Goal: Task Accomplishment & Management: Use online tool/utility

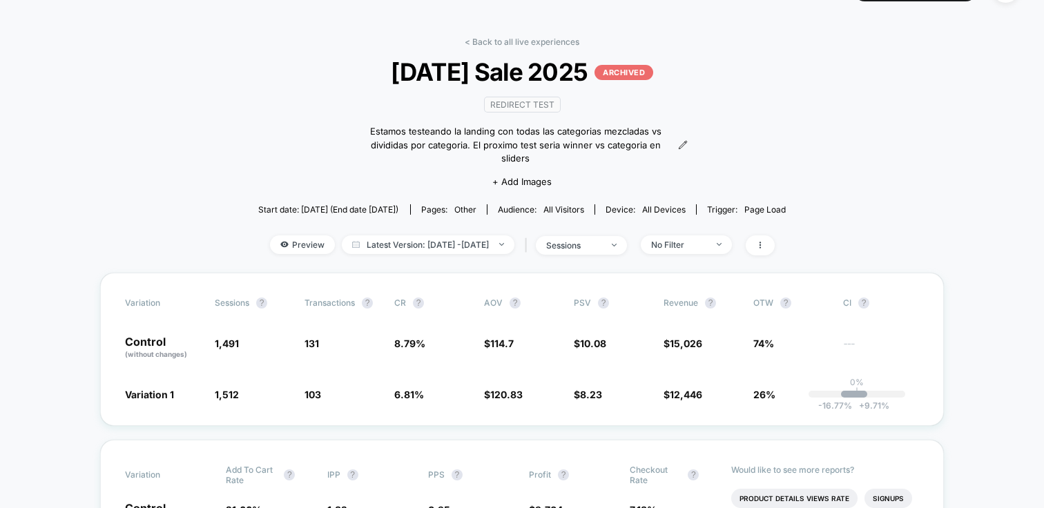
scroll to position [44, 0]
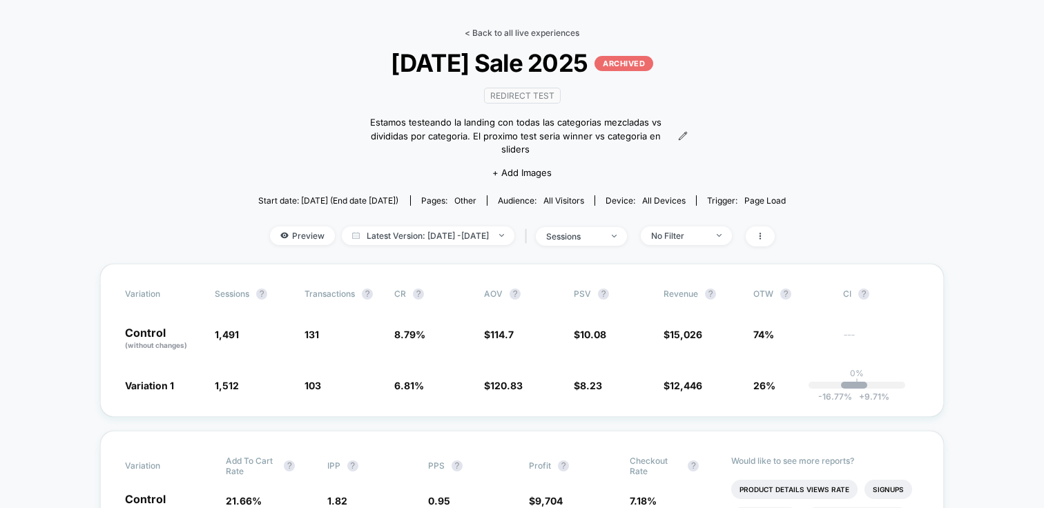
click at [508, 32] on link "< Back to all live experiences" at bounding box center [522, 33] width 115 height 10
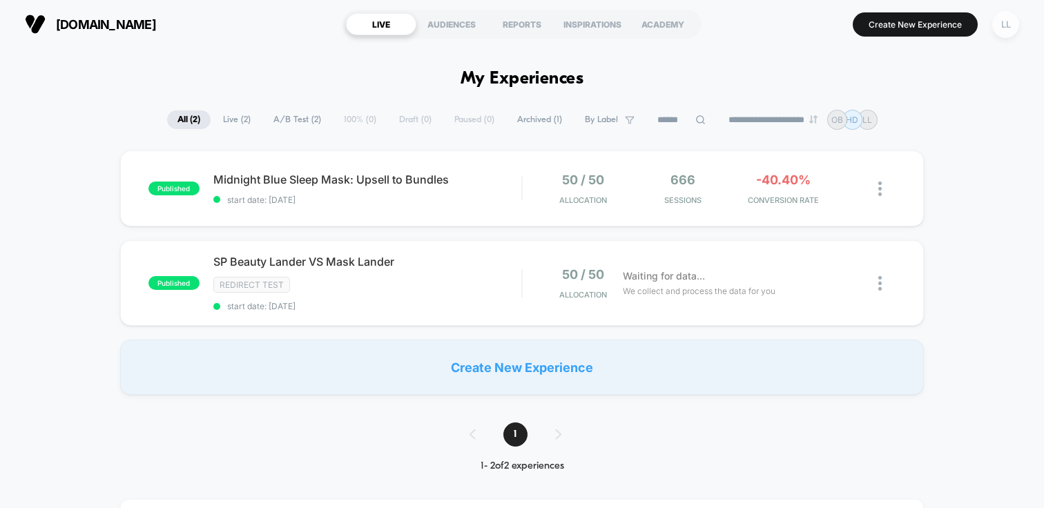
click at [1007, 21] on div "LL" at bounding box center [1006, 24] width 27 height 27
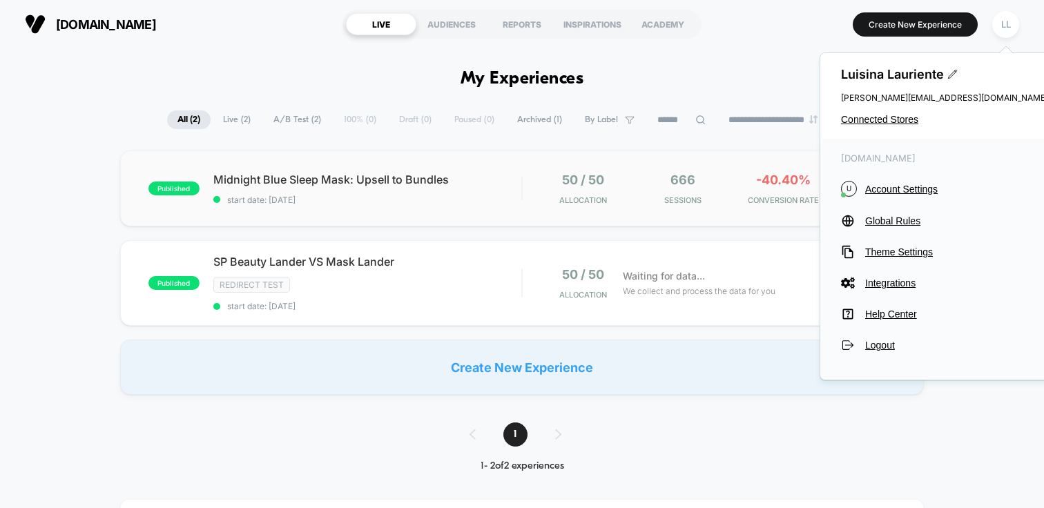
click at [772, 183] on span "-40.40%" at bounding box center [783, 180] width 55 height 15
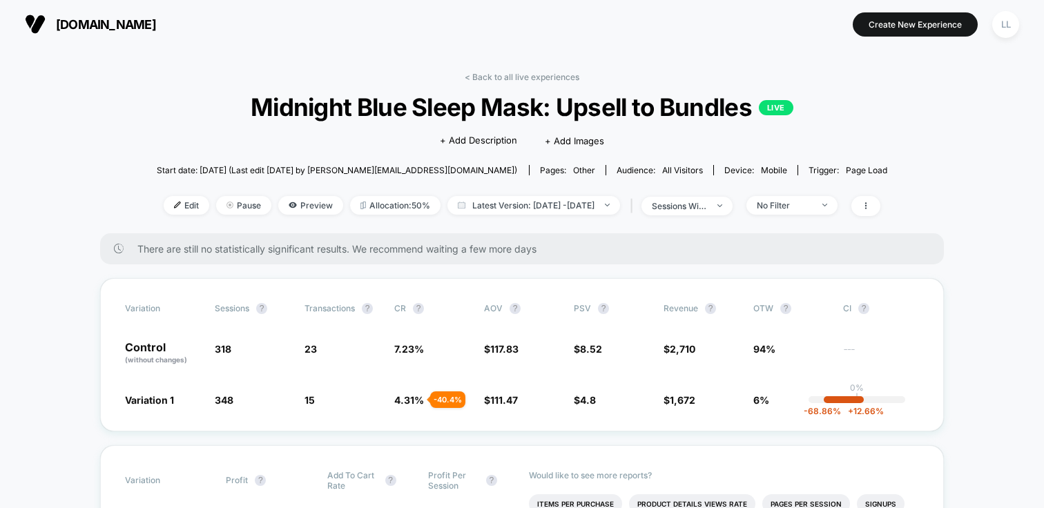
click at [192, 72] on div "< Back to all live experiences Midnight Blue Sleep Mask: Upsell to Bundles LIVE…" at bounding box center [523, 153] width 732 height 162
click at [160, 108] on div "< Back to all live experiences Midnight Blue Sleep Mask: Upsell to Bundles LIVE…" at bounding box center [523, 153] width 732 height 162
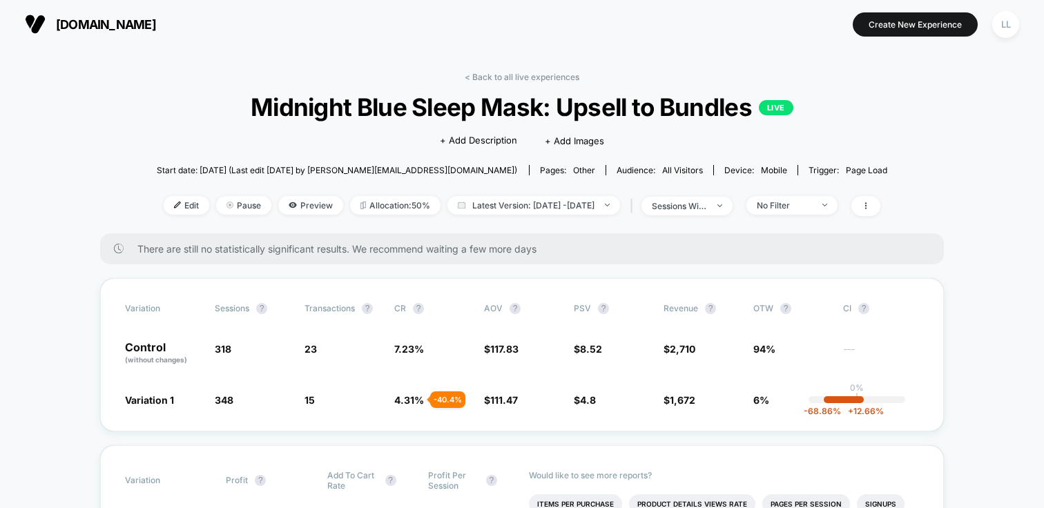
click at [1007, 24] on div "LL" at bounding box center [1006, 24] width 27 height 27
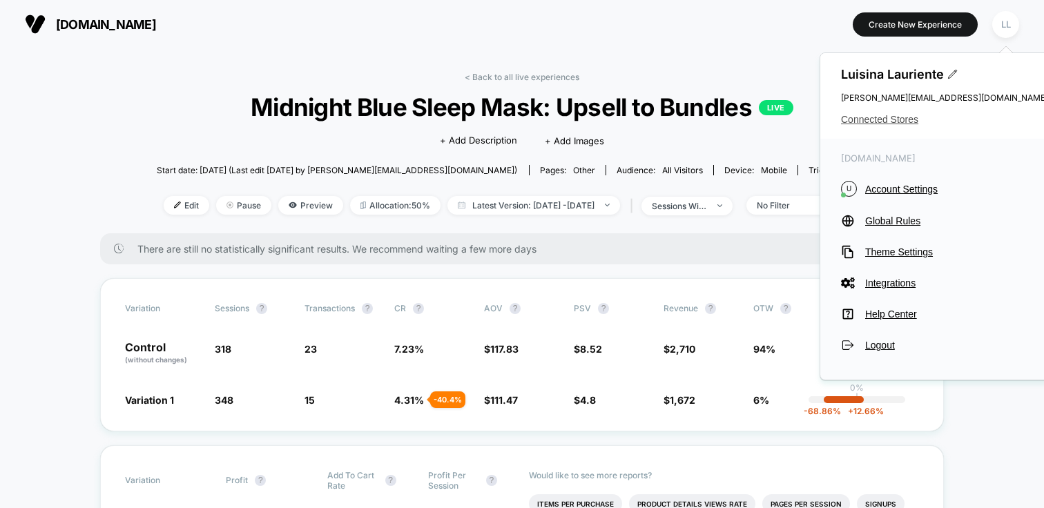
click at [878, 120] on span "Connected Stores" at bounding box center [944, 119] width 207 height 11
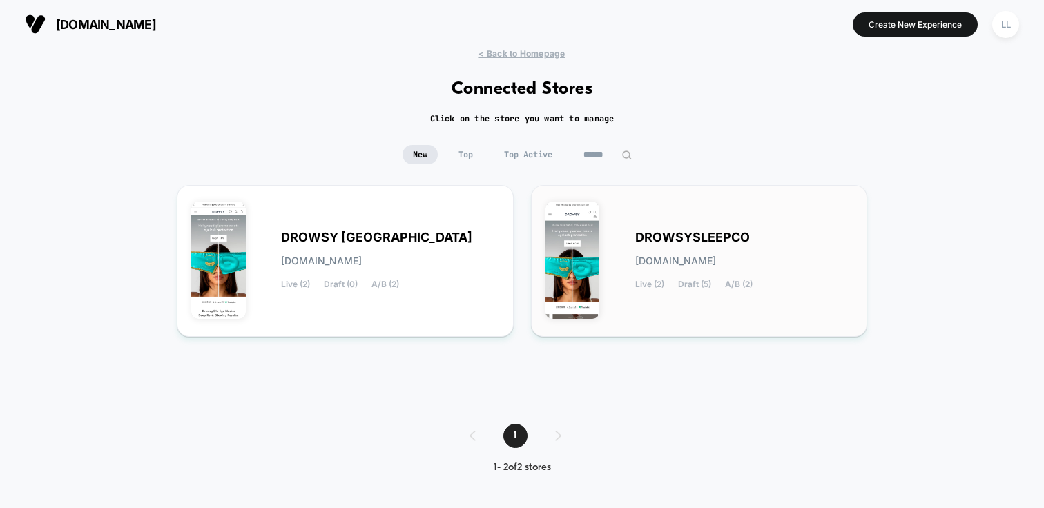
click at [597, 242] on img at bounding box center [573, 260] width 55 height 117
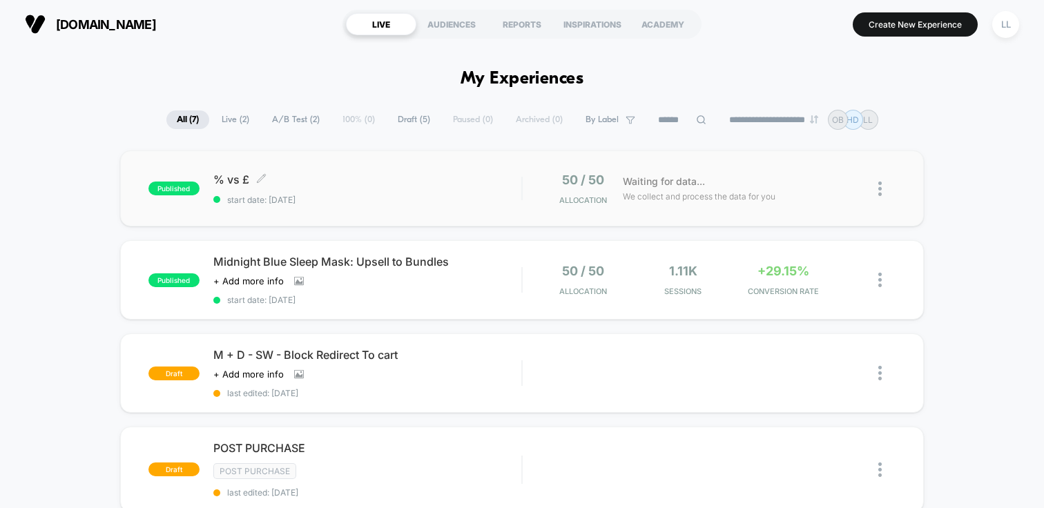
click at [466, 180] on span "% vs £ Click to edit experience details" at bounding box center [367, 180] width 308 height 14
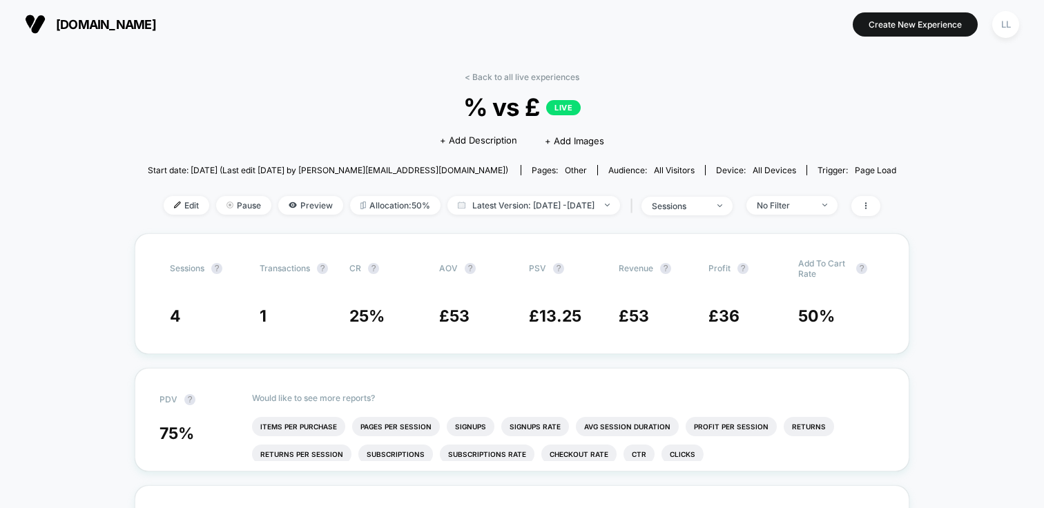
click at [728, 96] on span "% vs £ LIVE" at bounding box center [522, 107] width 674 height 29
drag, startPoint x: 205, startPoint y: 175, endPoint x: 475, endPoint y: 186, distance: 270.3
click at [455, 186] on div "< Back to all live experiences % vs £ LIVE Click to edit experience details + A…" at bounding box center [522, 153] width 749 height 162
click at [881, 204] on span at bounding box center [866, 206] width 29 height 20
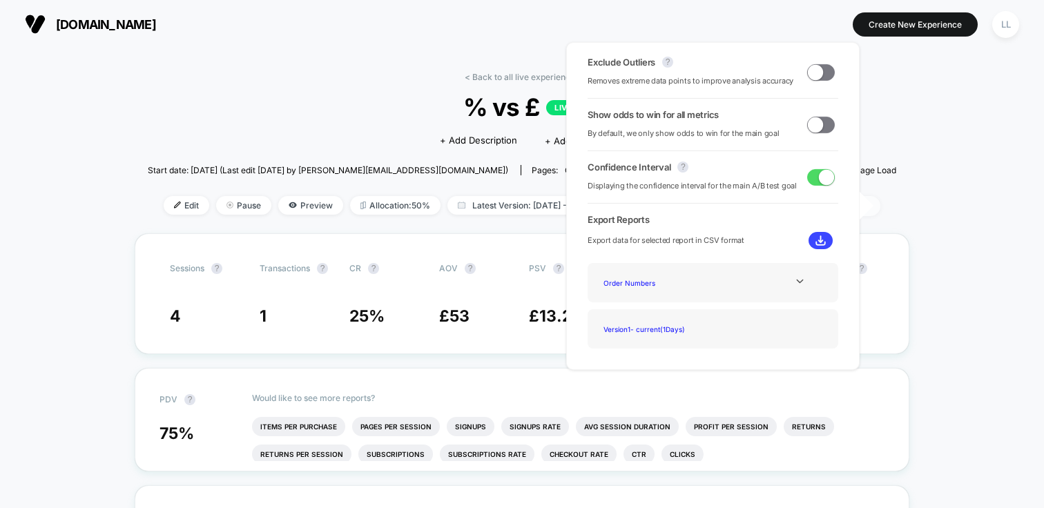
click at [881, 204] on span at bounding box center [866, 206] width 29 height 20
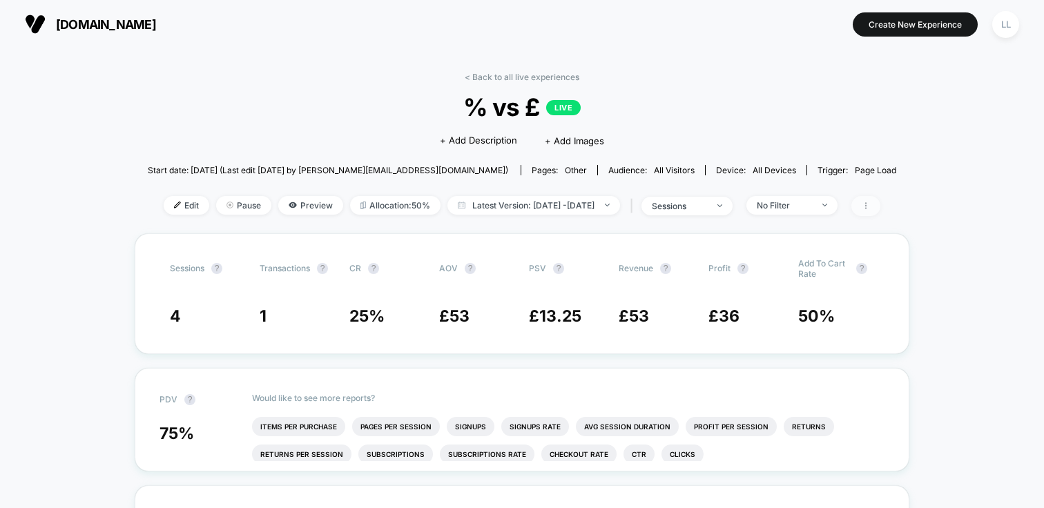
click at [881, 204] on span at bounding box center [866, 206] width 29 height 20
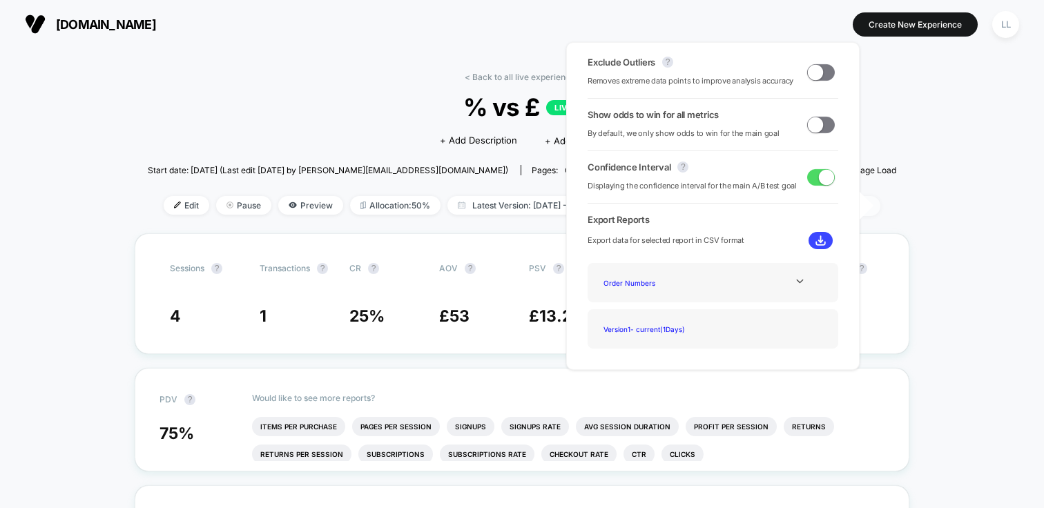
click at [881, 204] on span at bounding box center [866, 206] width 29 height 20
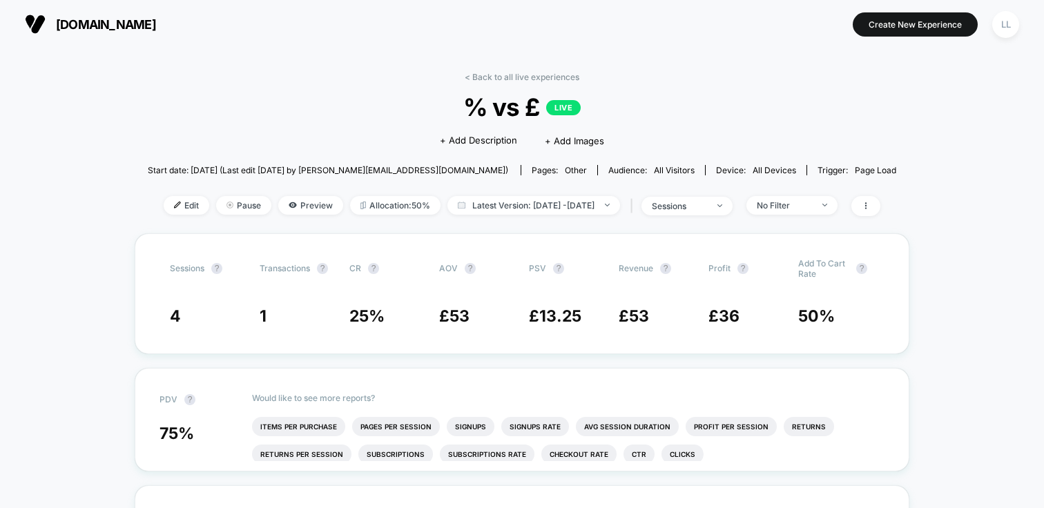
click at [287, 206] on span "Preview" at bounding box center [310, 205] width 65 height 19
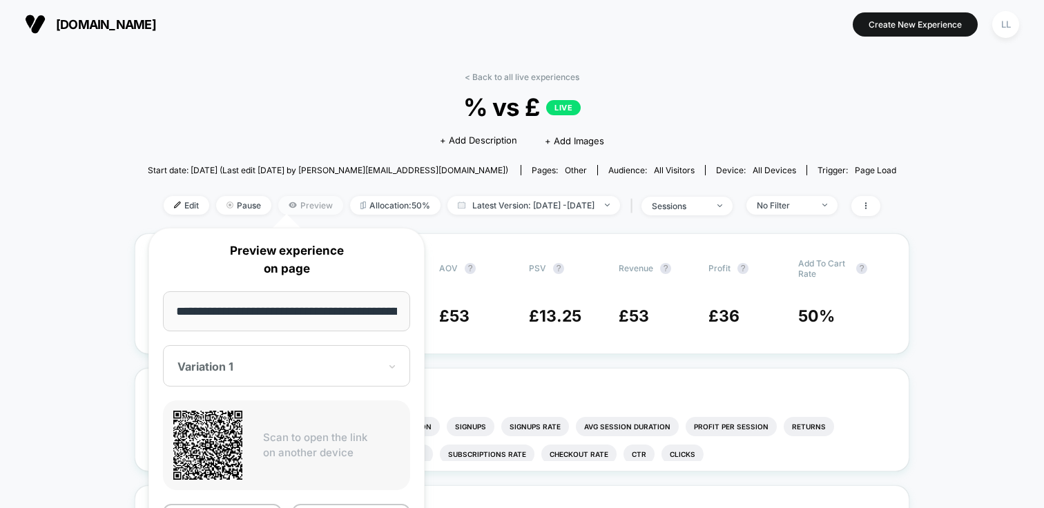
scroll to position [0, 99]
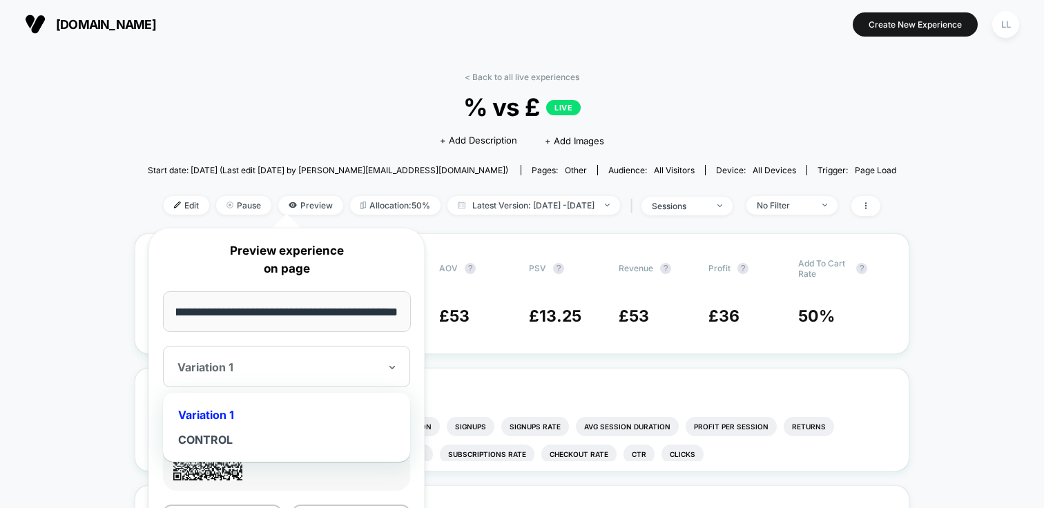
click at [327, 372] on div at bounding box center [279, 368] width 202 height 14
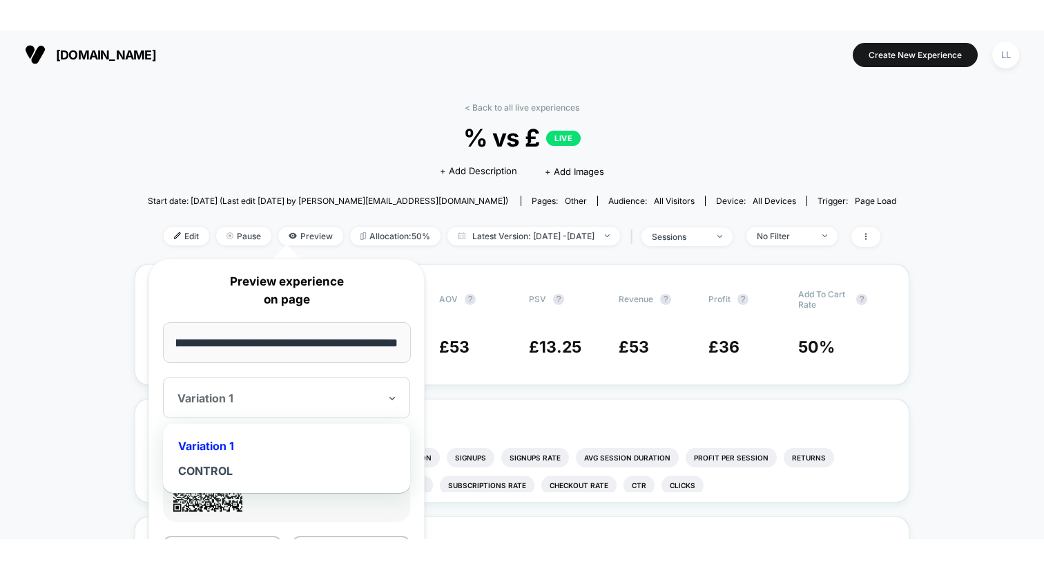
scroll to position [0, 0]
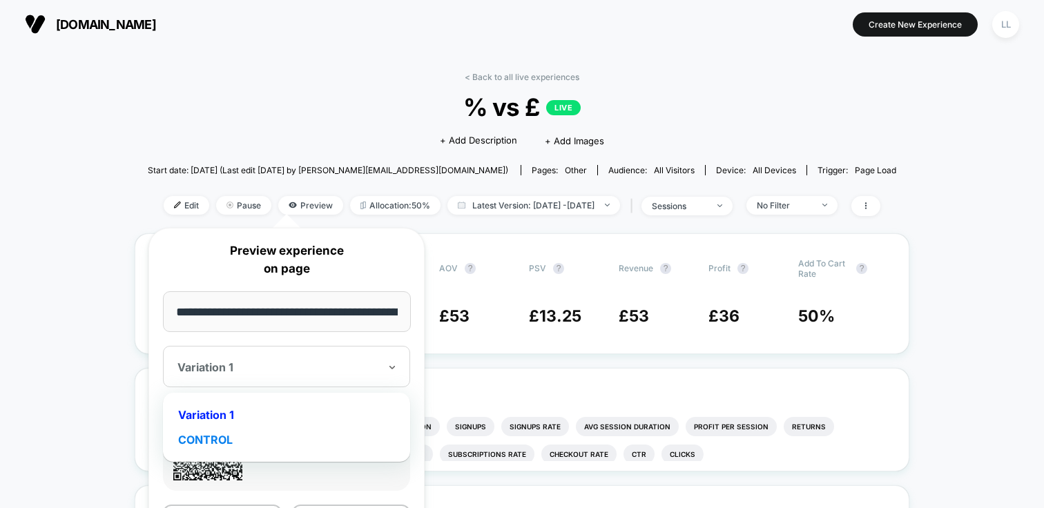
click at [247, 443] on div "CONTROL" at bounding box center [286, 440] width 233 height 25
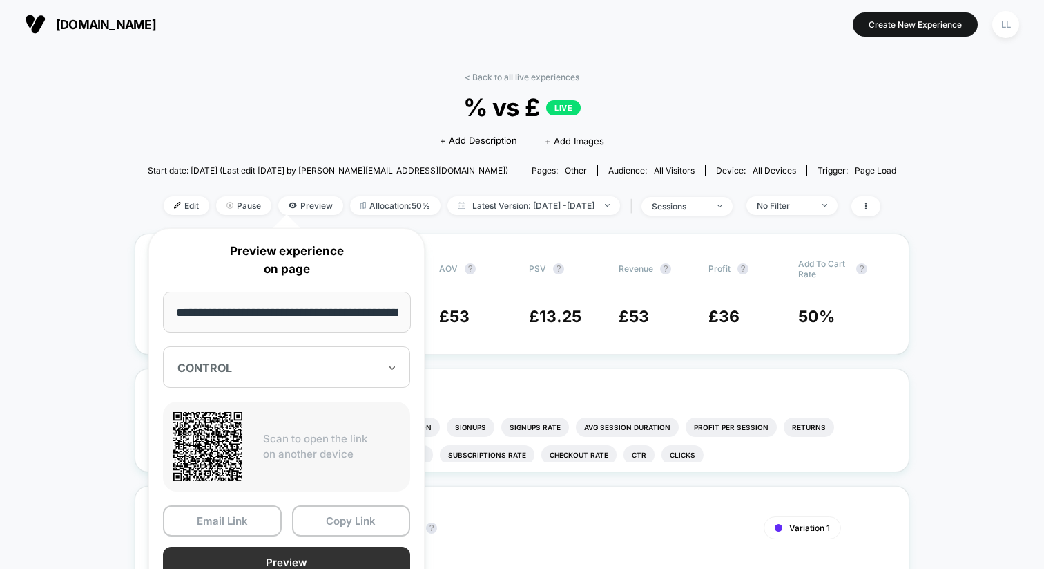
click at [289, 508] on button "Preview" at bounding box center [286, 561] width 247 height 31
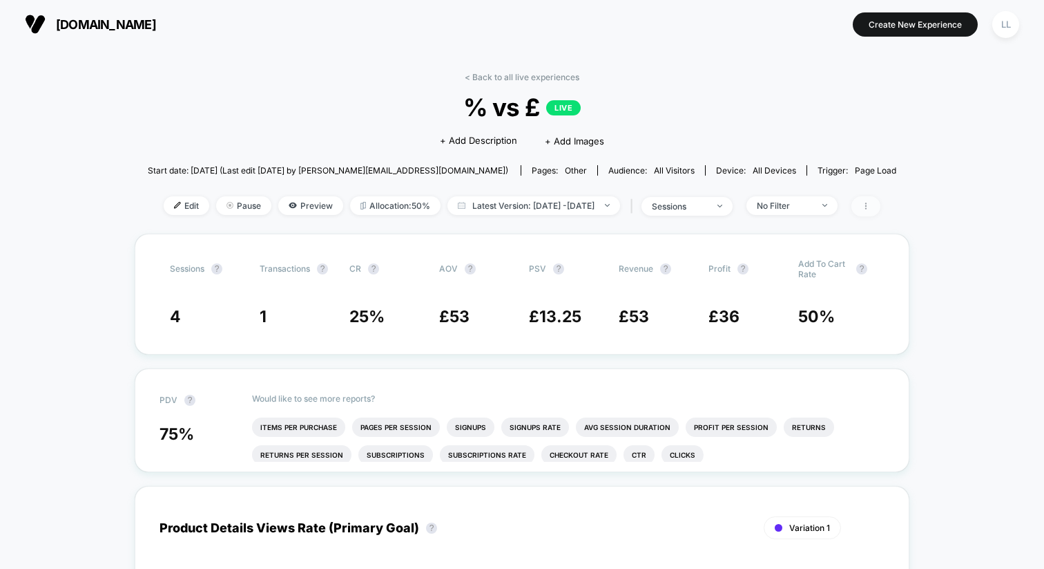
click at [867, 204] on icon at bounding box center [866, 205] width 1 height 7
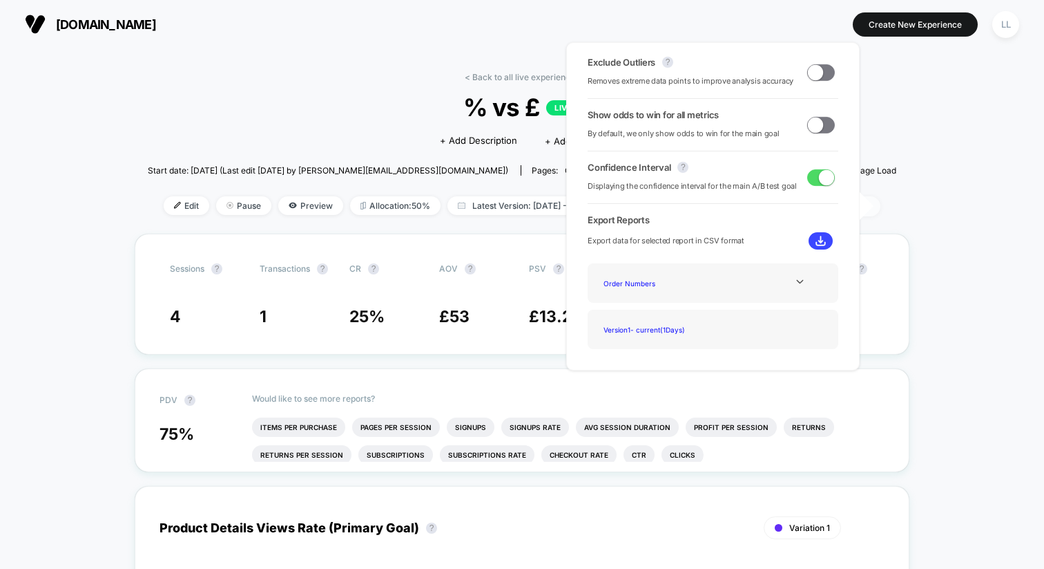
click at [881, 211] on span at bounding box center [866, 206] width 29 height 20
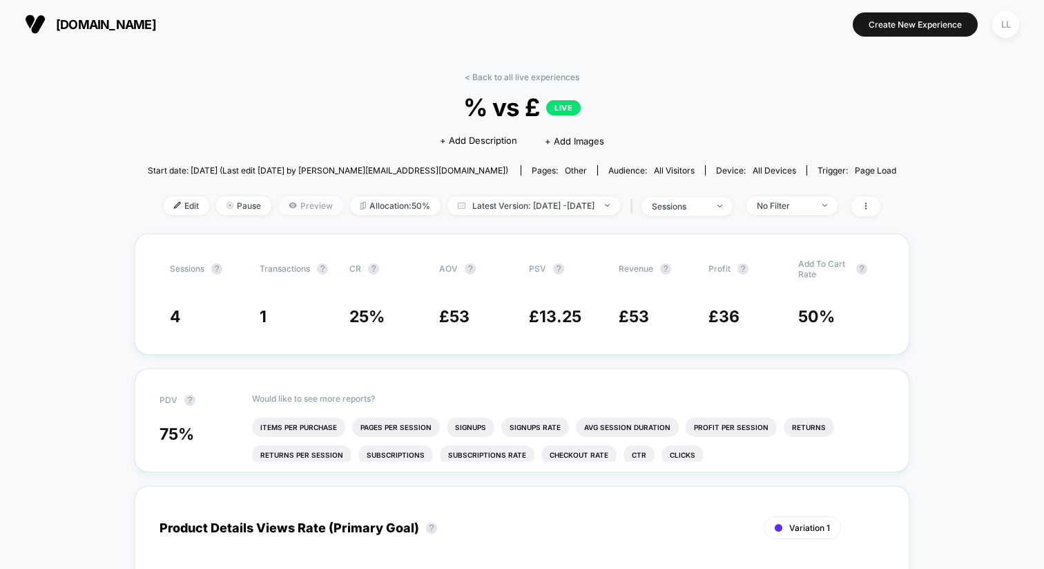
click at [289, 206] on icon at bounding box center [293, 205] width 8 height 6
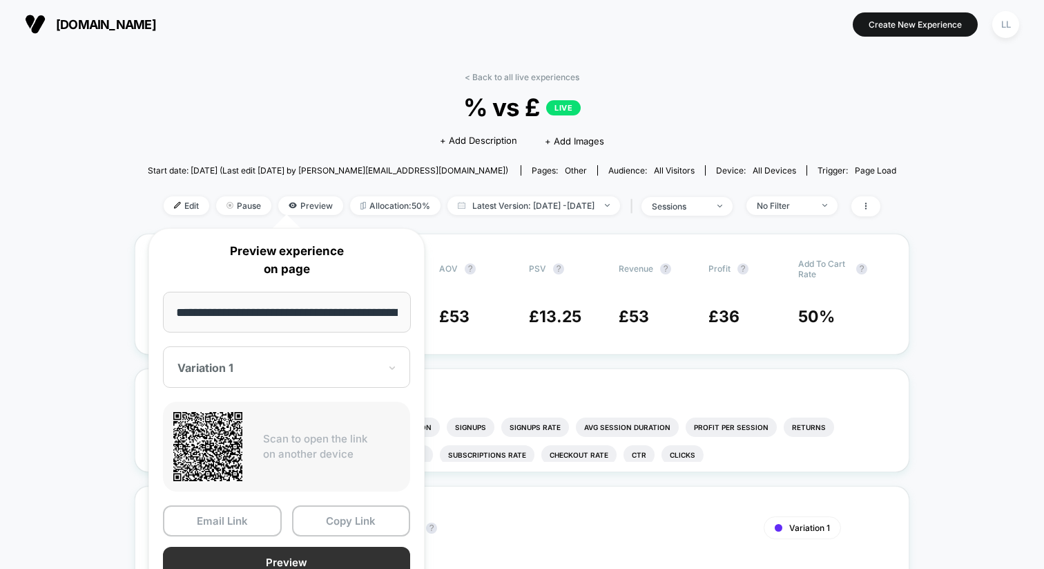
click at [311, 508] on button "Preview" at bounding box center [286, 561] width 247 height 31
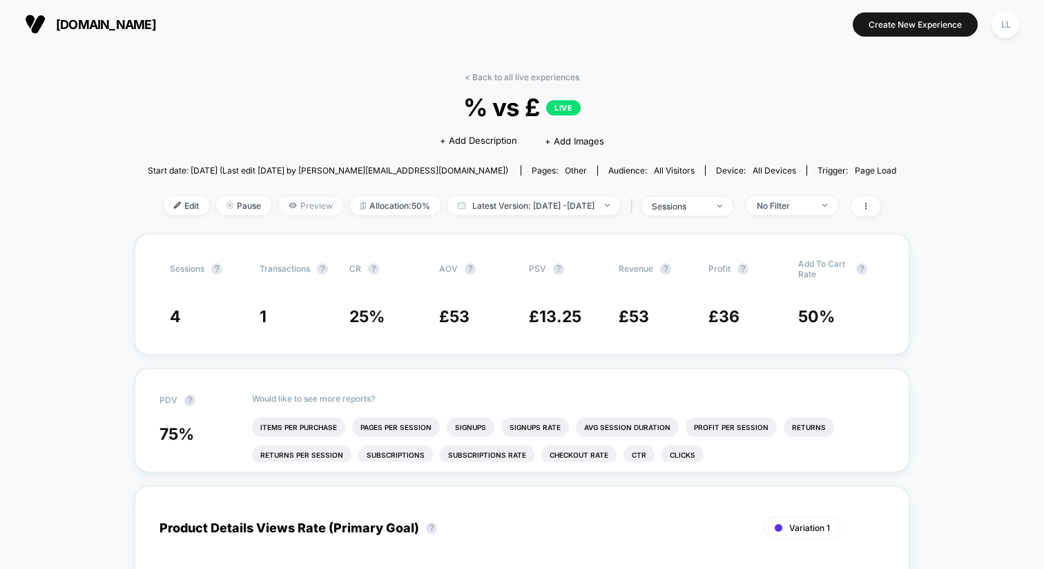
click at [278, 209] on span "Preview" at bounding box center [310, 205] width 65 height 19
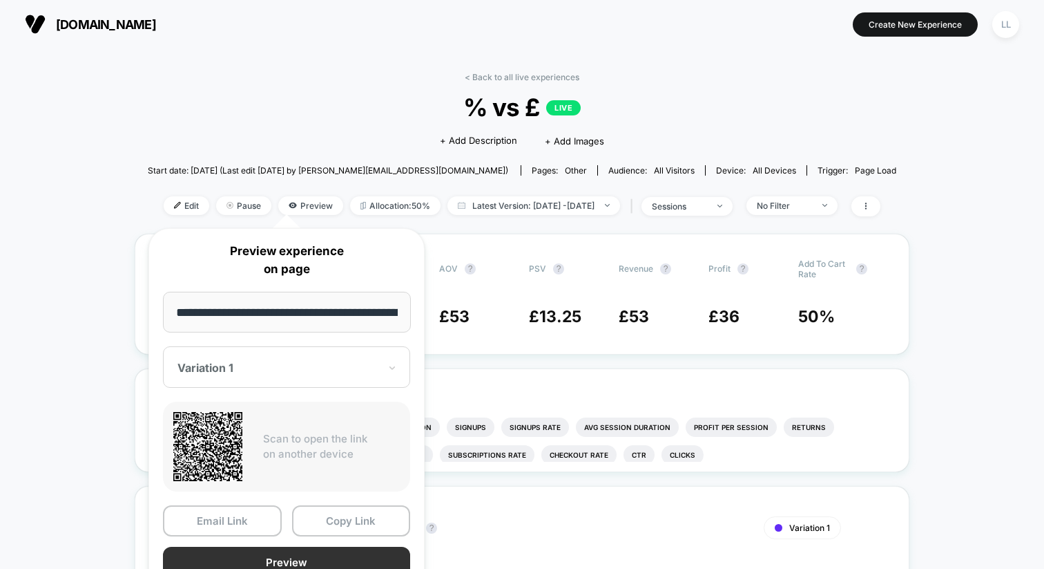
click at [298, 508] on button "Preview" at bounding box center [286, 561] width 247 height 31
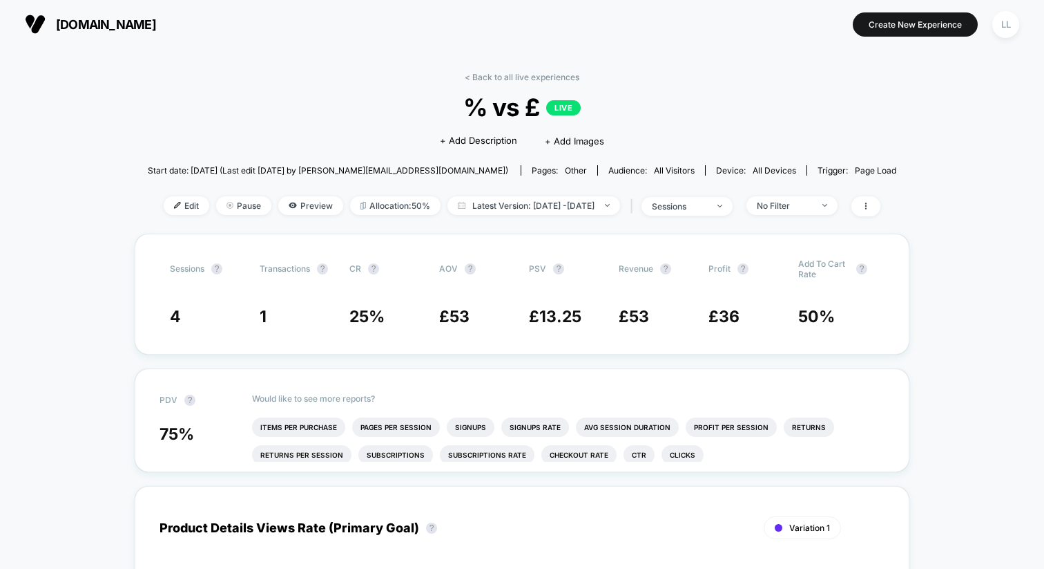
click at [174, 202] on img at bounding box center [177, 205] width 7 height 7
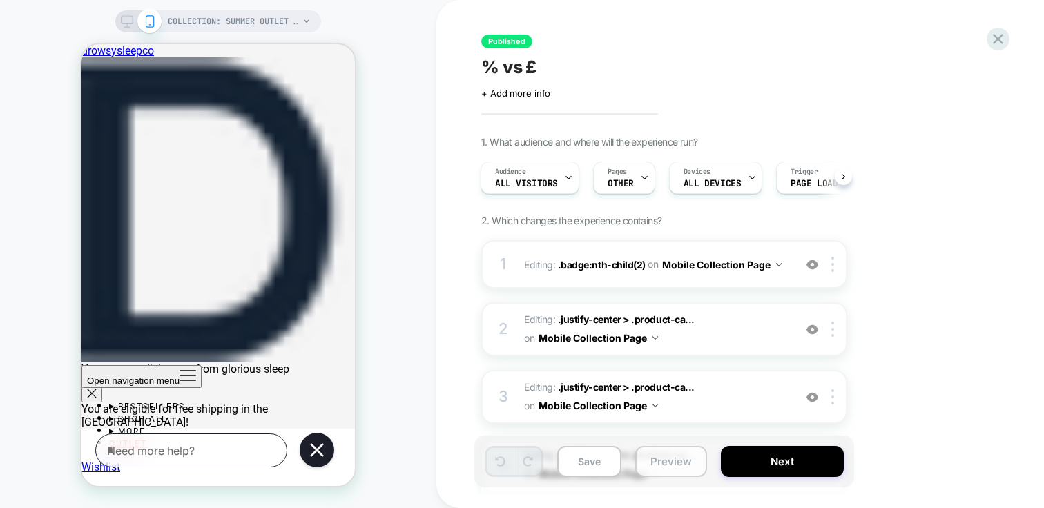
click at [693, 468] on button "Preview" at bounding box center [672, 461] width 72 height 31
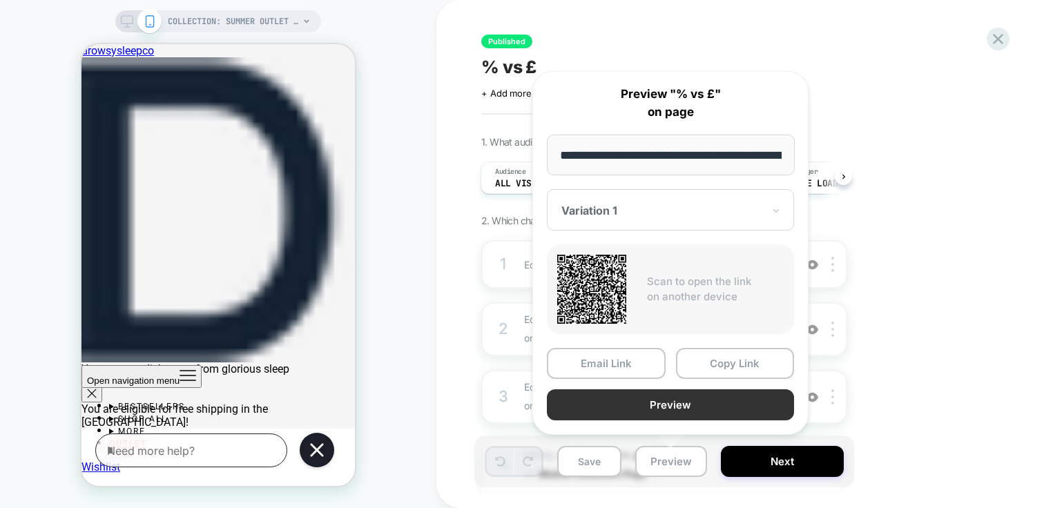
click at [661, 404] on button "Preview" at bounding box center [670, 405] width 247 height 31
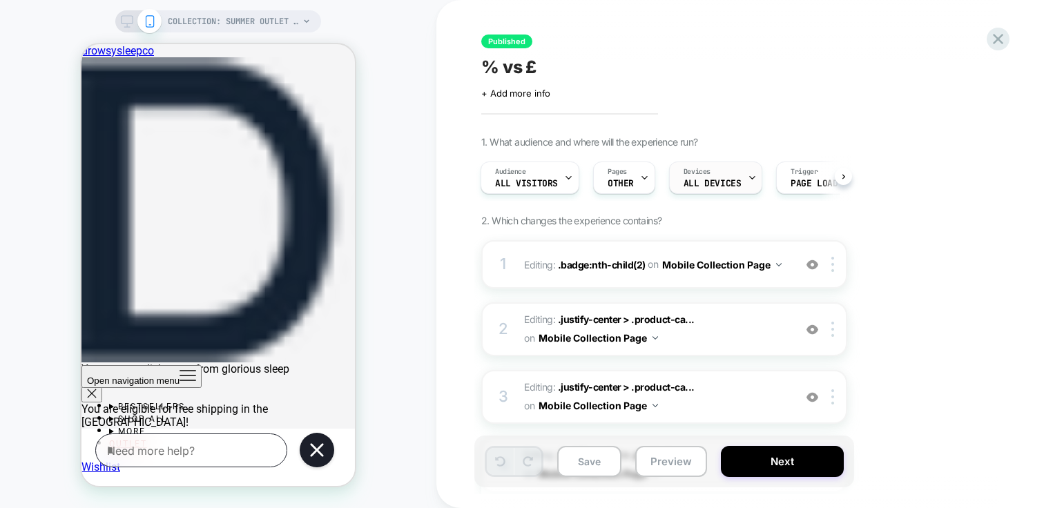
click at [702, 187] on span "ALL DEVICES" at bounding box center [712, 184] width 57 height 10
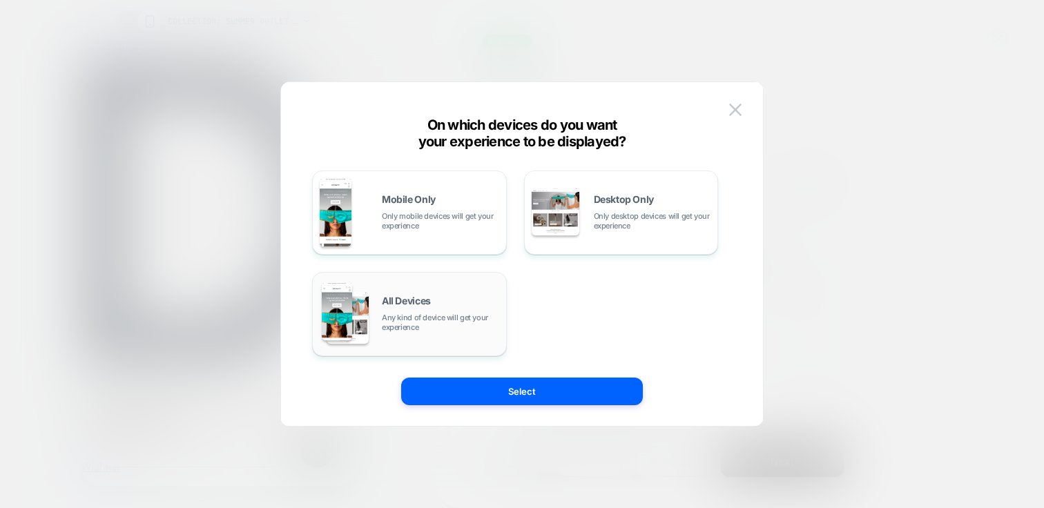
click at [437, 323] on span "Any kind of device will get your experience" at bounding box center [440, 322] width 117 height 19
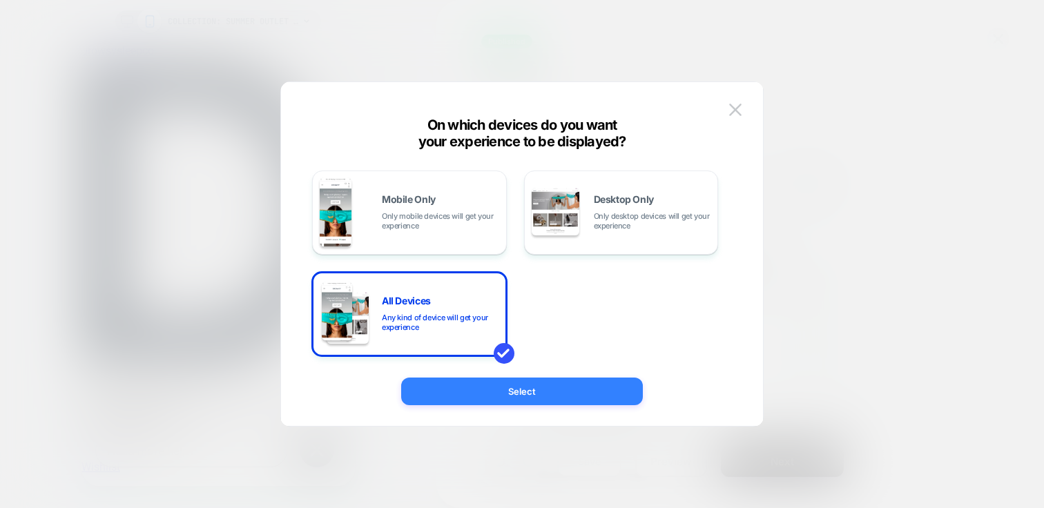
click at [563, 399] on button "Select" at bounding box center [522, 392] width 242 height 28
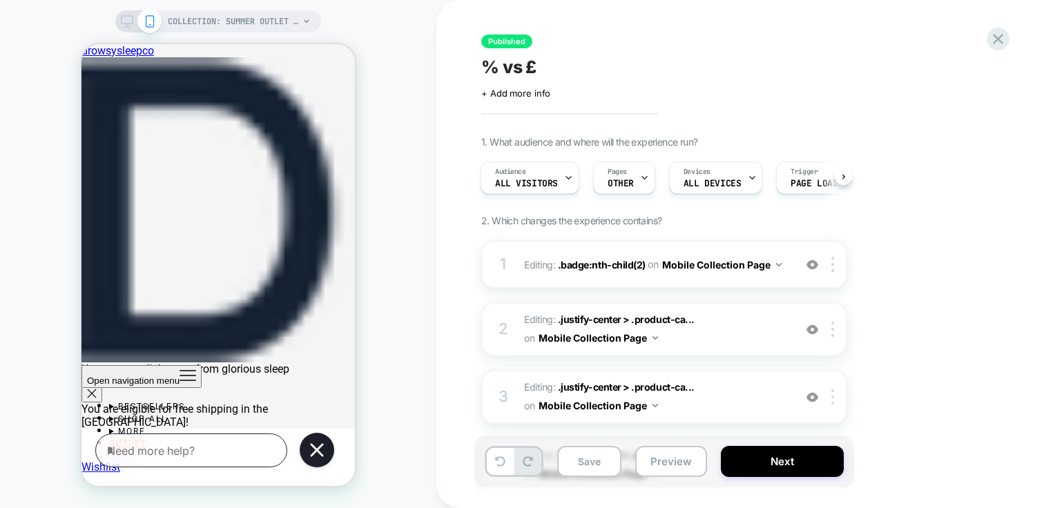
click at [121, 23] on icon at bounding box center [127, 21] width 12 height 12
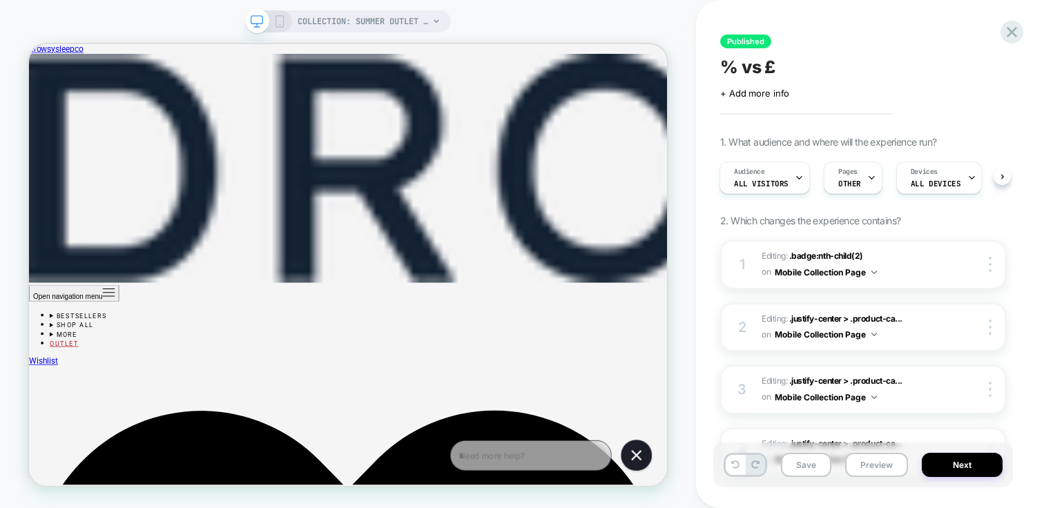
scroll to position [178, 0]
click at [923, 175] on span "Devices" at bounding box center [924, 172] width 27 height 10
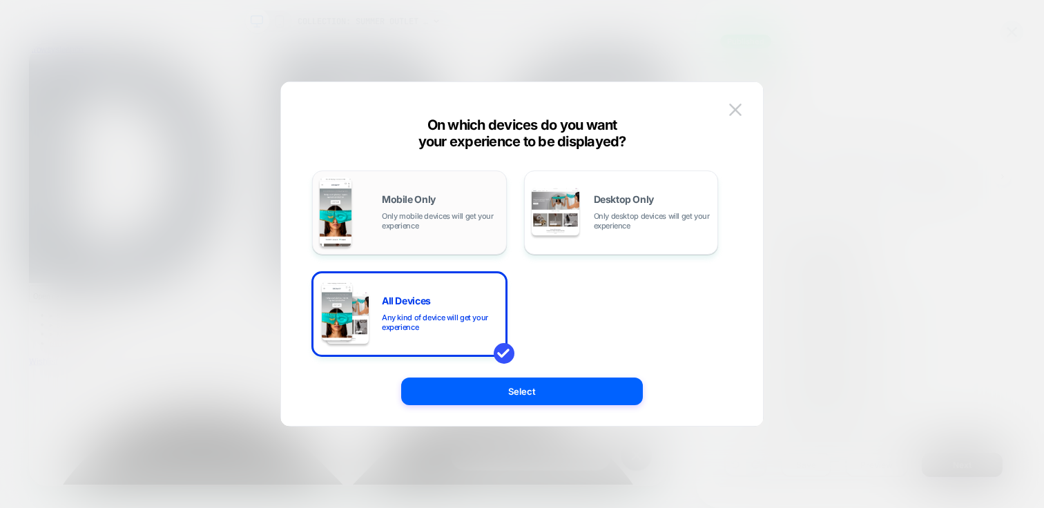
click at [439, 208] on div "Mobile Only Only mobile devices will get your experience" at bounding box center [440, 213] width 117 height 36
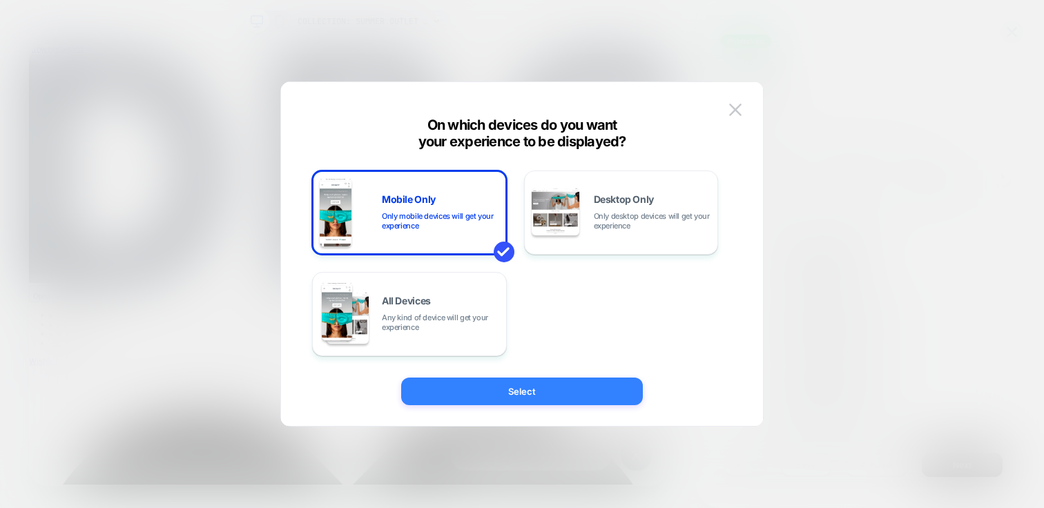
click at [549, 402] on button "Select" at bounding box center [522, 392] width 242 height 28
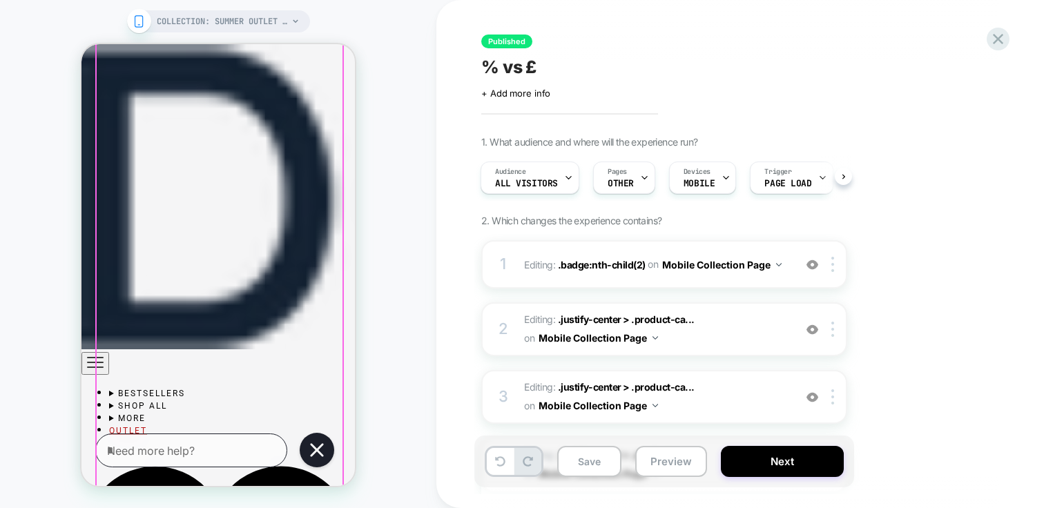
scroll to position [571, 0]
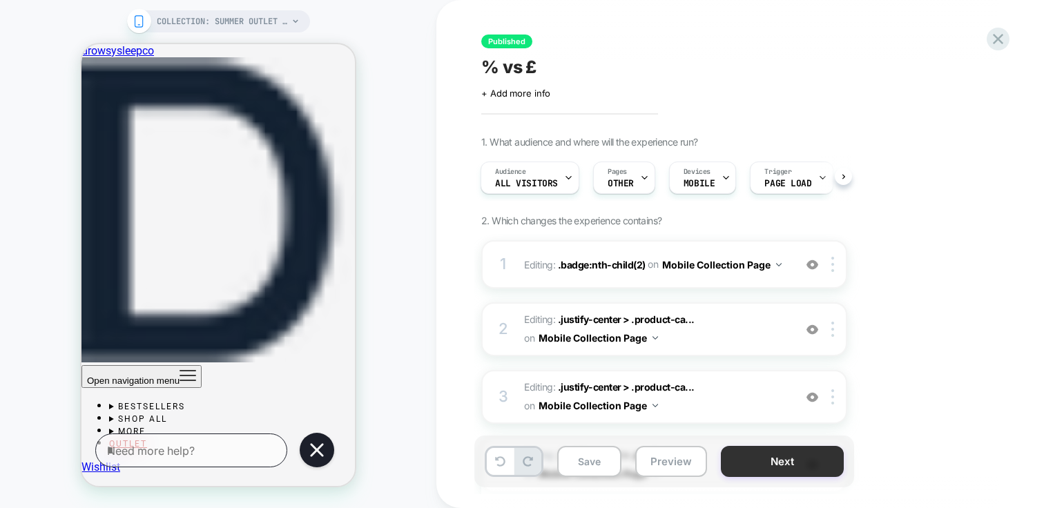
click at [805, 462] on button "Next" at bounding box center [782, 461] width 123 height 31
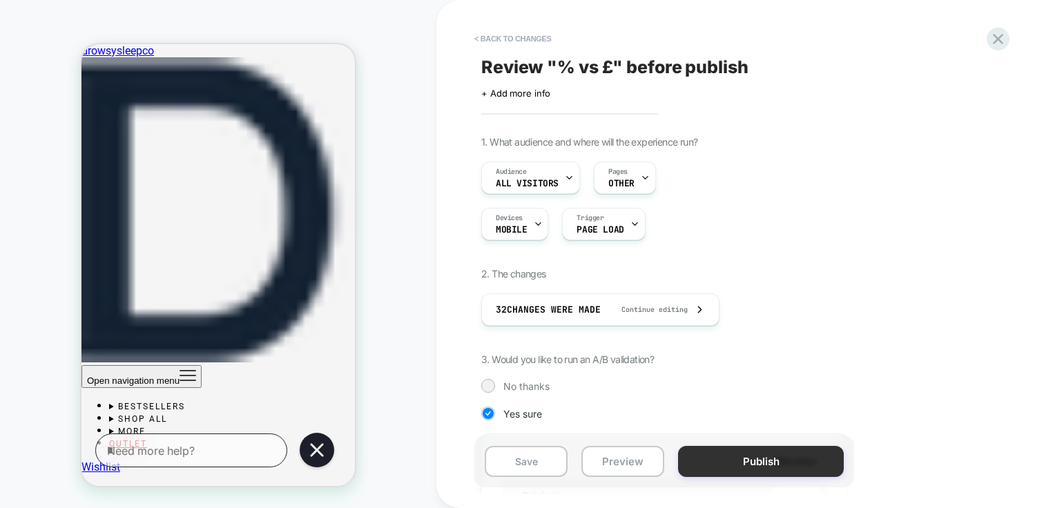
scroll to position [0, 1]
click at [805, 461] on button "Publish" at bounding box center [761, 461] width 166 height 31
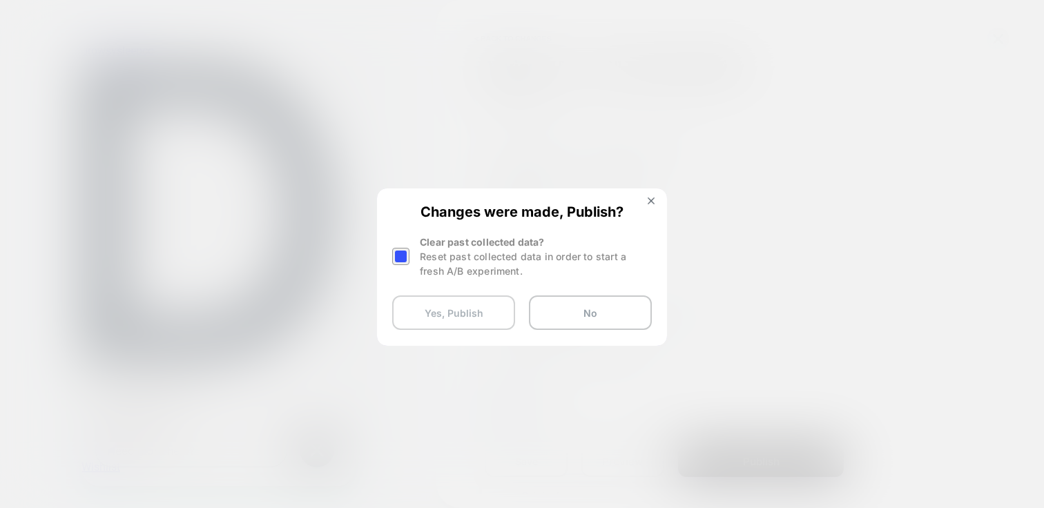
drag, startPoint x: 579, startPoint y: 316, endPoint x: 449, endPoint y: 316, distance: 129.9
click at [449, 316] on div "Yes, Publish No" at bounding box center [522, 313] width 260 height 35
click at [449, 316] on button "Yes, Publish" at bounding box center [453, 313] width 123 height 35
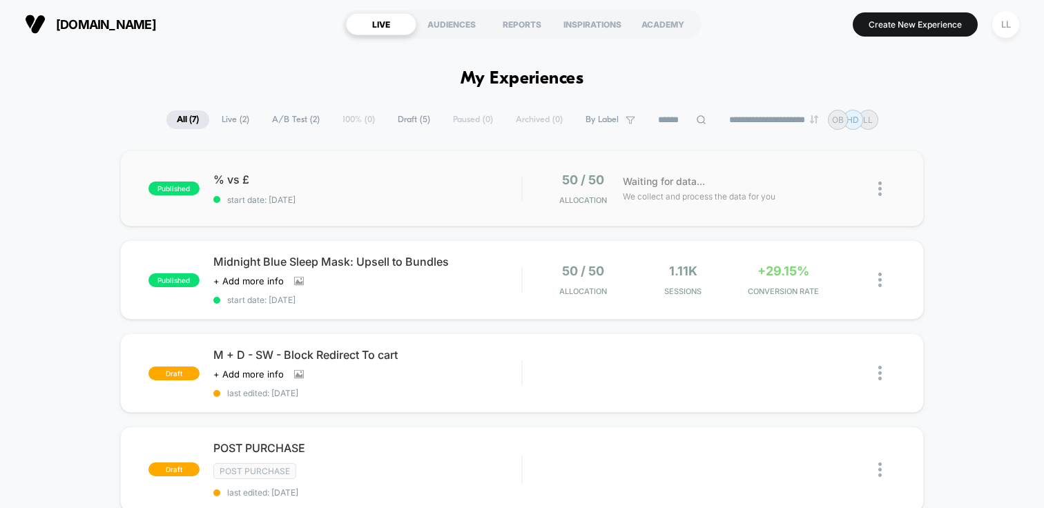
click at [317, 175] on span "% vs £" at bounding box center [367, 180] width 308 height 14
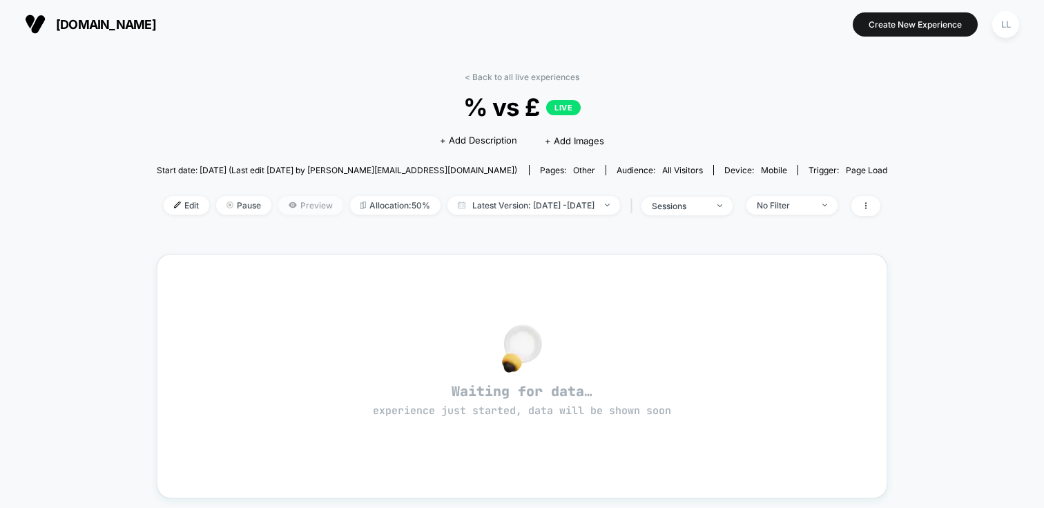
click at [280, 203] on span "Preview" at bounding box center [310, 205] width 65 height 19
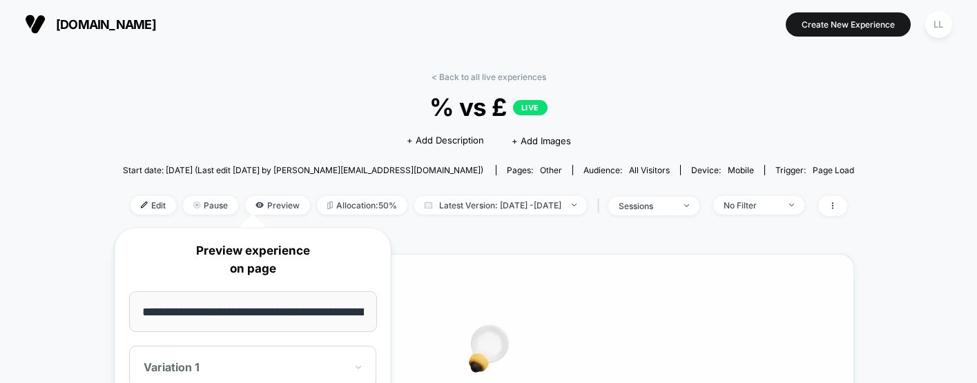
click at [829, 285] on div "Waiting for data… experience just started, data will be shown soon" at bounding box center [489, 376] width 682 height 195
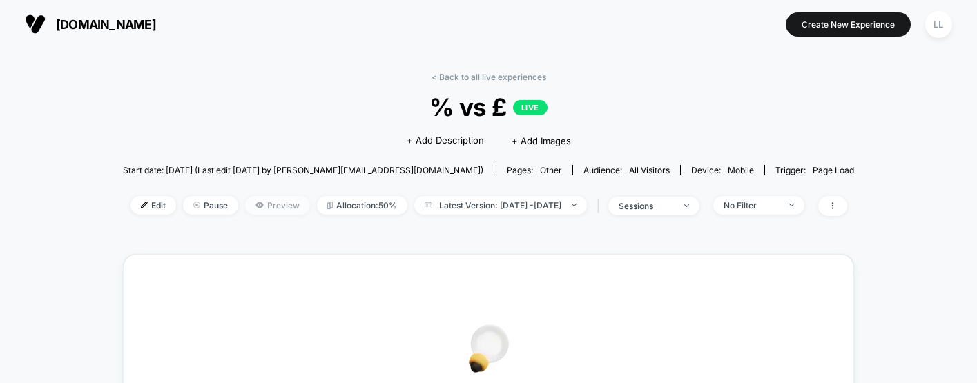
click at [245, 200] on span "Preview" at bounding box center [277, 205] width 65 height 19
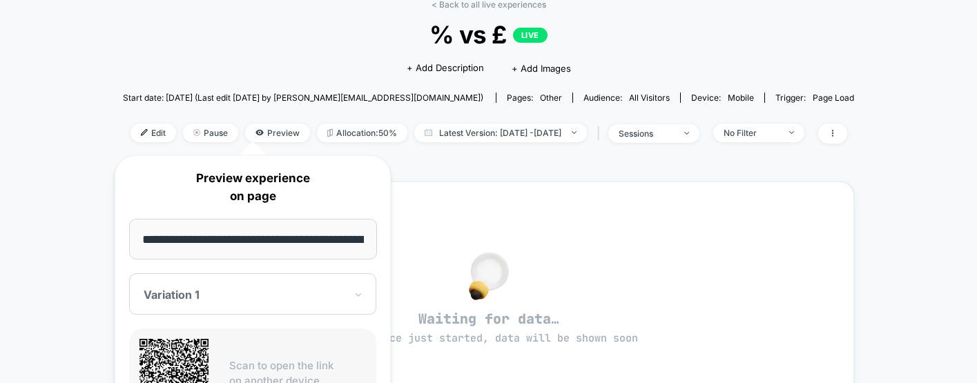
click at [373, 379] on div "Scan to open the link on another device" at bounding box center [252, 374] width 247 height 90
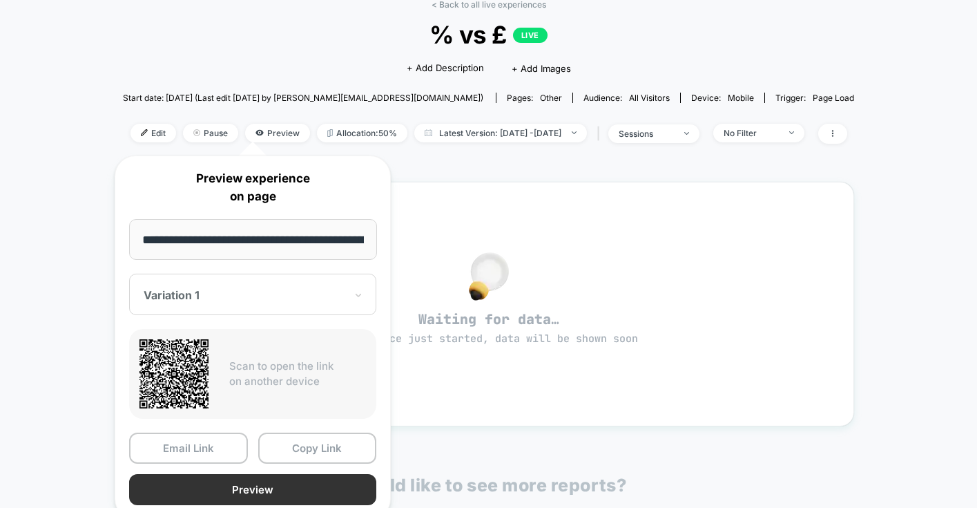
click at [258, 481] on button "Preview" at bounding box center [252, 489] width 247 height 31
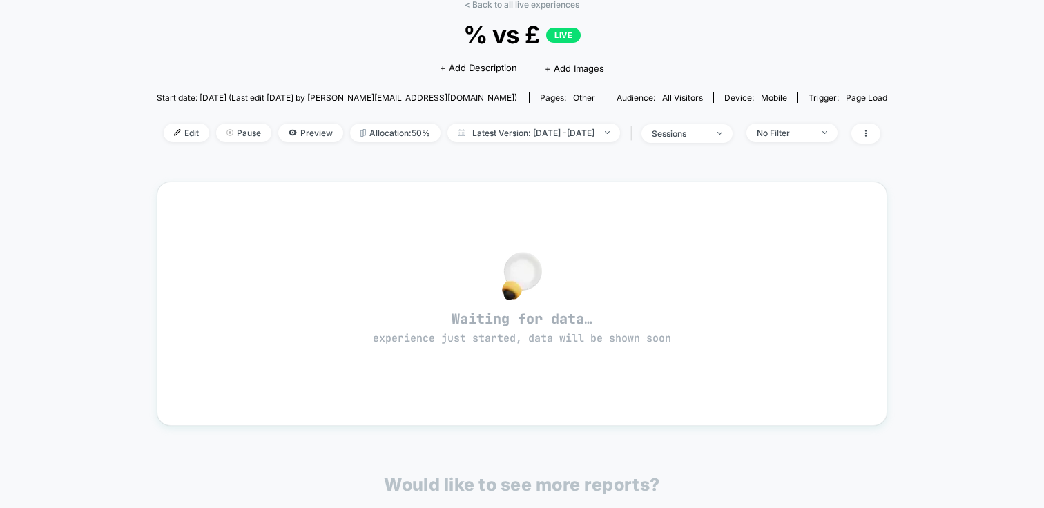
click at [959, 150] on div "< Back to all live experiences % vs £ LIVE Click to edit experience details + A…" at bounding box center [522, 343] width 1044 height 735
drag, startPoint x: 469, startPoint y: 29, endPoint x: 542, endPoint y: 32, distance: 72.6
click at [542, 32] on span "% vs £ LIVE" at bounding box center [522, 34] width 658 height 29
copy span "% vs £"
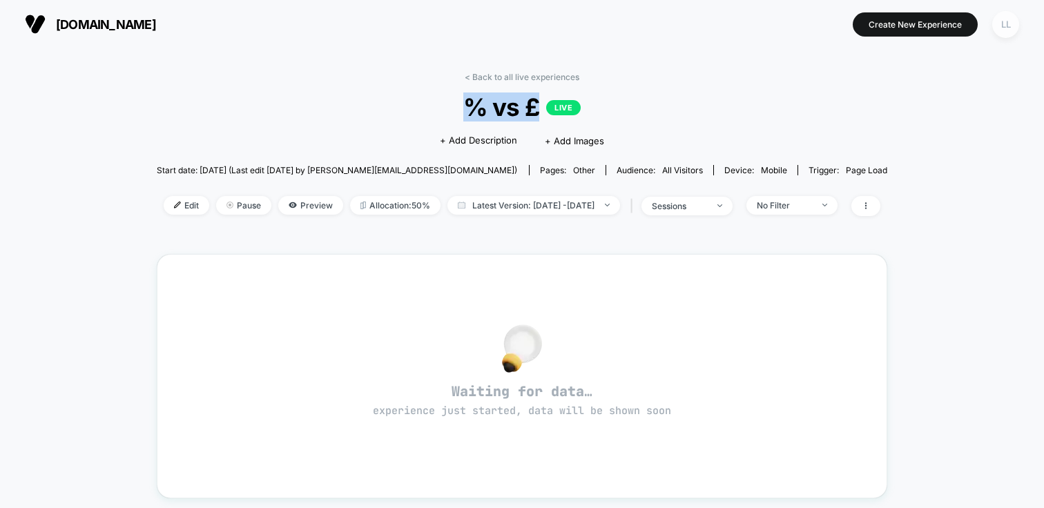
click at [1004, 23] on div "LL" at bounding box center [1006, 24] width 27 height 27
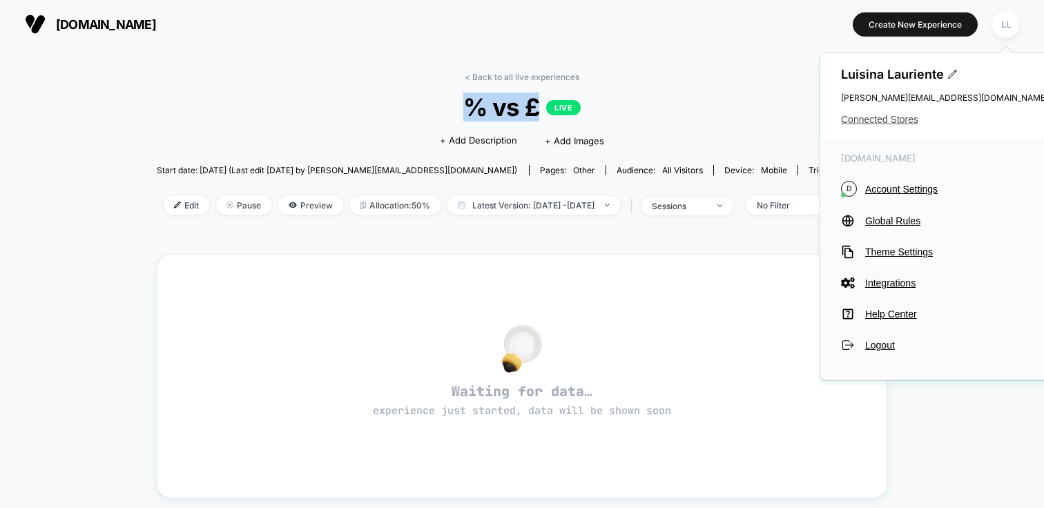
click at [882, 119] on span "Connected Stores" at bounding box center [944, 119] width 207 height 11
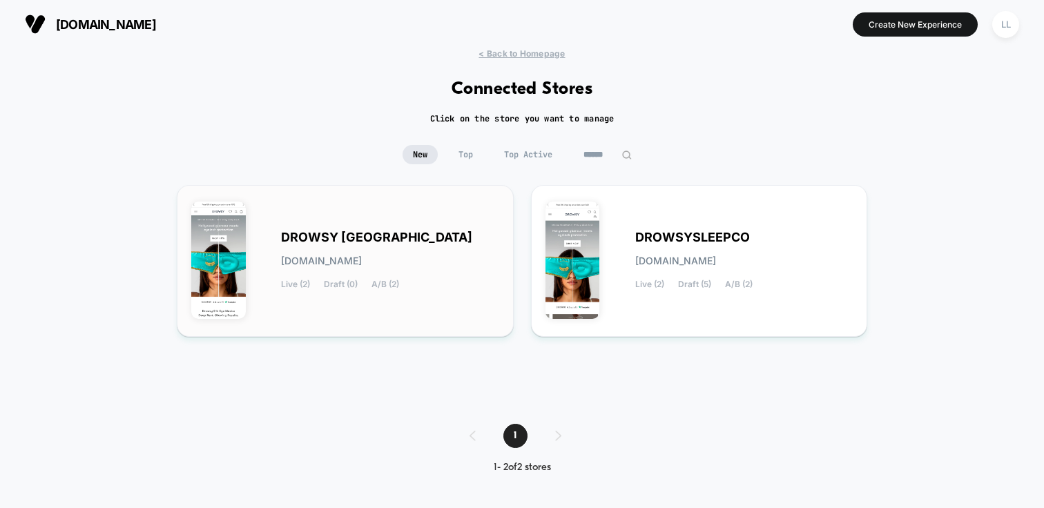
click at [364, 269] on div "DROWSY USA drowsy-usa.myshopify.com Live (2) Draft (0) A/B (2)" at bounding box center [390, 261] width 218 height 57
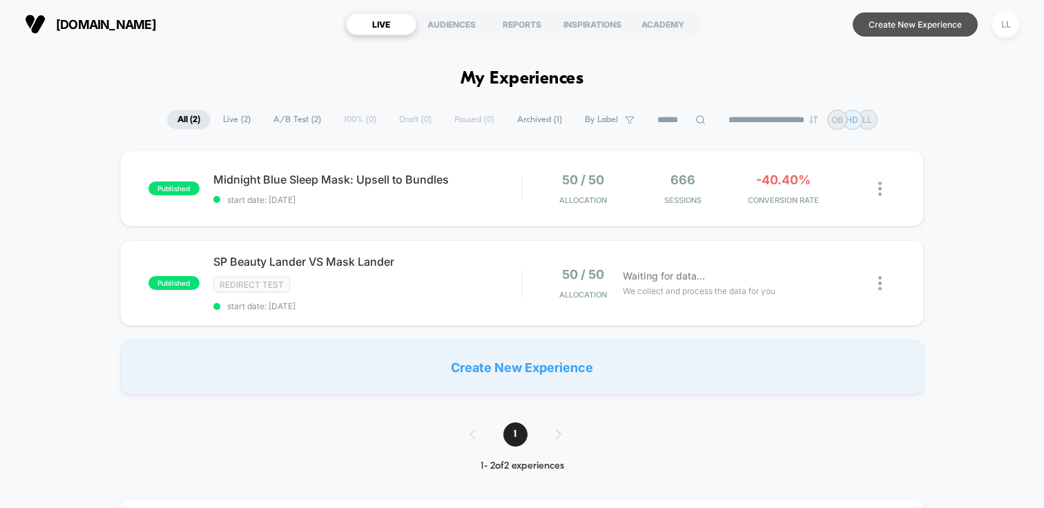
click at [909, 30] on button "Create New Experience" at bounding box center [915, 24] width 125 height 24
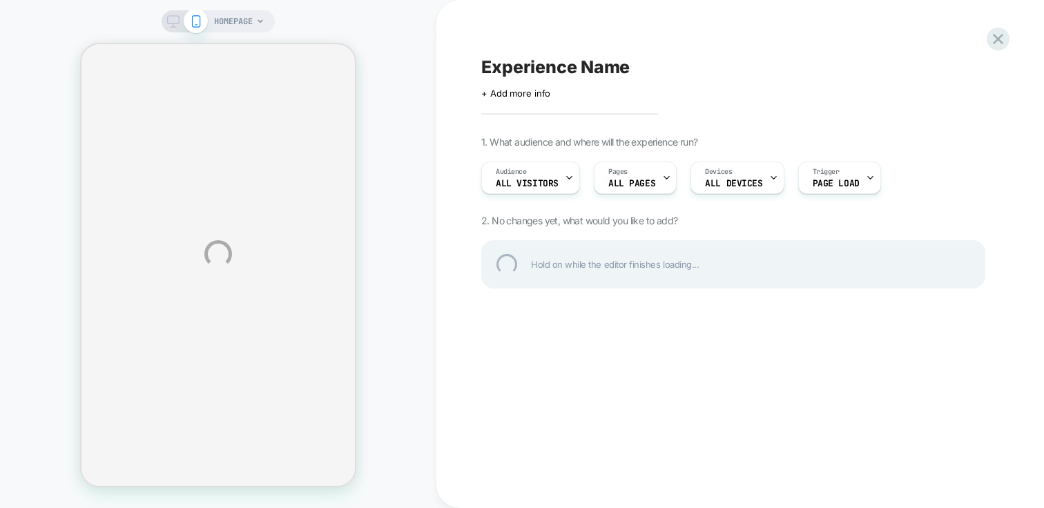
click at [734, 178] on div "HOMEPAGE Experience Name Click to edit experience details + Add more info 1. Wh…" at bounding box center [522, 254] width 1044 height 508
click at [519, 78] on div "HOMEPAGE Experience Name Click to edit experience details + Add more info 1. Wh…" at bounding box center [522, 254] width 1044 height 508
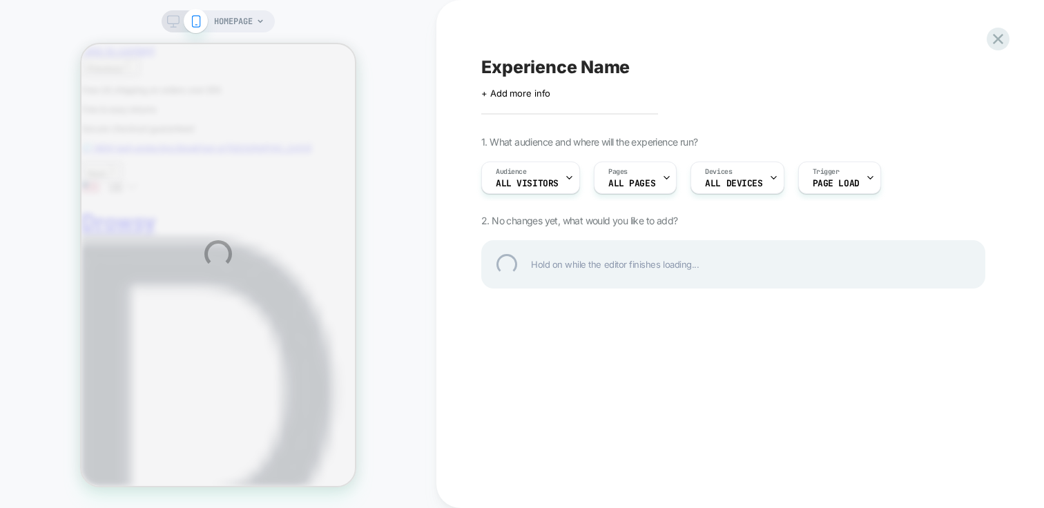
scroll to position [0, 575]
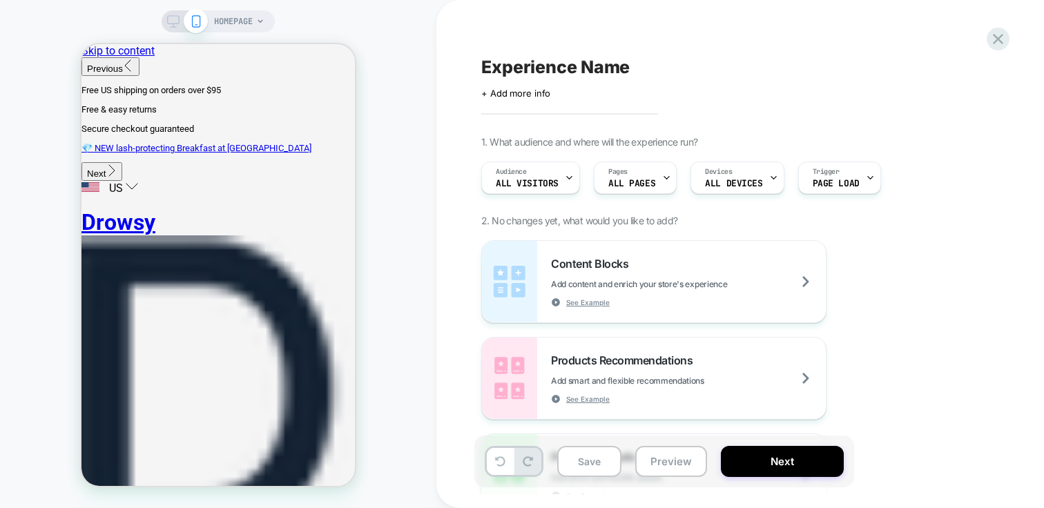
click at [518, 99] on div "Experience Name Click to edit experience details + Add more info 1. What audien…" at bounding box center [734, 254] width 518 height 481
click at [535, 55] on div "Experience Name Click to edit experience details + Add more info" at bounding box center [733, 77] width 504 height 44
click at [531, 68] on span "Experience Name" at bounding box center [555, 67] width 149 height 21
type textarea "**********"
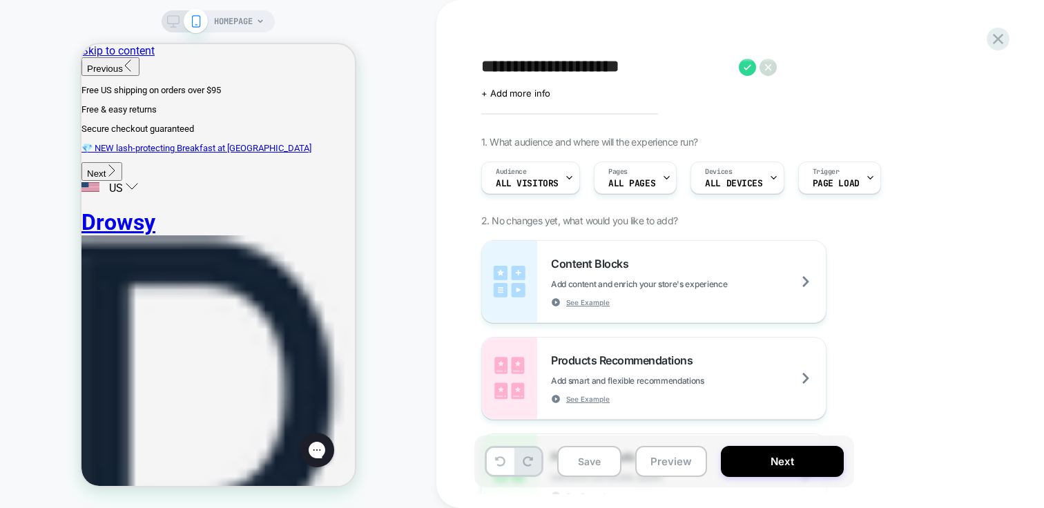
click at [944, 315] on div "Content Blocks Add content and enrich your store's experience See Example Produ…" at bounding box center [733, 426] width 504 height 373
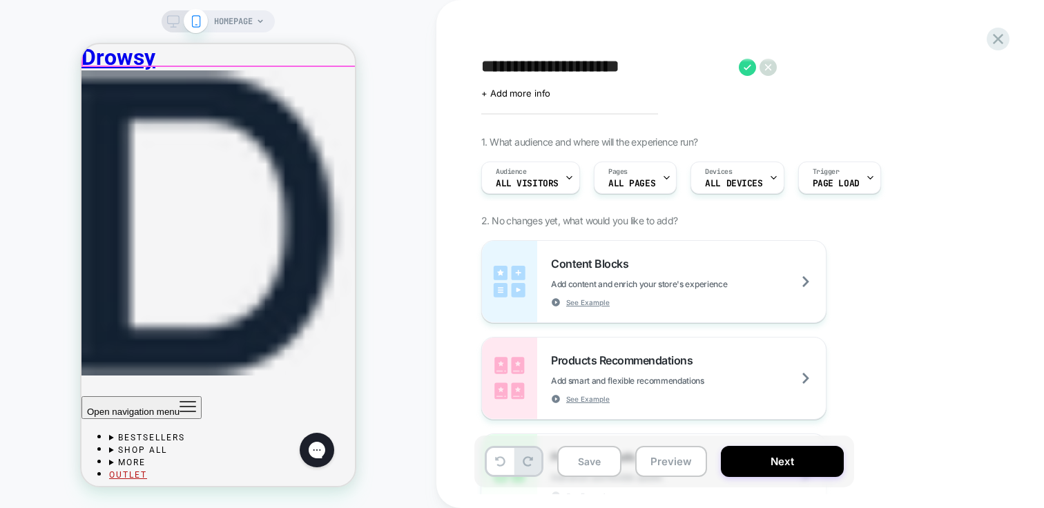
scroll to position [262, 0]
click at [635, 181] on span "ALL PAGES" at bounding box center [632, 184] width 47 height 10
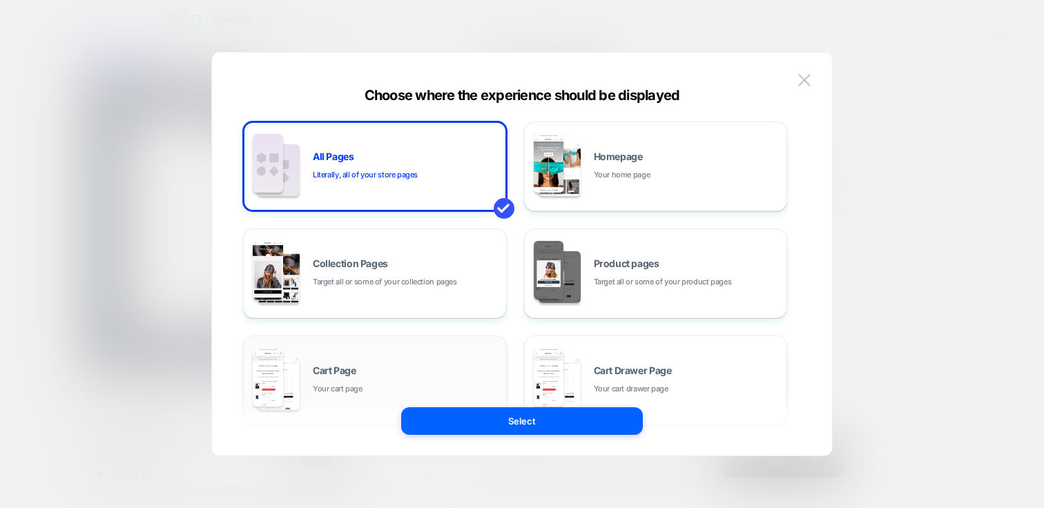
scroll to position [253, 0]
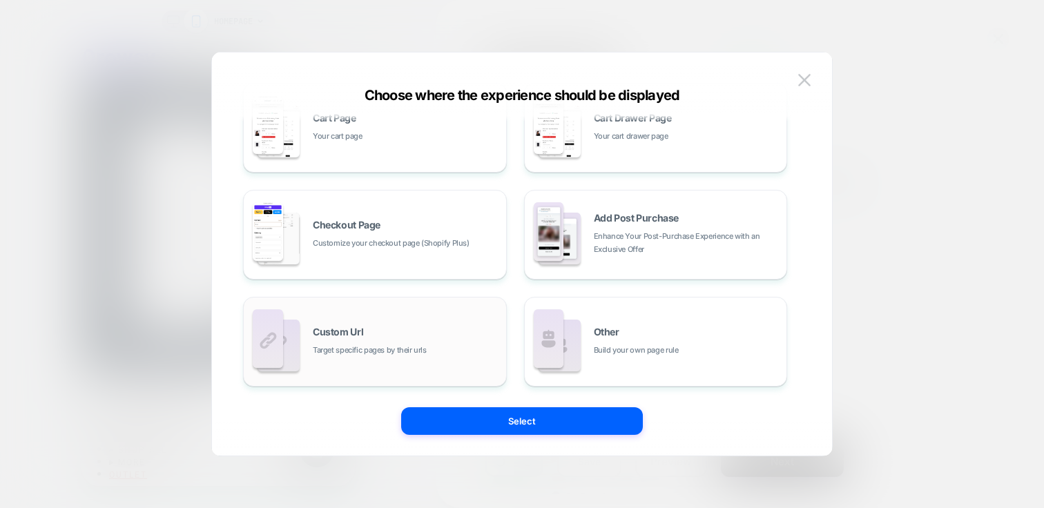
click at [361, 343] on div "Custom Url Target specific pages by their urls" at bounding box center [406, 342] width 187 height 30
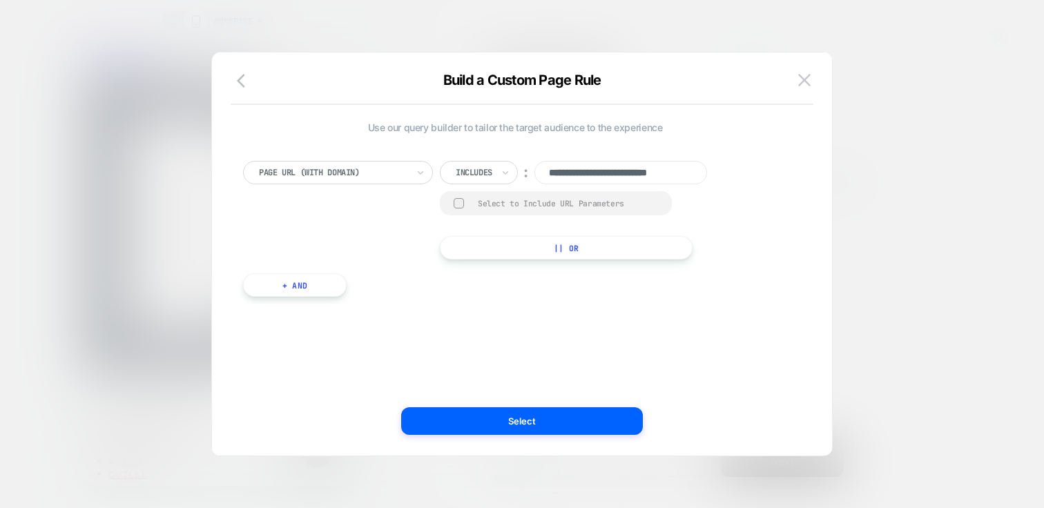
scroll to position [0, 0]
click at [592, 164] on input "**********" at bounding box center [621, 172] width 173 height 23
paste input "**********"
type input "**********"
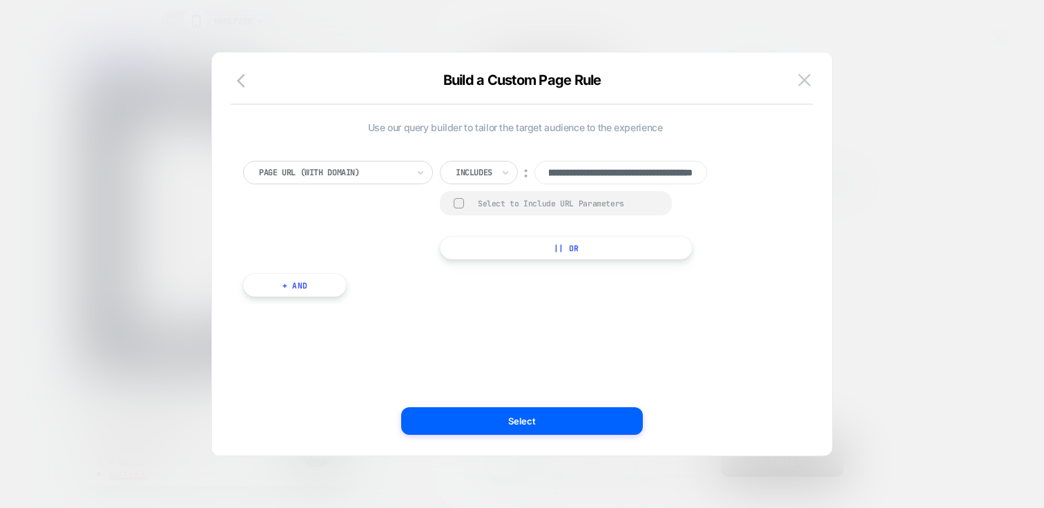
scroll to position [0, 0]
click at [494, 173] on div "Includes" at bounding box center [474, 172] width 39 height 15
click at [486, 220] on div "Is" at bounding box center [499, 211] width 90 height 22
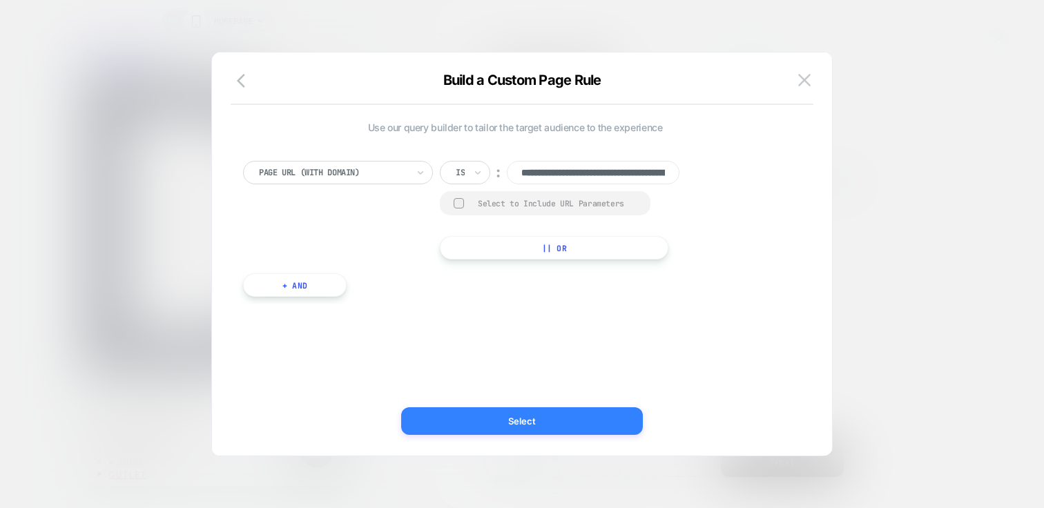
click at [529, 418] on button "Select" at bounding box center [522, 422] width 242 height 28
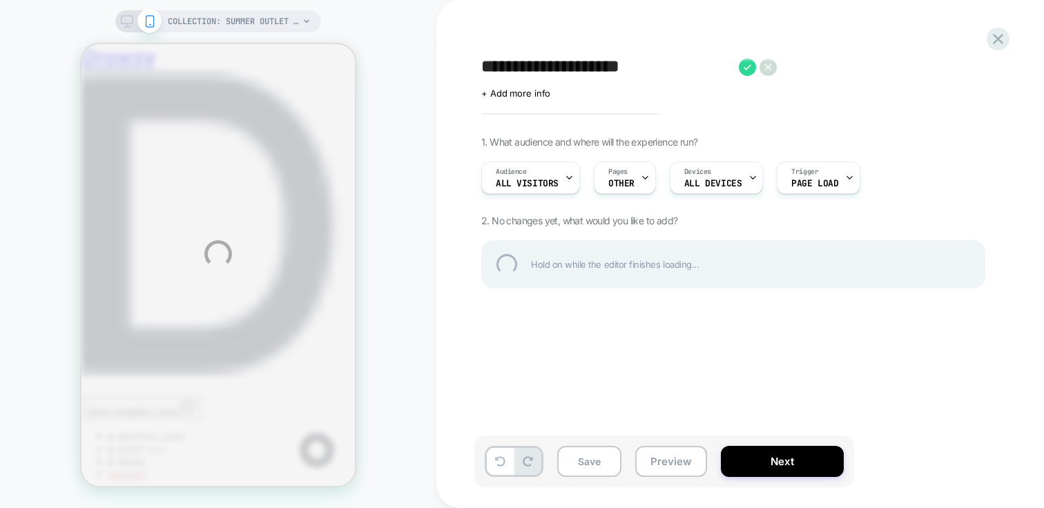
click at [555, 184] on div "**********" at bounding box center [522, 254] width 1044 height 508
click at [566, 179] on div "**********" at bounding box center [522, 254] width 1044 height 508
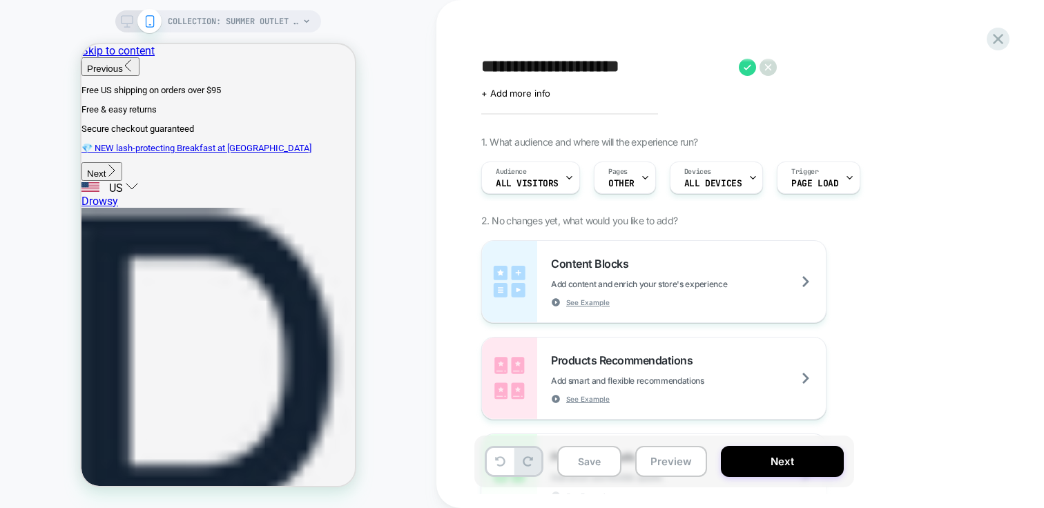
click at [566, 179] on icon at bounding box center [569, 177] width 9 height 9
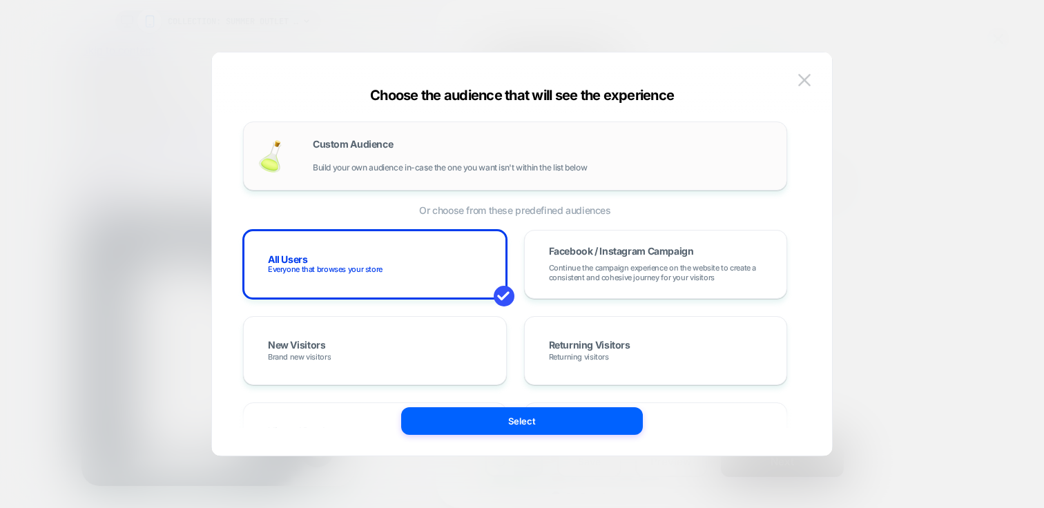
click at [374, 133] on div "Custom Audience Build your own audience in-case the one you want isn't within t…" at bounding box center [515, 156] width 544 height 69
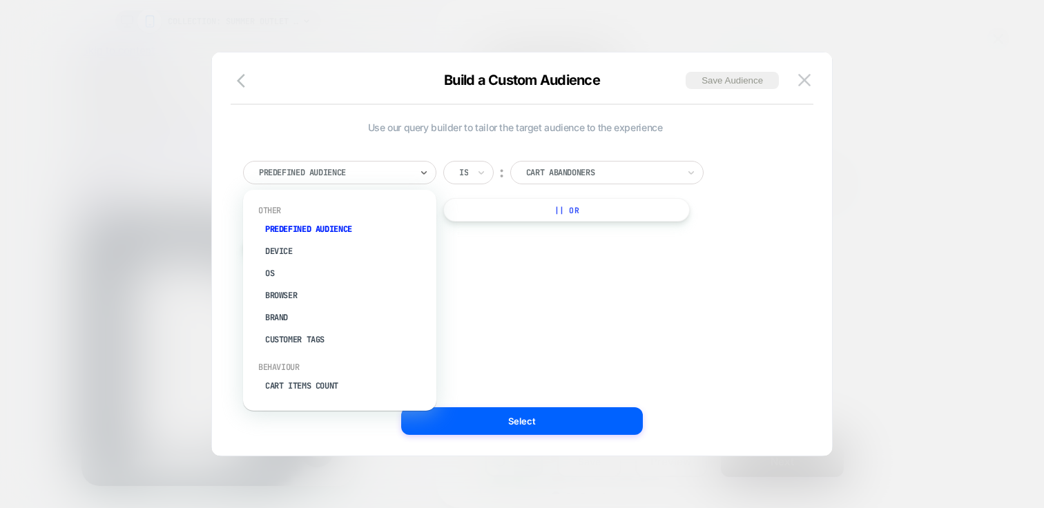
click at [328, 175] on div at bounding box center [335, 172] width 152 height 12
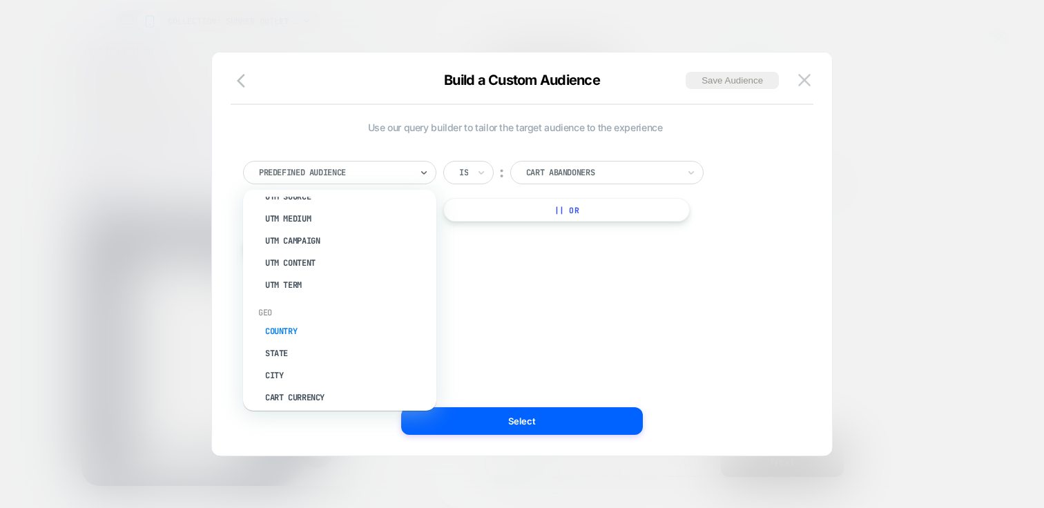
click at [290, 321] on div "Country" at bounding box center [347, 332] width 180 height 22
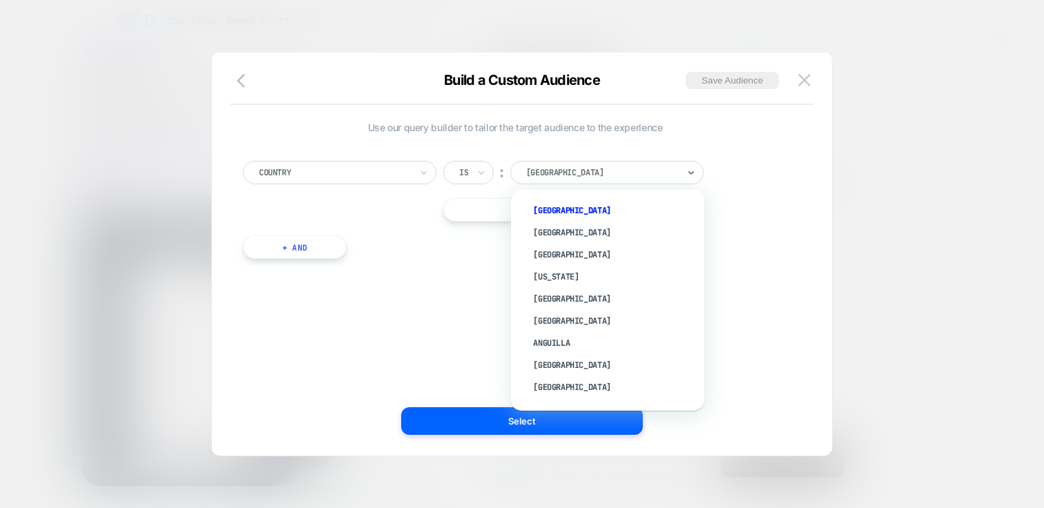
click at [584, 171] on div at bounding box center [602, 172] width 152 height 12
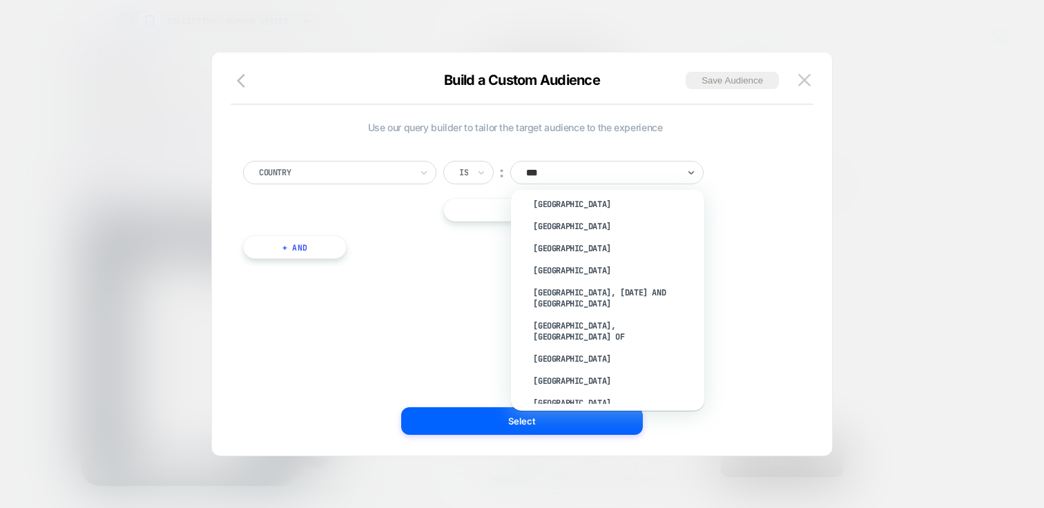
scroll to position [0, 0]
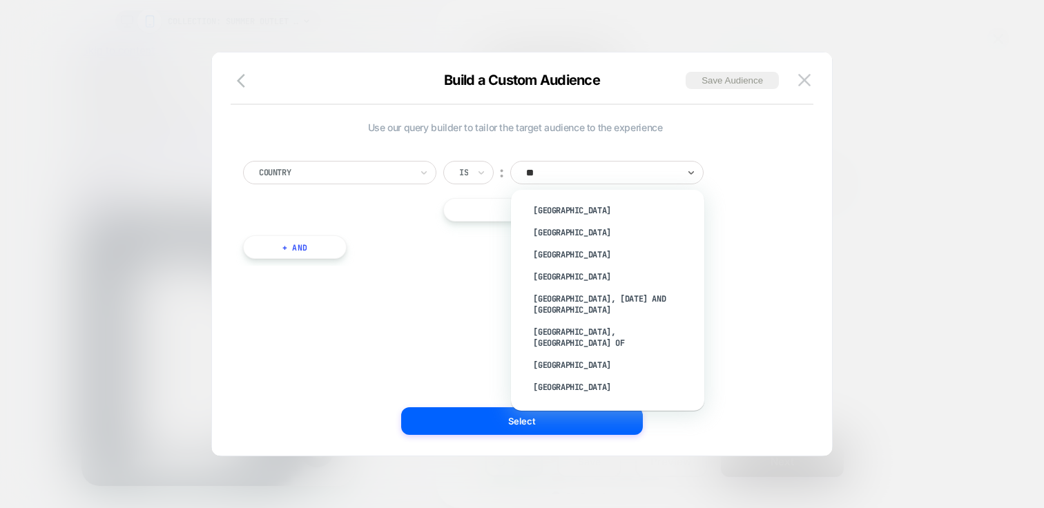
type input "*"
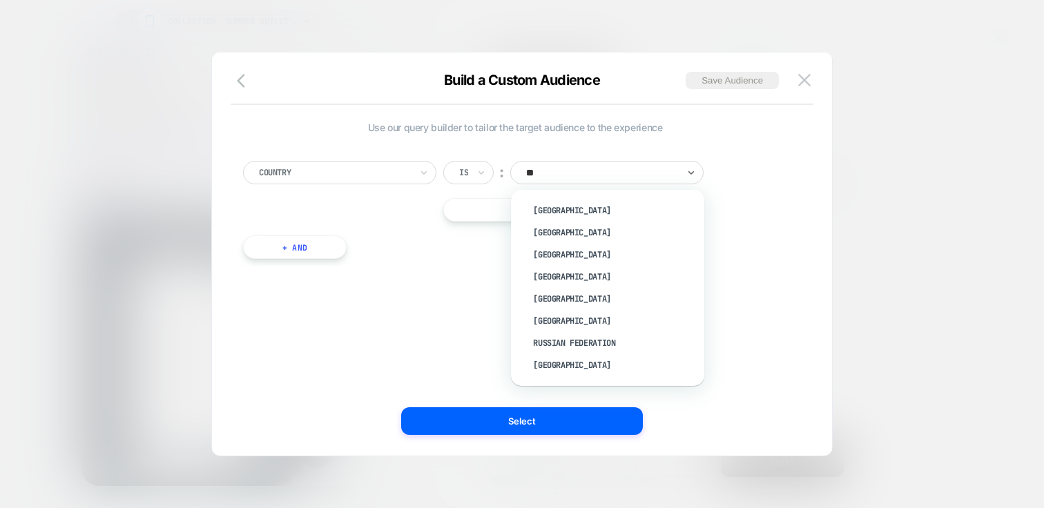
type input "***"
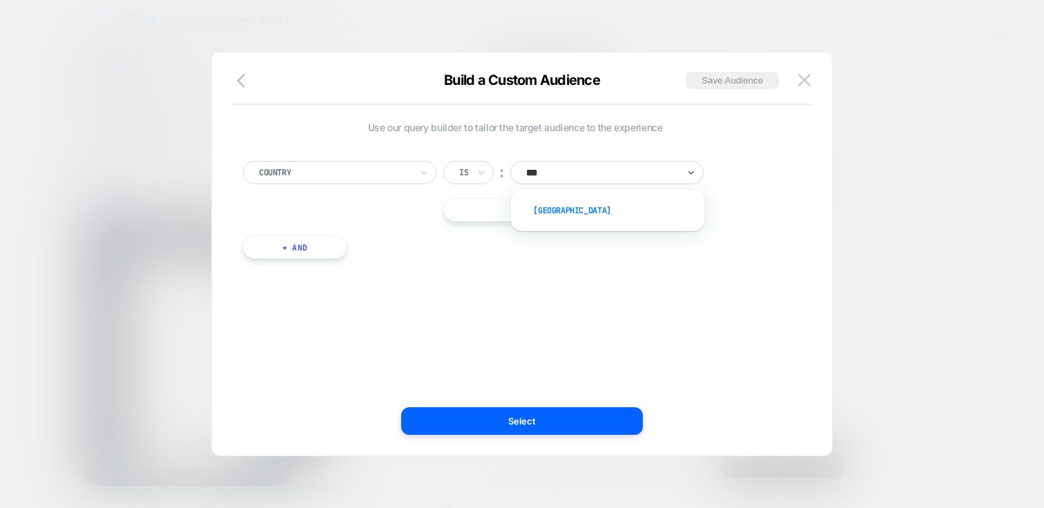
click at [540, 212] on div "USA" at bounding box center [615, 211] width 180 height 22
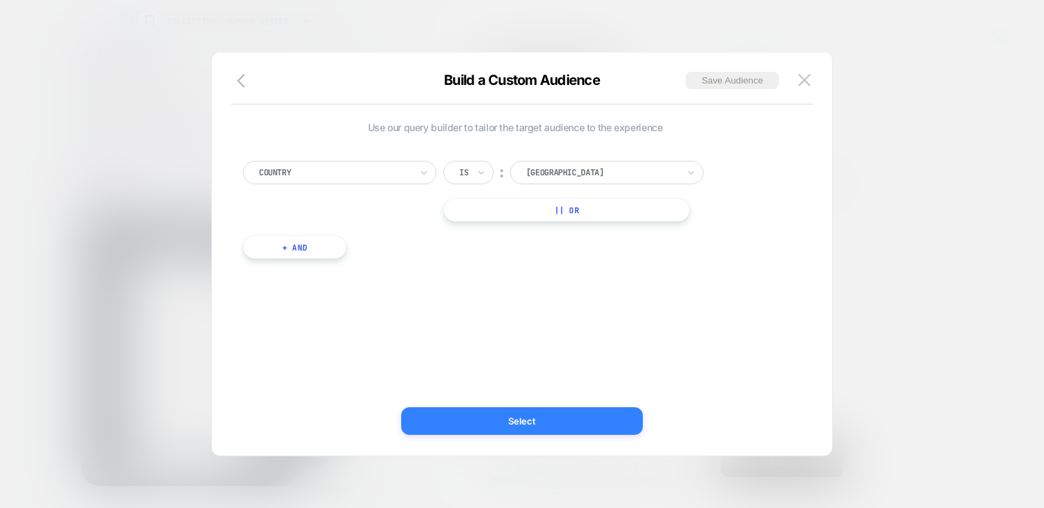
click at [540, 420] on button "Select" at bounding box center [522, 422] width 242 height 28
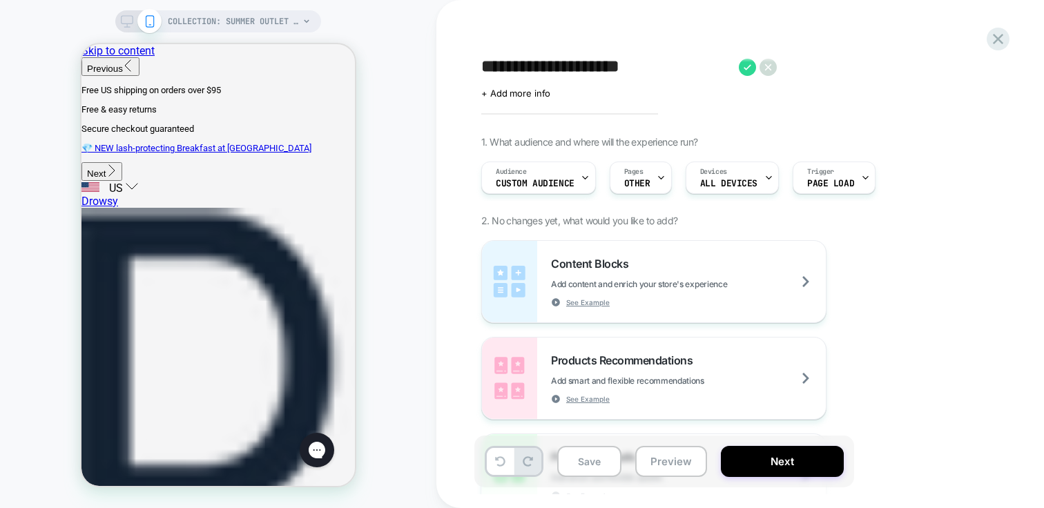
click at [910, 331] on div "Content Blocks Add content and enrich your store's experience See Example Produ…" at bounding box center [733, 426] width 504 height 373
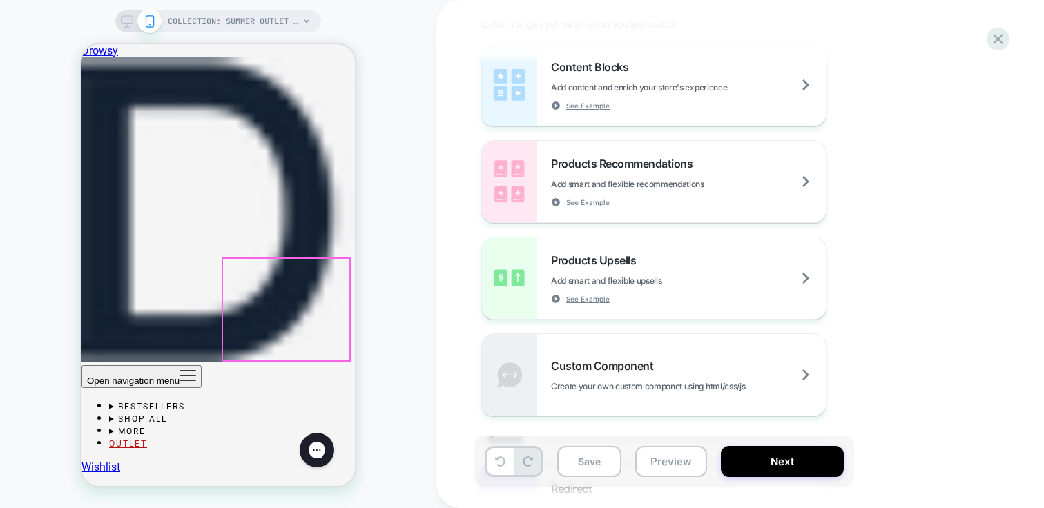
scroll to position [504, 0]
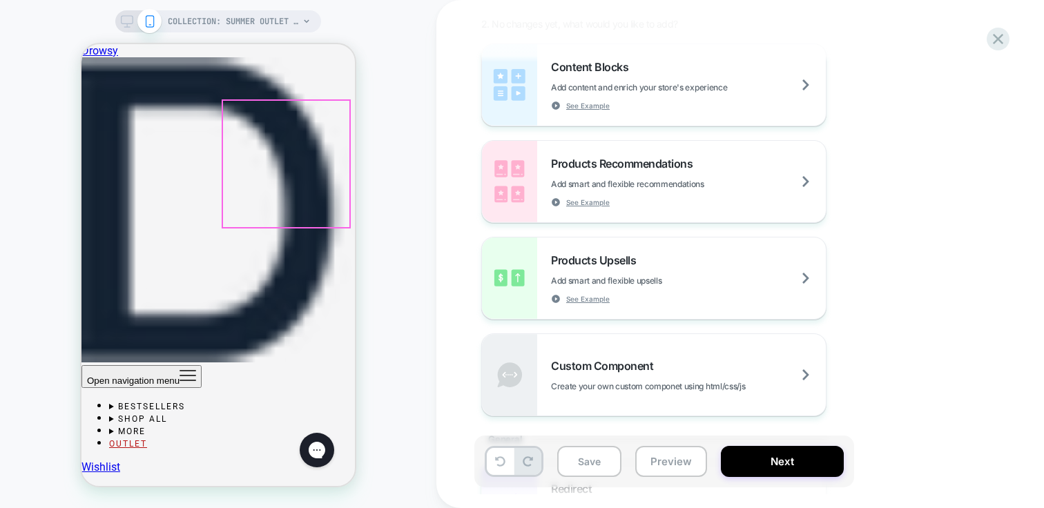
click at [256, 107] on div at bounding box center [286, 164] width 126 height 126
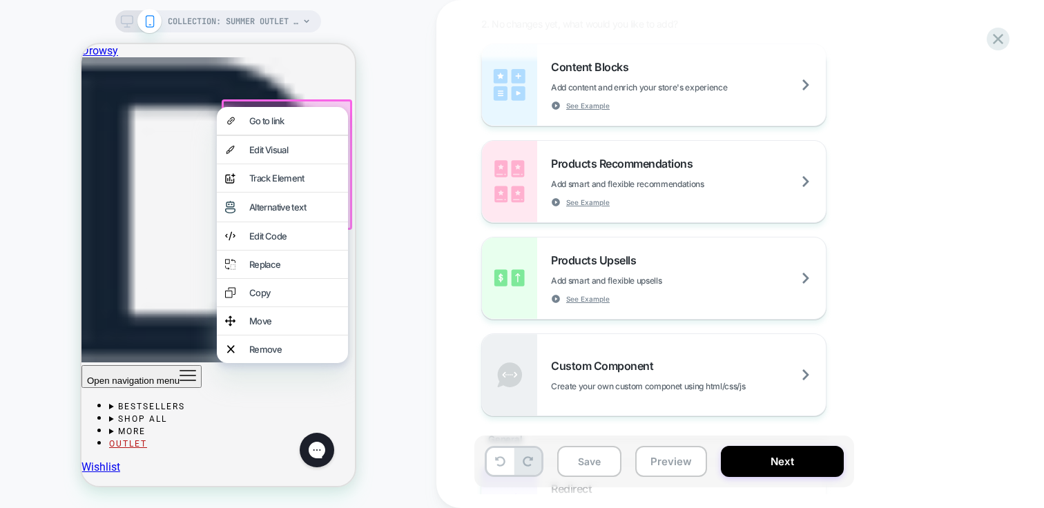
click at [256, 107] on div "Go to link" at bounding box center [282, 121] width 131 height 28
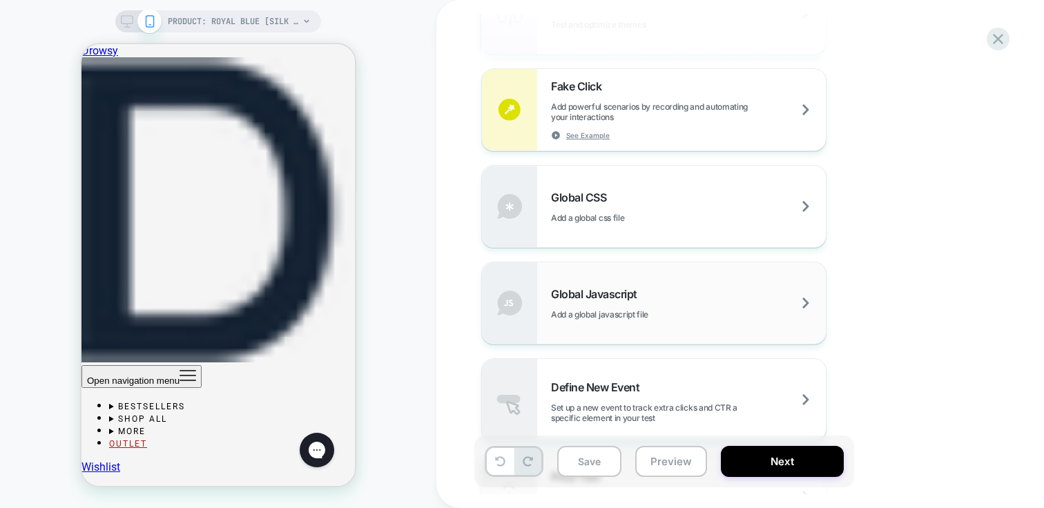
scroll to position [758, 0]
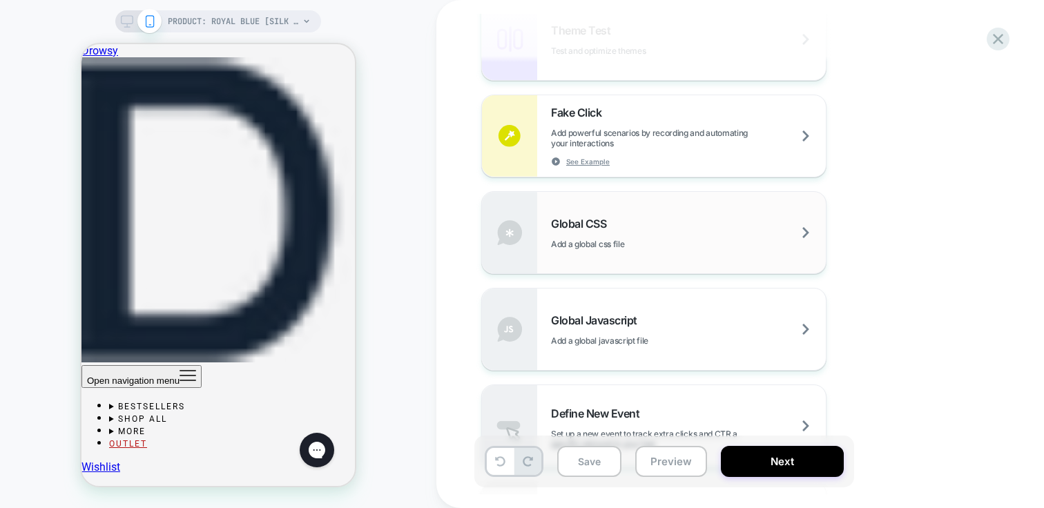
click at [614, 239] on span "Add a global css file" at bounding box center [622, 244] width 142 height 10
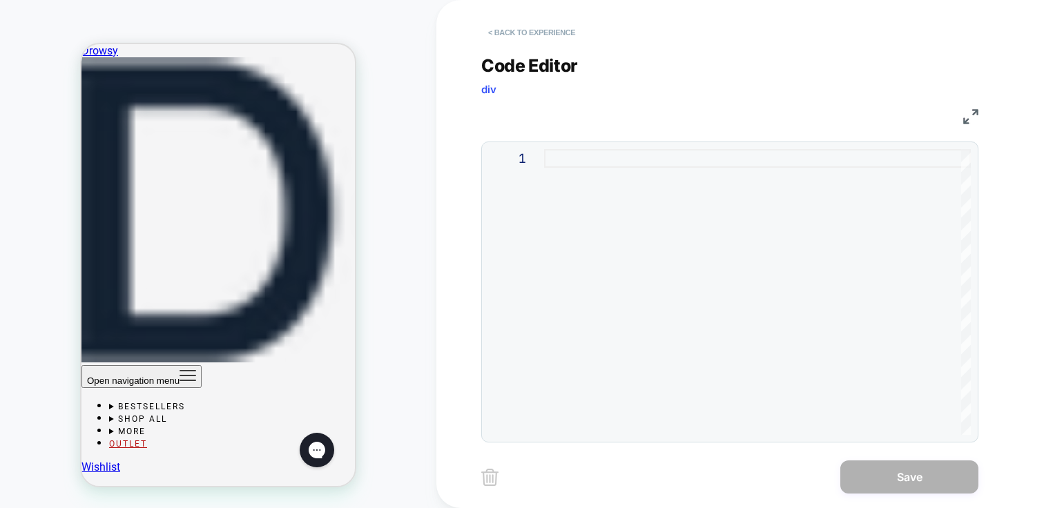
click at [526, 28] on button "< Back to experience" at bounding box center [531, 32] width 101 height 22
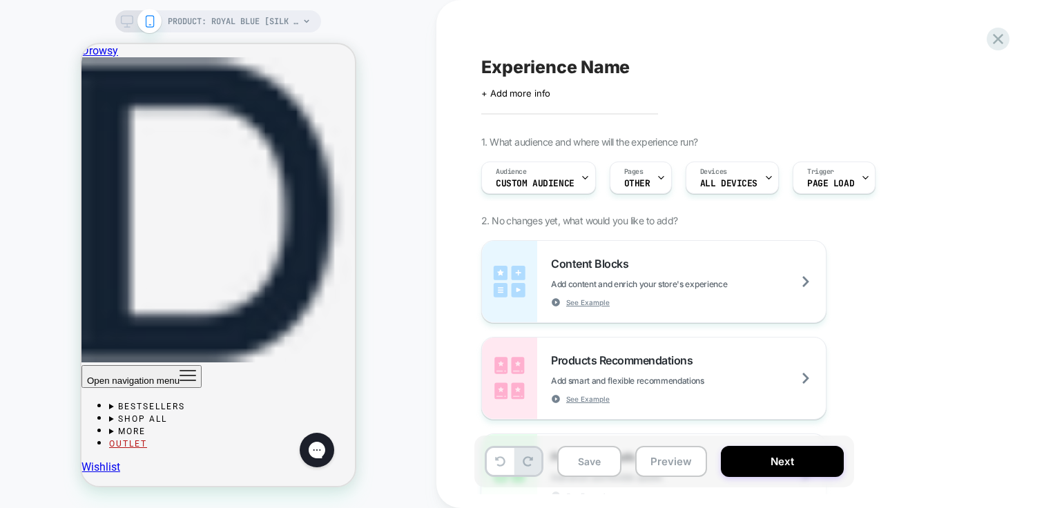
click at [828, 312] on div "Content Blocks Add content and enrich your store's experience See Example Produ…" at bounding box center [733, 426] width 504 height 373
click at [792, 299] on div "Content Blocks Add content and enrich your store's experience See Example" at bounding box center [688, 282] width 275 height 50
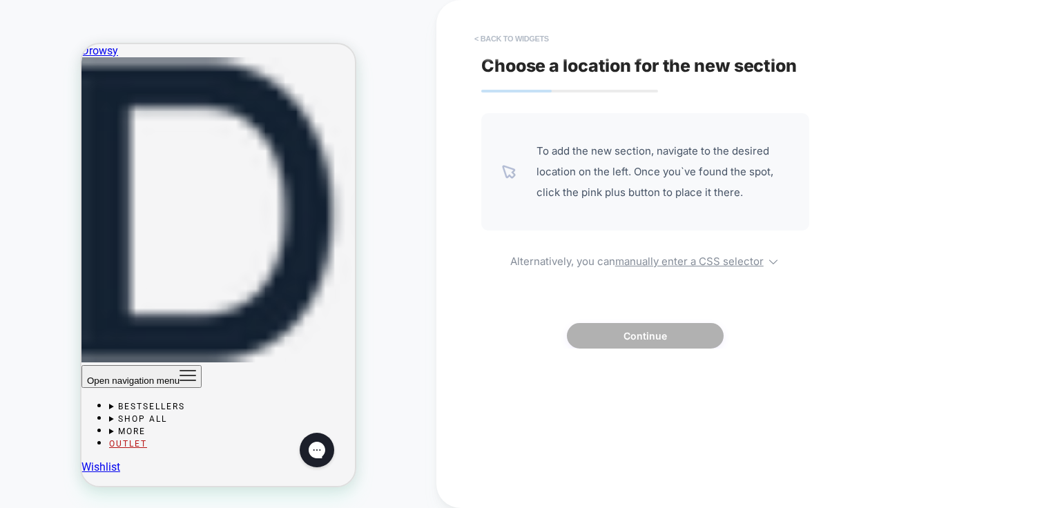
click at [488, 35] on button "< Back to widgets" at bounding box center [512, 39] width 88 height 22
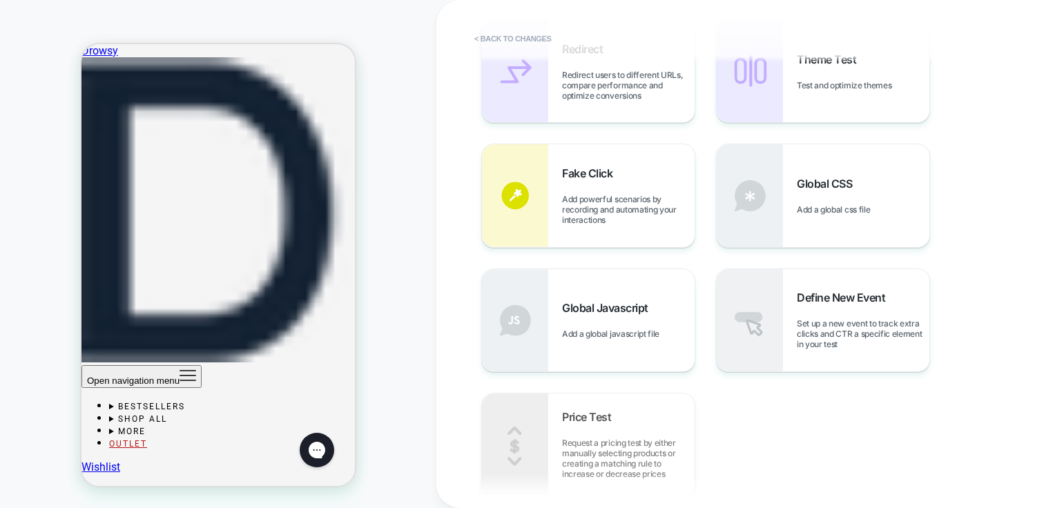
scroll to position [363, 0]
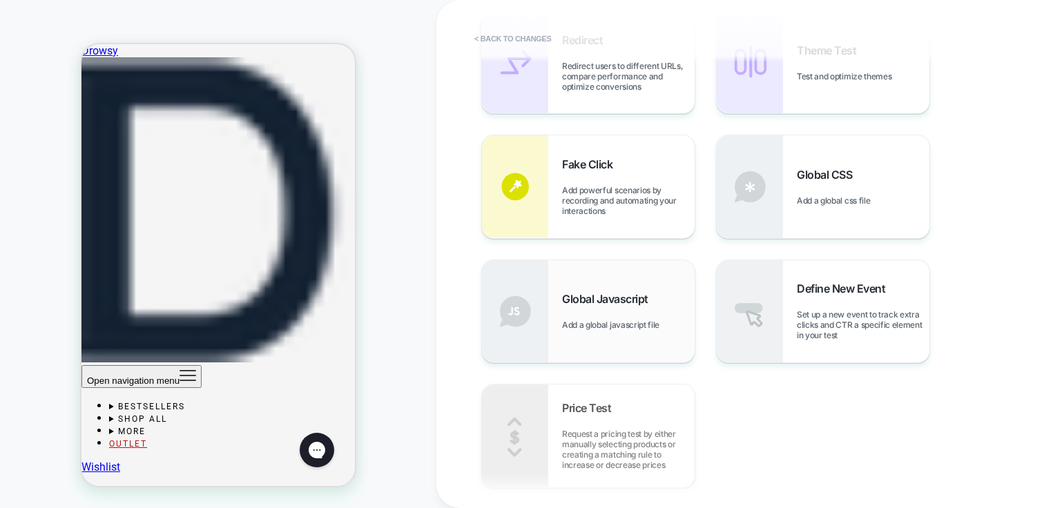
click at [636, 311] on div "Global Javascript Add a global javascript file" at bounding box center [628, 311] width 133 height 38
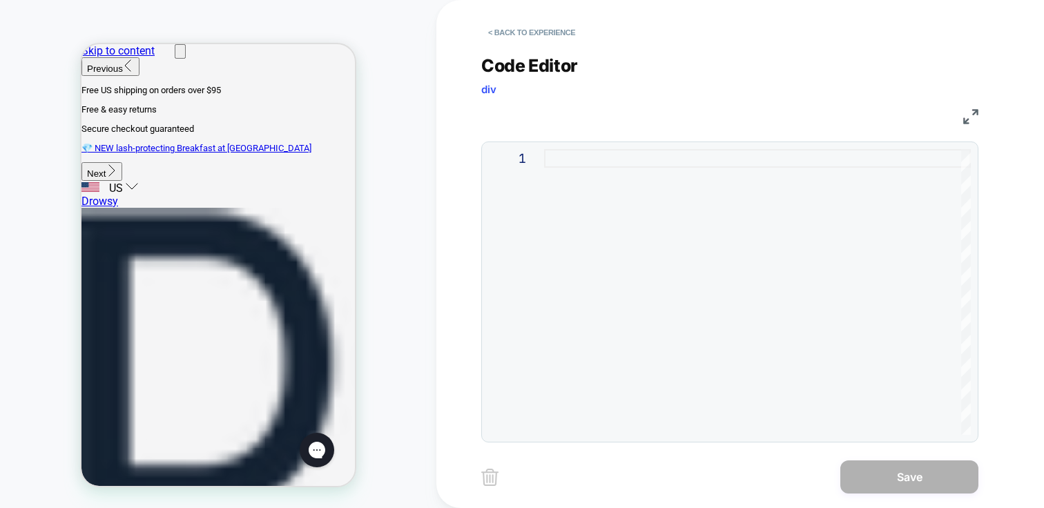
click at [569, 155] on div at bounding box center [757, 292] width 427 height 286
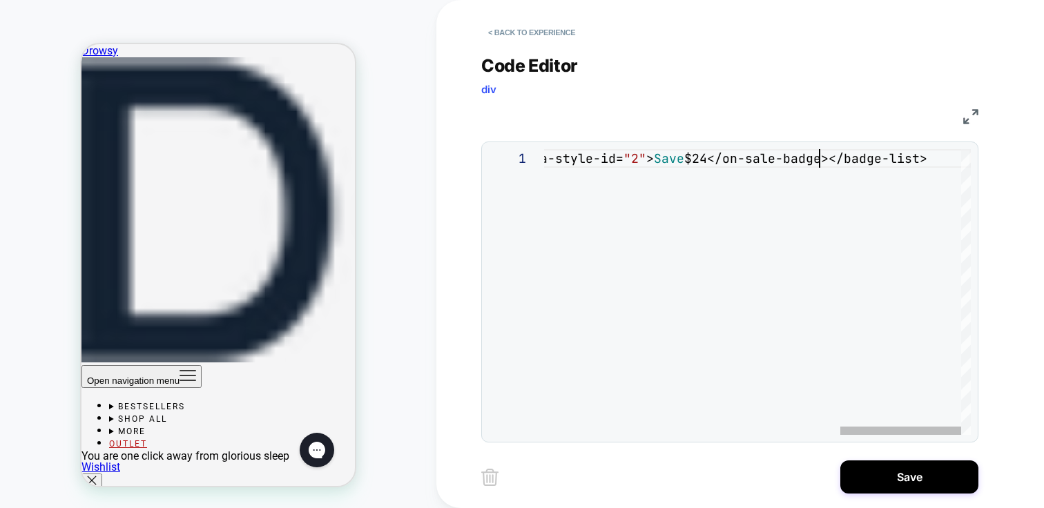
scroll to position [0, 1321]
click at [820, 155] on div "<badge-list class = "badge-list badge-list--vertical" data-style-id= "0" ><on-s…" at bounding box center [235, 292] width 1472 height 286
click at [739, 157] on div "<badge-list class = "badge-list badge-list--vertical" data-style-id= "0" ><on-s…" at bounding box center [235, 292] width 1472 height 286
click at [713, 159] on div "<badge-list class = "badge-list badge-list--vertical" data-style-id= "0" ><on-s…" at bounding box center [235, 292] width 1472 height 286
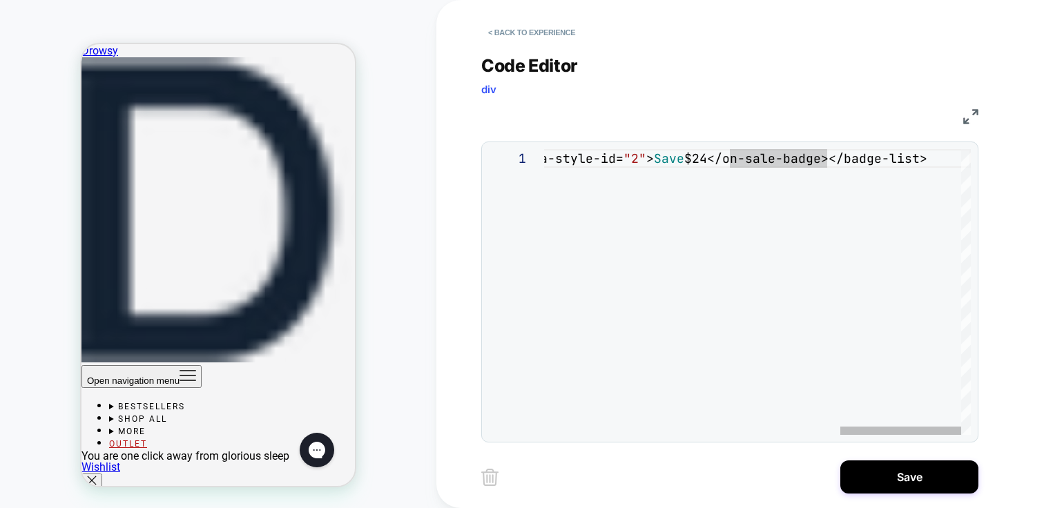
click at [763, 248] on div "<badge-list class = "badge-list badge-list--vertical" data-style-id= "0" ><on-s…" at bounding box center [235, 292] width 1472 height 286
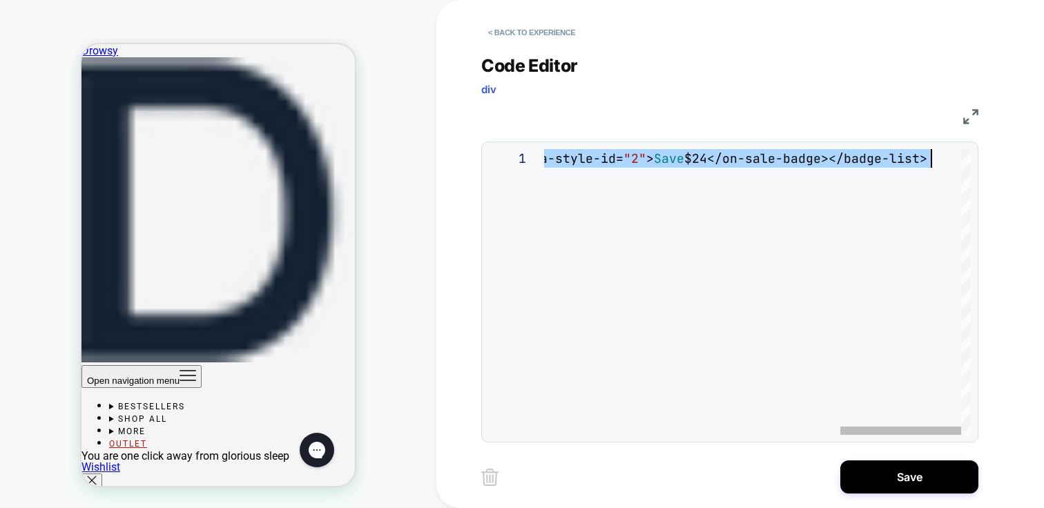
scroll to position [93, 187]
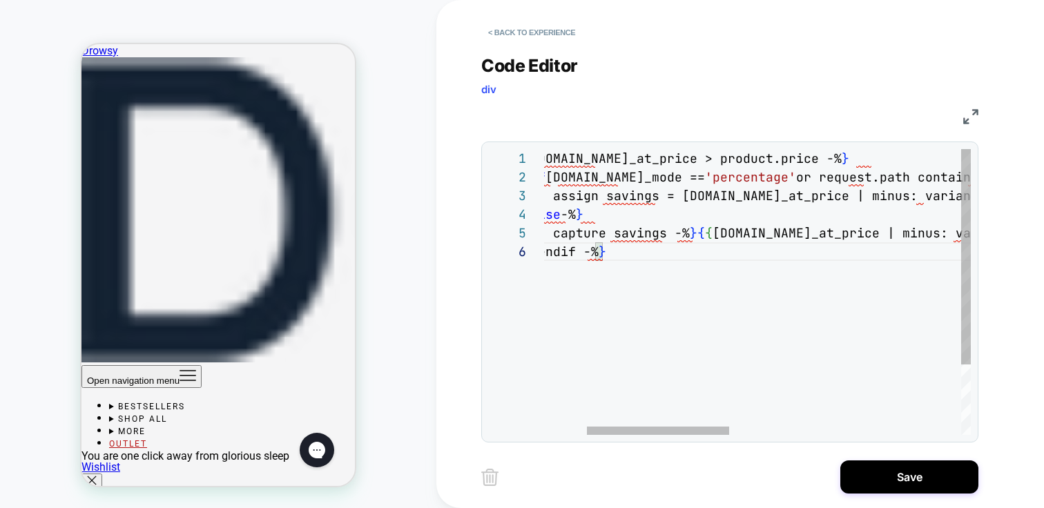
click at [817, 166] on div "{ %- if product.compare_at_price > product.price -% } { %- if settings.discount…" at bounding box center [1041, 338] width 1248 height 379
click at [809, 174] on div "{ %- if product.compare_at_price > product.price -% } { %- if settings.discount…" at bounding box center [1041, 338] width 1248 height 379
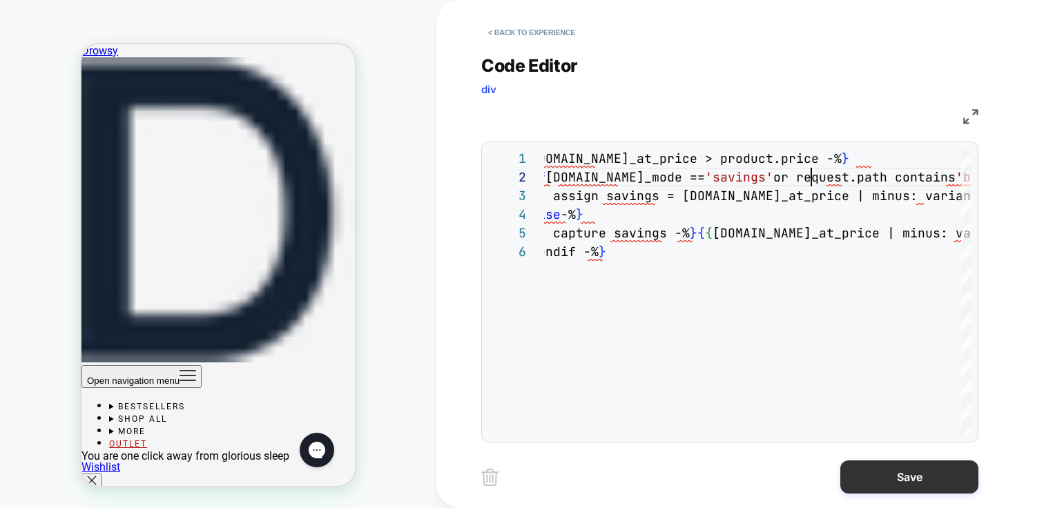
type textarea "**********"
click at [911, 467] on button "Save" at bounding box center [910, 477] width 138 height 33
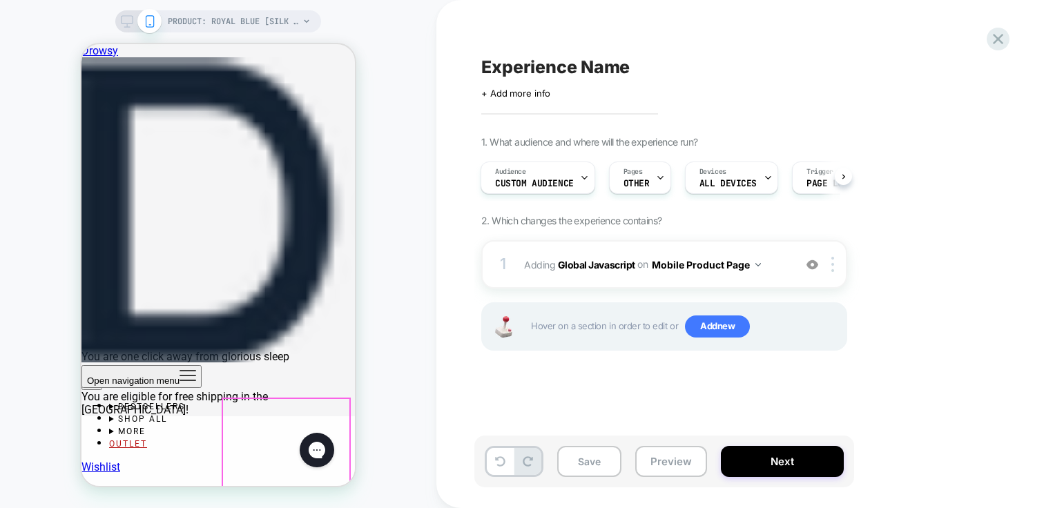
scroll to position [879, 0]
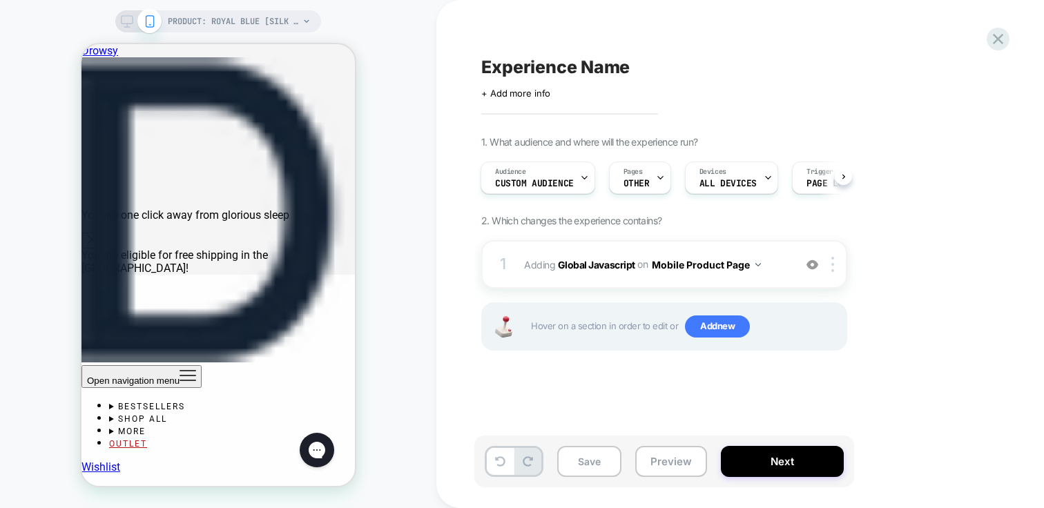
click at [508, 361] on div "1 Adding Global Javascript on Mobile Product Page Add Before Add After Copy to …" at bounding box center [664, 312] width 366 height 145
click at [585, 392] on div "Experience Name Click to edit experience details + Add more info 1. What audien…" at bounding box center [734, 254] width 518 height 481
click at [613, 273] on span "Adding Global Javascript on Mobile Product Page" at bounding box center [655, 265] width 263 height 20
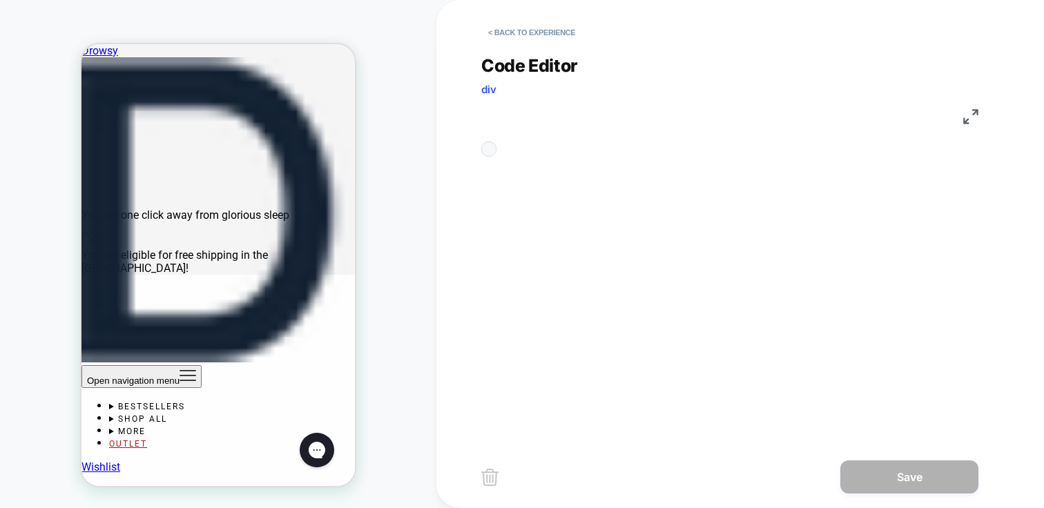
scroll to position [75, 0]
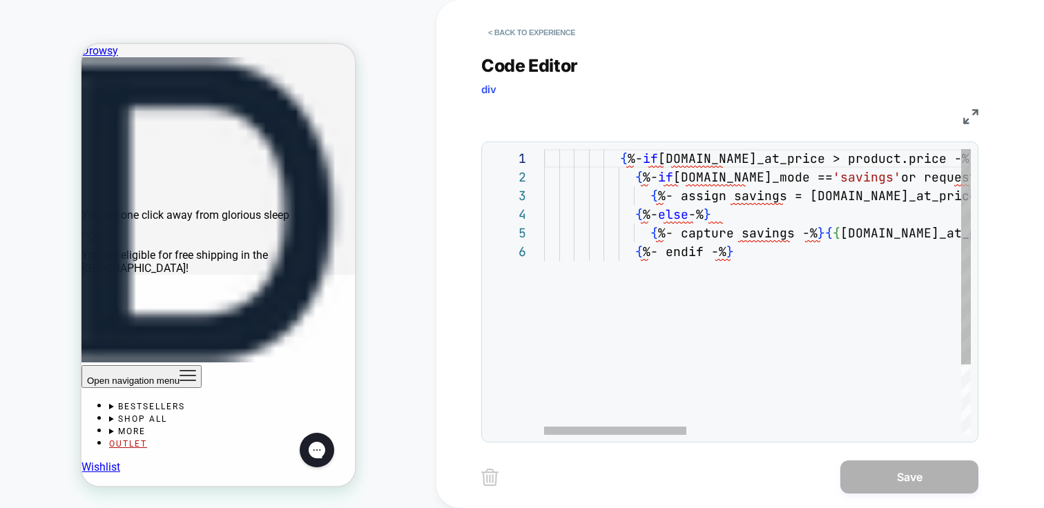
type textarea "**********"
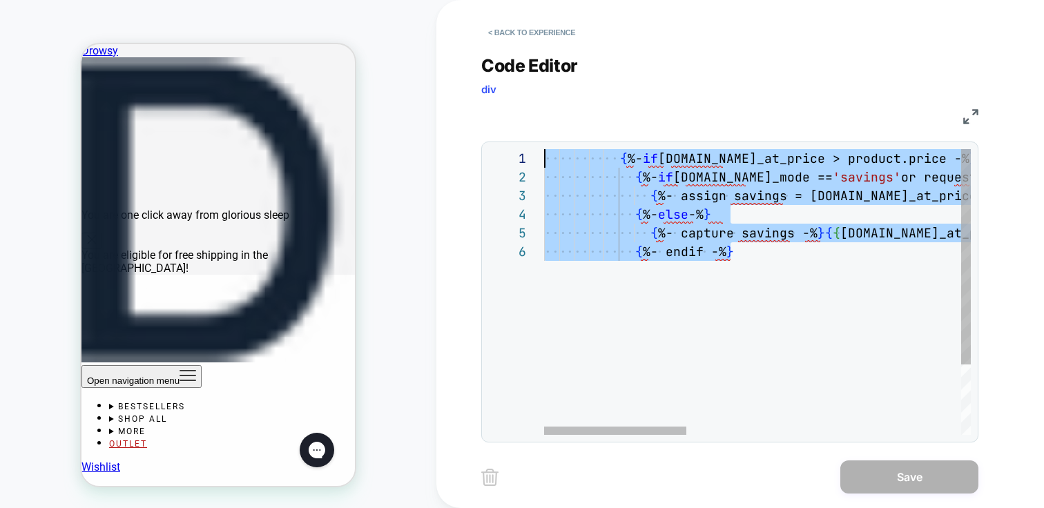
scroll to position [0, 0]
drag, startPoint x: 757, startPoint y: 258, endPoint x: 535, endPoint y: 153, distance: 246.3
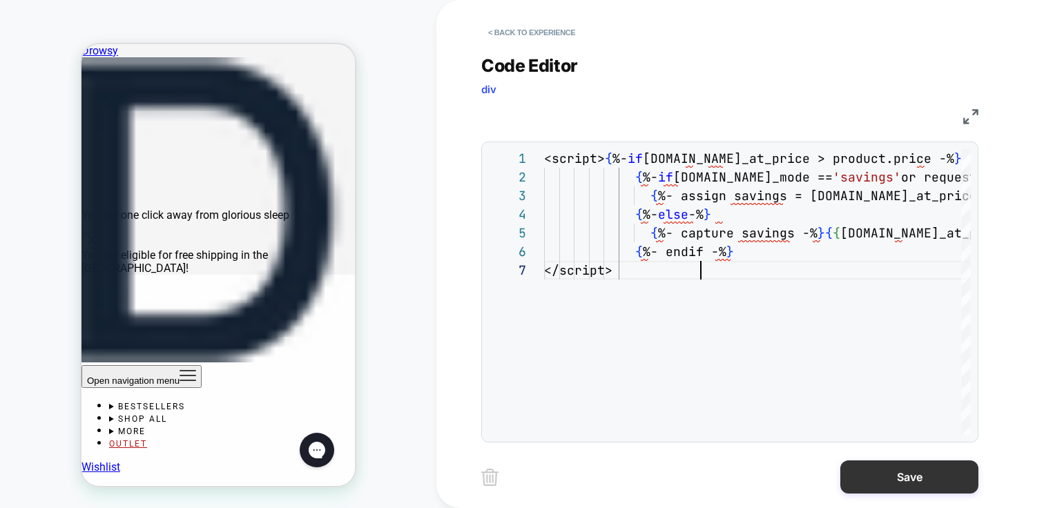
type textarea "**********"
click at [884, 478] on button "Save" at bounding box center [910, 477] width 138 height 33
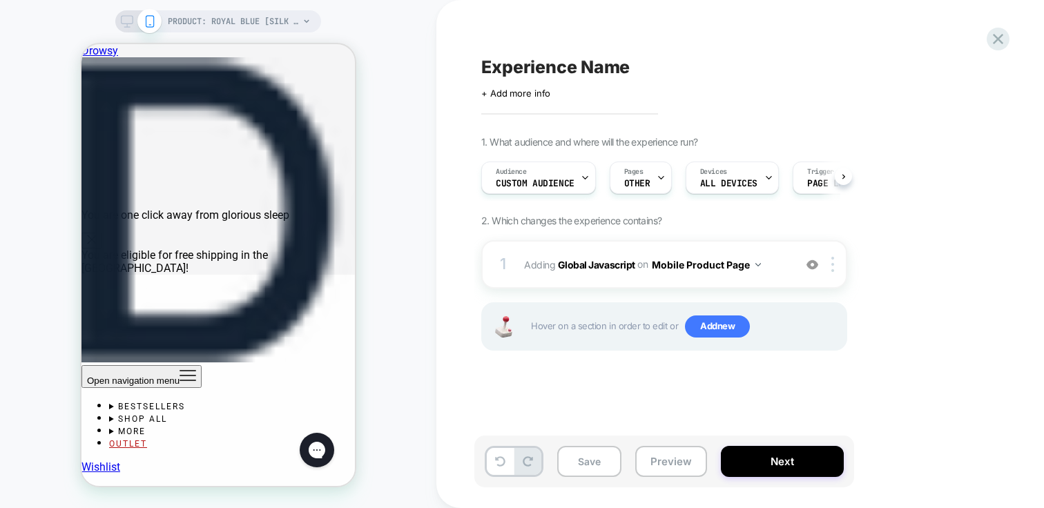
scroll to position [0, 1]
click at [682, 468] on button "Preview" at bounding box center [672, 461] width 72 height 31
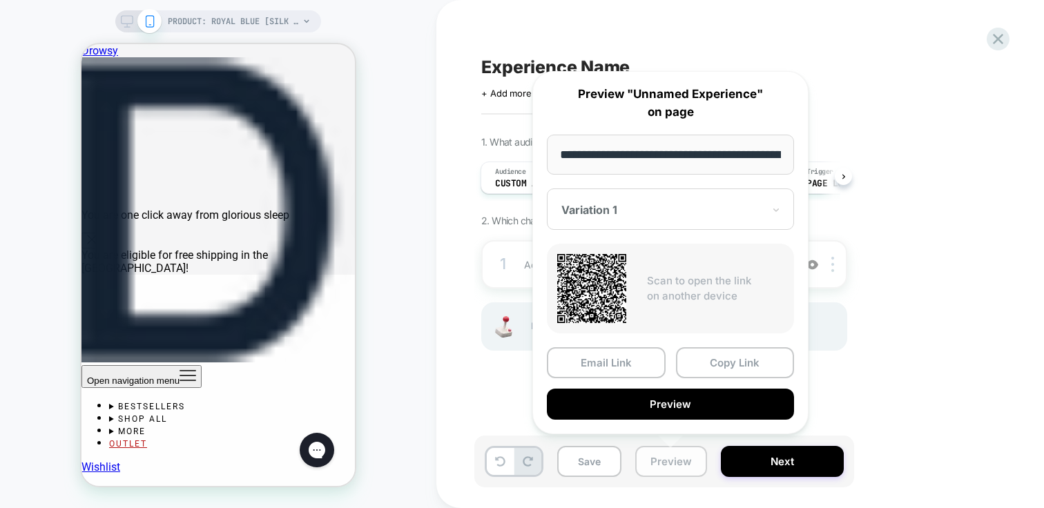
scroll to position [0, 246]
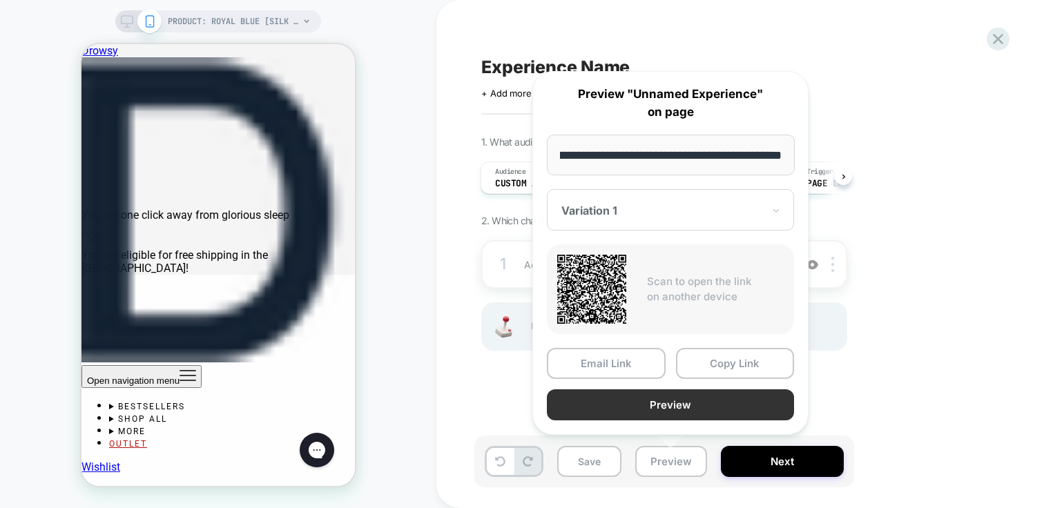
click at [631, 407] on button "Preview" at bounding box center [670, 405] width 247 height 31
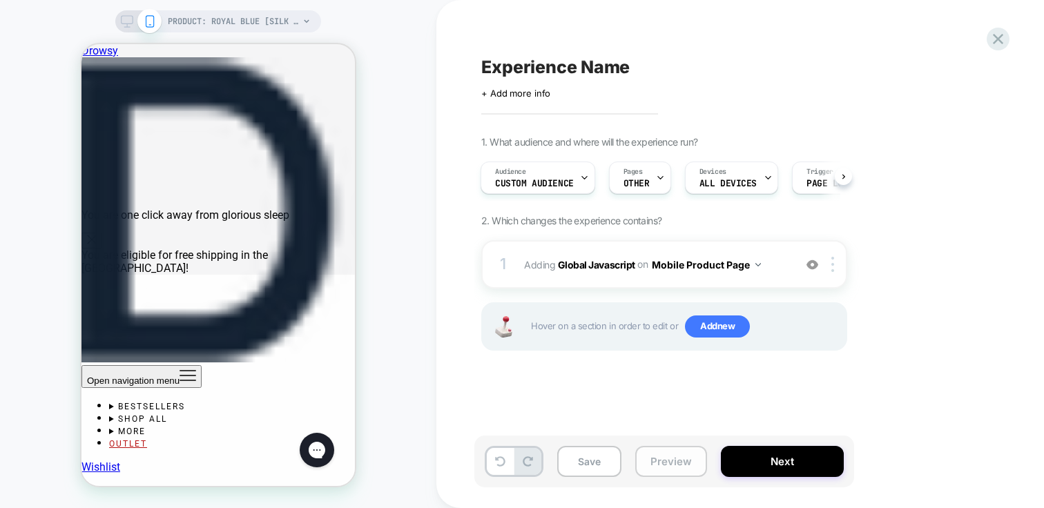
click at [658, 466] on button "Preview" at bounding box center [672, 461] width 72 height 31
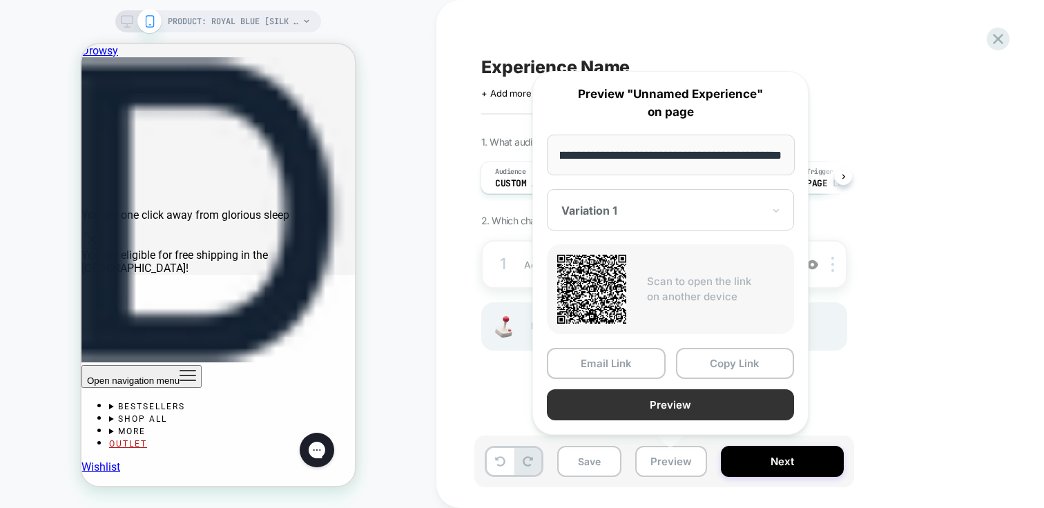
scroll to position [0, 0]
click at [640, 407] on button "Preview" at bounding box center [670, 405] width 247 height 31
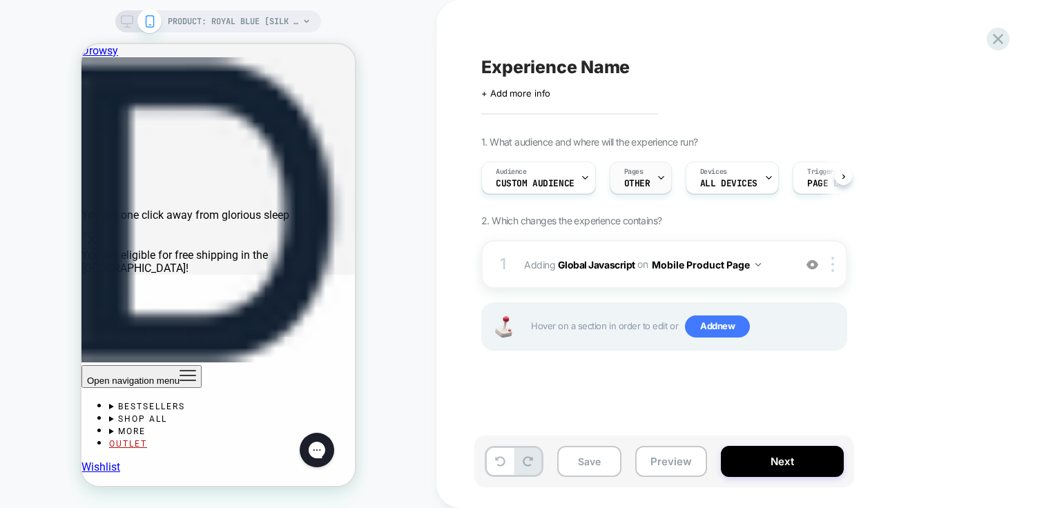
click at [651, 182] on div "Pages OTHER" at bounding box center [638, 177] width 54 height 31
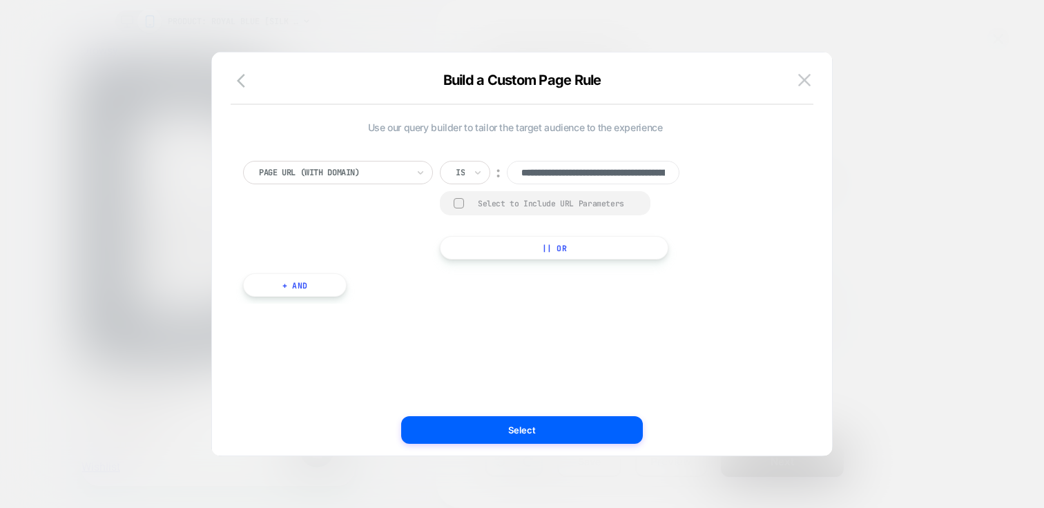
scroll to position [0, 170]
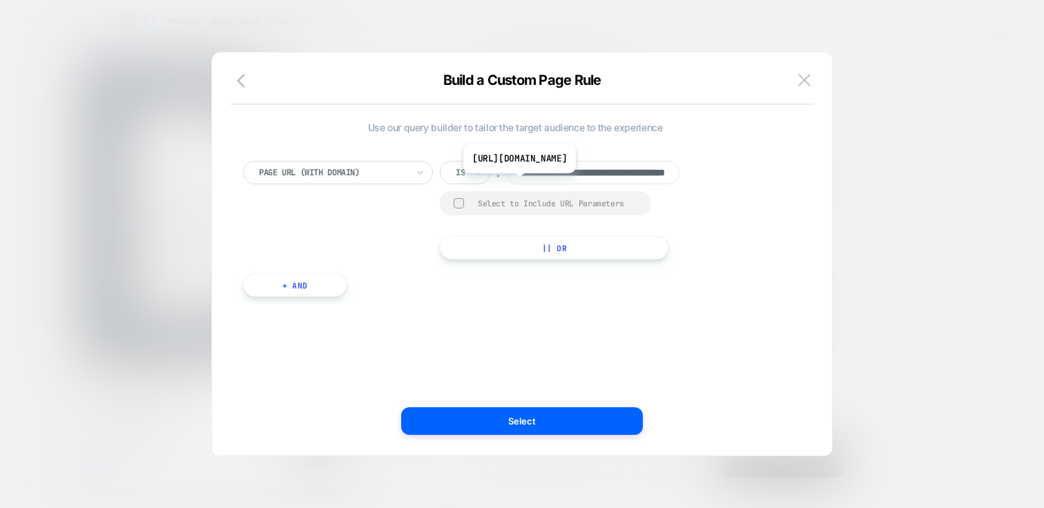
click at [595, 162] on input "**********" at bounding box center [593, 172] width 173 height 23
drag, startPoint x: 573, startPoint y: 173, endPoint x: 487, endPoint y: 168, distance: 85.8
click at [487, 168] on div "**********" at bounding box center [571, 172] width 263 height 23
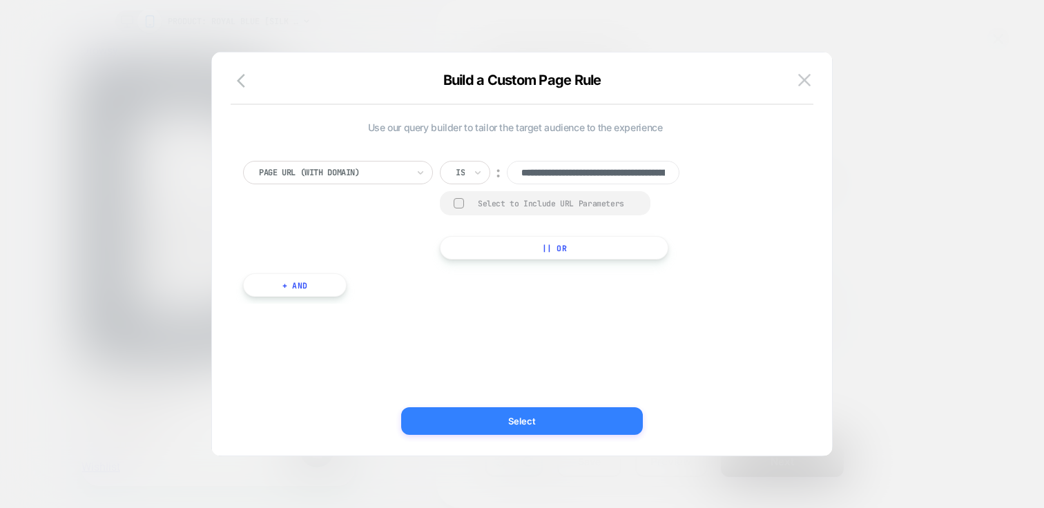
click at [543, 428] on button "Select" at bounding box center [522, 422] width 242 height 28
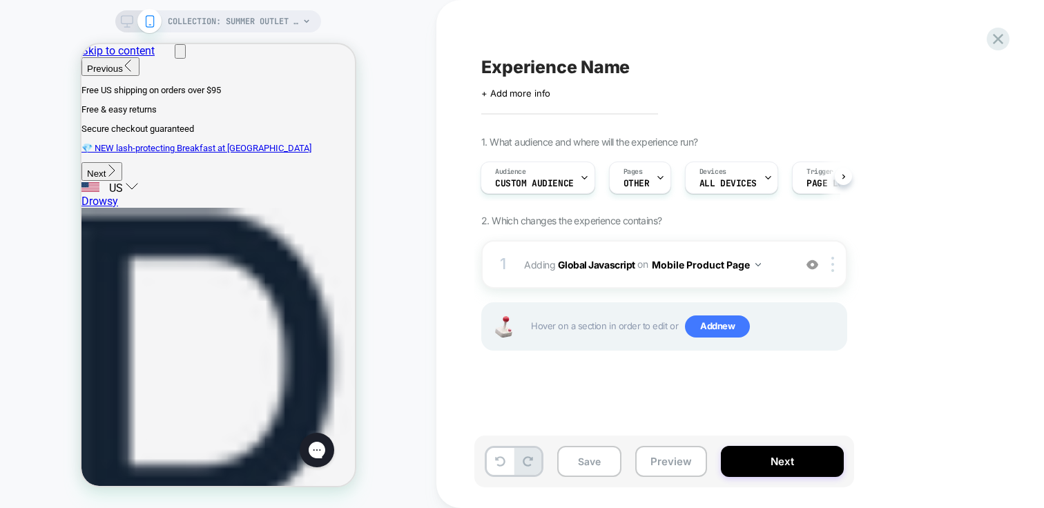
scroll to position [355, 0]
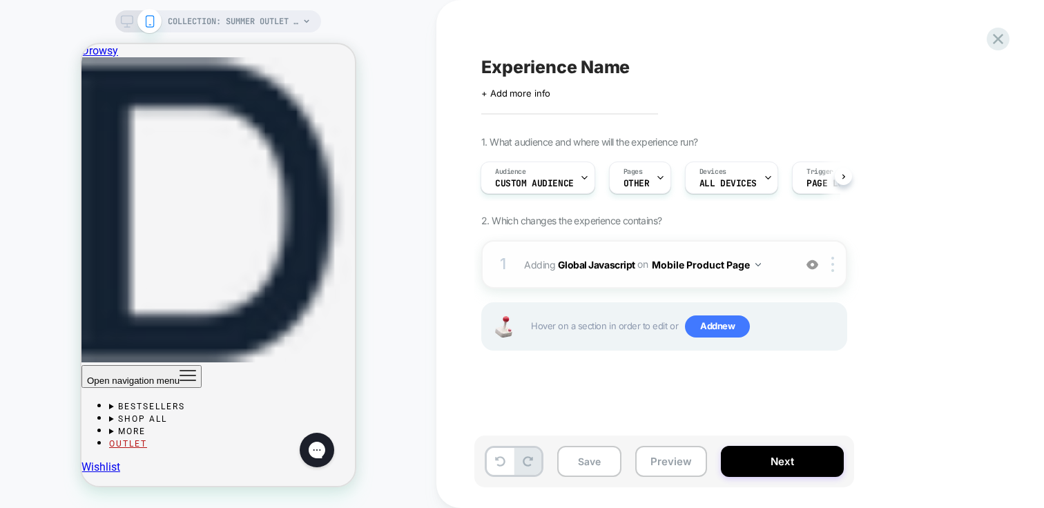
click at [667, 262] on button "Mobile Product Page" at bounding box center [706, 265] width 109 height 20
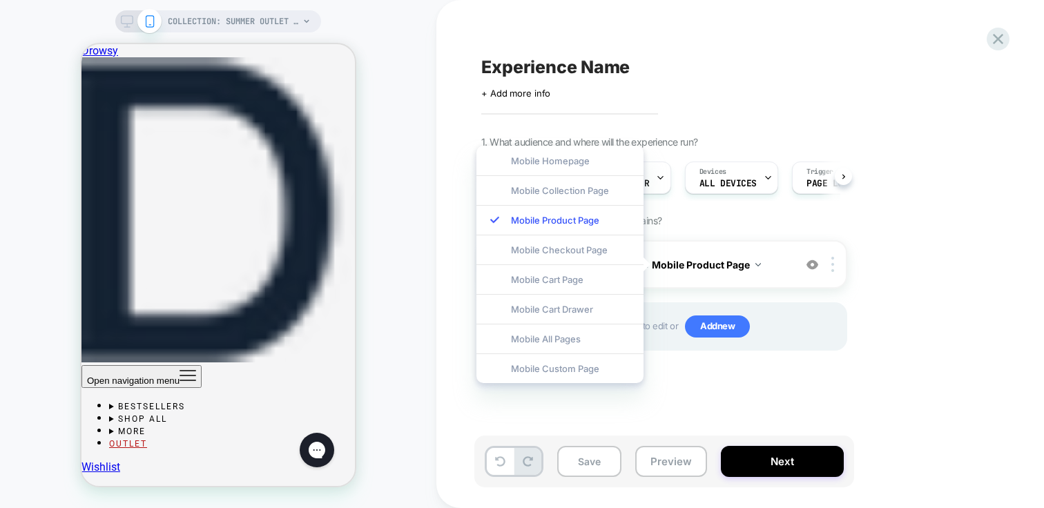
click at [851, 271] on div "1. What audience and where will the experience run? Audience Custom Audience Pa…" at bounding box center [733, 260] width 504 height 249
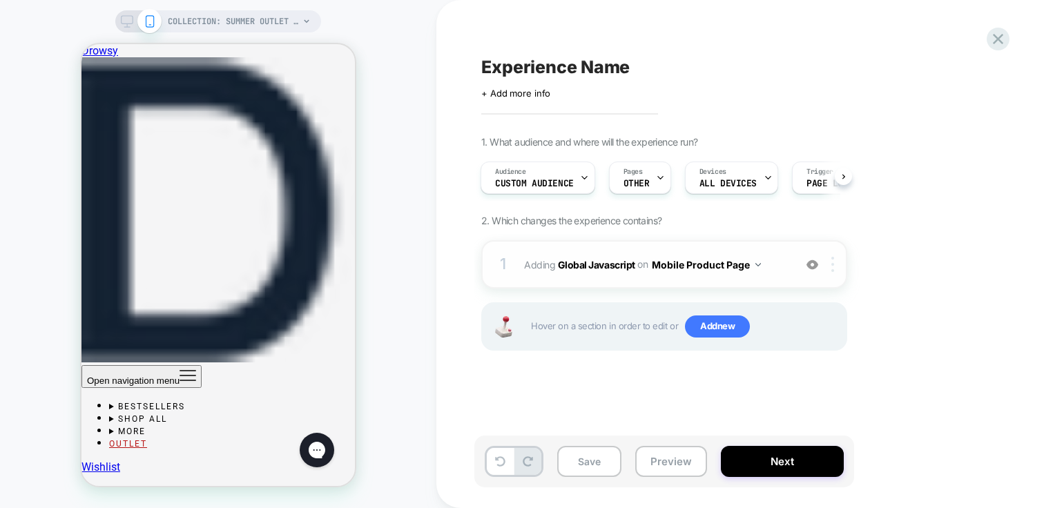
click at [831, 261] on div at bounding box center [835, 264] width 23 height 15
click at [966, 352] on div "1. What audience and where will the experience run? Audience Custom Audience Pa…" at bounding box center [733, 260] width 504 height 249
click at [623, 265] on b "Global Javascript" at bounding box center [596, 264] width 77 height 12
click at [693, 267] on button "Mobile Product Page" at bounding box center [706, 265] width 109 height 20
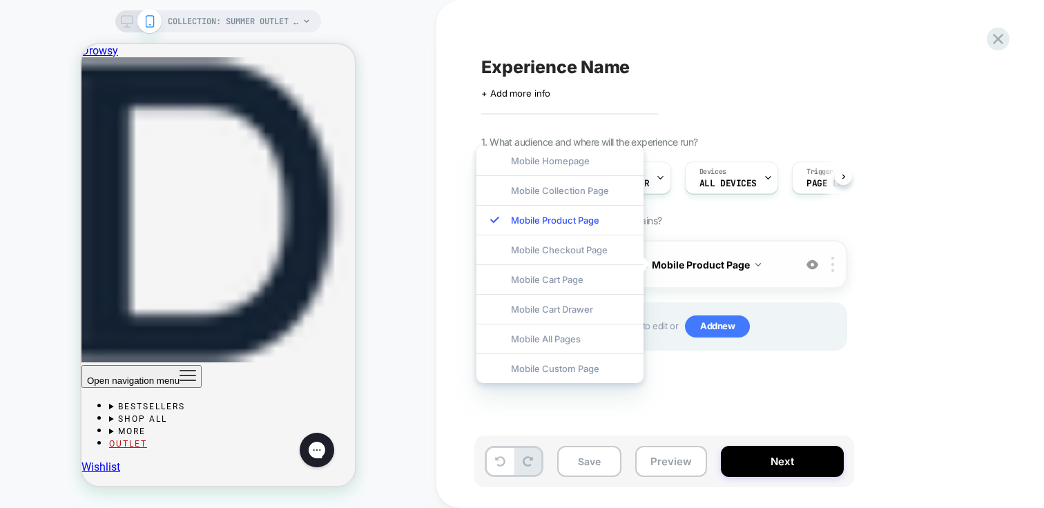
click at [831, 271] on div "1 Adding Global Javascript on Mobile Product Page Copy to Desktop Target All De…" at bounding box center [664, 264] width 366 height 48
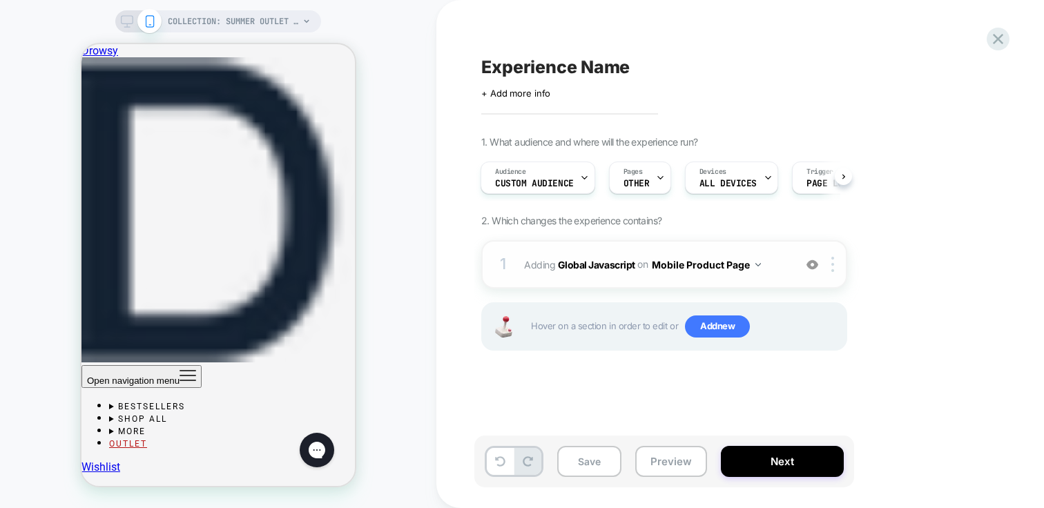
click at [735, 269] on button "Mobile Product Page" at bounding box center [706, 265] width 109 height 20
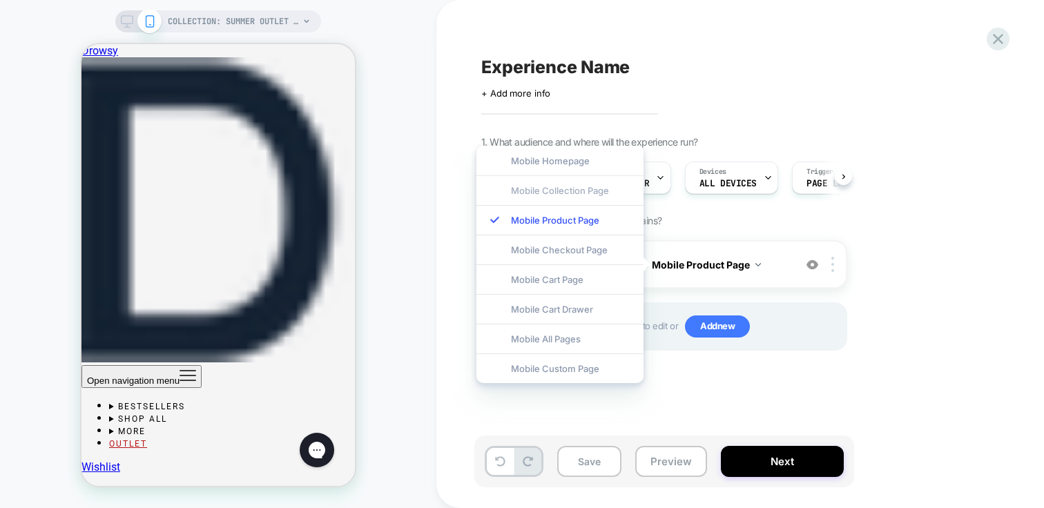
click at [545, 191] on div "Mobile Collection Page" at bounding box center [560, 190] width 167 height 30
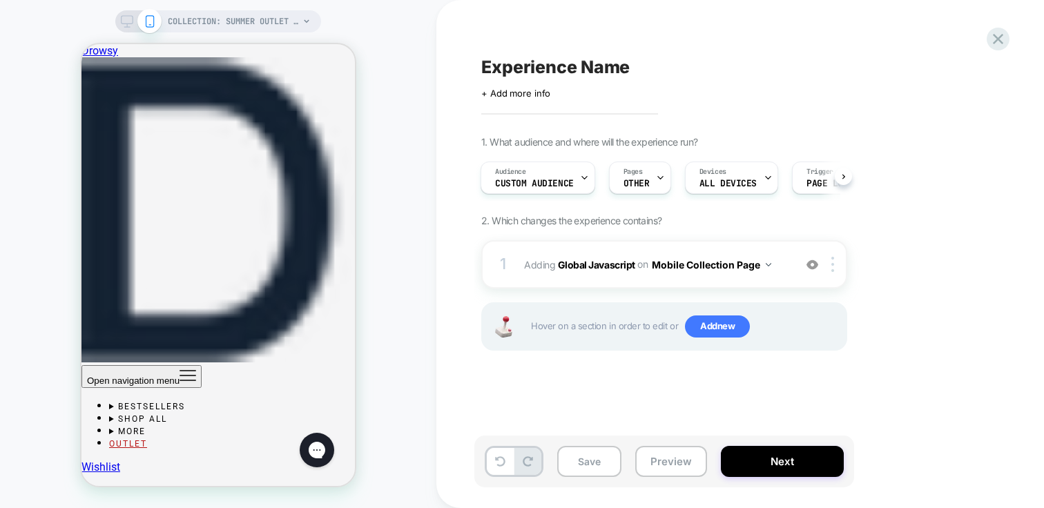
click at [910, 304] on div "1. What audience and where will the experience run? Audience Custom Audience Pa…" at bounding box center [733, 260] width 504 height 249
click at [815, 263] on img at bounding box center [813, 265] width 12 height 12
click at [814, 265] on img at bounding box center [813, 265] width 12 height 12
click at [661, 459] on button "Preview" at bounding box center [672, 461] width 72 height 31
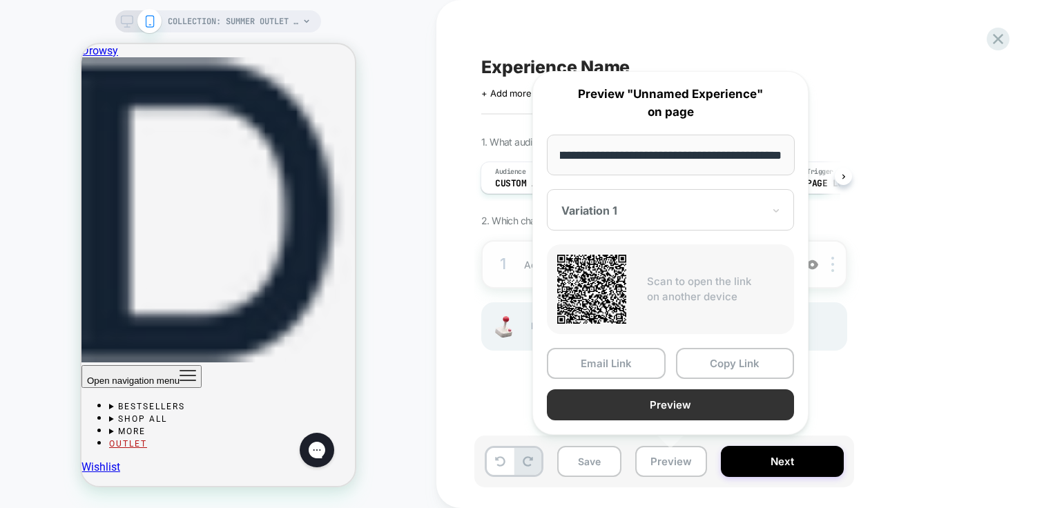
scroll to position [0, 0]
click at [660, 406] on button "Preview" at bounding box center [670, 405] width 247 height 31
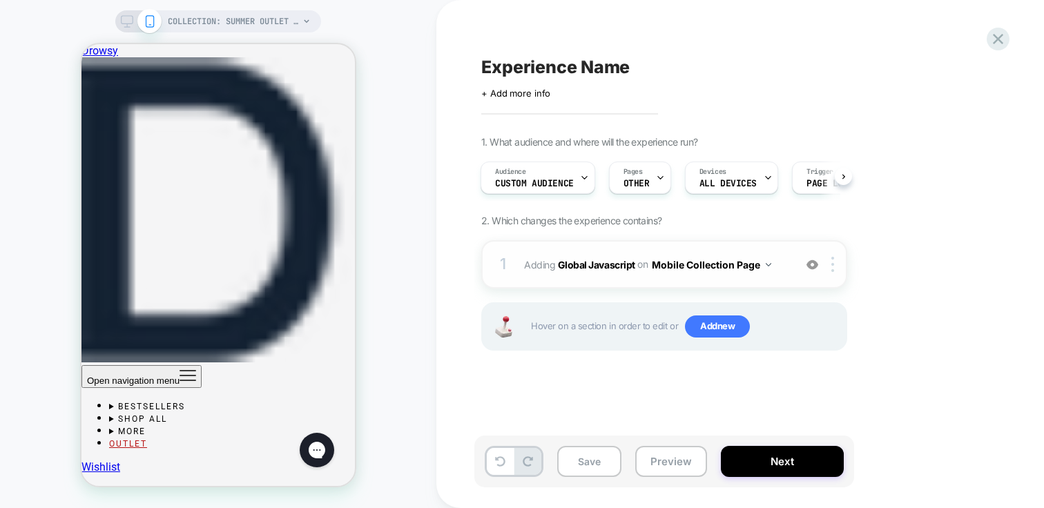
click at [782, 273] on span "Adding Global Javascript on Mobile Collection Page" at bounding box center [655, 265] width 263 height 20
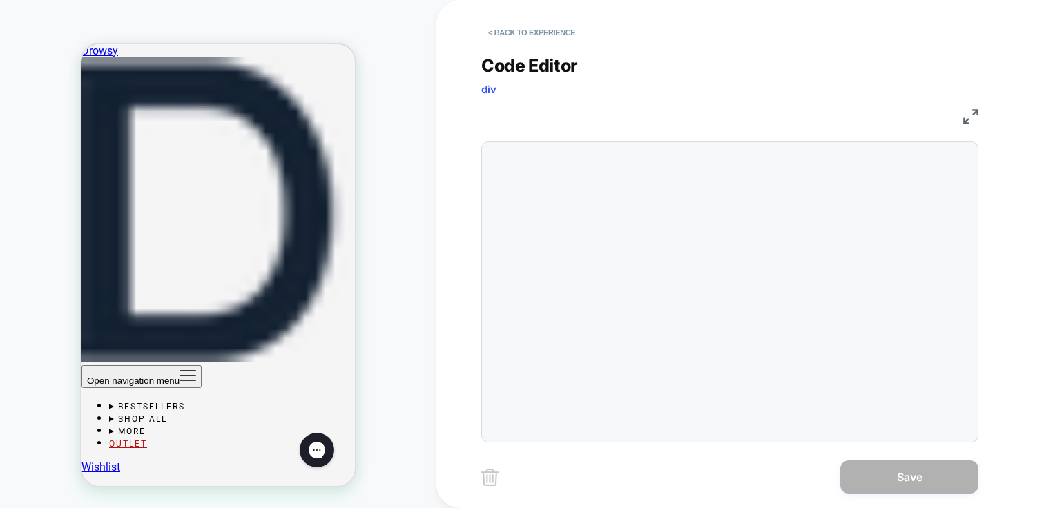
scroll to position [75, 0]
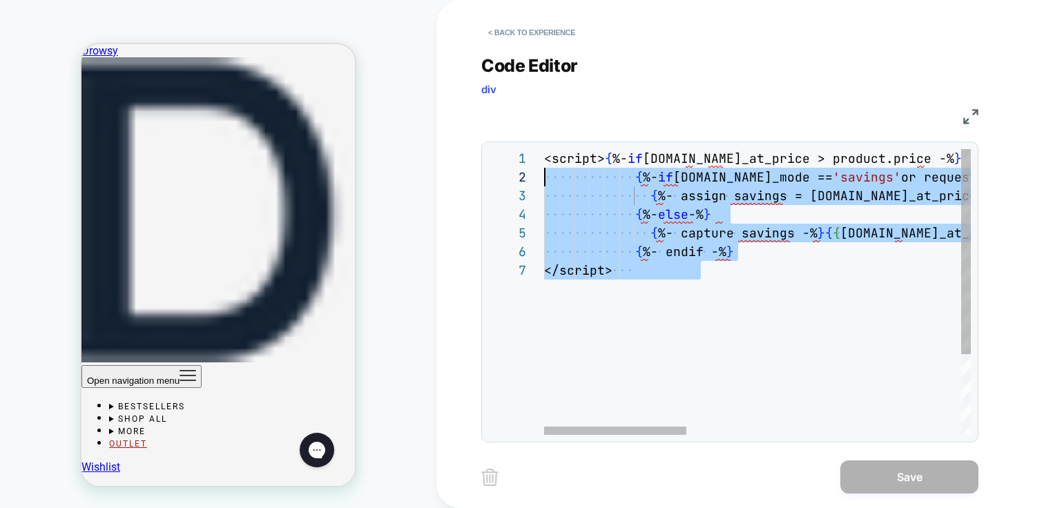
scroll to position [0, 0]
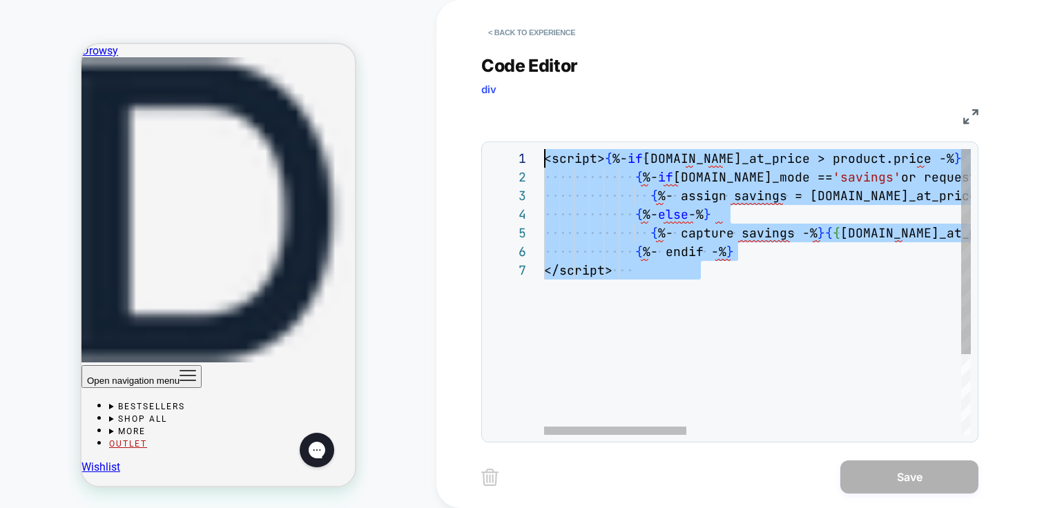
drag, startPoint x: 713, startPoint y: 276, endPoint x: 520, endPoint y: 158, distance: 225.7
type textarea "**********"
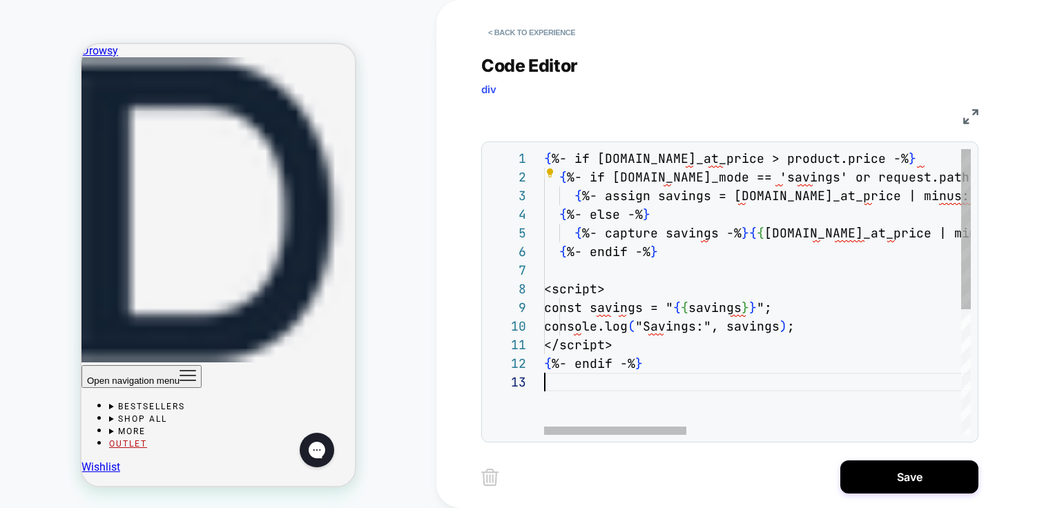
scroll to position [37, 0]
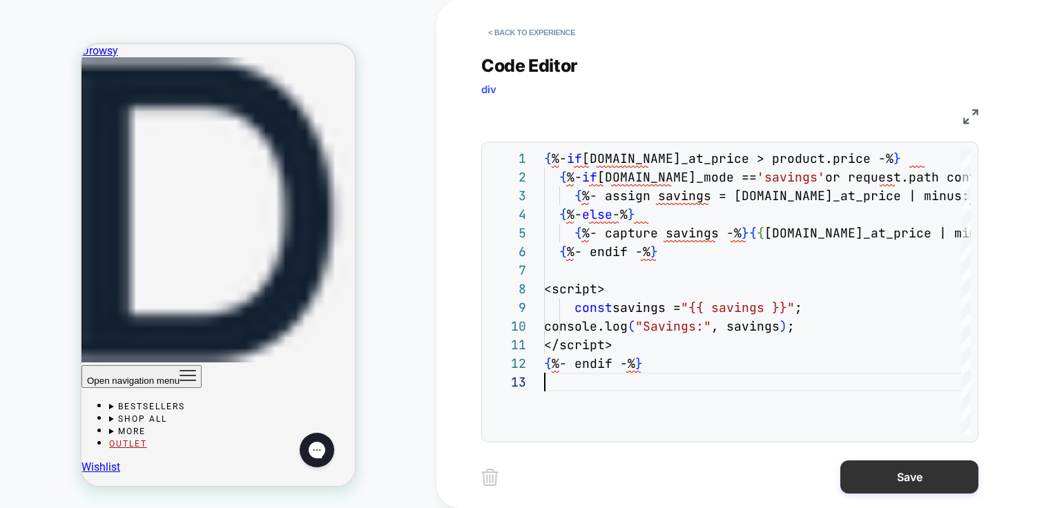
click at [910, 482] on button "Save" at bounding box center [910, 477] width 138 height 33
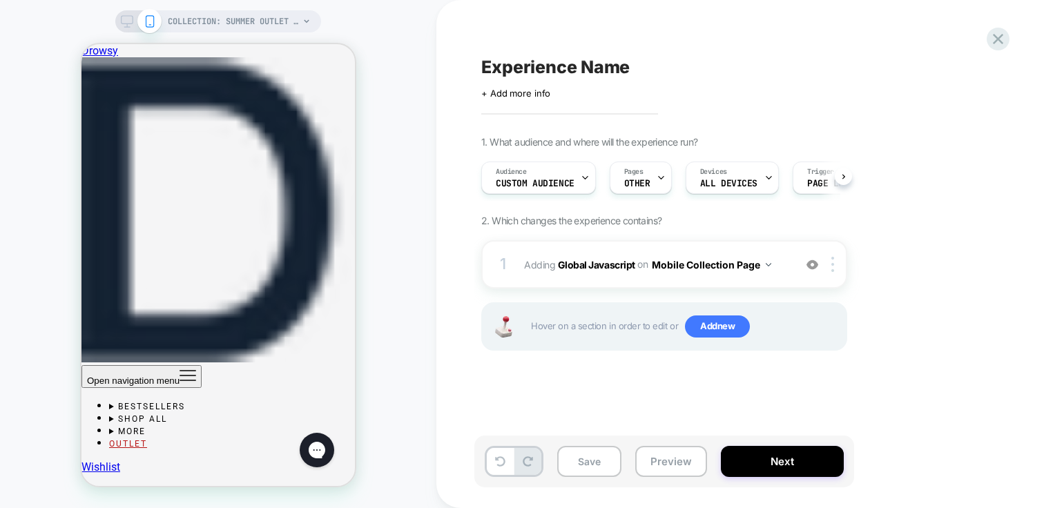
scroll to position [0, 1]
click at [977, 358] on div "1. What audience and where will the experience run? Audience Custom Audience Pa…" at bounding box center [733, 260] width 504 height 249
click at [663, 459] on button "Preview" at bounding box center [672, 461] width 72 height 31
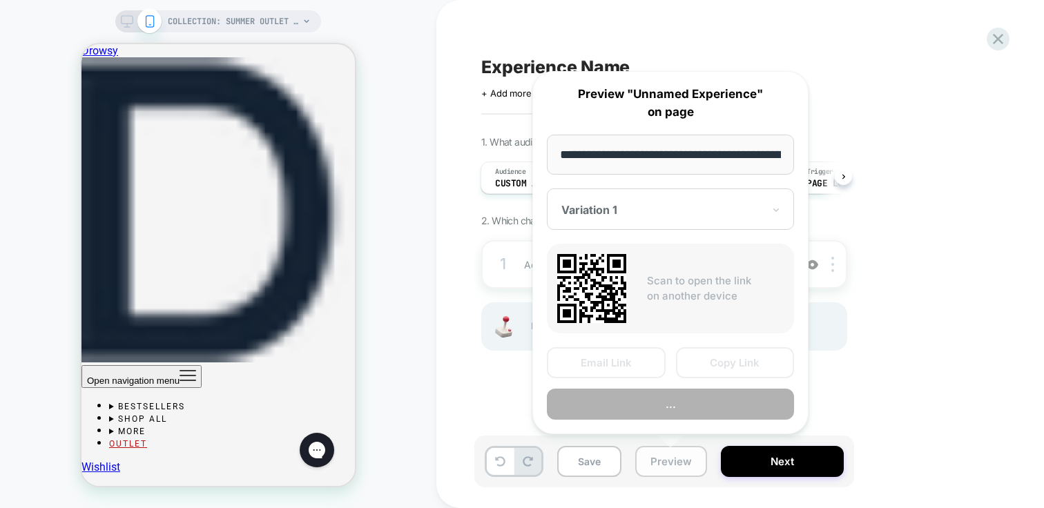
scroll to position [0, 201]
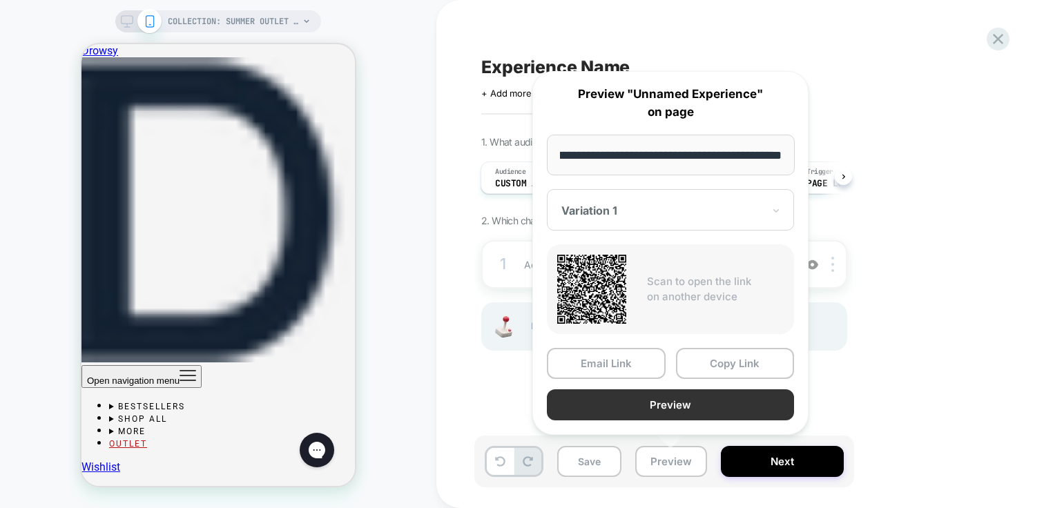
click at [717, 407] on button "Preview" at bounding box center [670, 405] width 247 height 31
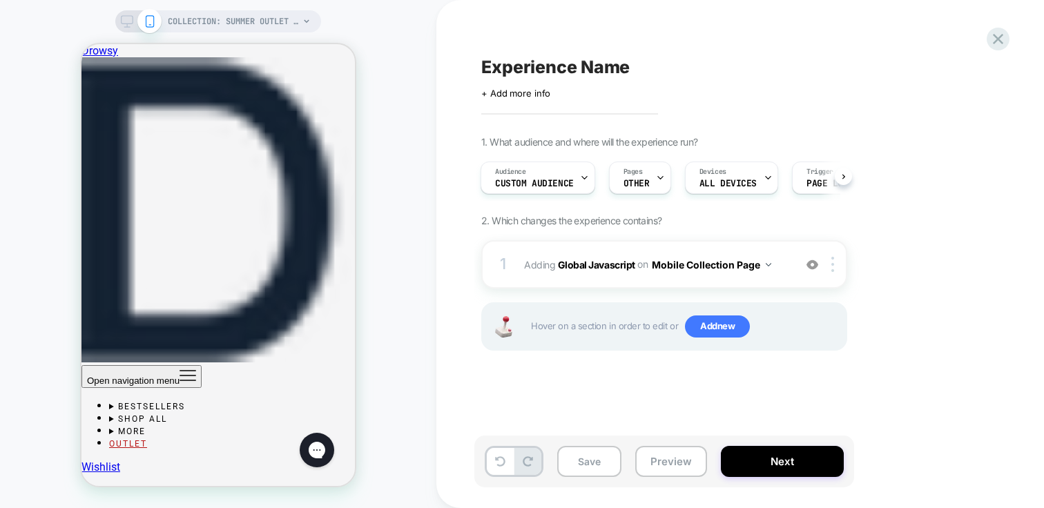
click at [870, 376] on div "1. What audience and where will the experience run? Audience Custom Audience Pa…" at bounding box center [733, 260] width 504 height 249
click at [830, 260] on div at bounding box center [835, 264] width 23 height 15
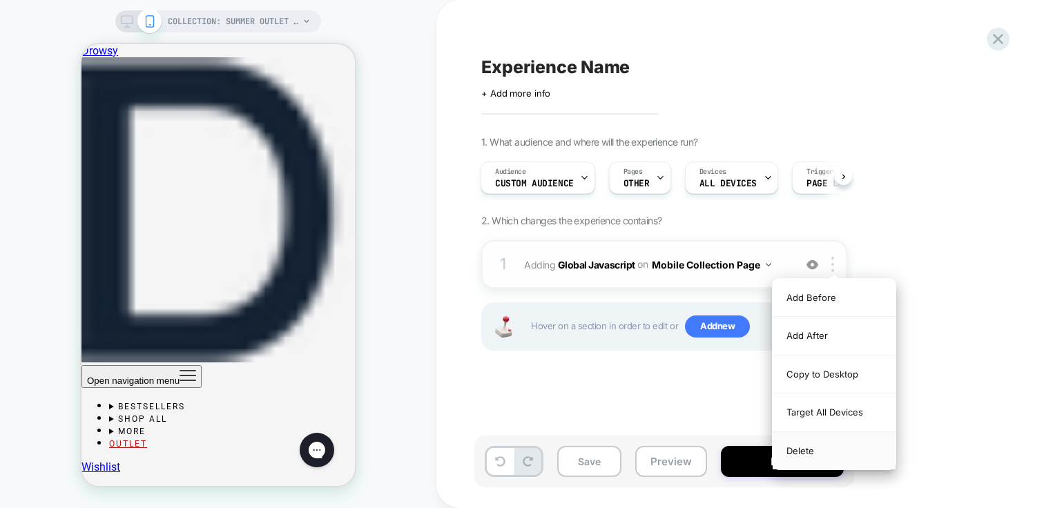
click at [807, 458] on div "Delete" at bounding box center [834, 450] width 123 height 37
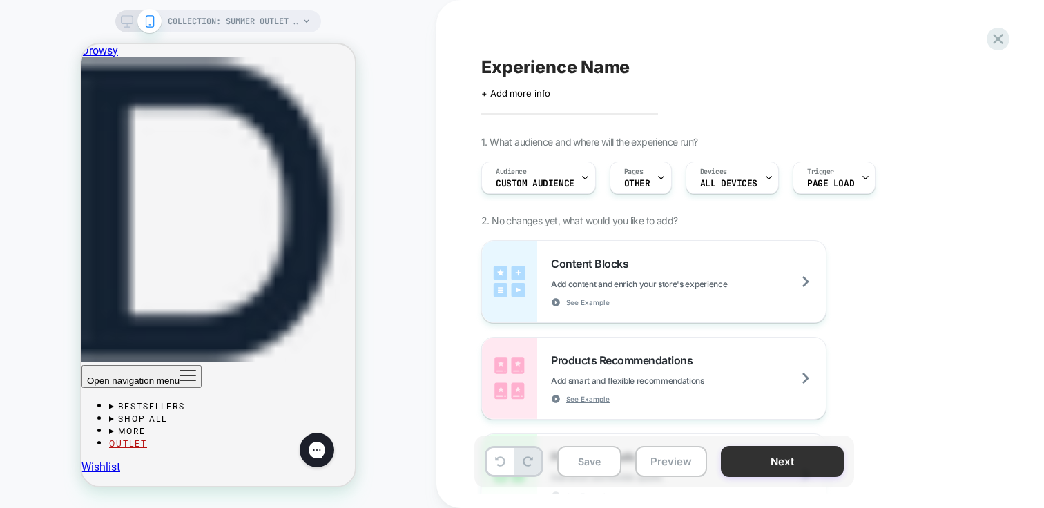
scroll to position [0, 0]
click at [1011, 318] on div "Experience Name Click to edit experience details + Add more info 1. What audien…" at bounding box center [741, 254] width 608 height 508
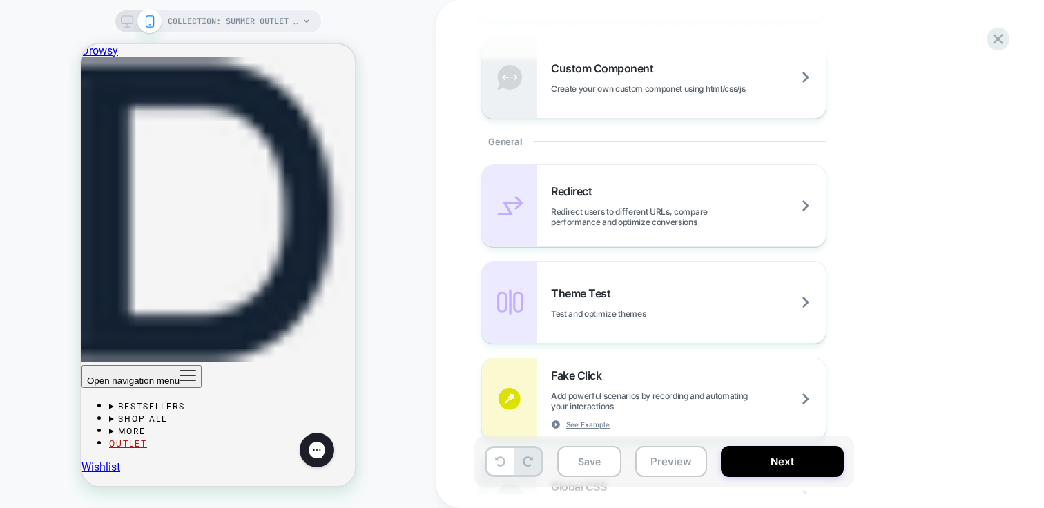
scroll to position [477, 0]
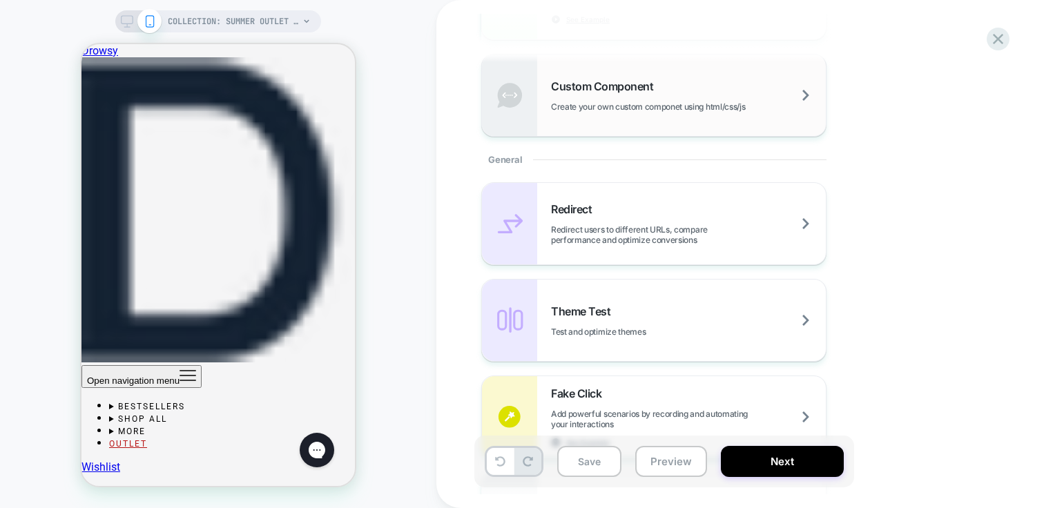
click at [660, 108] on span "Create your own custom componet using html/css/js" at bounding box center [682, 107] width 263 height 10
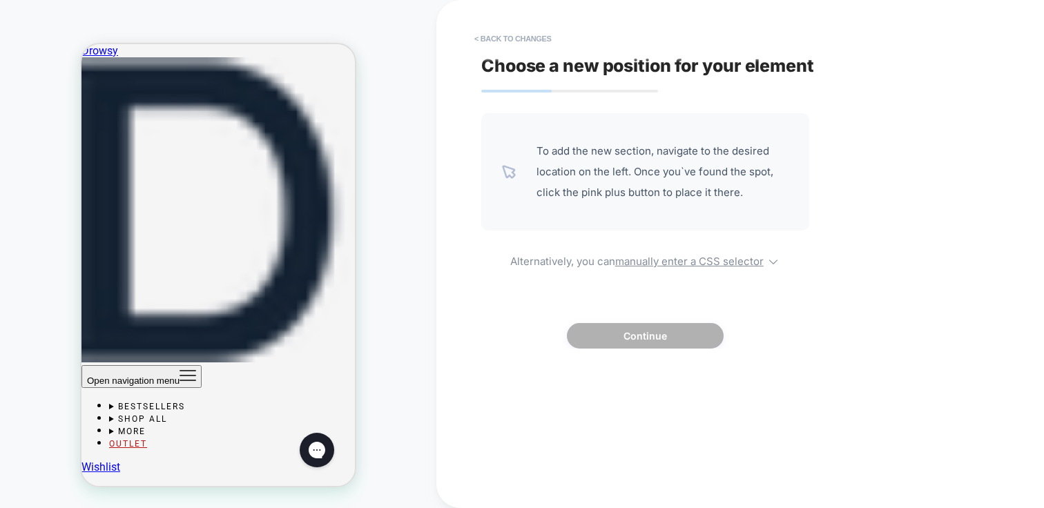
click at [564, 182] on span "To add the new section, navigate to the desired location on the left. Once you`…" at bounding box center [663, 172] width 252 height 62
click at [490, 43] on button "< Back to changes" at bounding box center [513, 39] width 91 height 22
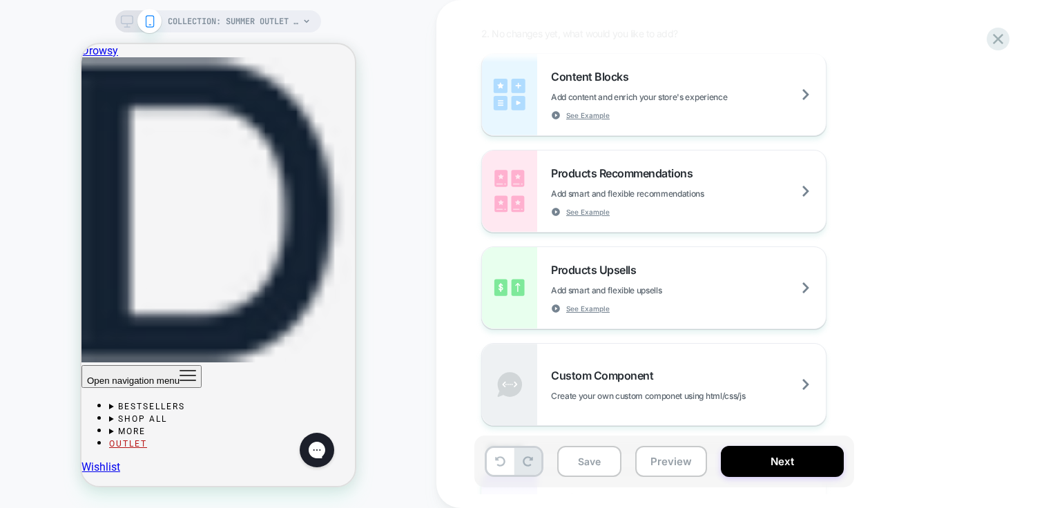
scroll to position [0, 0]
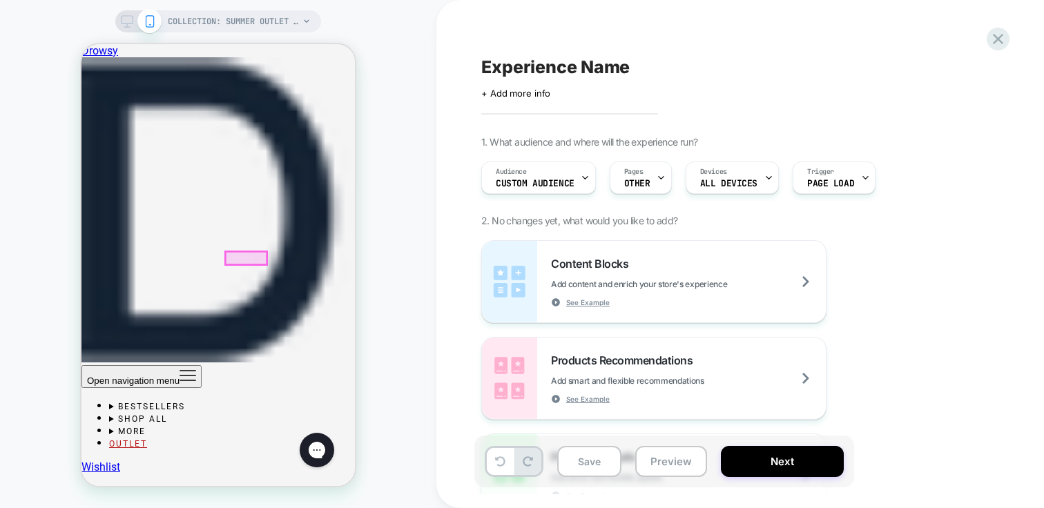
click at [250, 256] on div at bounding box center [246, 258] width 41 height 13
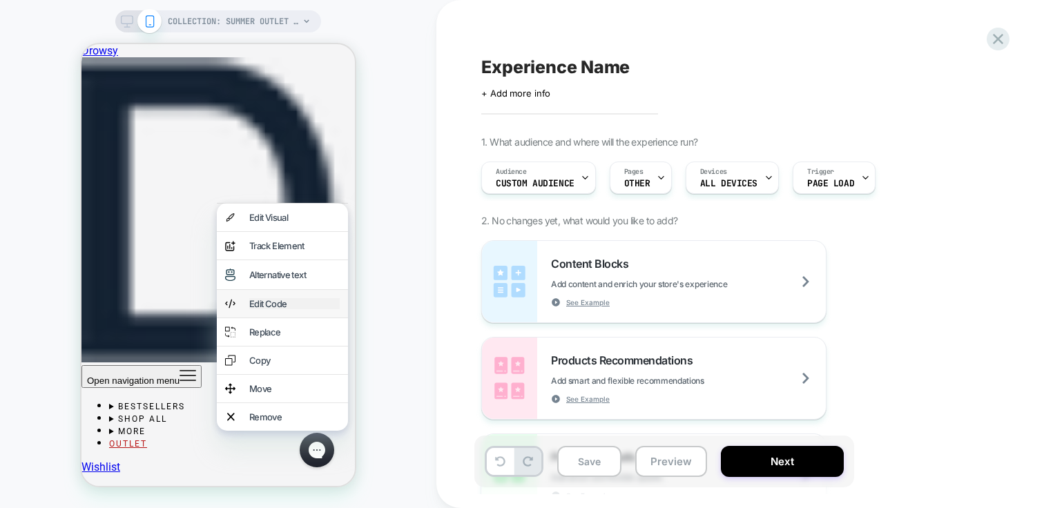
click at [278, 309] on div "Edit Code" at bounding box center [294, 303] width 90 height 11
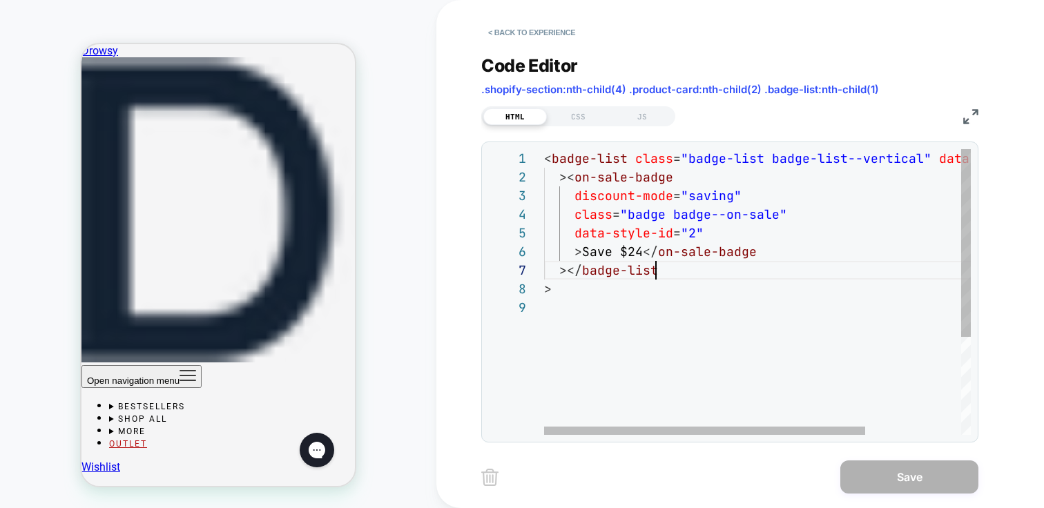
scroll to position [112, 112]
click at [690, 265] on div "< badge-list class = "badge-list badge-list--vertical" data-style-id = "0" >< o…" at bounding box center [821, 366] width 554 height 435
drag, startPoint x: 639, startPoint y: 251, endPoint x: 619, endPoint y: 253, distance: 20.1
click at [619, 253] on div "< badge-list class = "badge-list badge-list--vertical" data-style-id = "0" >< o…" at bounding box center [821, 366] width 554 height 435
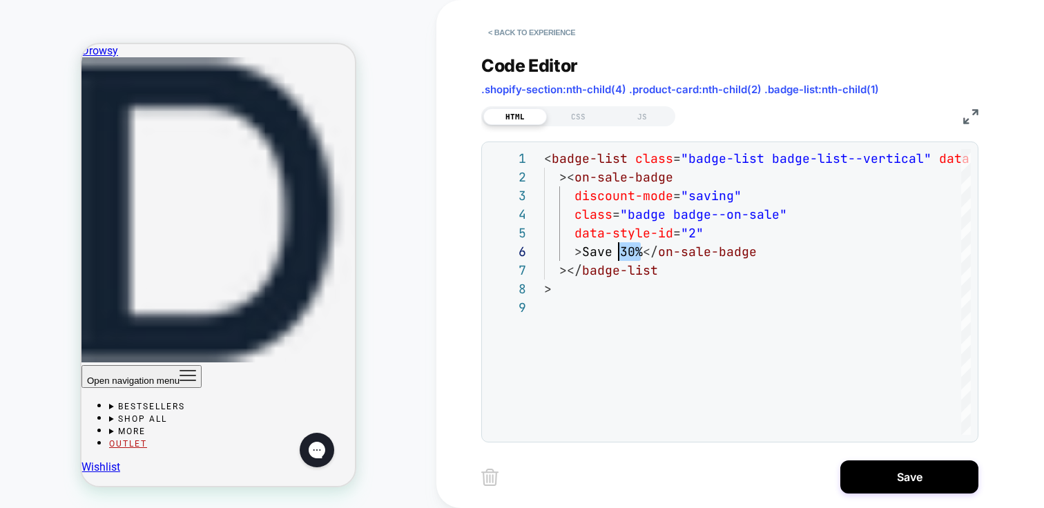
scroll to position [560, 0]
type textarea "**********"
click at [938, 479] on button "Save" at bounding box center [910, 477] width 138 height 33
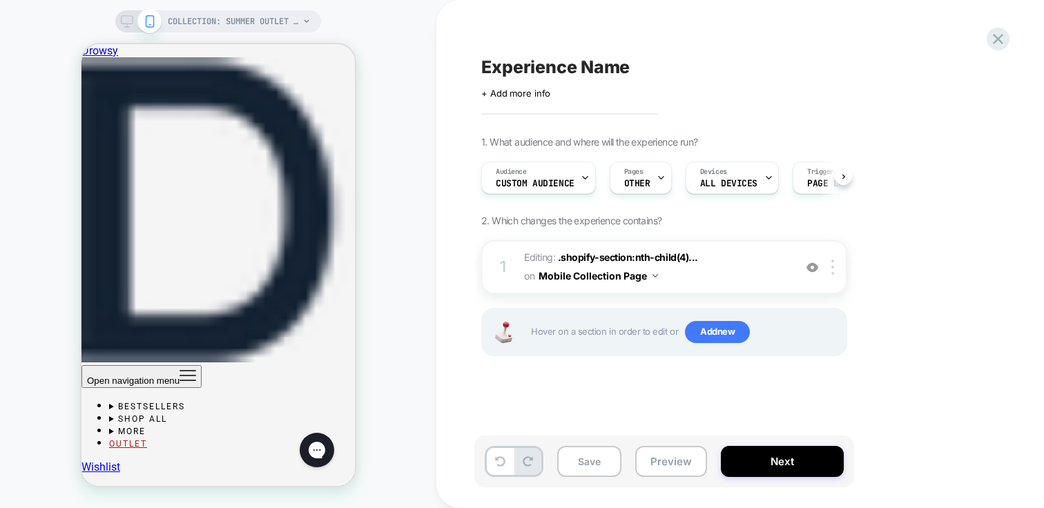
scroll to position [0, 1]
click at [117, 318] on div at bounding box center [111, 320] width 37 height 13
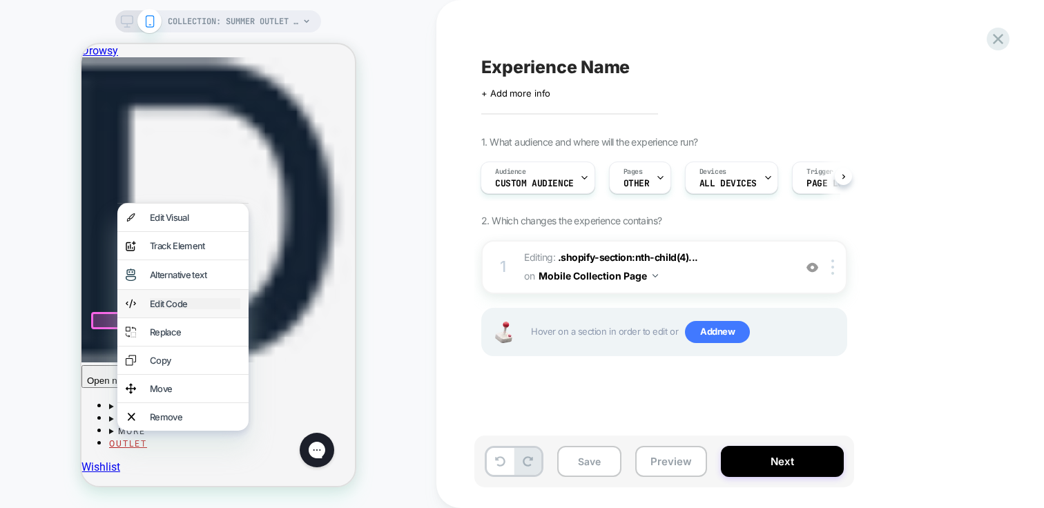
click at [184, 309] on div "Edit Code" at bounding box center [195, 303] width 90 height 11
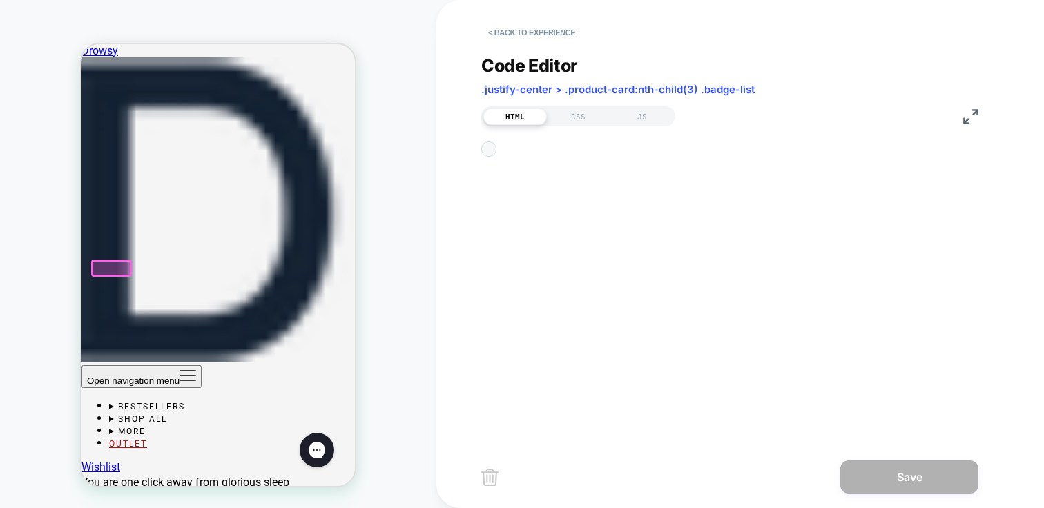
scroll to position [613, 0]
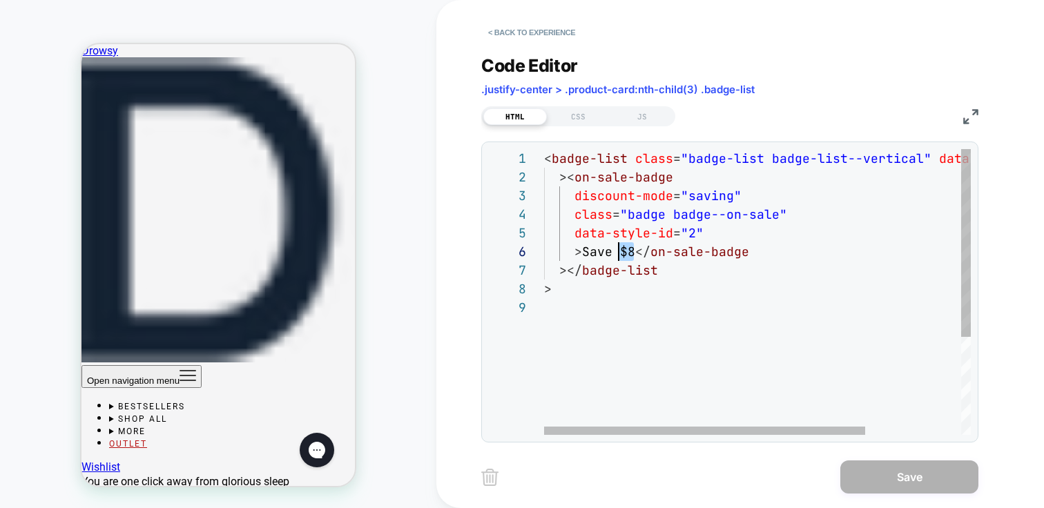
drag, startPoint x: 631, startPoint y: 251, endPoint x: 618, endPoint y: 251, distance: 13.8
click at [618, 251] on div "< badge-list class = "badge-list badge-list--vertical" data-style-id = "0" >< o…" at bounding box center [821, 366] width 554 height 435
drag, startPoint x: 624, startPoint y: 252, endPoint x: 617, endPoint y: 253, distance: 7.6
click at [617, 253] on div "< badge-list class = "badge-list badge-list--vertical" data-style-id = "0" >< o…" at bounding box center [821, 366] width 554 height 435
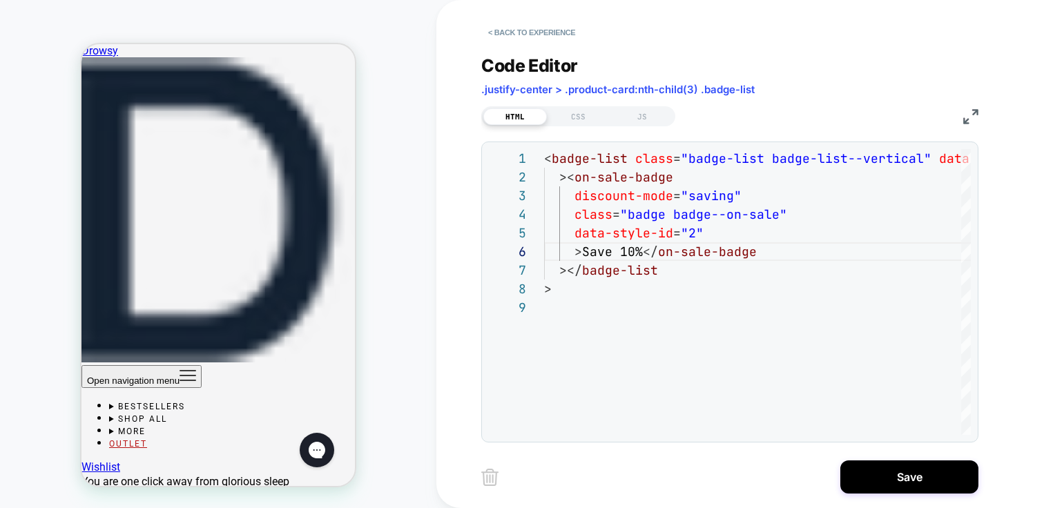
type textarea "**********"
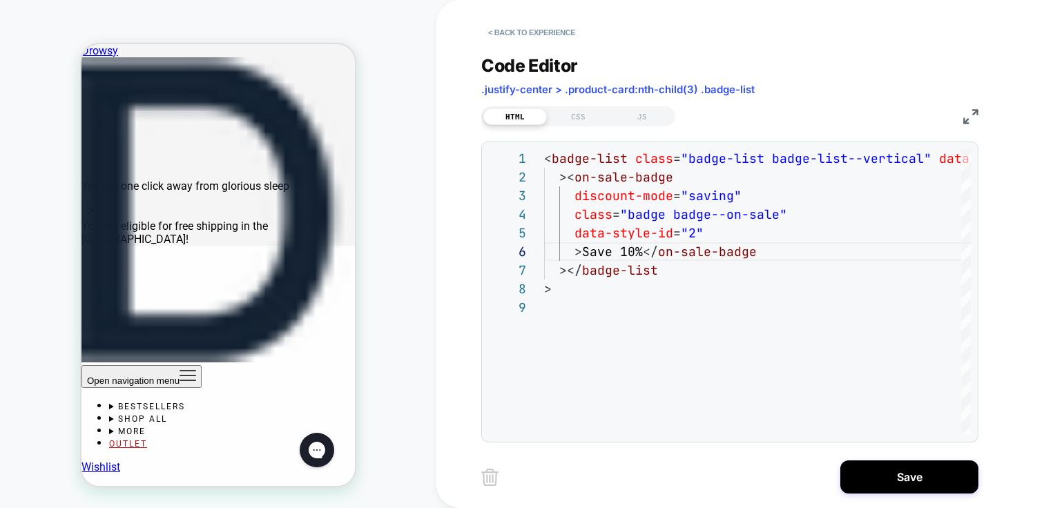
scroll to position [1050, 0]
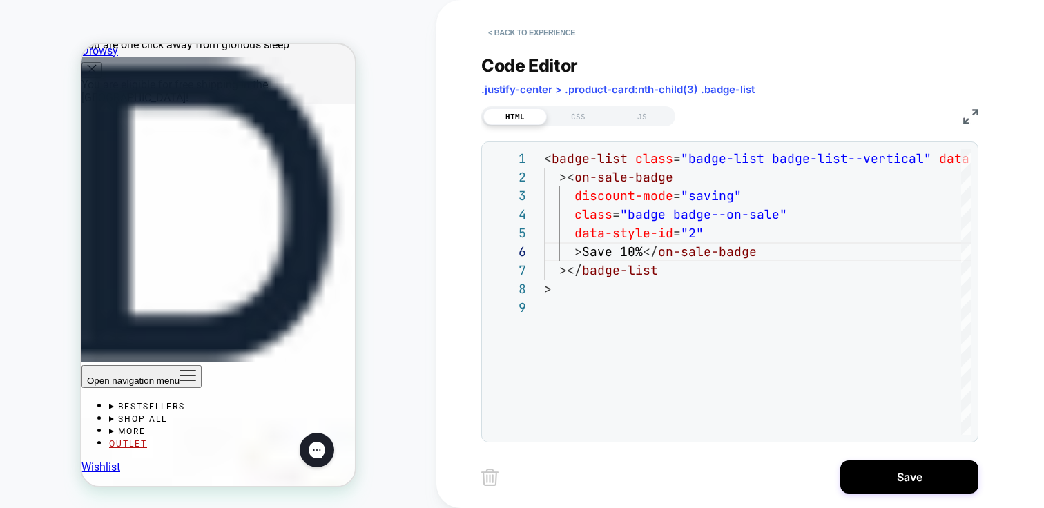
click at [894, 473] on button "Save" at bounding box center [910, 477] width 138 height 33
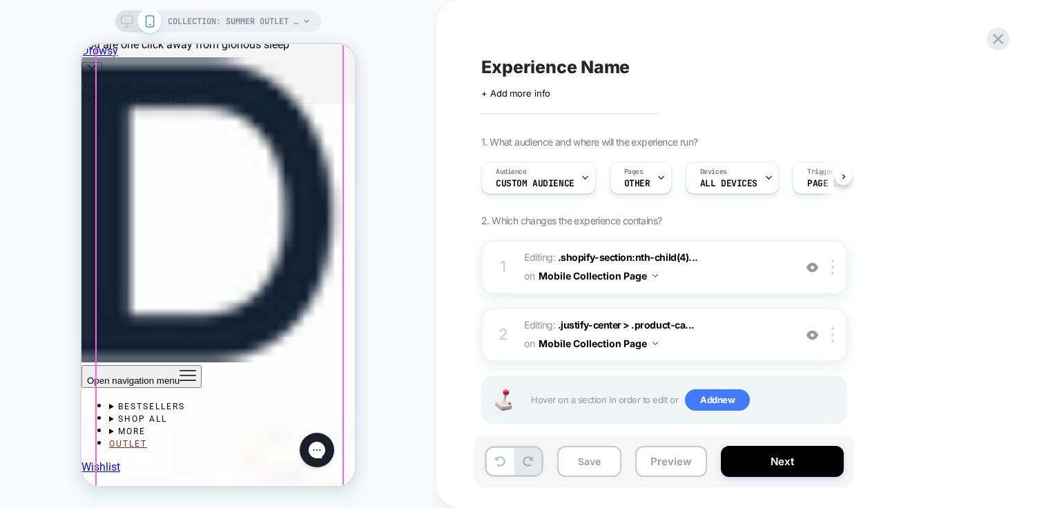
scroll to position [0, 1]
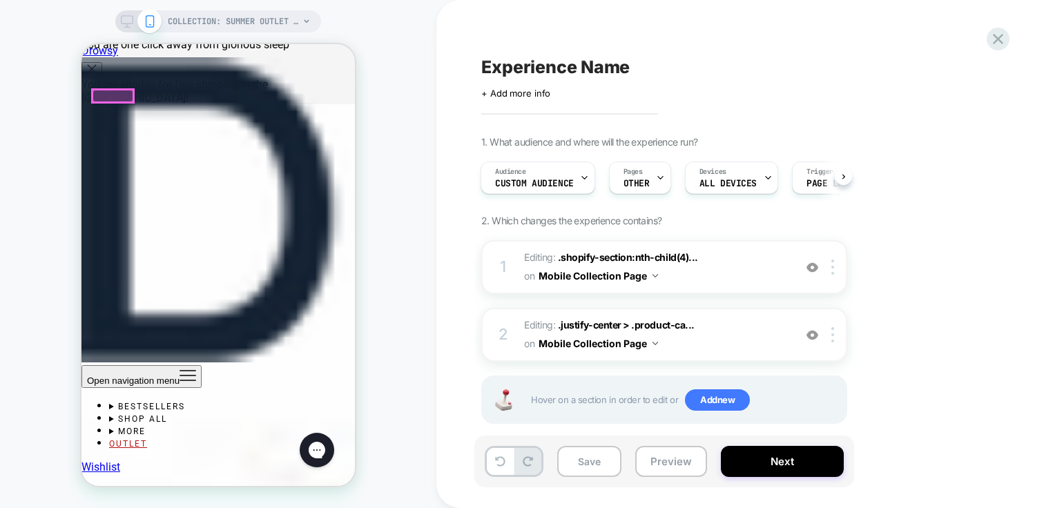
click at [121, 94] on div at bounding box center [113, 96] width 41 height 13
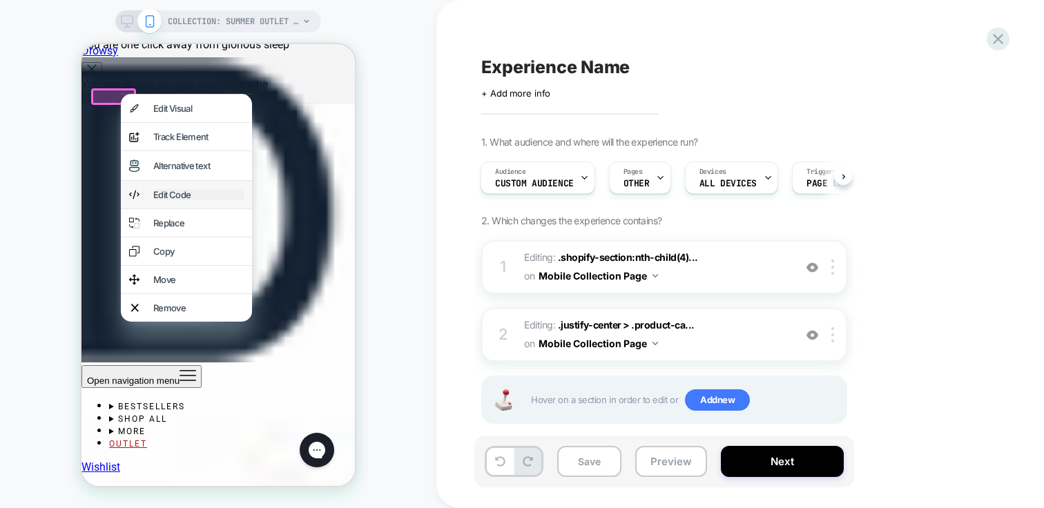
click at [177, 200] on div "Edit Code" at bounding box center [198, 194] width 90 height 11
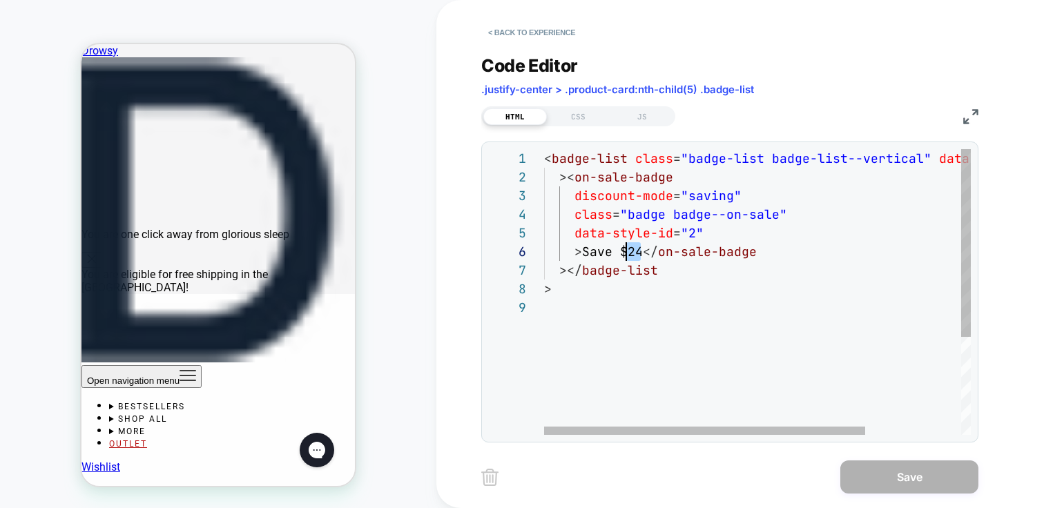
scroll to position [93, 75]
drag, startPoint x: 643, startPoint y: 254, endPoint x: 620, endPoint y: 251, distance: 23.6
click at [620, 251] on div "< badge-list class = "badge-list badge-list--vertical" data-style-id = "0" >< o…" at bounding box center [821, 366] width 554 height 435
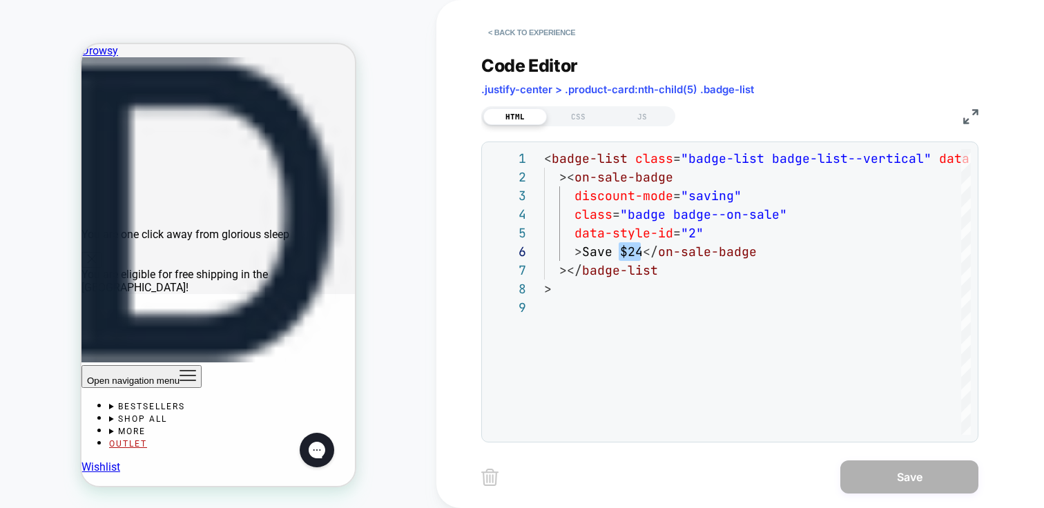
type textarea "**********"
click at [952, 477] on button "Save" at bounding box center [910, 477] width 138 height 33
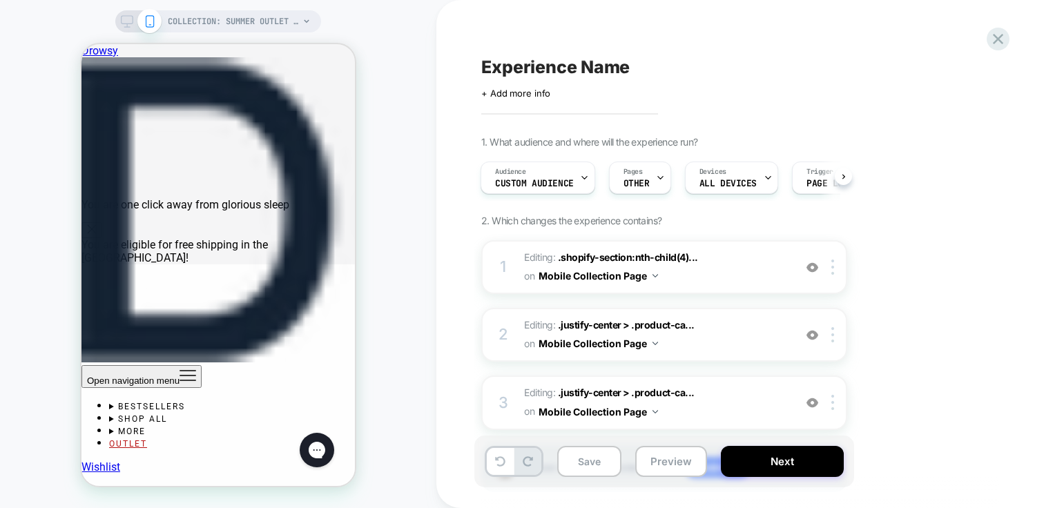
scroll to position [881, 0]
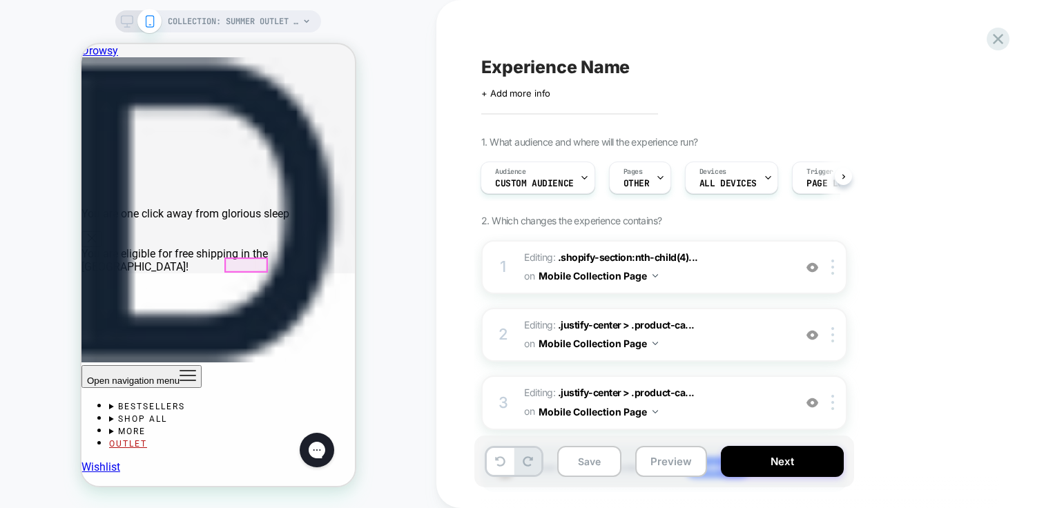
click at [247, 262] on div at bounding box center [246, 265] width 41 height 13
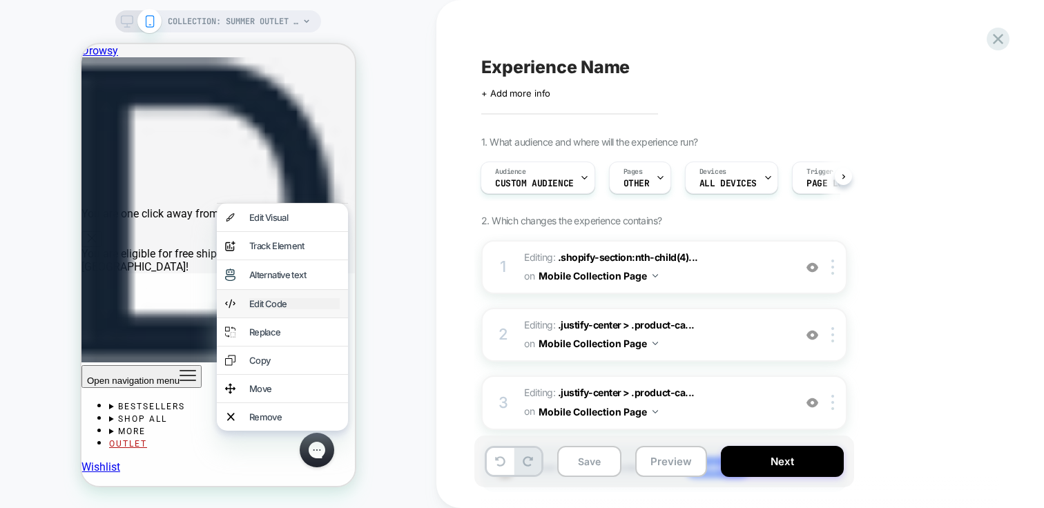
click at [281, 309] on div "Edit Code" at bounding box center [294, 303] width 90 height 11
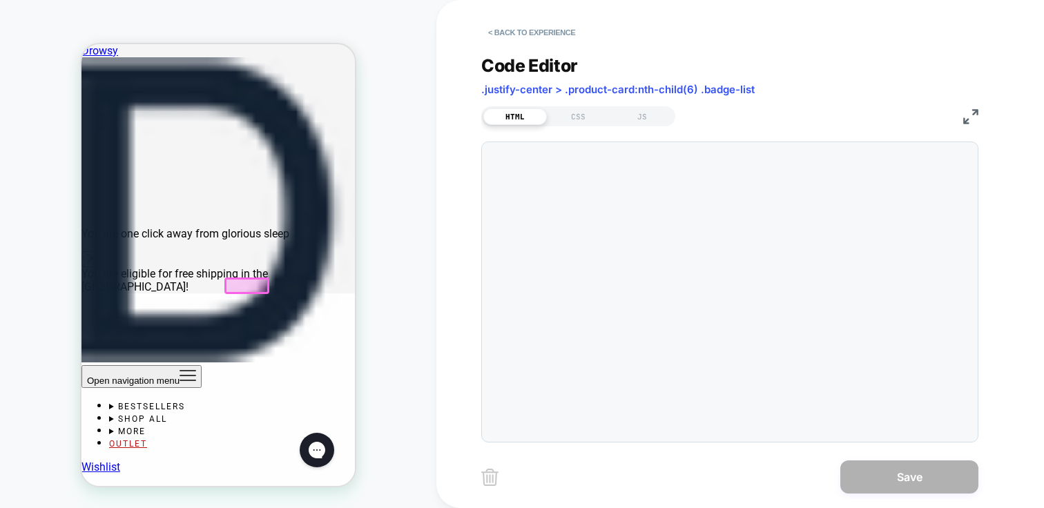
scroll to position [860, 0]
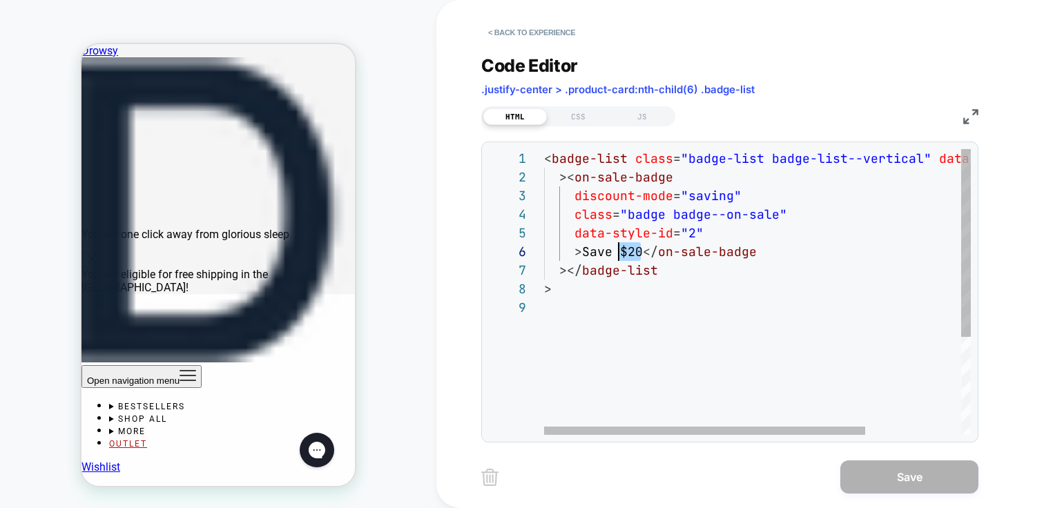
drag, startPoint x: 640, startPoint y: 254, endPoint x: 620, endPoint y: 251, distance: 21.0
click at [620, 251] on div "< badge-list class = "badge-list badge-list--vertical" data-style-id = "0" >< o…" at bounding box center [821, 366] width 554 height 435
click at [626, 251] on div "< badge-list class = "badge-list badge-list--vertical" data-style-id = "0" >< o…" at bounding box center [821, 366] width 554 height 435
drag, startPoint x: 634, startPoint y: 249, endPoint x: 615, endPoint y: 251, distance: 19.4
click at [615, 251] on div "< badge-list class = "badge-list badge-list--vertical" data-style-id = "0" >< o…" at bounding box center [821, 366] width 554 height 435
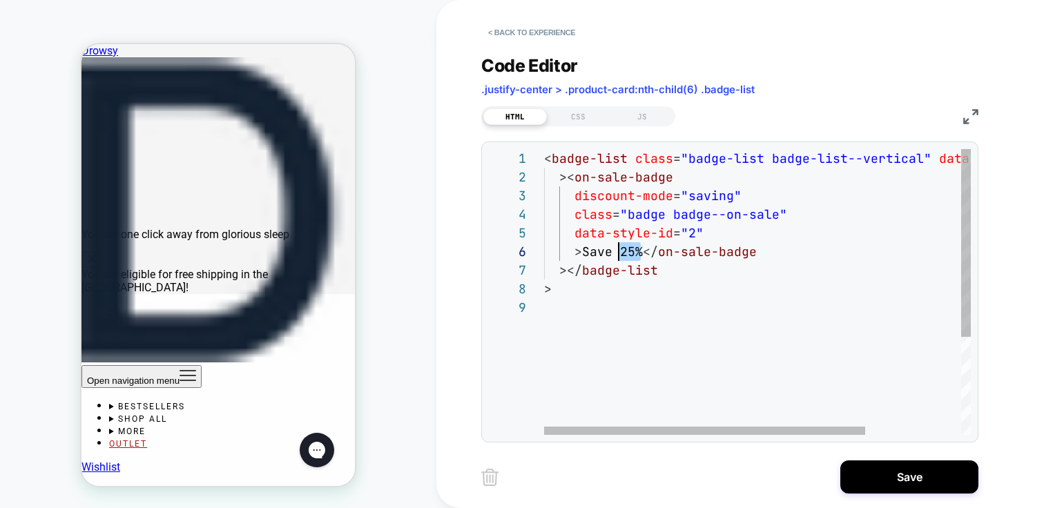
scroll to position [93, 75]
drag, startPoint x: 641, startPoint y: 253, endPoint x: 618, endPoint y: 252, distance: 23.5
click at [618, 252] on div "< badge-list class = "badge-list badge-list--vertical" data-style-id = "0" >< o…" at bounding box center [821, 366] width 554 height 435
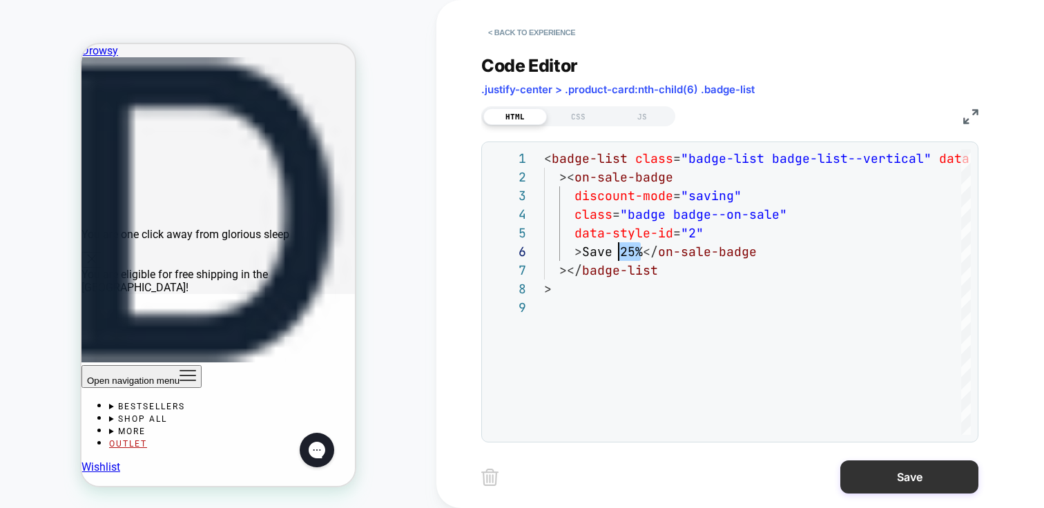
type textarea "**********"
click at [906, 477] on button "Save" at bounding box center [910, 477] width 138 height 33
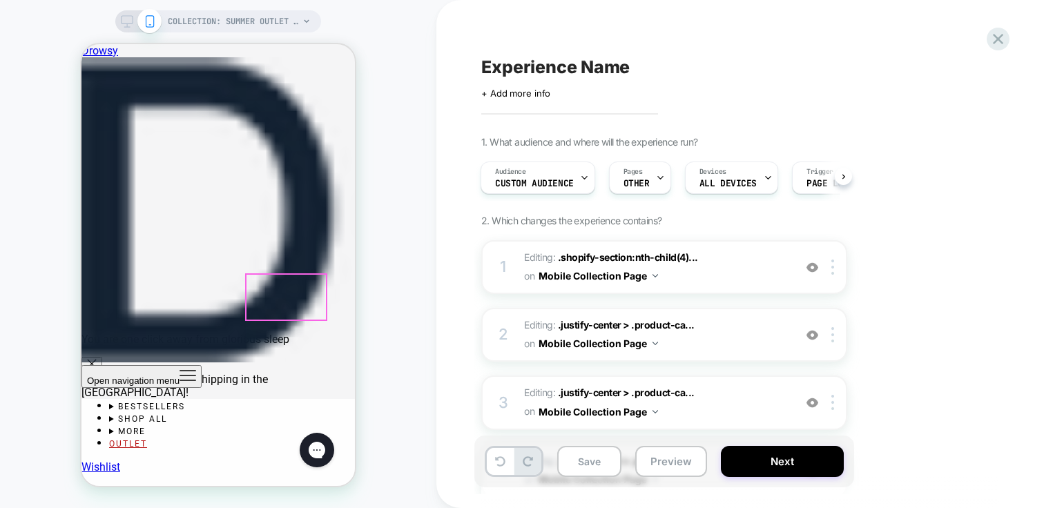
scroll to position [613, 0]
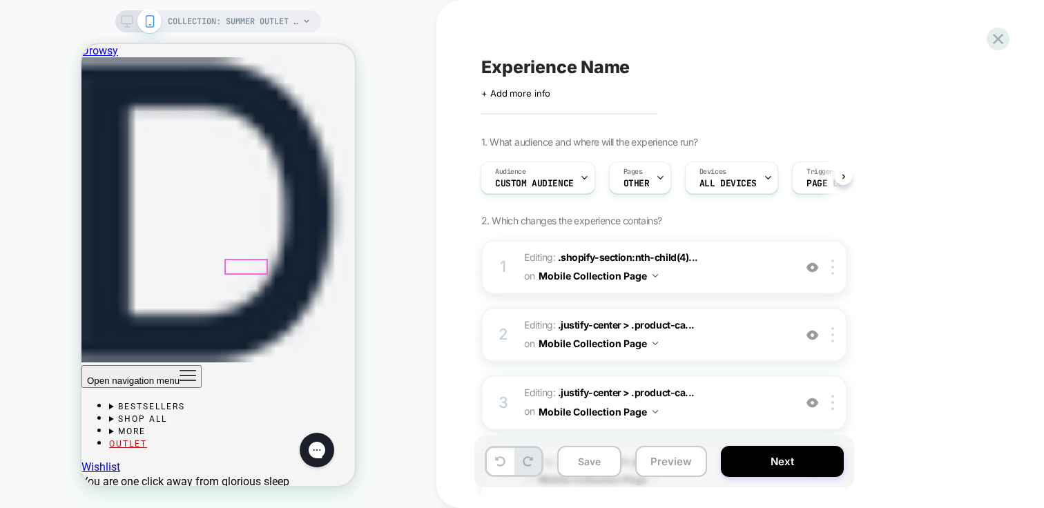
click at [247, 266] on div at bounding box center [246, 266] width 41 height 13
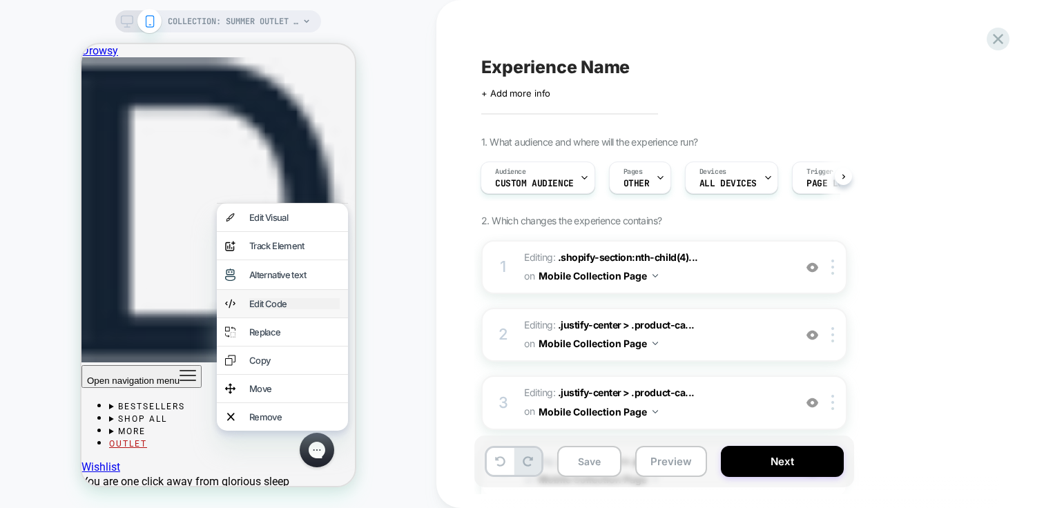
click at [285, 309] on div "Edit Code" at bounding box center [294, 303] width 90 height 11
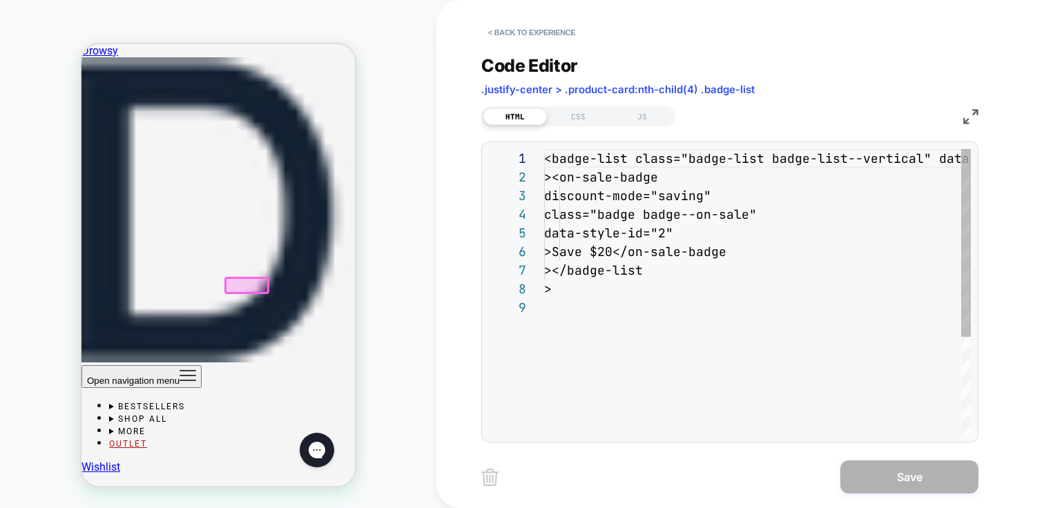
scroll to position [149, 0]
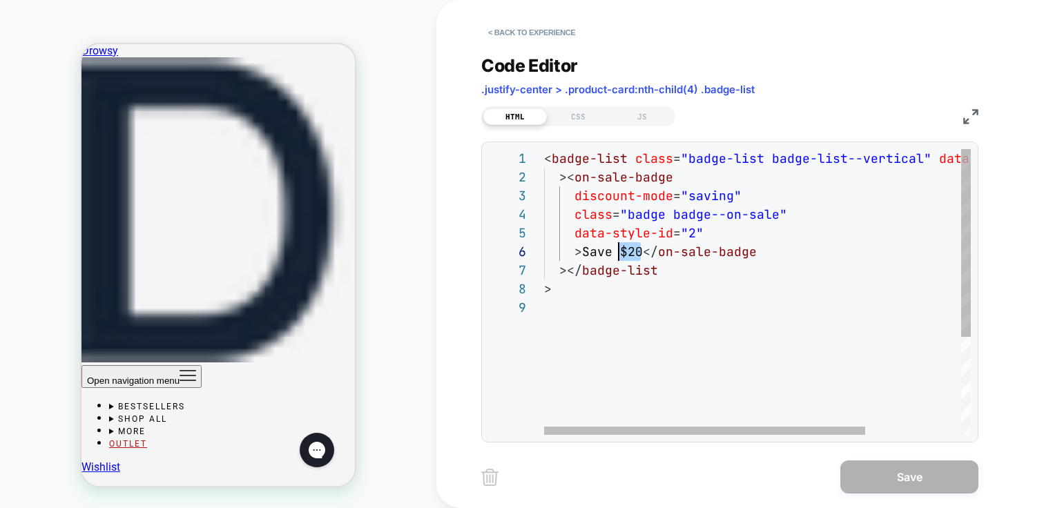
drag, startPoint x: 640, startPoint y: 256, endPoint x: 620, endPoint y: 248, distance: 22.3
click at [620, 248] on div "< badge-list class = "badge-list badge-list--vertical" data-style-id = "0" >< o…" at bounding box center [821, 366] width 554 height 435
type textarea "**********"
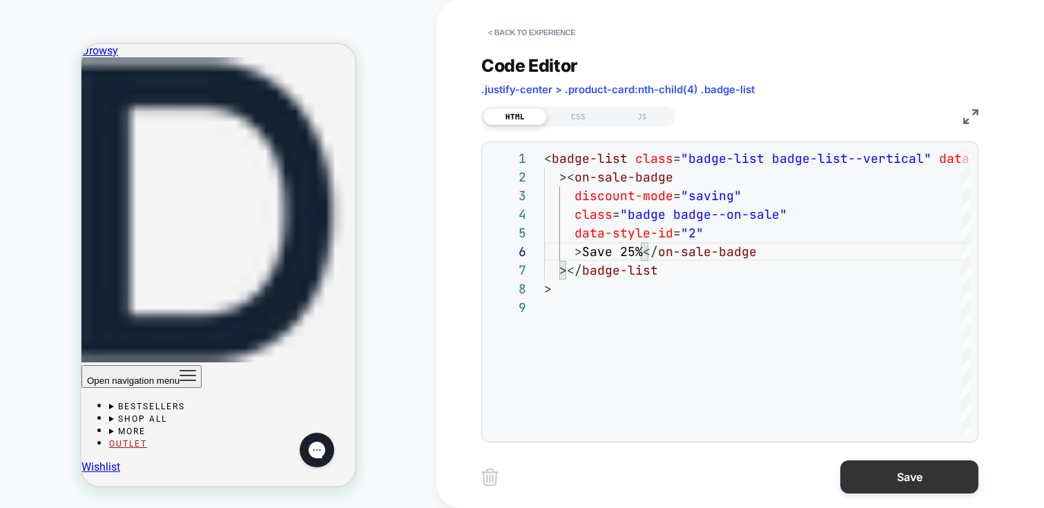
click at [913, 481] on button "Save" at bounding box center [910, 477] width 138 height 33
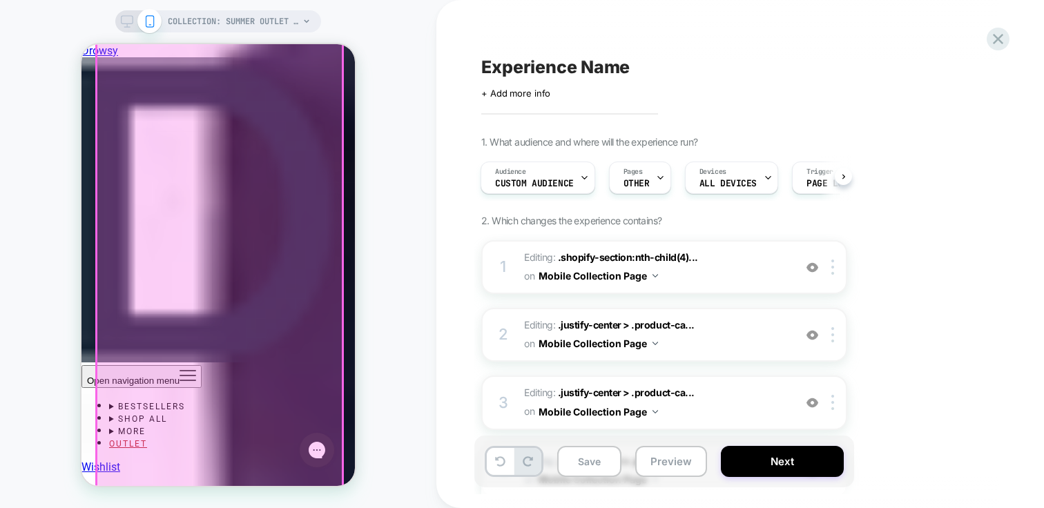
scroll to position [1850, 0]
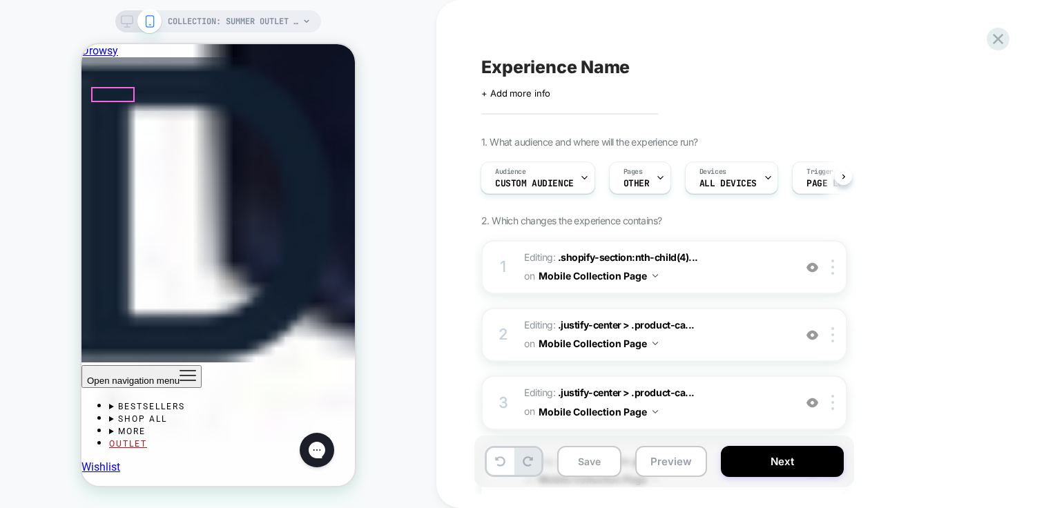
click at [116, 93] on div at bounding box center [113, 94] width 41 height 13
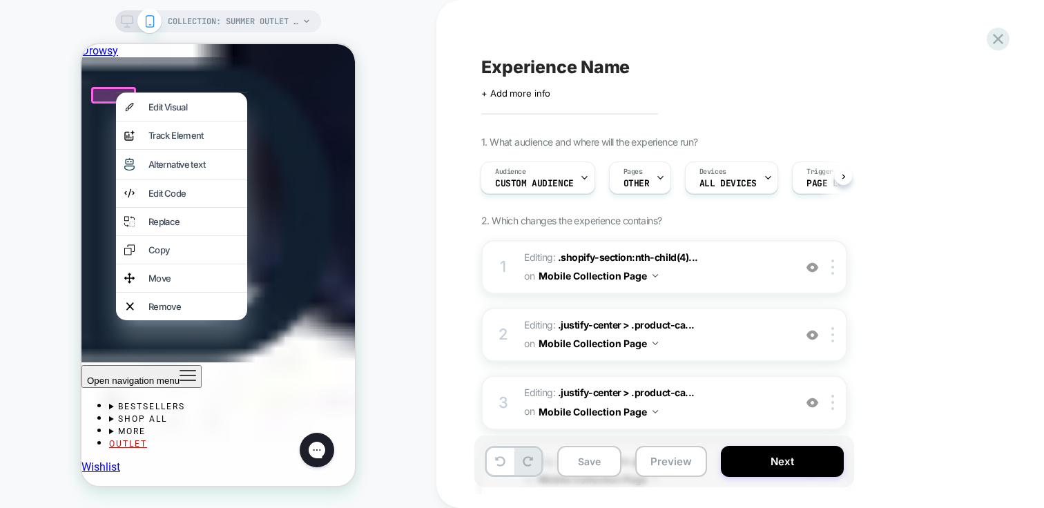
click at [189, 207] on div "Edit Code" at bounding box center [181, 194] width 131 height 28
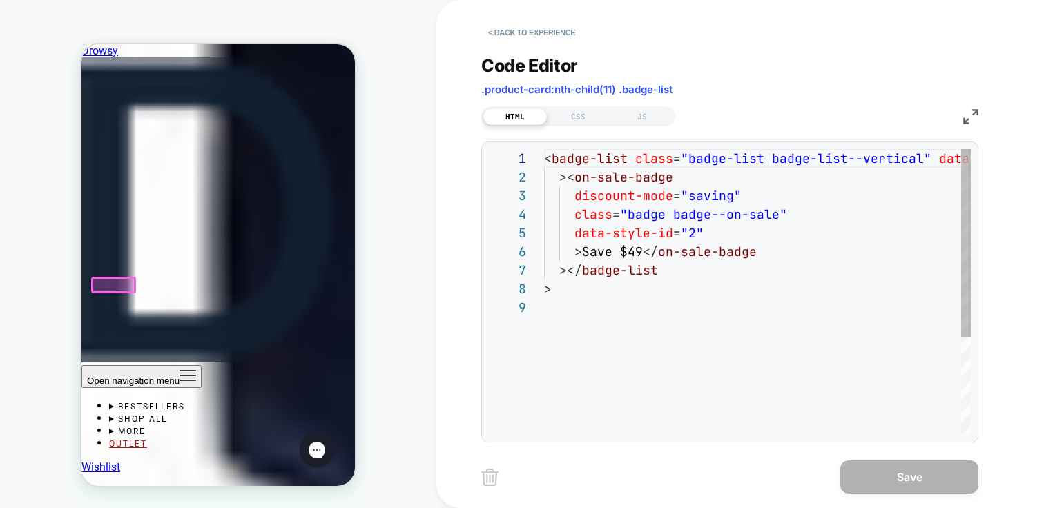
scroll to position [1659, 0]
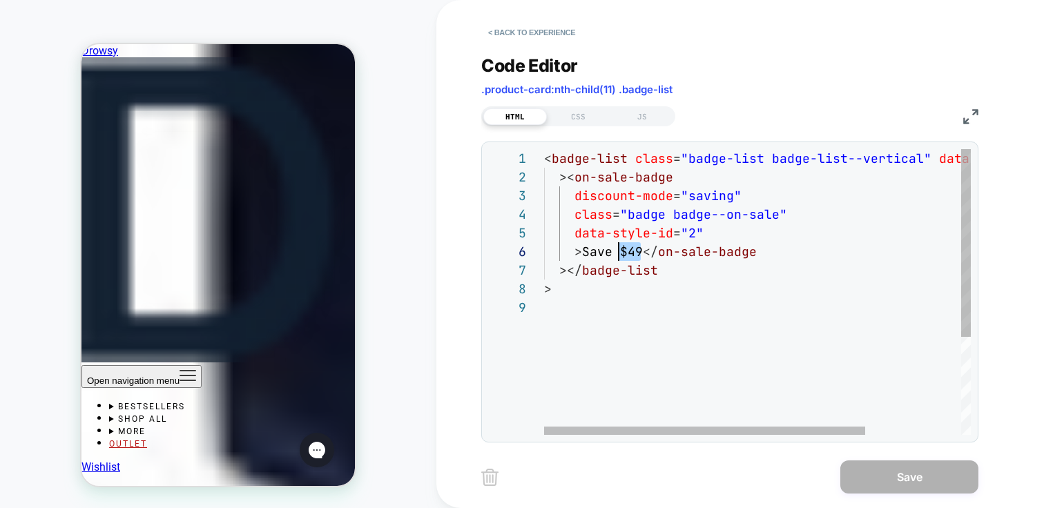
drag, startPoint x: 642, startPoint y: 254, endPoint x: 622, endPoint y: 251, distance: 20.1
click at [622, 252] on div "< badge-list class = "badge-list badge-list--vertical" data-style-id = "0" >< o…" at bounding box center [821, 366] width 554 height 435
type textarea "**********"
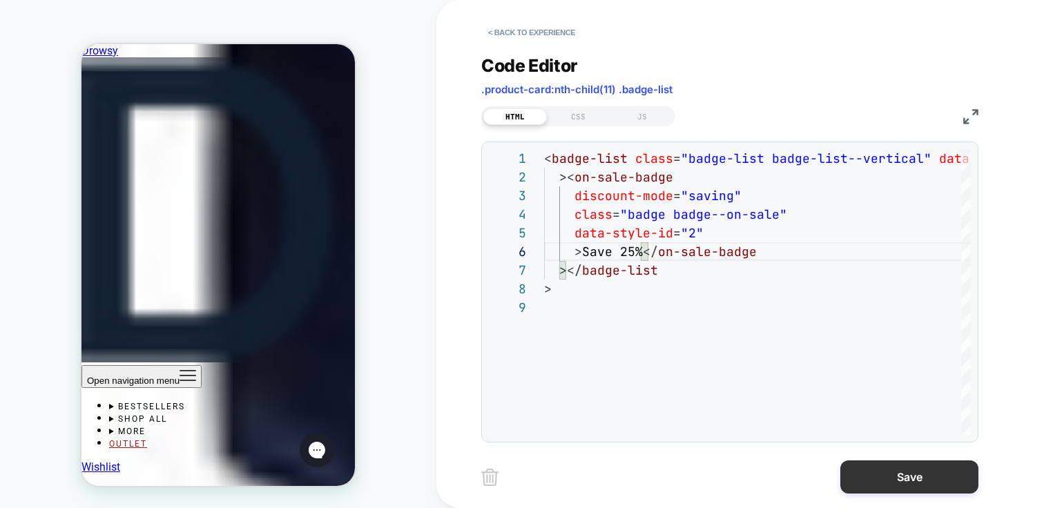
click at [944, 479] on button "Save" at bounding box center [910, 477] width 138 height 33
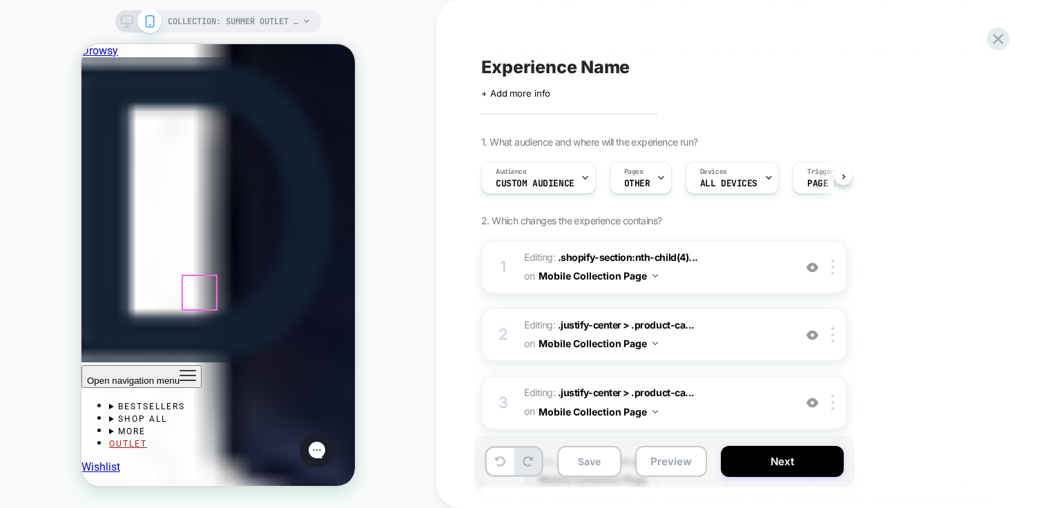
scroll to position [0, 1]
click at [254, 285] on div at bounding box center [246, 285] width 41 height 13
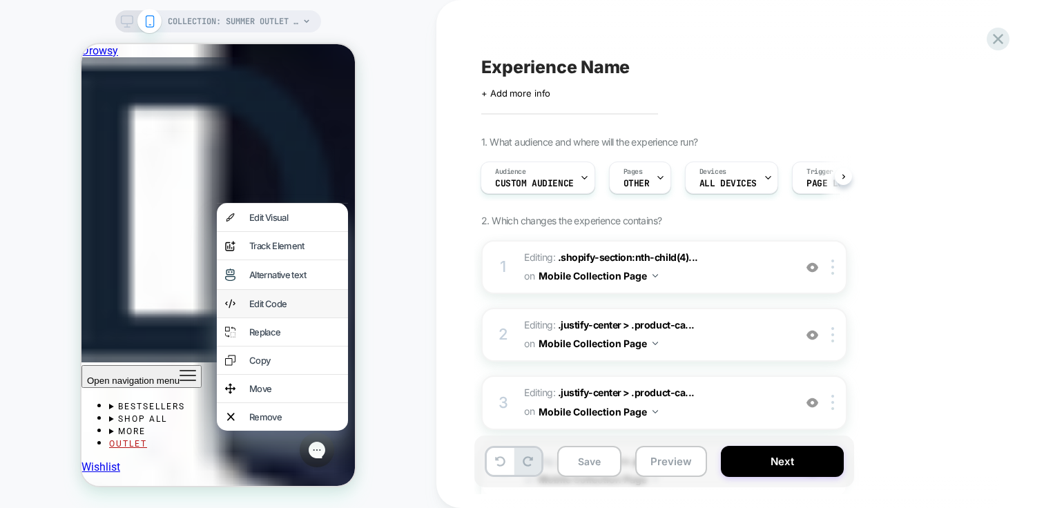
click at [289, 318] on div "Edit Code" at bounding box center [282, 304] width 131 height 28
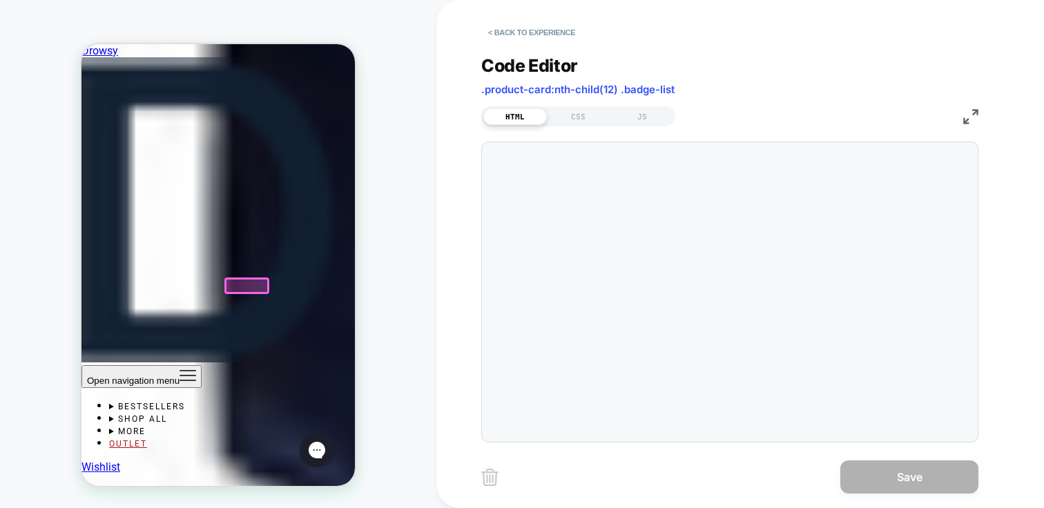
scroll to position [149, 0]
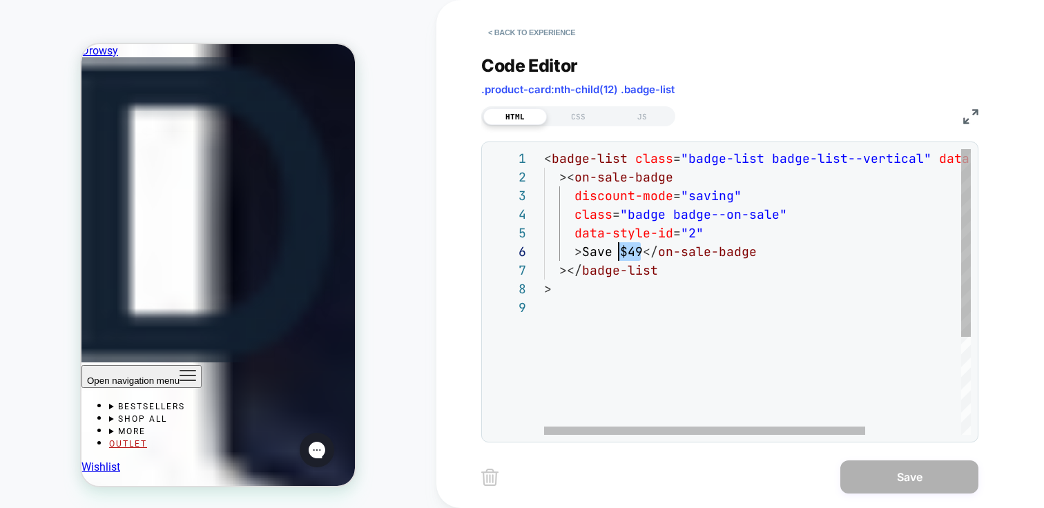
drag, startPoint x: 640, startPoint y: 255, endPoint x: 617, endPoint y: 252, distance: 23.6
click at [617, 252] on div "< badge-list class = "badge-list badge-list--vertical" data-style-id = "0" >< o…" at bounding box center [821, 366] width 554 height 435
type textarea "**********"
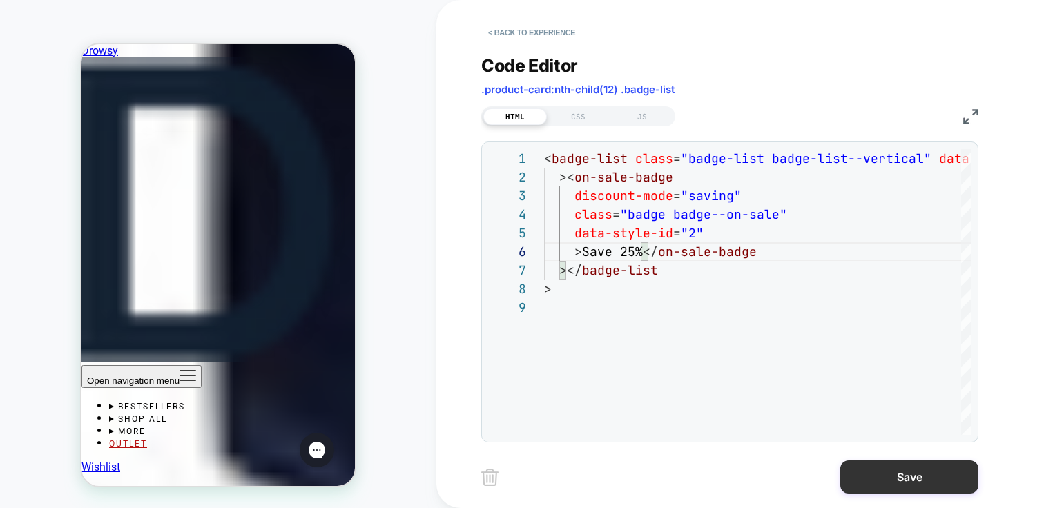
click at [955, 476] on button "Save" at bounding box center [910, 477] width 138 height 33
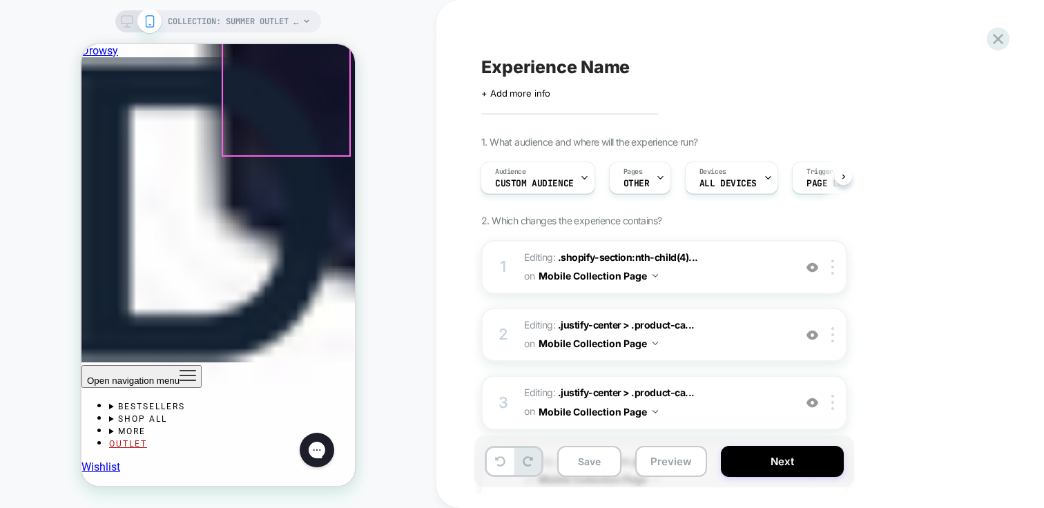
scroll to position [2048, 0]
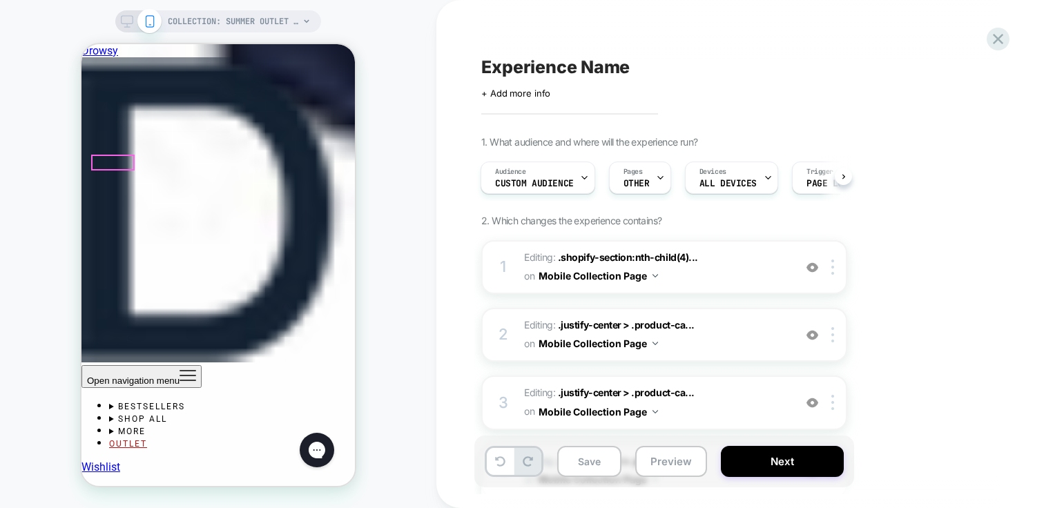
click at [110, 162] on div at bounding box center [113, 162] width 41 height 13
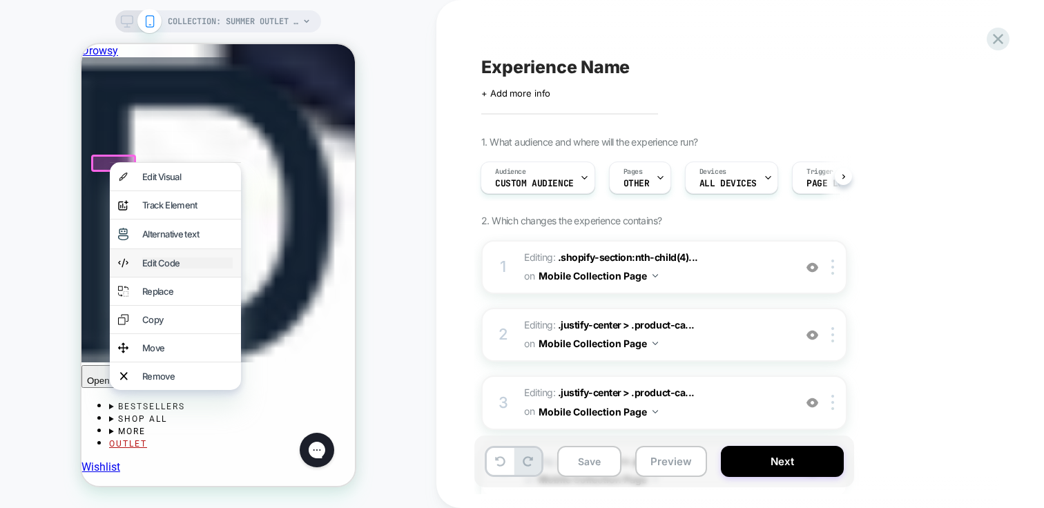
click at [164, 269] on div "Edit Code" at bounding box center [187, 263] width 90 height 11
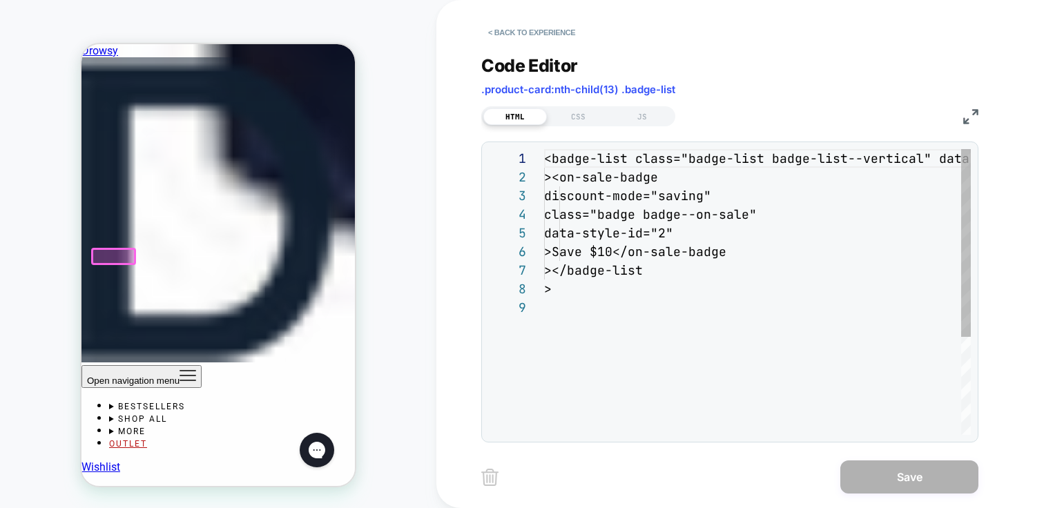
scroll to position [1944, 0]
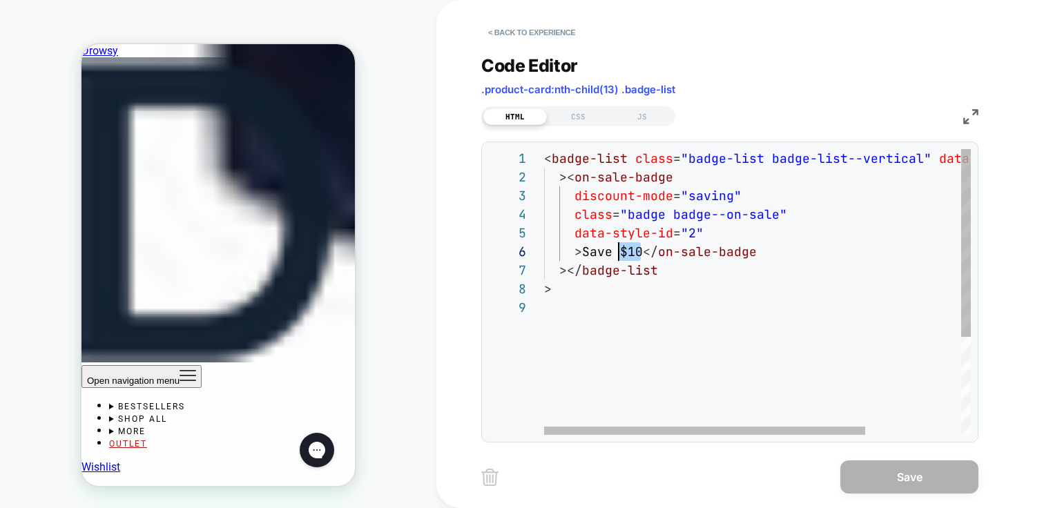
drag, startPoint x: 642, startPoint y: 249, endPoint x: 622, endPoint y: 247, distance: 20.1
click at [622, 247] on div "< badge-list class = "badge-list badge-list--vertical" data-style-id = "0" >< o…" at bounding box center [821, 366] width 554 height 435
click at [621, 249] on div "< badge-list class = "badge-list badge-list--vertical" data-style-id = "0" >< o…" at bounding box center [821, 366] width 554 height 435
drag, startPoint x: 623, startPoint y: 258, endPoint x: 647, endPoint y: 254, distance: 24.5
click at [647, 254] on div "< badge-list class = "badge-list badge-list--vertical" data-style-id = "0" >< o…" at bounding box center [821, 366] width 554 height 435
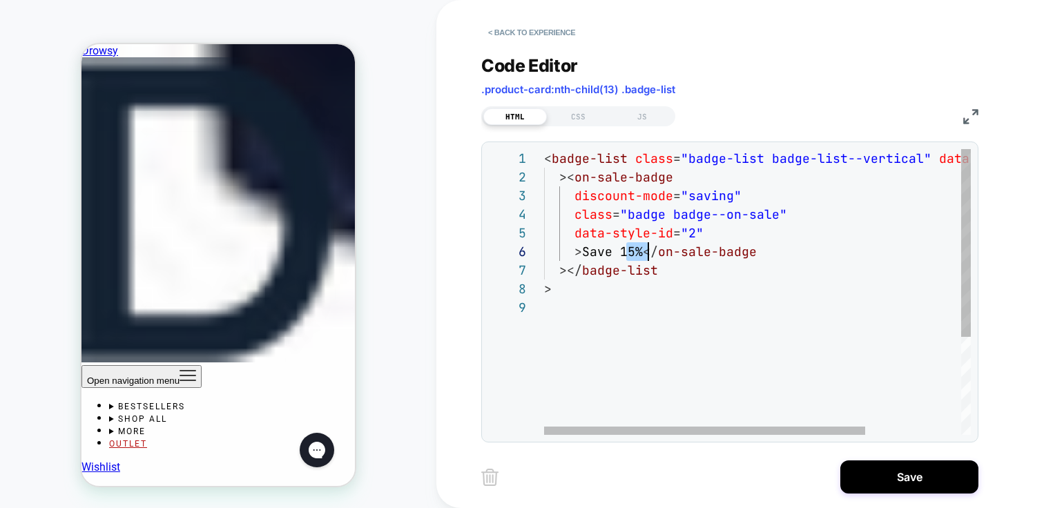
click at [638, 253] on div "< badge-list class = "badge-list badge-list--vertical" data-style-id = "0" >< o…" at bounding box center [821, 366] width 554 height 435
drag, startPoint x: 640, startPoint y: 251, endPoint x: 618, endPoint y: 251, distance: 22.1
click at [618, 251] on div "< badge-list class = "badge-list badge-list--vertical" data-style-id = "0" >< o…" at bounding box center [821, 366] width 554 height 435
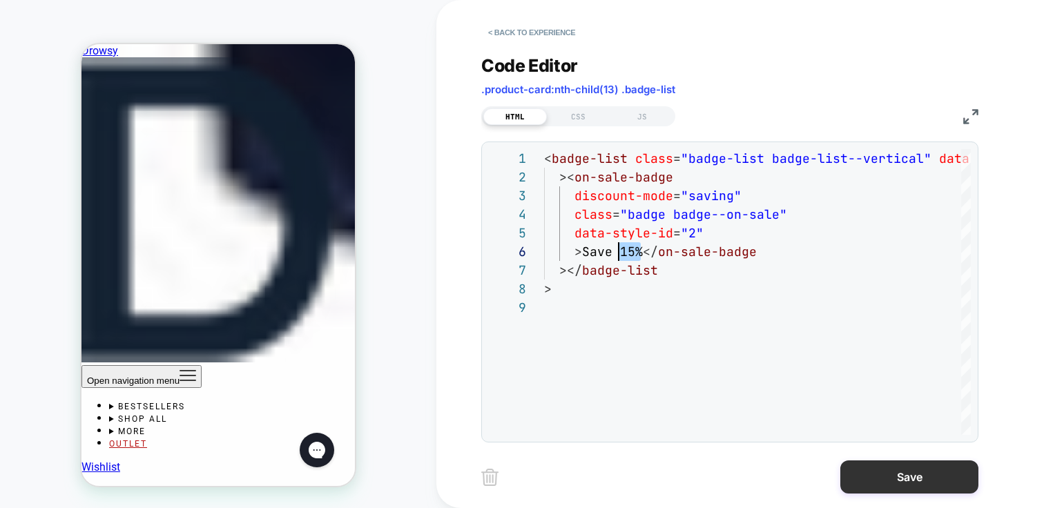
type textarea "**********"
click at [933, 478] on button "Save" at bounding box center [910, 477] width 138 height 33
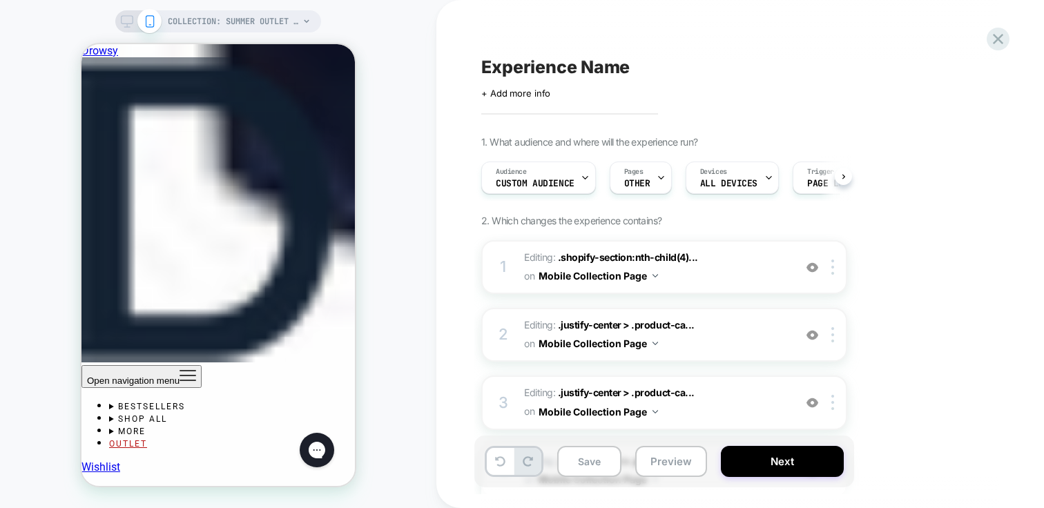
scroll to position [0, 1]
click at [252, 265] on div at bounding box center [246, 266] width 41 height 13
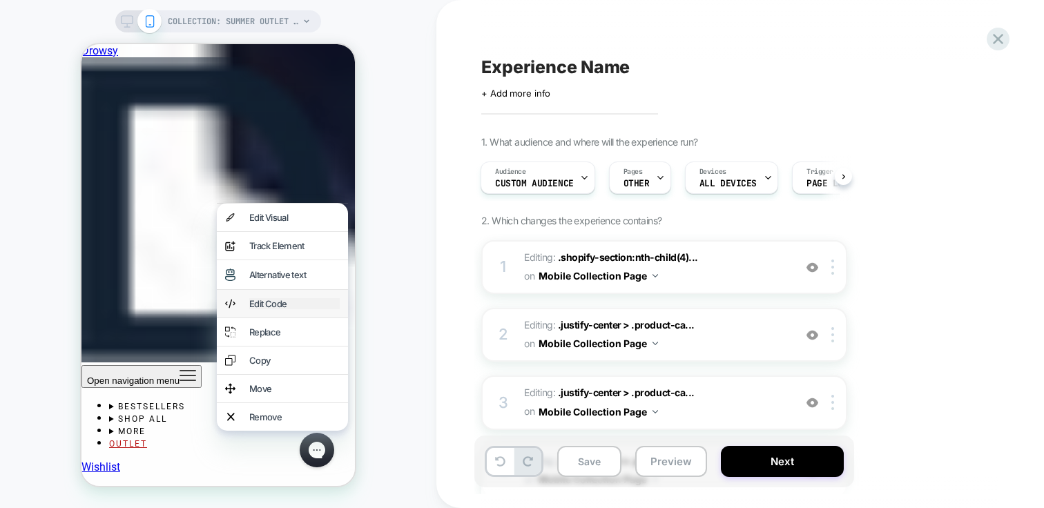
click at [267, 309] on div "Edit Code" at bounding box center [294, 303] width 90 height 11
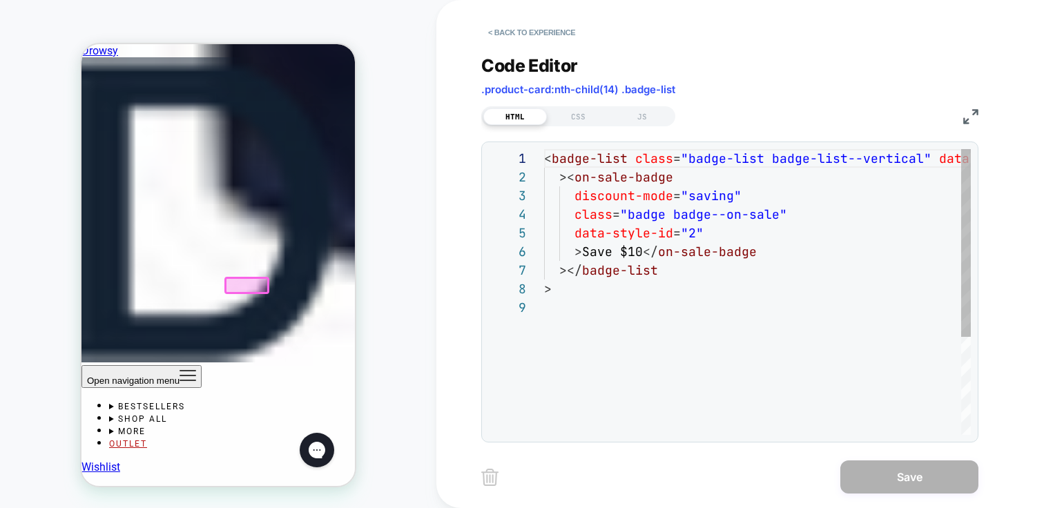
scroll to position [1925, 0]
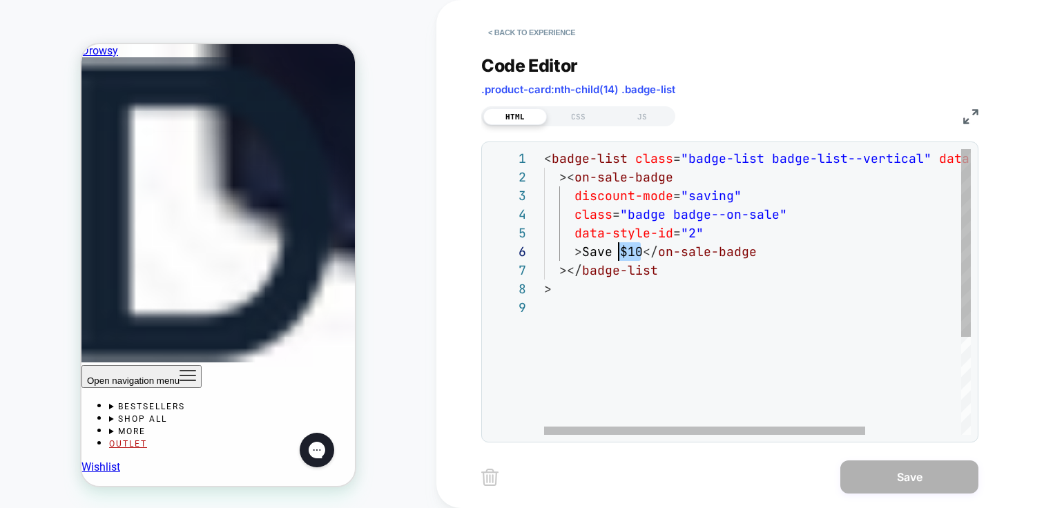
drag, startPoint x: 638, startPoint y: 251, endPoint x: 620, endPoint y: 253, distance: 18.7
click at [620, 253] on div "< badge-list class = "badge-list badge-list--vertical" data-style-id = "0" >< o…" at bounding box center [821, 366] width 554 height 435
type textarea "**********"
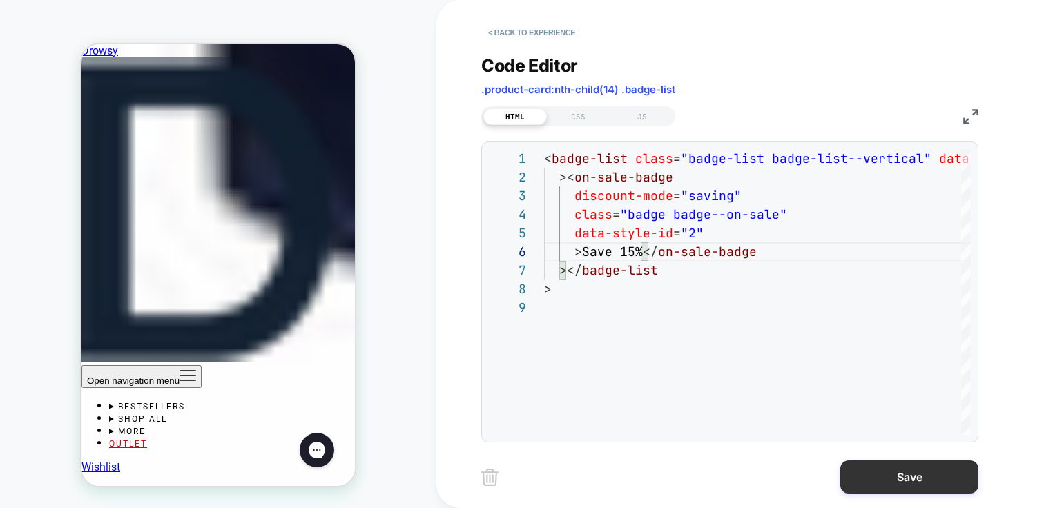
click at [924, 475] on button "Save" at bounding box center [910, 477] width 138 height 33
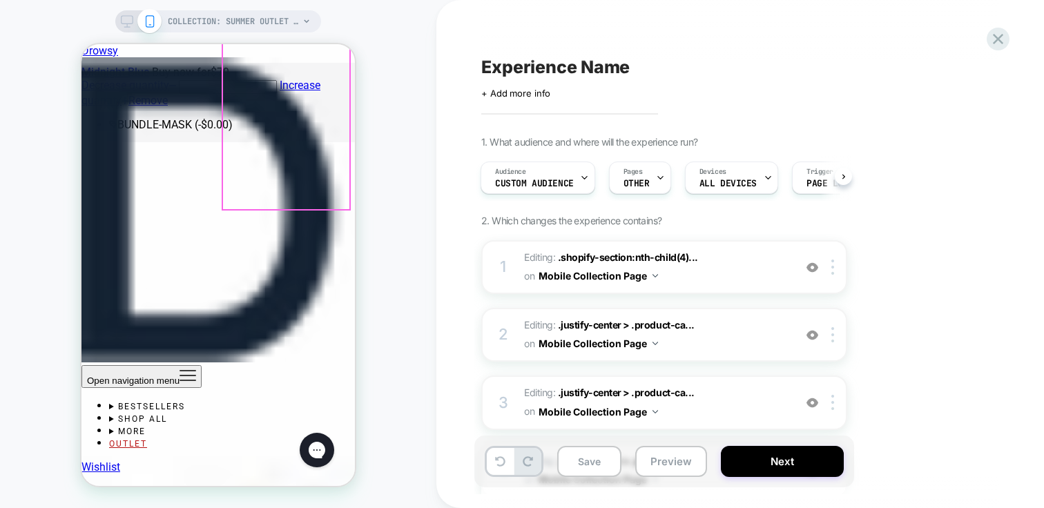
scroll to position [2519, 0]
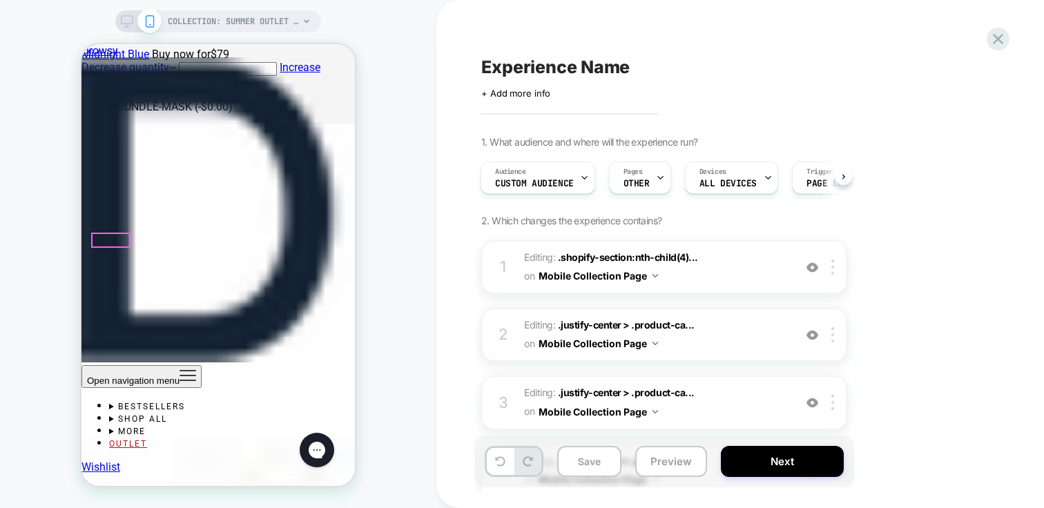
click at [115, 237] on div at bounding box center [111, 240] width 37 height 13
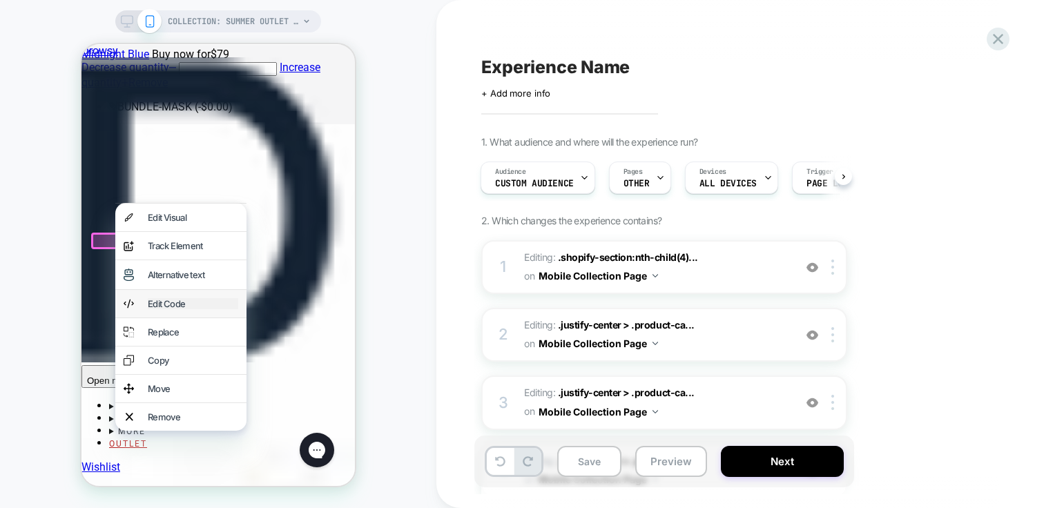
click at [158, 309] on div "Edit Code" at bounding box center [193, 303] width 90 height 11
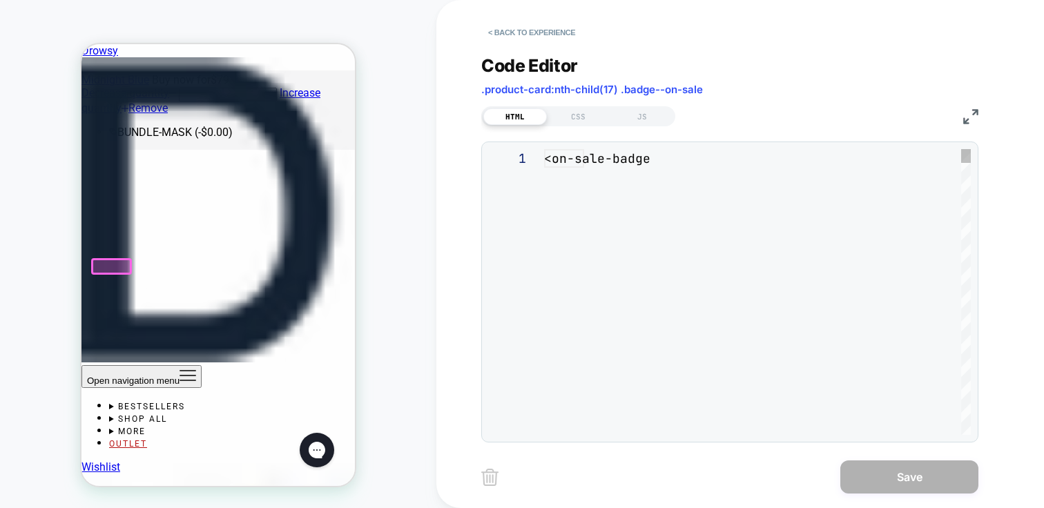
scroll to position [2492, 0]
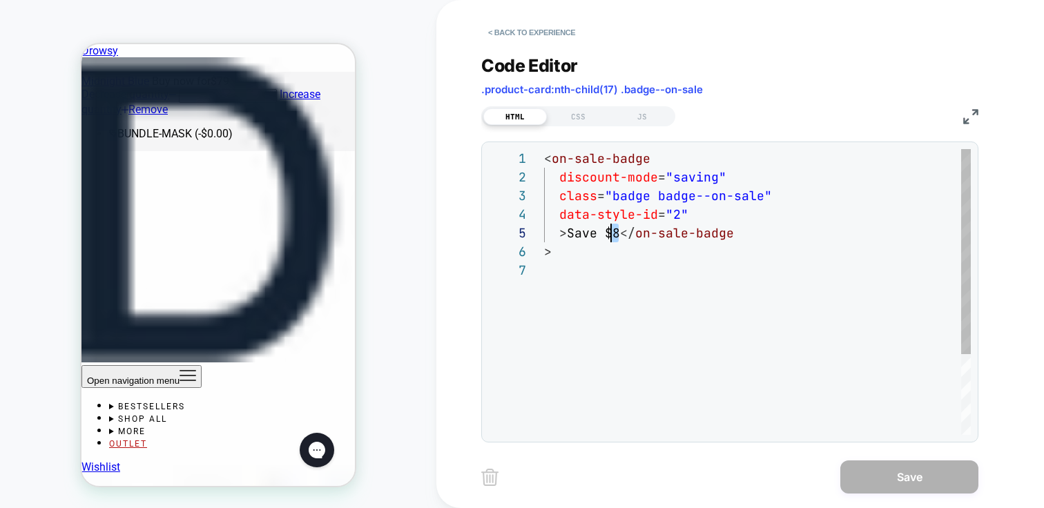
drag, startPoint x: 617, startPoint y: 233, endPoint x: 609, endPoint y: 232, distance: 7.6
click at [609, 232] on div "< on-sale-badge discount-mode = "saving" class = "badge badge--on-sale" data-st…" at bounding box center [757, 348] width 427 height 398
drag, startPoint x: 607, startPoint y: 233, endPoint x: 620, endPoint y: 233, distance: 13.1
click at [620, 233] on div "< on-sale-badge discount-mode = "saving" class = "badge badge--on-sale" data-st…" at bounding box center [757, 348] width 427 height 398
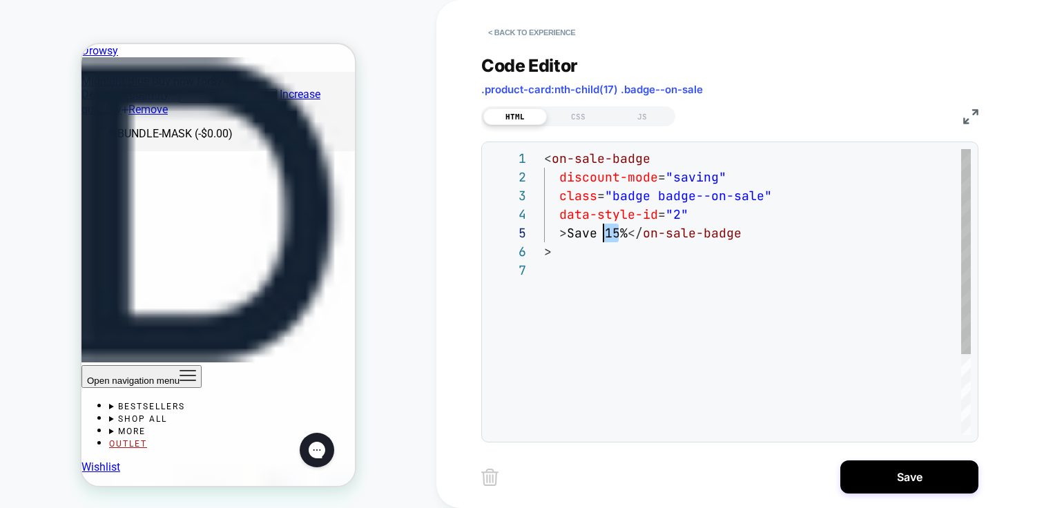
drag, startPoint x: 619, startPoint y: 235, endPoint x: 605, endPoint y: 234, distance: 13.8
click at [605, 234] on div "< on-sale-badge discount-mode = "saving" class = "badge badge--on-sale" data-st…" at bounding box center [757, 348] width 427 height 398
click at [602, 230] on div "< on-sale-badge discount-mode = "saving" class = "badge badge--on-sale" data-st…" at bounding box center [757, 348] width 427 height 398
drag, startPoint x: 604, startPoint y: 232, endPoint x: 625, endPoint y: 233, distance: 21.4
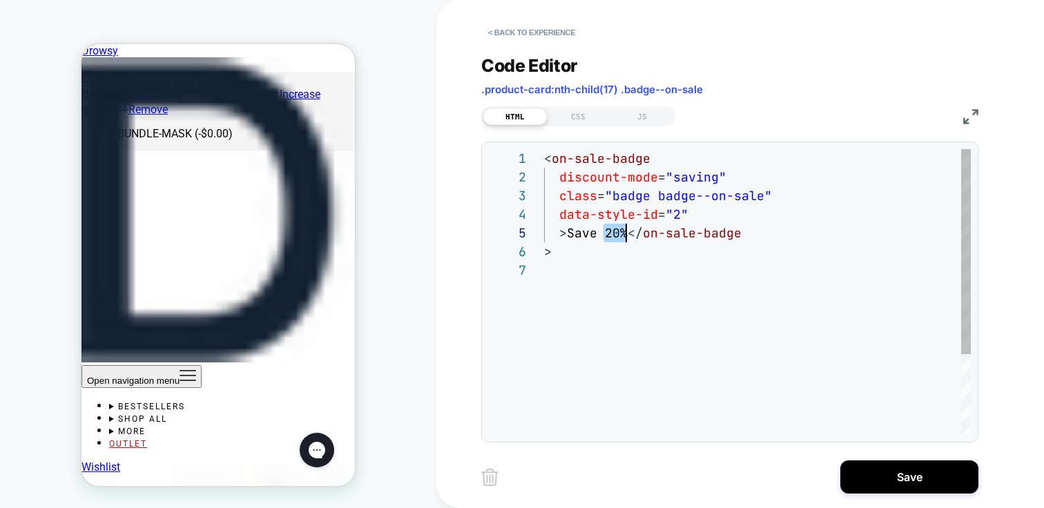
click at [625, 233] on div "< on-sale-badge discount-mode = "saving" class = "badge badge--on-sale" data-st…" at bounding box center [757, 348] width 427 height 398
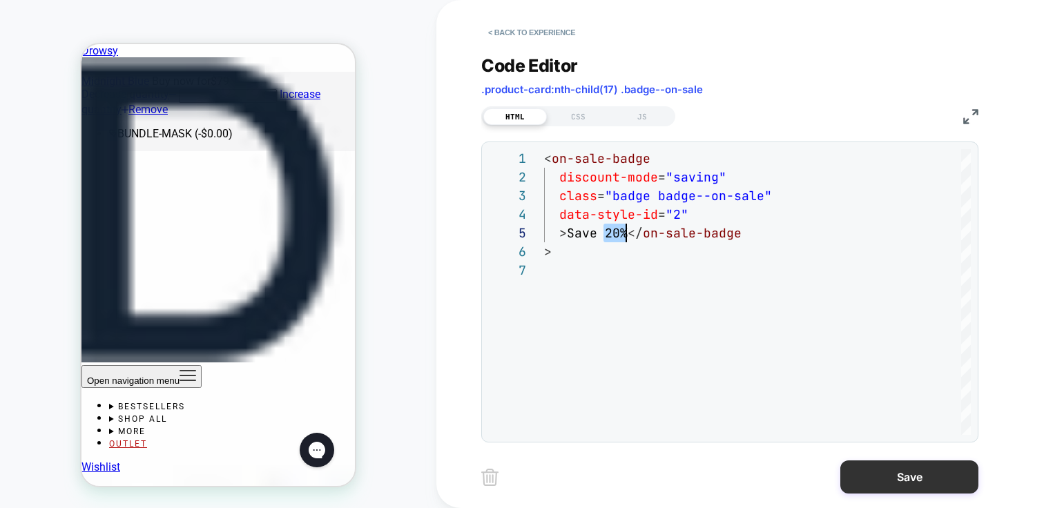
type textarea "**********"
drag, startPoint x: 933, startPoint y: 478, endPoint x: 922, endPoint y: 468, distance: 15.2
click at [933, 478] on button "Save" at bounding box center [910, 477] width 138 height 33
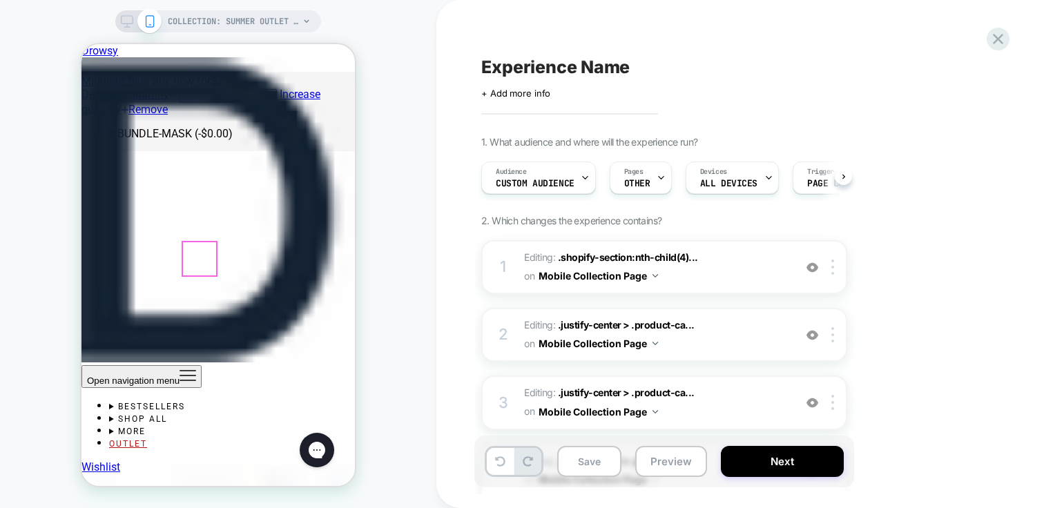
scroll to position [0, 1]
click at [245, 248] on div at bounding box center [244, 251] width 37 height 13
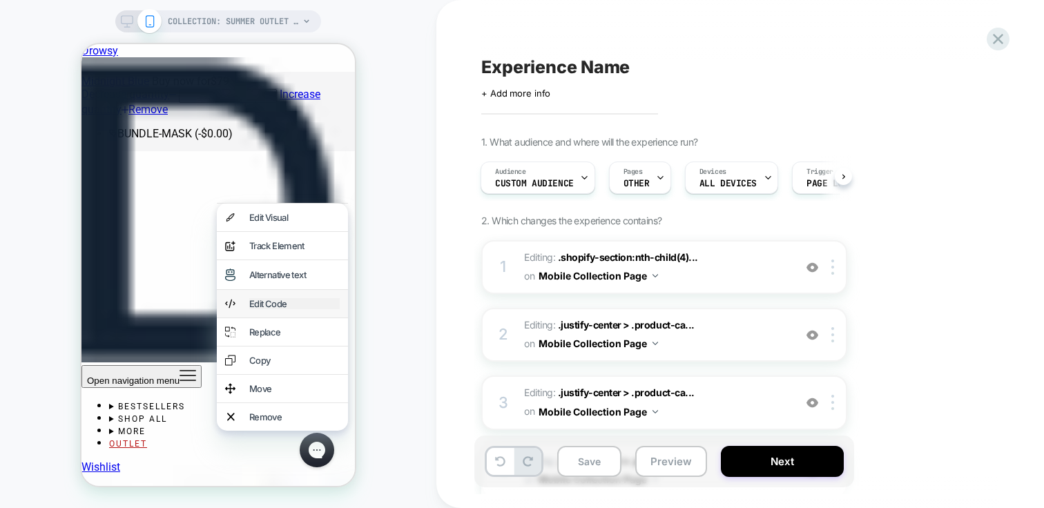
drag, startPoint x: 291, startPoint y: 309, endPoint x: 461, endPoint y: 355, distance: 176.1
click at [291, 309] on div "Edit Code" at bounding box center [294, 303] width 90 height 11
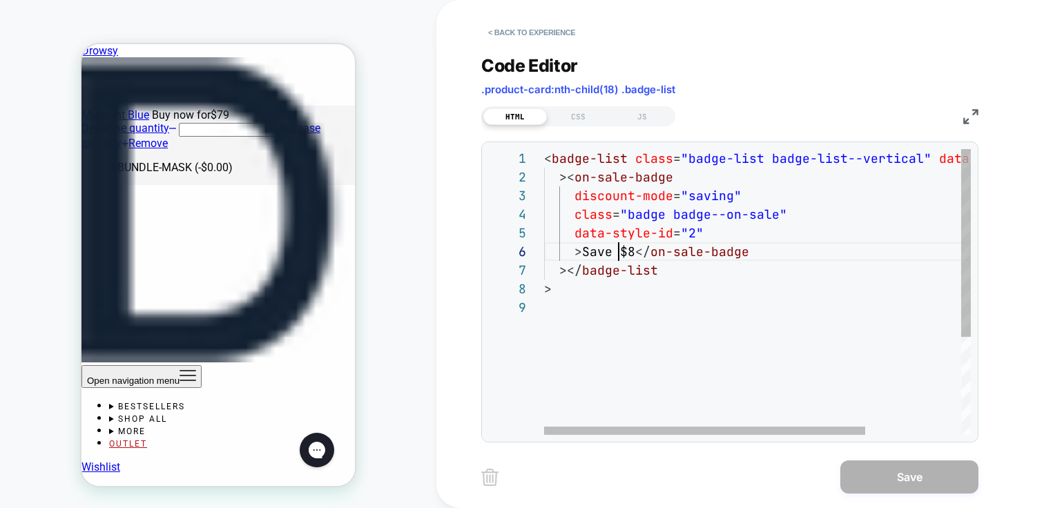
scroll to position [93, 97]
drag, startPoint x: 616, startPoint y: 252, endPoint x: 645, endPoint y: 256, distance: 28.5
click at [645, 256] on div "< badge-list class = "badge-list badge-list--vertical" data-style-id = "0" >< o…" at bounding box center [821, 366] width 554 height 435
click at [635, 254] on div "< badge-list class = "badge-list badge-list--vertical" data-style-id = "0" >< o…" at bounding box center [821, 366] width 554 height 435
drag, startPoint x: 636, startPoint y: 251, endPoint x: 622, endPoint y: 250, distance: 13.8
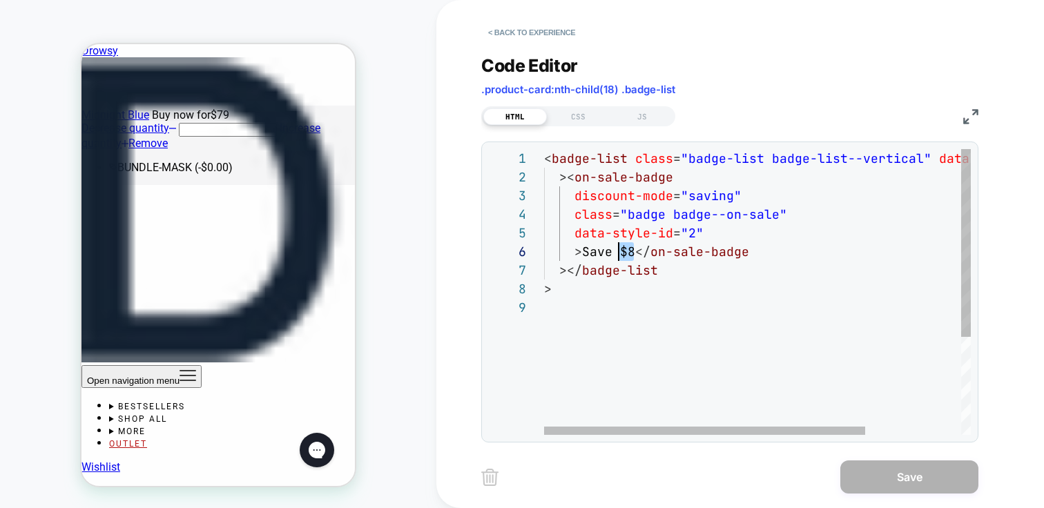
click at [622, 250] on div "< badge-list class = "badge-list badge-list--vertical" data-style-id = "0" >< o…" at bounding box center [821, 366] width 554 height 435
type textarea "**********"
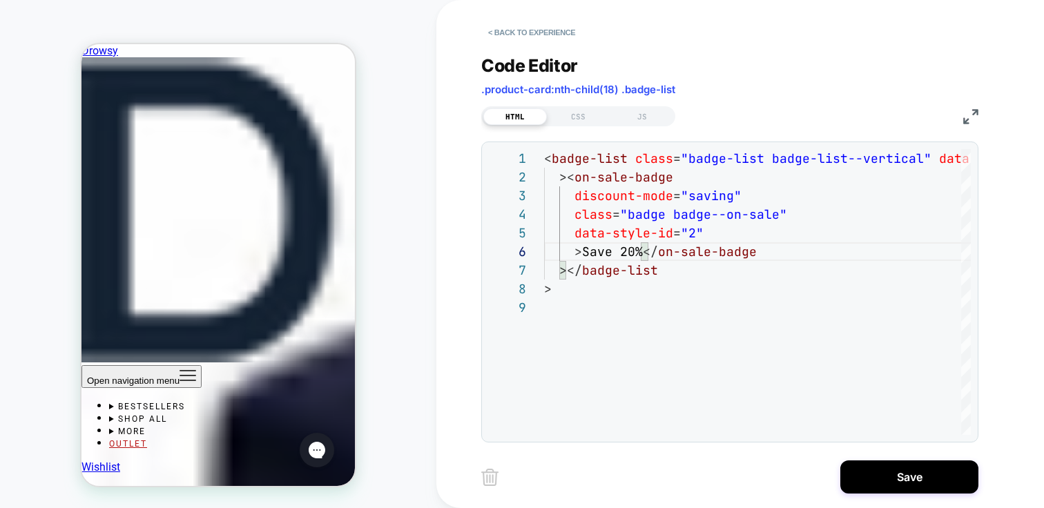
scroll to position [2772, 0]
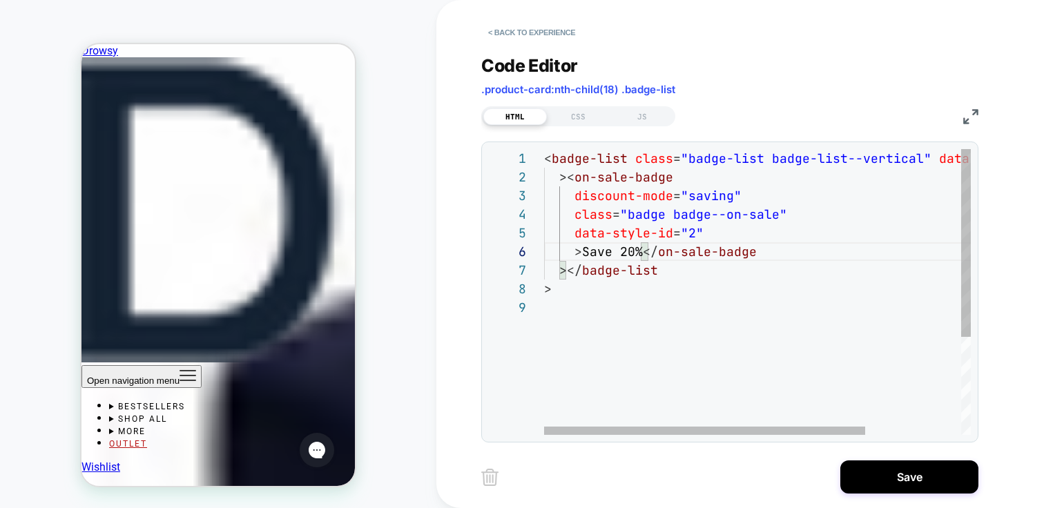
click at [816, 326] on div "< badge-list class = "badge-list badge-list--vertical" data-style-id = "0" >< o…" at bounding box center [821, 366] width 554 height 435
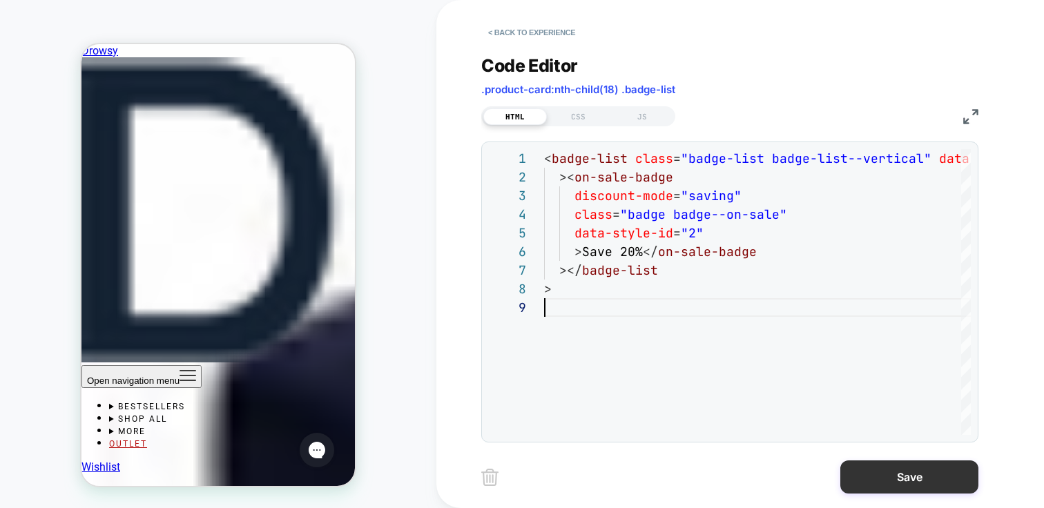
click at [876, 471] on button "Save" at bounding box center [910, 477] width 138 height 33
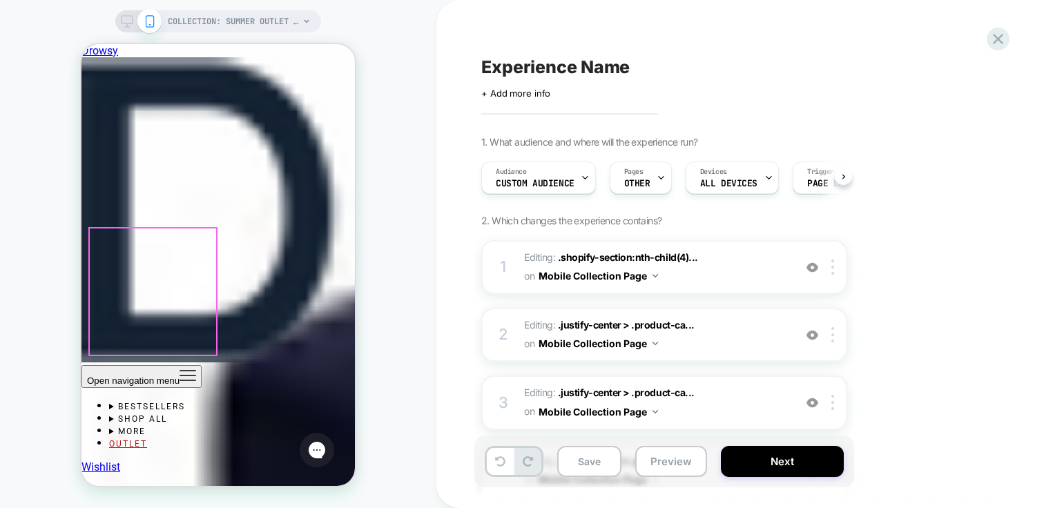
scroll to position [0, 1]
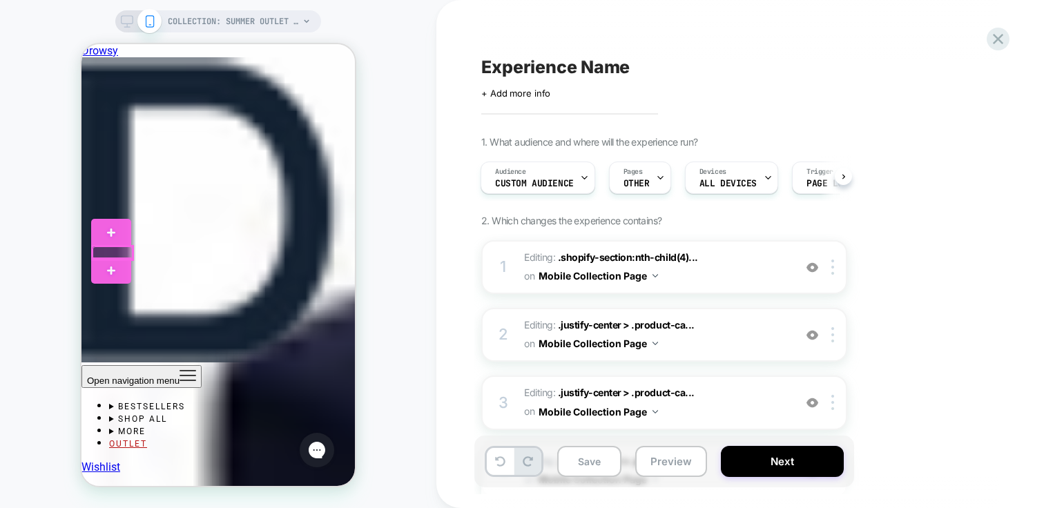
click at [113, 251] on div at bounding box center [113, 253] width 40 height 13
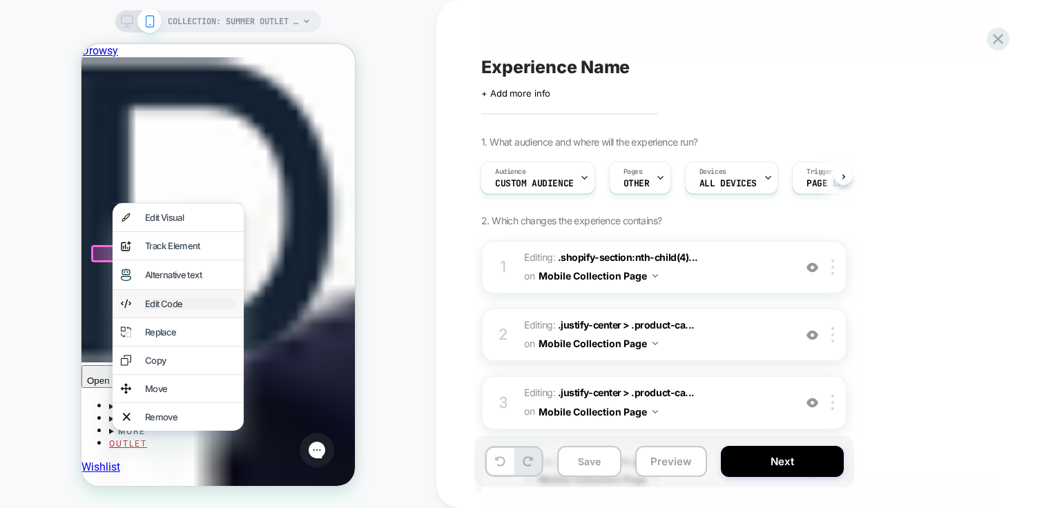
click at [155, 309] on div "Edit Code" at bounding box center [190, 303] width 90 height 11
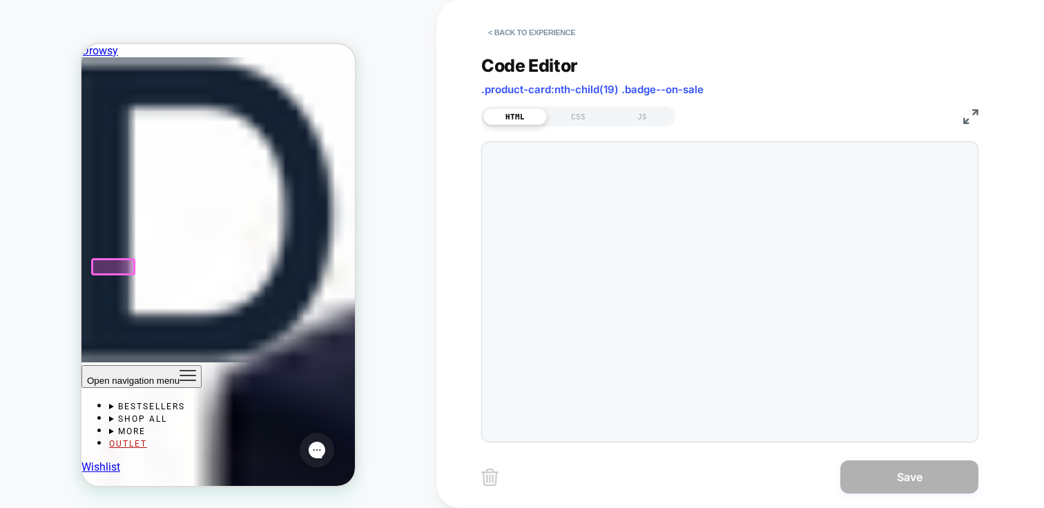
scroll to position [112, 0]
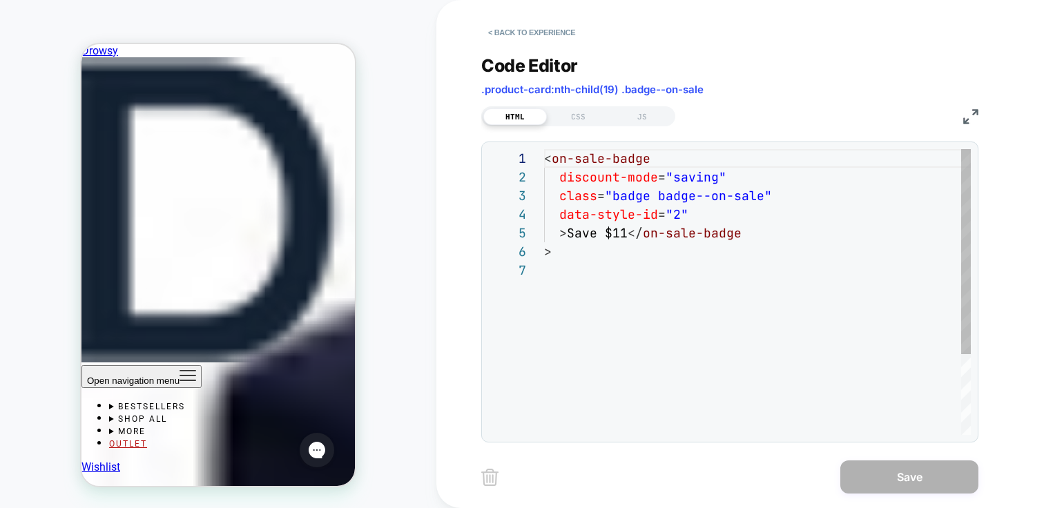
click at [614, 230] on div "< on-sale-badge discount-mode = "saving" class = "badge badge--on-sale" data-st…" at bounding box center [757, 348] width 427 height 398
drag, startPoint x: 628, startPoint y: 232, endPoint x: 605, endPoint y: 232, distance: 22.8
click at [605, 232] on div "< on-sale-badge discount-mode = "saving" class = "badge badge--on-sale" data-st…" at bounding box center [757, 348] width 427 height 398
type textarea "**********"
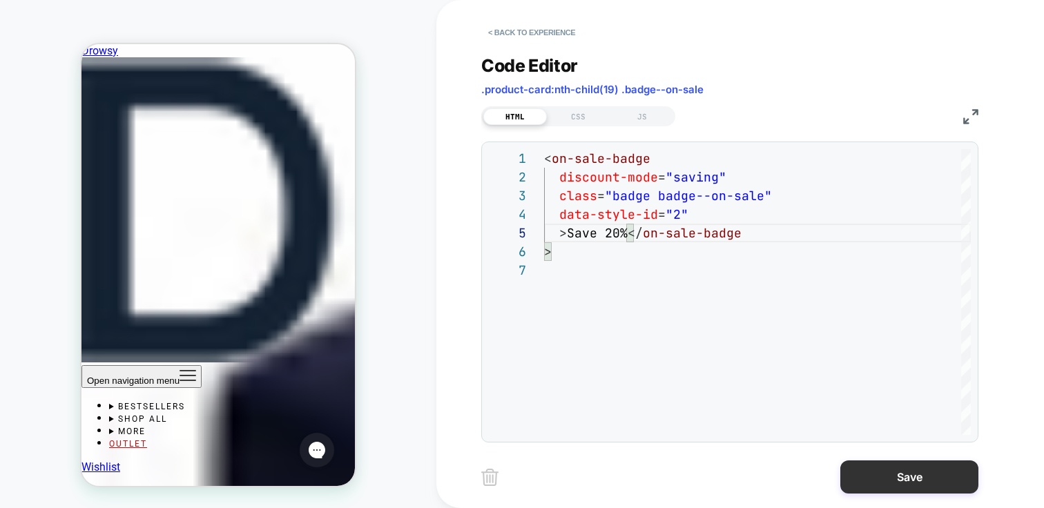
click at [917, 469] on button "Save" at bounding box center [910, 477] width 138 height 33
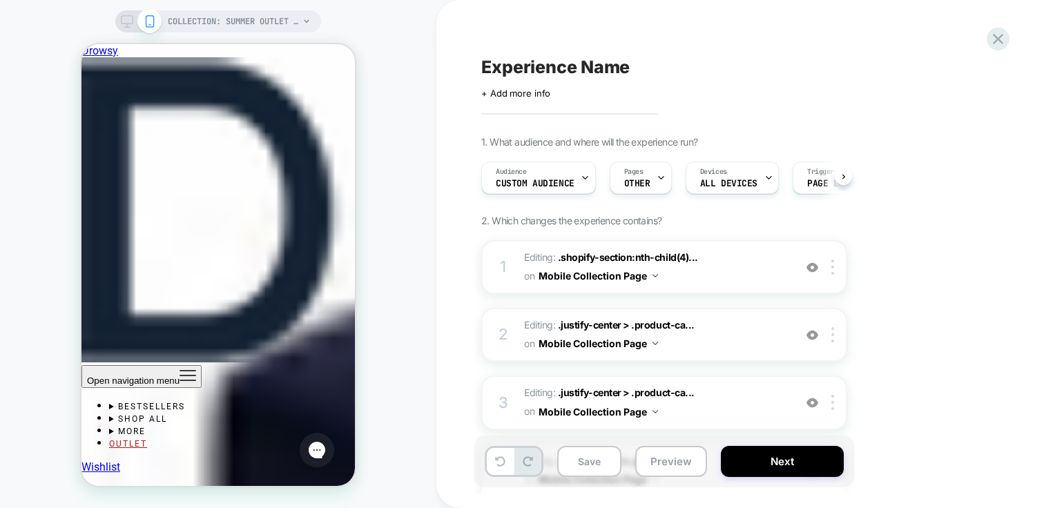
scroll to position [0, 1]
click at [244, 250] on div at bounding box center [246, 251] width 41 height 13
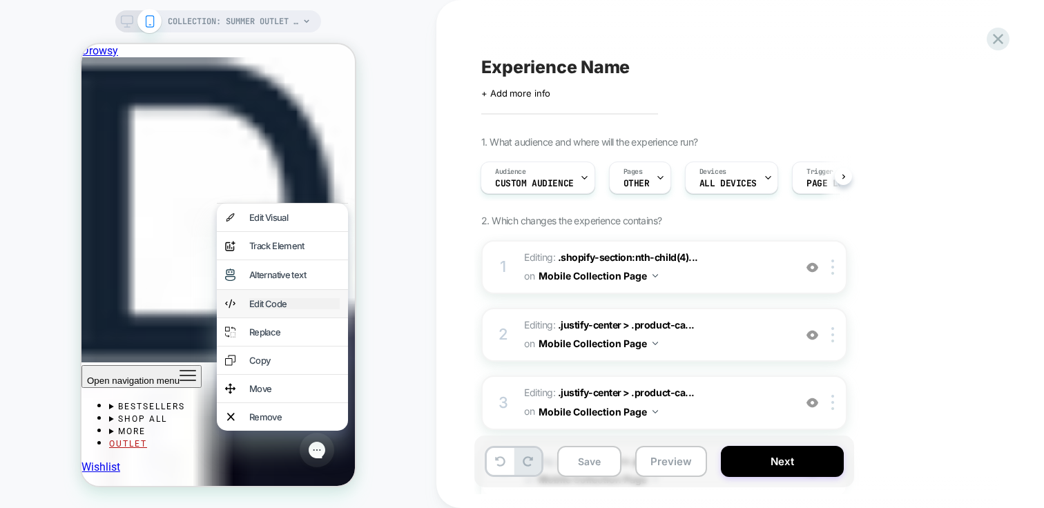
click at [287, 309] on div "Edit Code" at bounding box center [294, 303] width 90 height 11
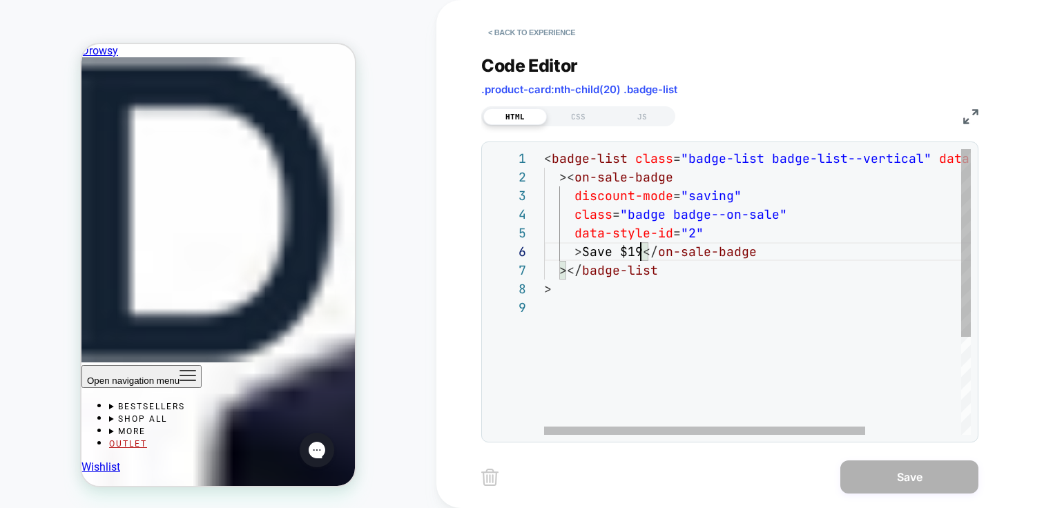
scroll to position [93, 75]
drag, startPoint x: 639, startPoint y: 250, endPoint x: 620, endPoint y: 250, distance: 19.3
click at [620, 250] on div "< badge-list class = "badge-list badge-list--vertical" data-style-id = "0" >< o…" at bounding box center [821, 366] width 554 height 435
type textarea "**********"
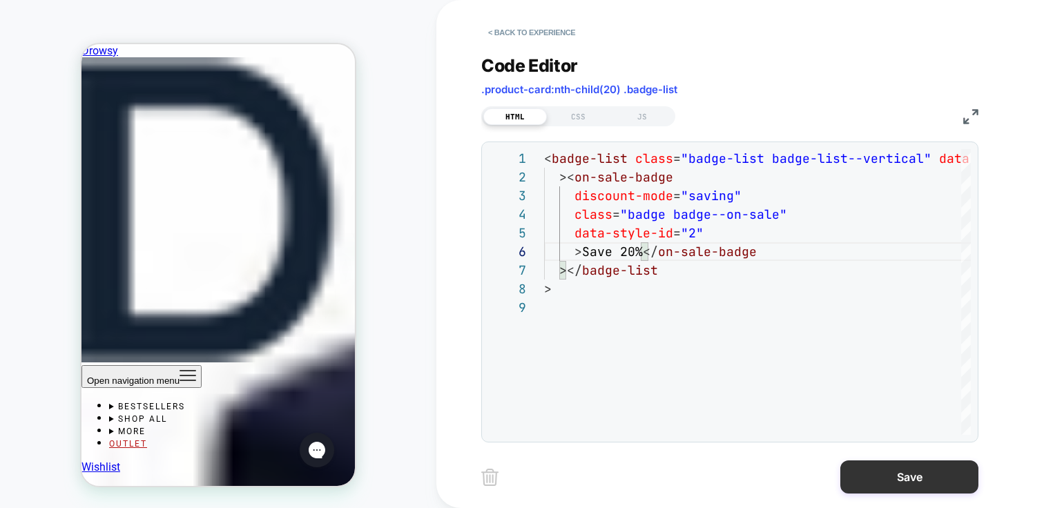
click at [948, 487] on button "Save" at bounding box center [910, 477] width 138 height 33
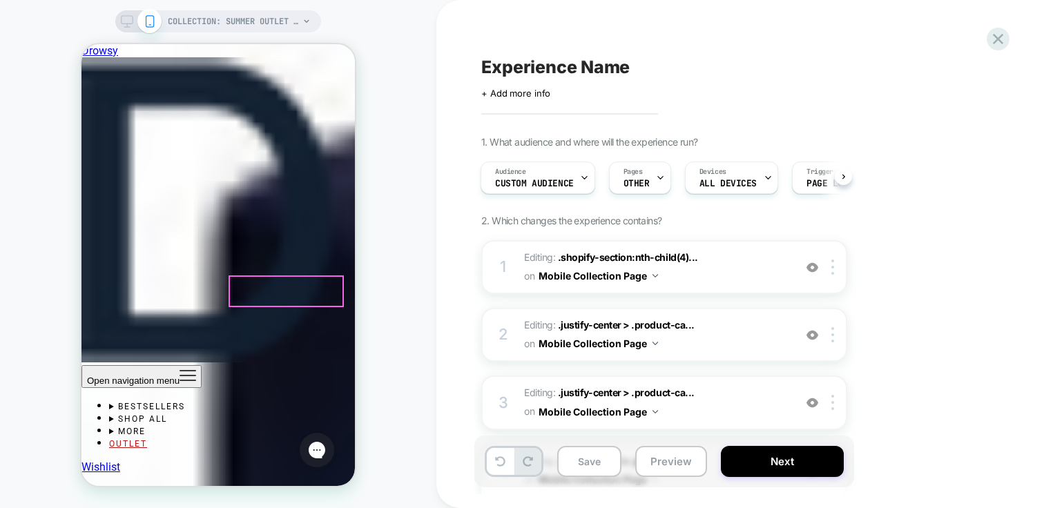
scroll to position [3078, 0]
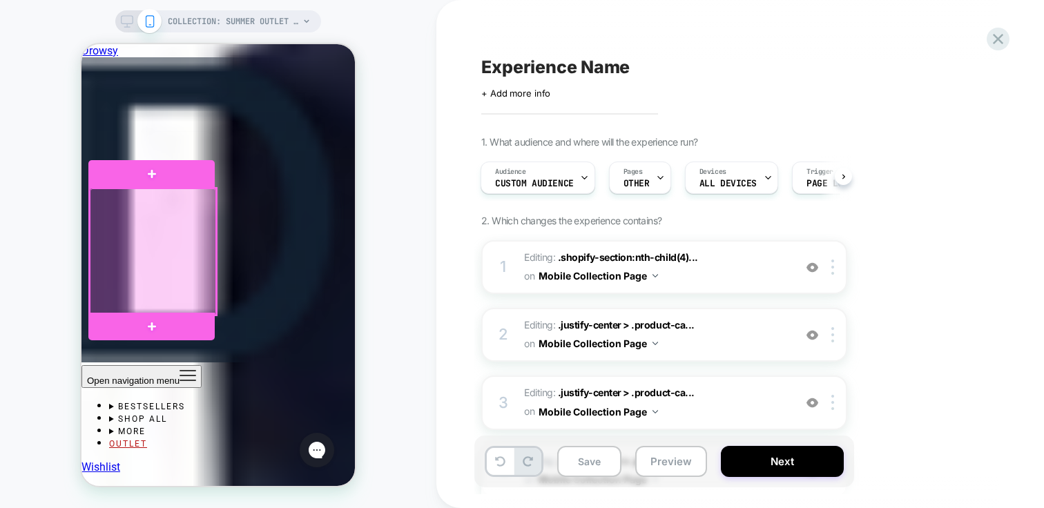
click at [120, 194] on div at bounding box center [153, 252] width 126 height 126
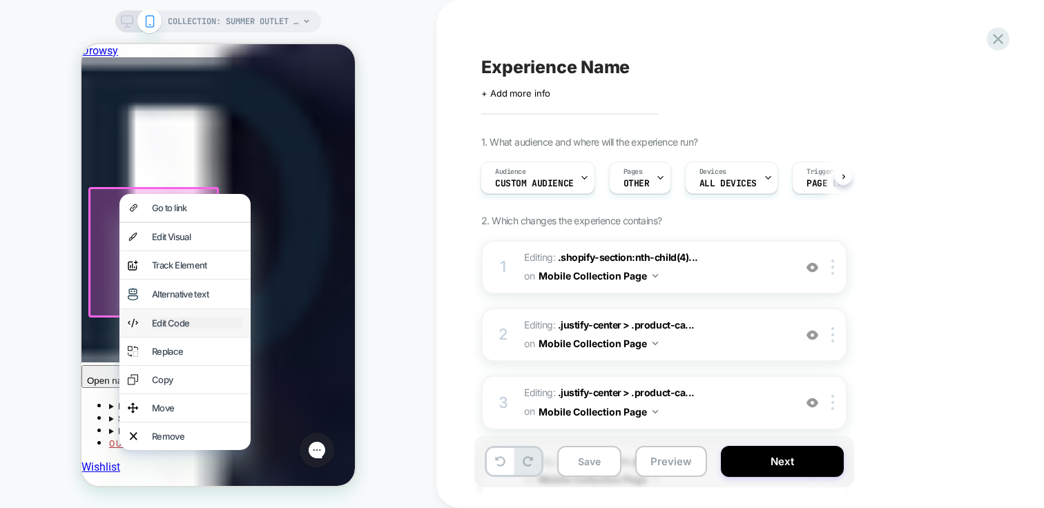
click at [191, 329] on div "Edit Code" at bounding box center [197, 323] width 90 height 11
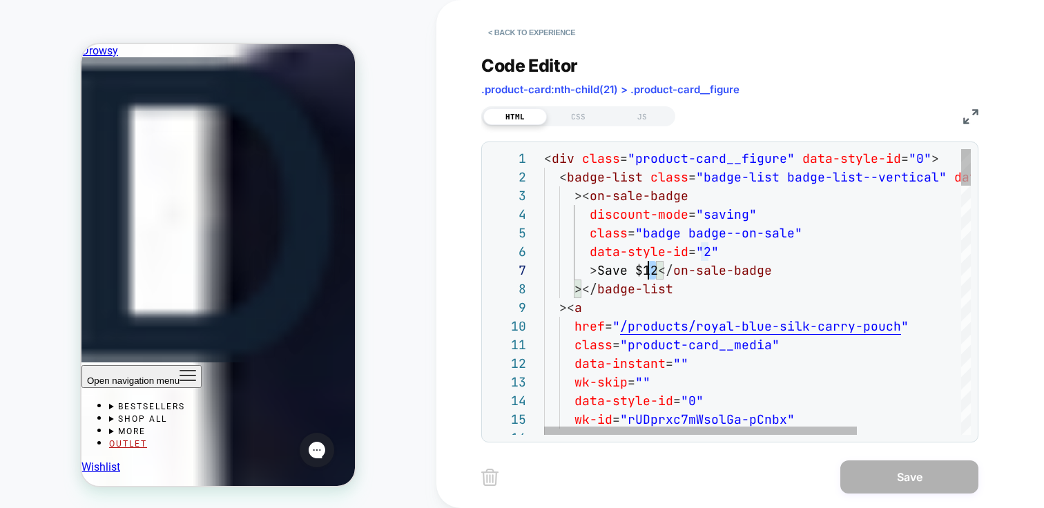
scroll to position [112, 90]
drag, startPoint x: 656, startPoint y: 268, endPoint x: 635, endPoint y: 268, distance: 21.4
drag, startPoint x: 656, startPoint y: 271, endPoint x: 636, endPoint y: 271, distance: 20.7
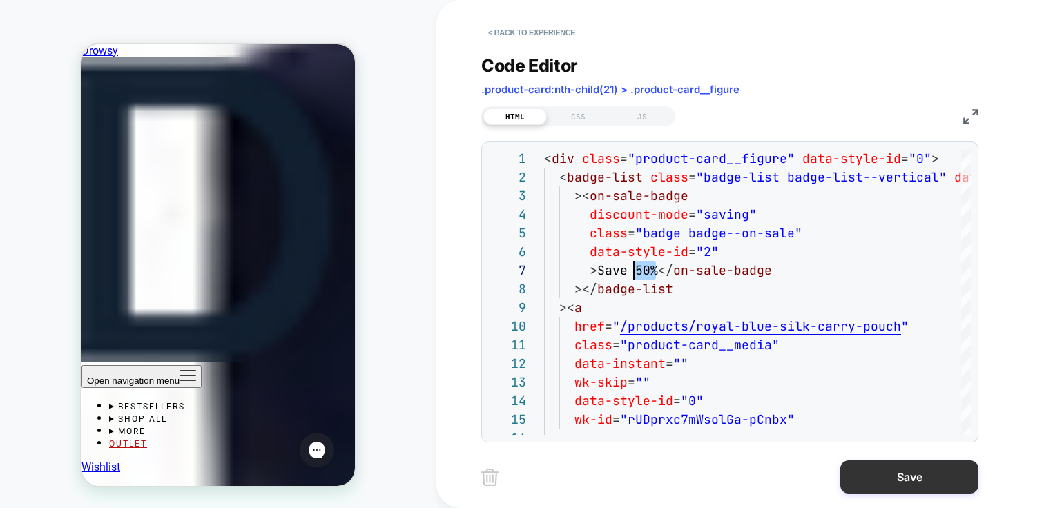
type textarea "**********"
click at [935, 484] on button "Save" at bounding box center [910, 477] width 138 height 33
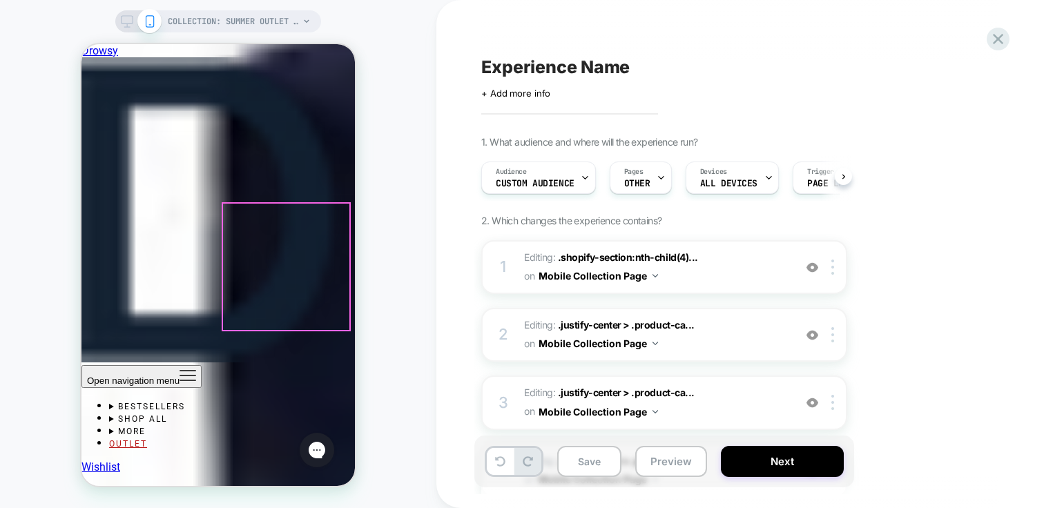
scroll to position [0, 1]
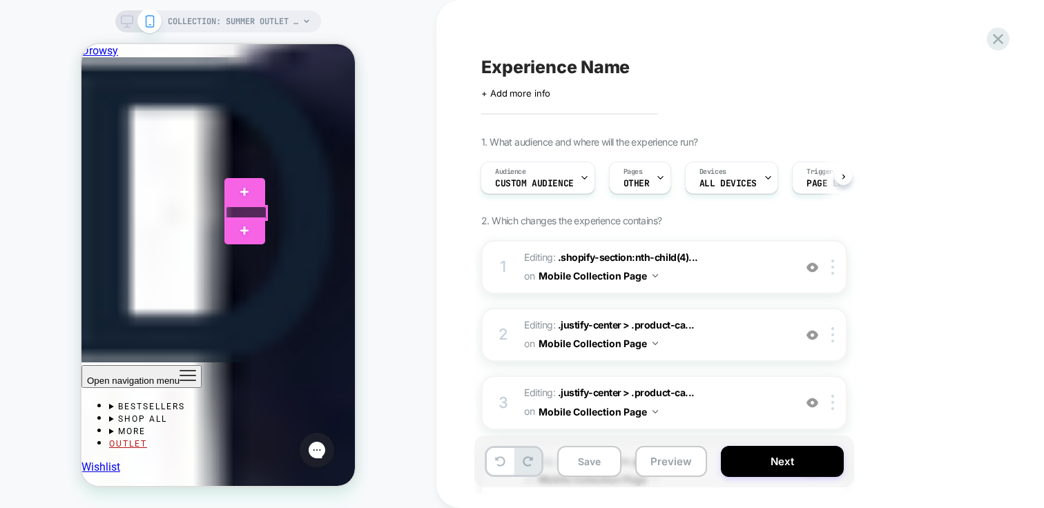
click at [247, 210] on div at bounding box center [246, 213] width 41 height 13
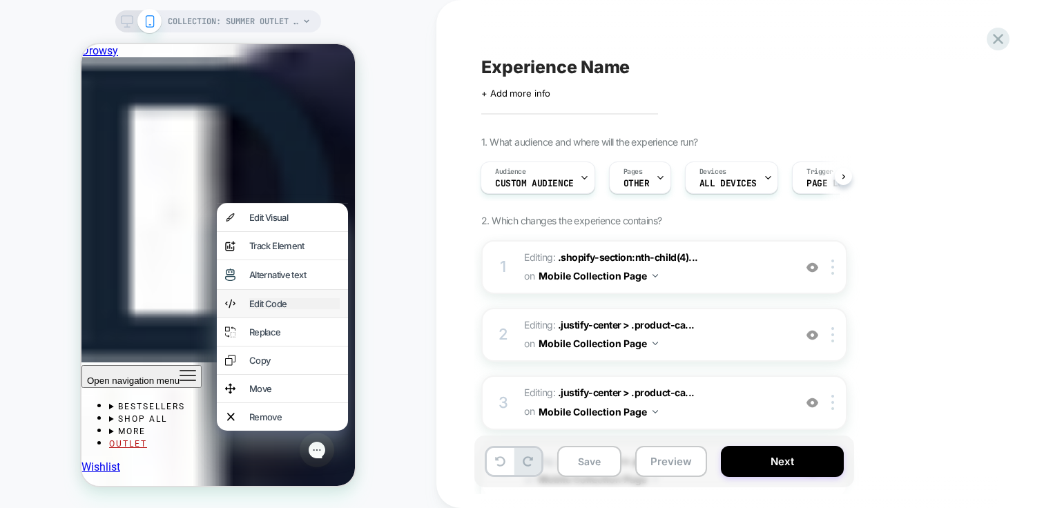
click at [289, 309] on div "Edit Code" at bounding box center [294, 303] width 90 height 11
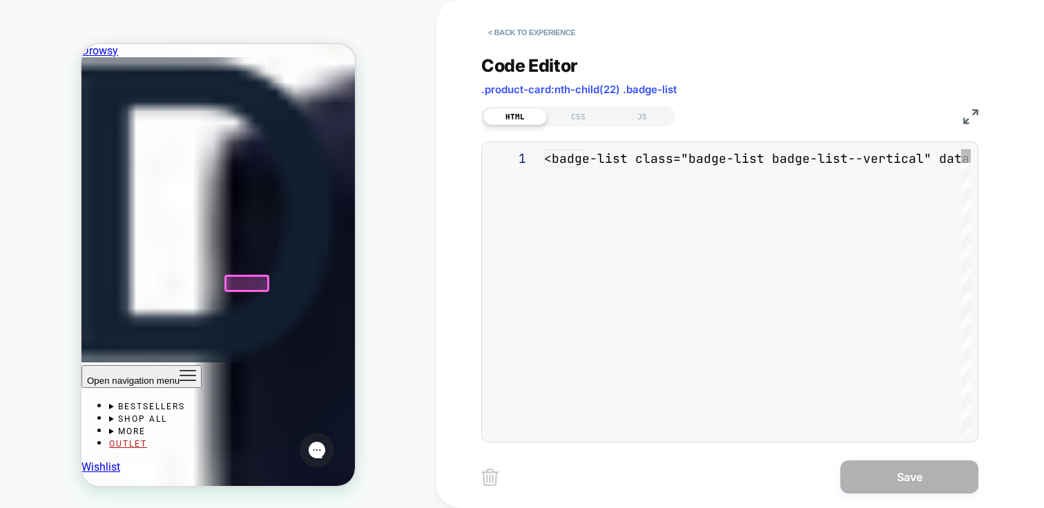
scroll to position [2990, 0]
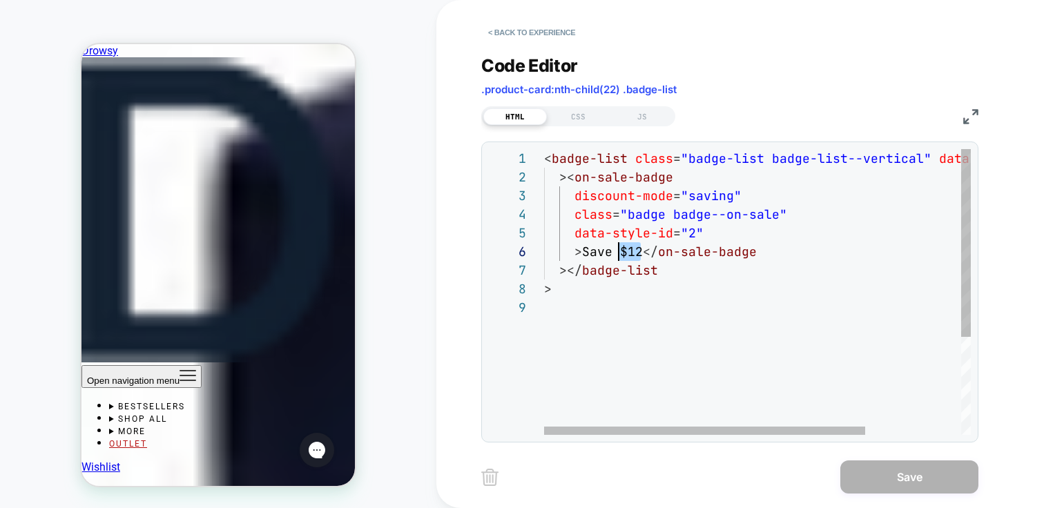
drag, startPoint x: 640, startPoint y: 255, endPoint x: 618, endPoint y: 252, distance: 21.6
click at [618, 252] on div "< badge-list class = "badge-list badge-list--vertical" data-style-id = "0" >< o…" at bounding box center [821, 366] width 554 height 435
type textarea "**********"
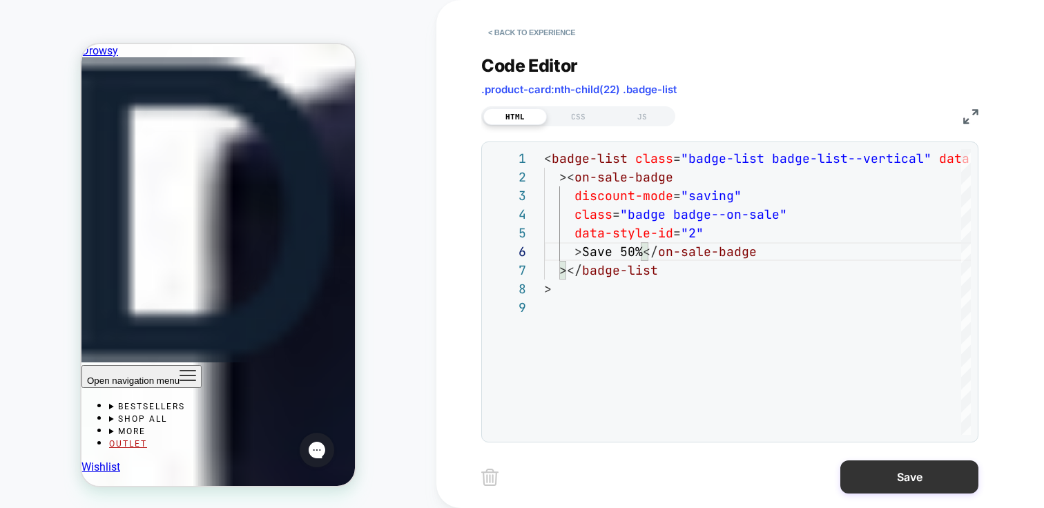
click at [906, 476] on button "Save" at bounding box center [910, 477] width 138 height 33
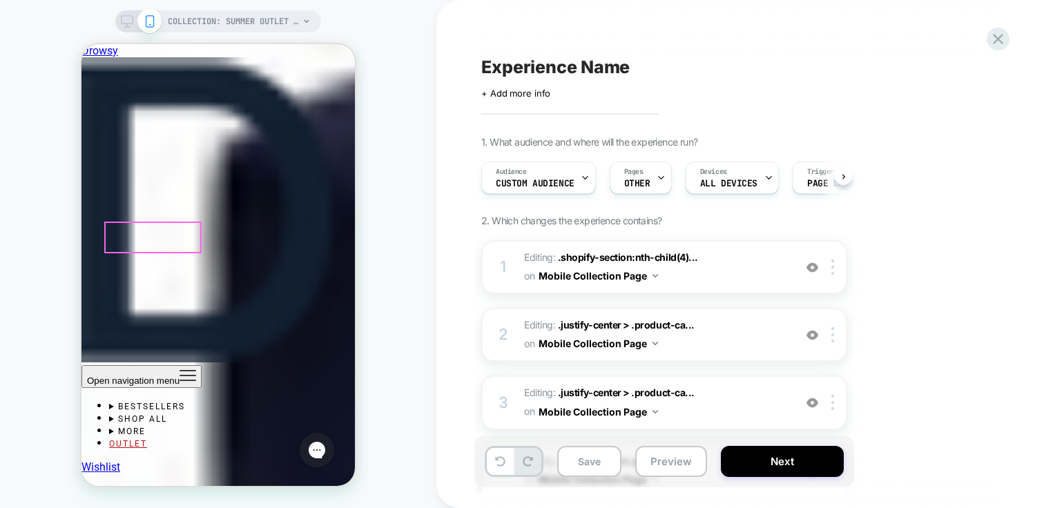
scroll to position [0, 1]
click at [115, 284] on div at bounding box center [114, 285] width 43 height 13
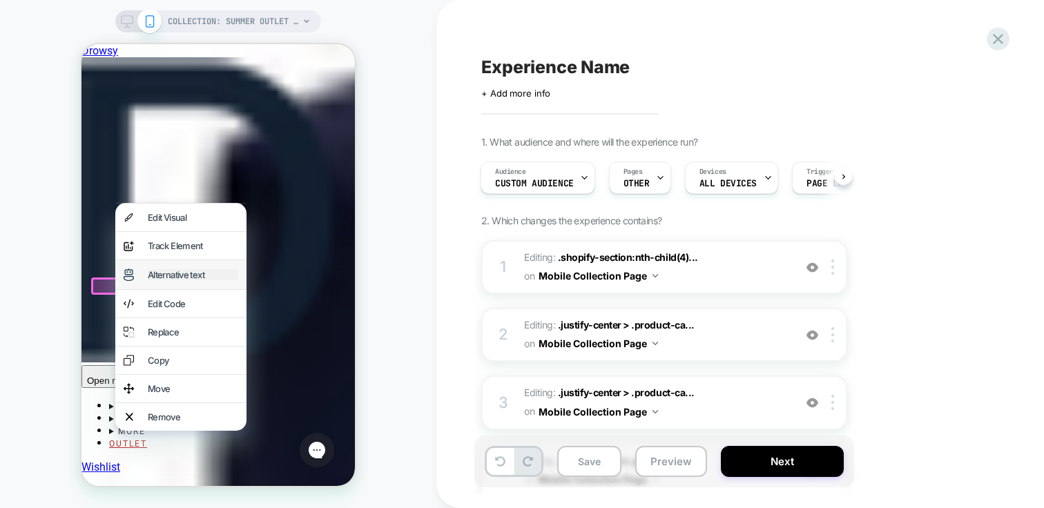
click at [165, 280] on div "Alternative text" at bounding box center [193, 274] width 90 height 11
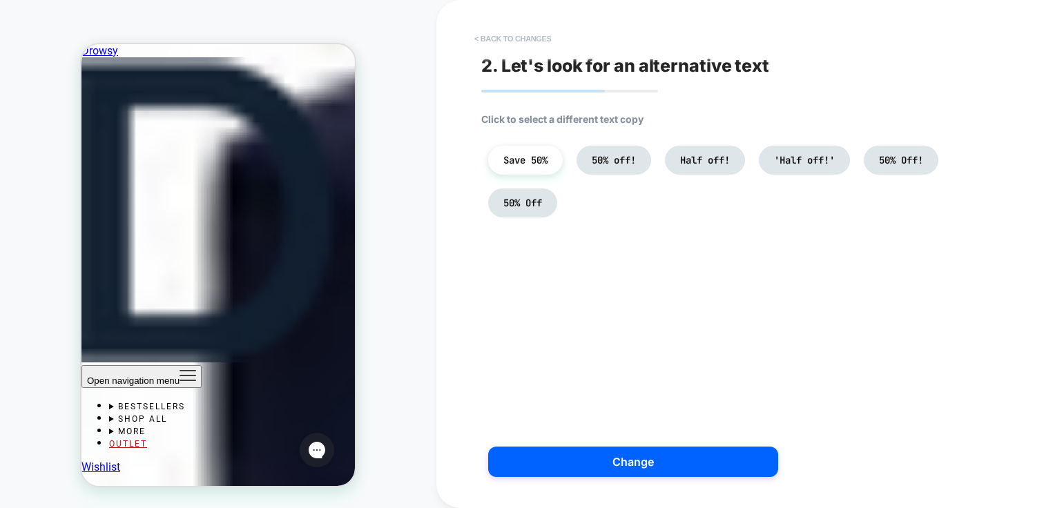
click at [502, 35] on button "< Back to changes" at bounding box center [513, 39] width 91 height 22
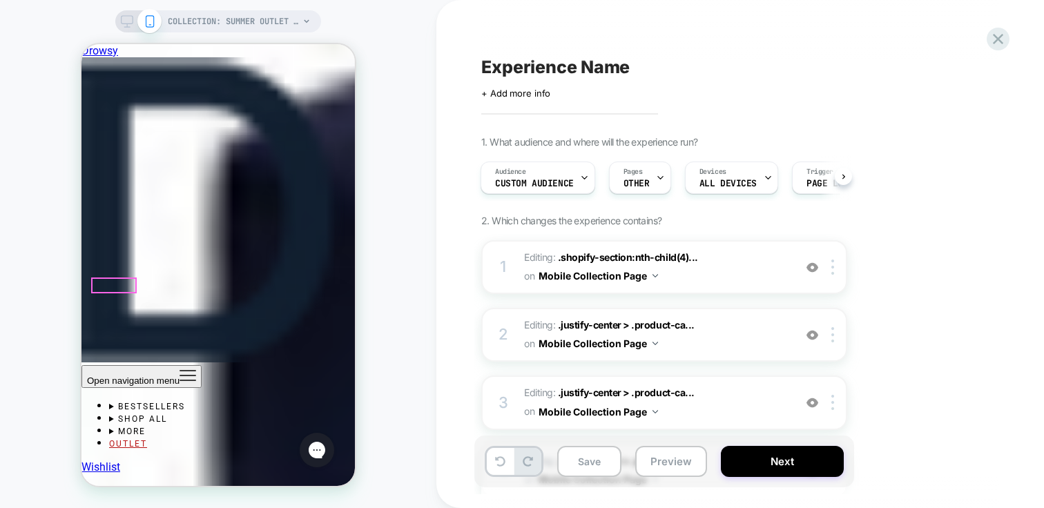
click at [116, 284] on div at bounding box center [114, 285] width 43 height 13
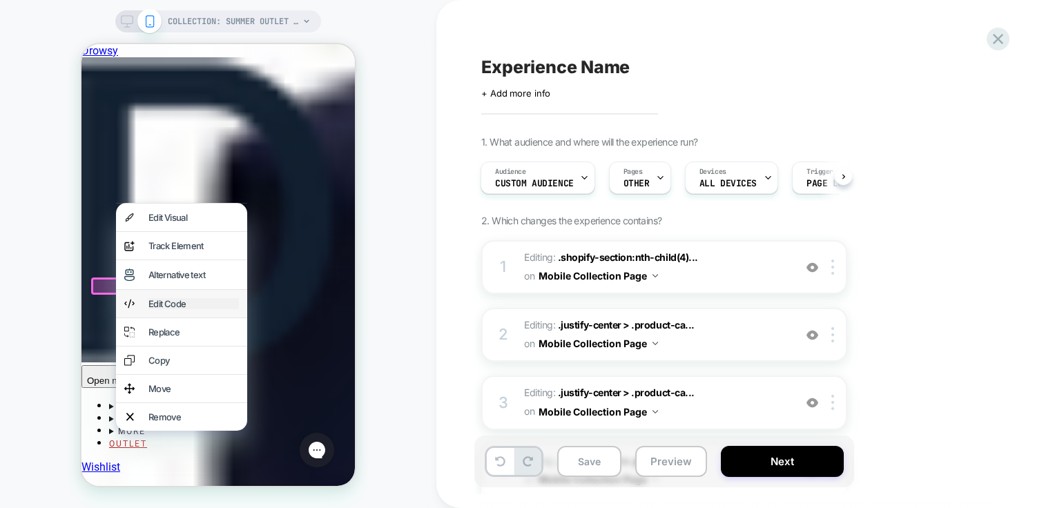
click at [202, 309] on div "Edit Code" at bounding box center [194, 303] width 90 height 11
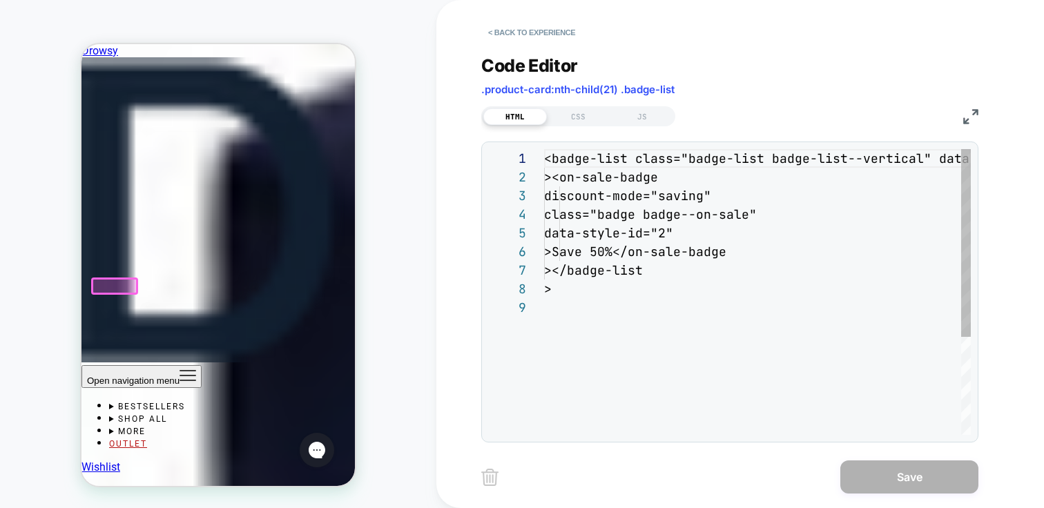
scroll to position [149, 0]
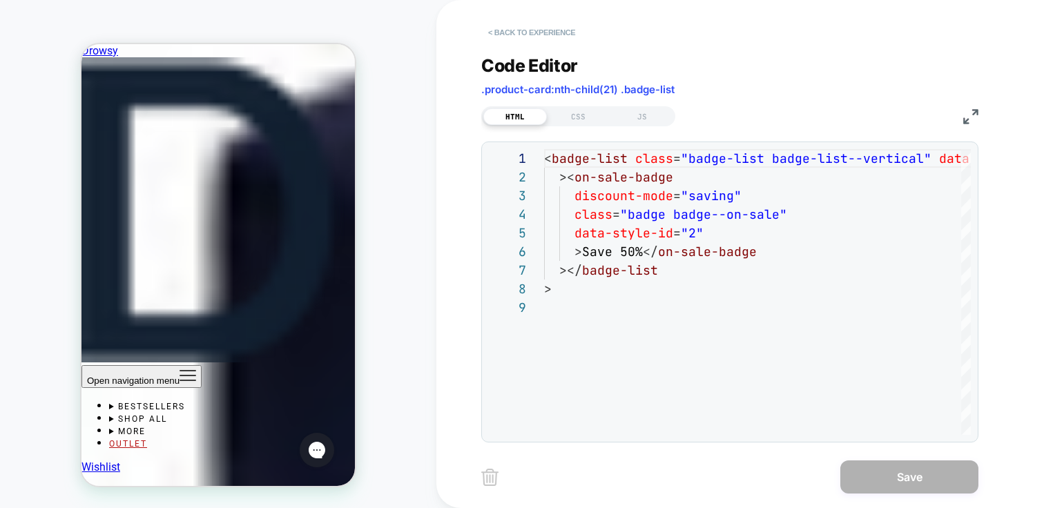
click at [493, 29] on button "< Back to experience" at bounding box center [531, 32] width 101 height 22
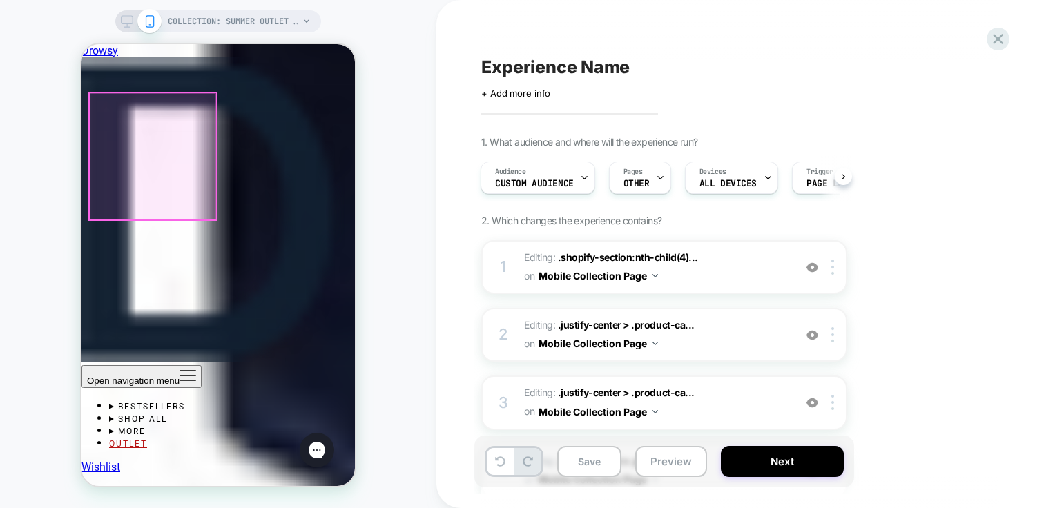
scroll to position [3191, 0]
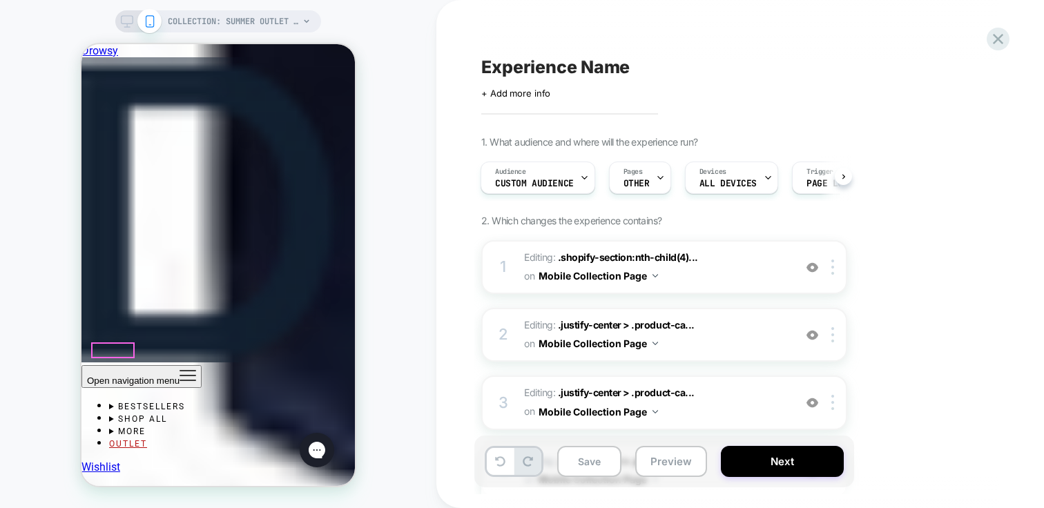
click at [121, 347] on div at bounding box center [113, 350] width 41 height 13
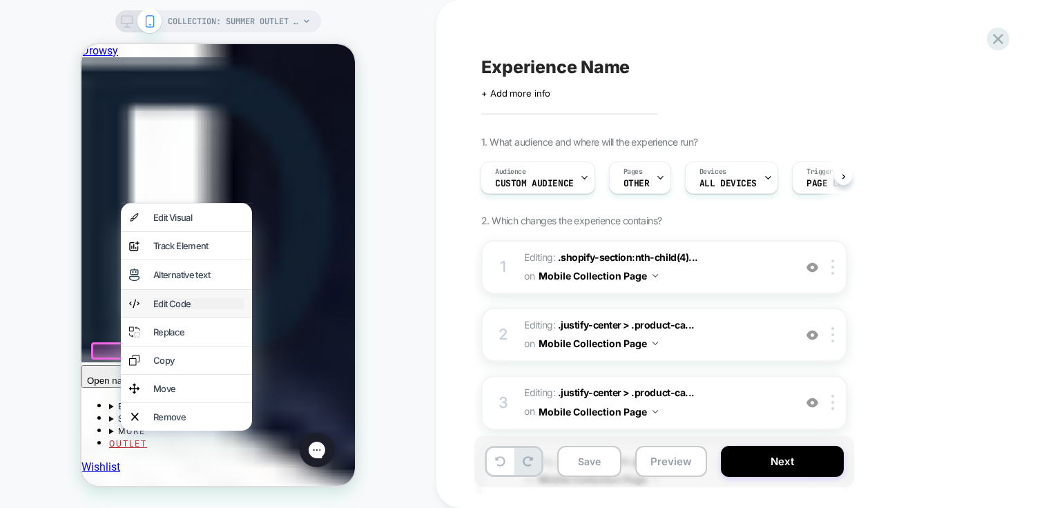
click at [165, 309] on div "Edit Code" at bounding box center [198, 303] width 90 height 11
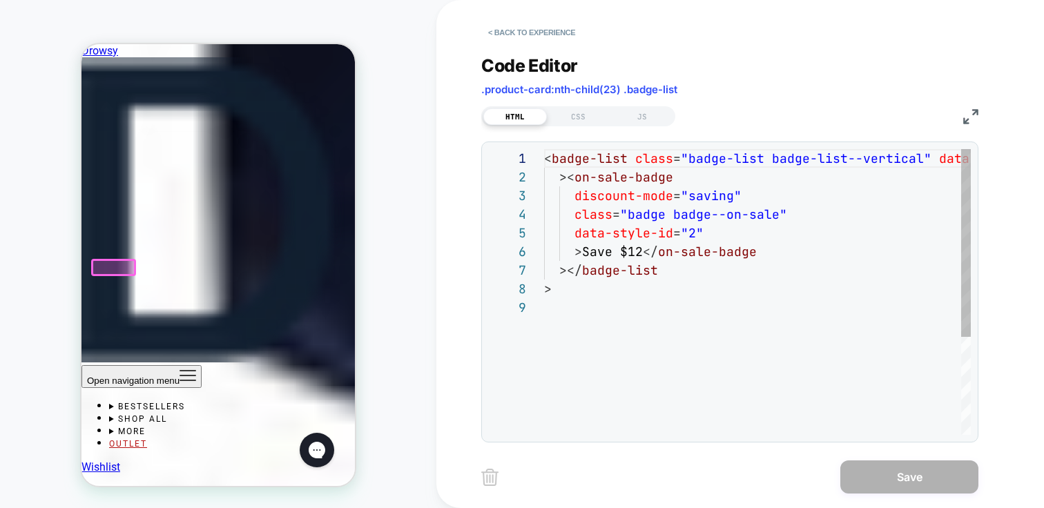
scroll to position [149, 0]
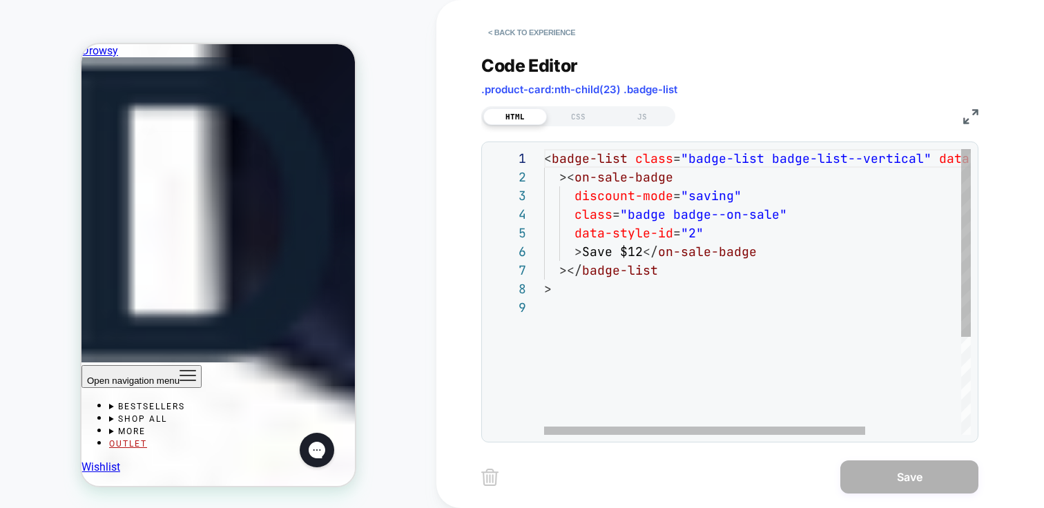
click at [691, 334] on div "< badge-list class = "badge-list badge-list--vertical" data-style-id = "0" >< o…" at bounding box center [821, 366] width 554 height 435
drag, startPoint x: 640, startPoint y: 254, endPoint x: 616, endPoint y: 254, distance: 24.2
click at [616, 254] on div "< badge-list class = "badge-list badge-list--vertical" data-style-id = "0" >< o…" at bounding box center [821, 366] width 554 height 435
type textarea "**********"
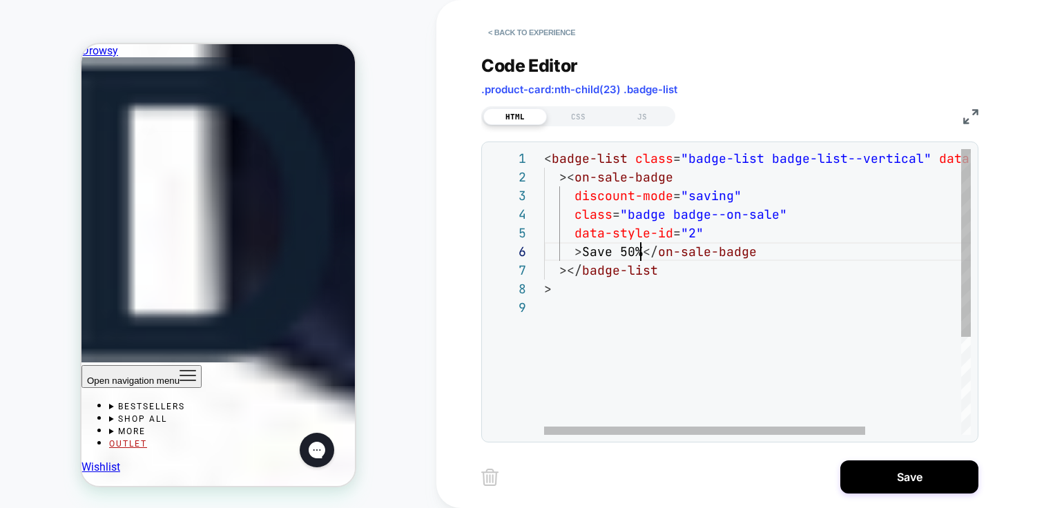
scroll to position [93, 97]
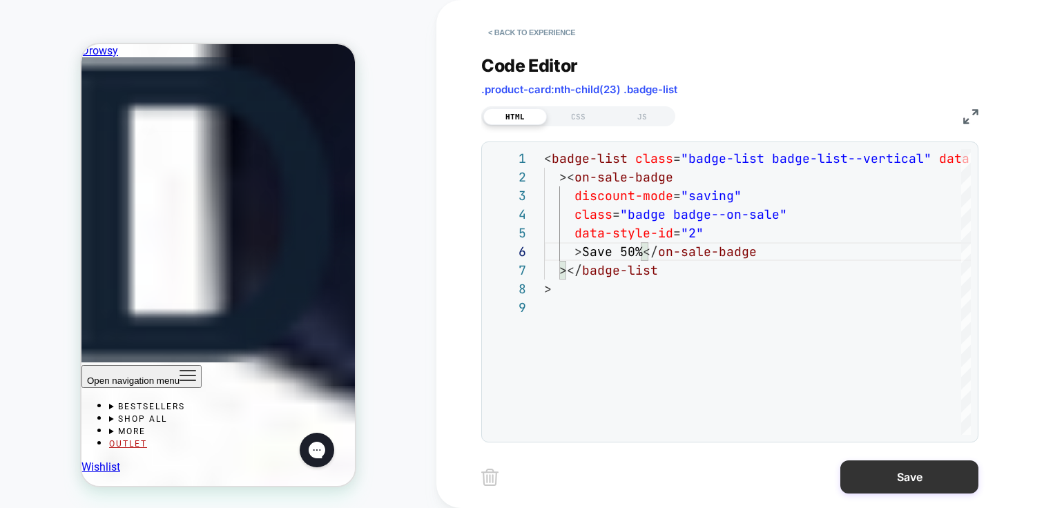
click at [930, 480] on button "Save" at bounding box center [910, 477] width 138 height 33
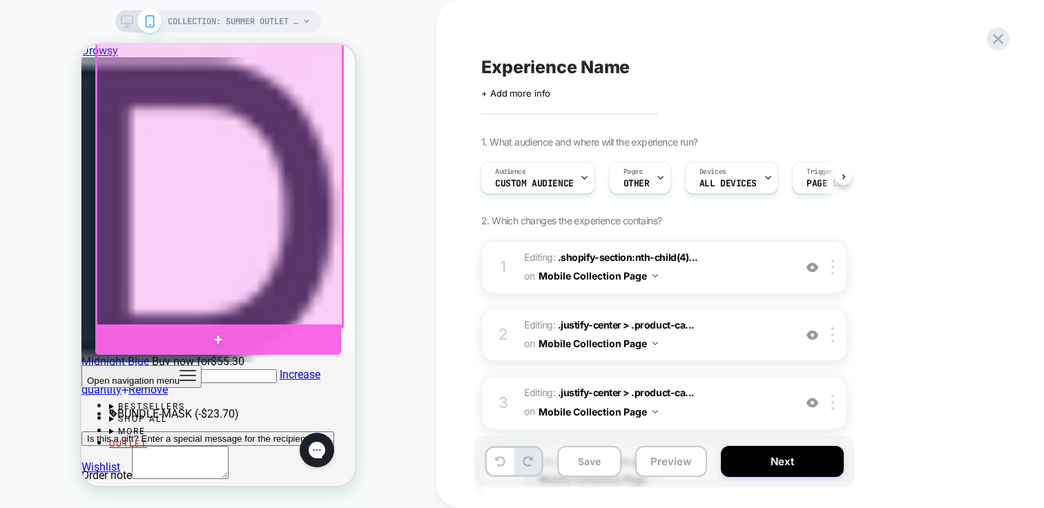
scroll to position [3770, 0]
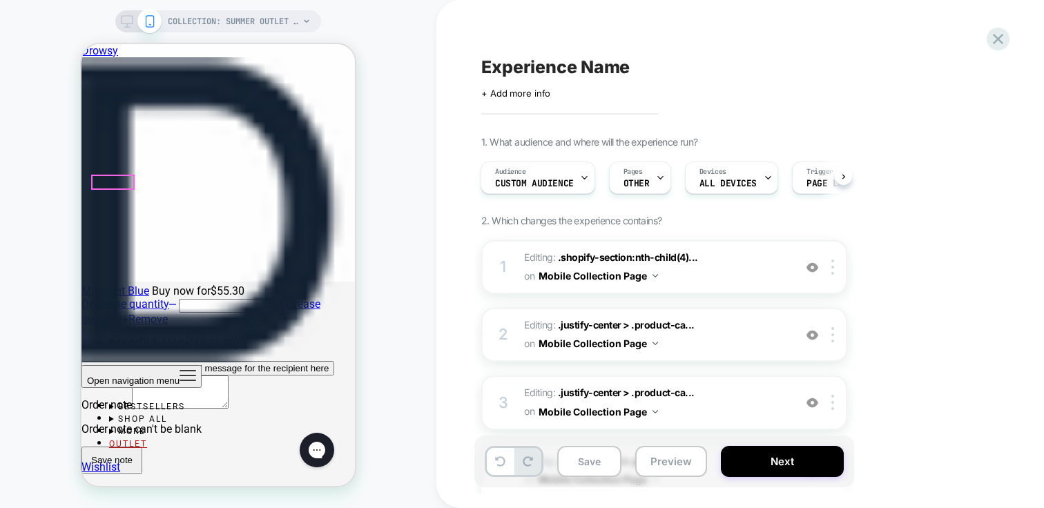
click at [117, 179] on div at bounding box center [113, 182] width 41 height 13
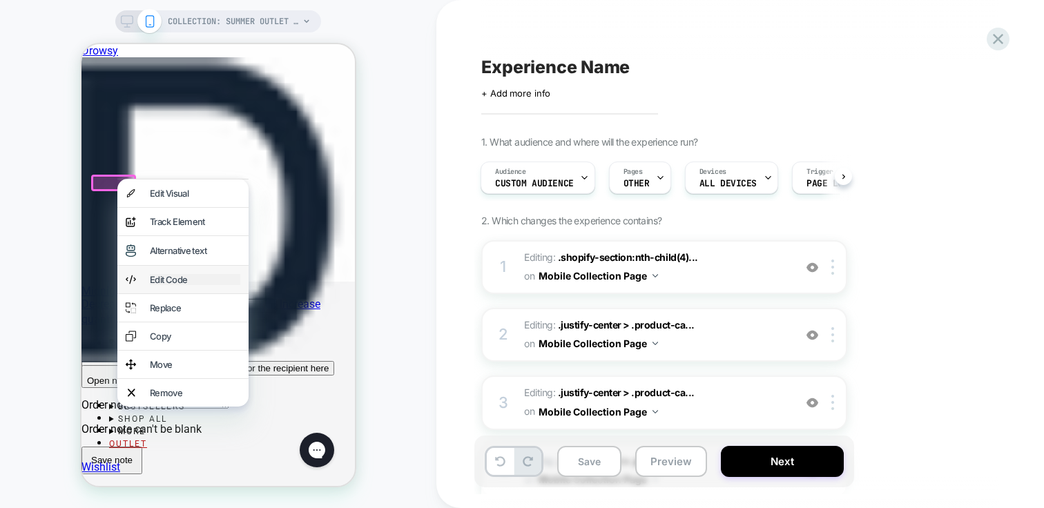
click at [198, 285] on div "Edit Code" at bounding box center [195, 279] width 90 height 11
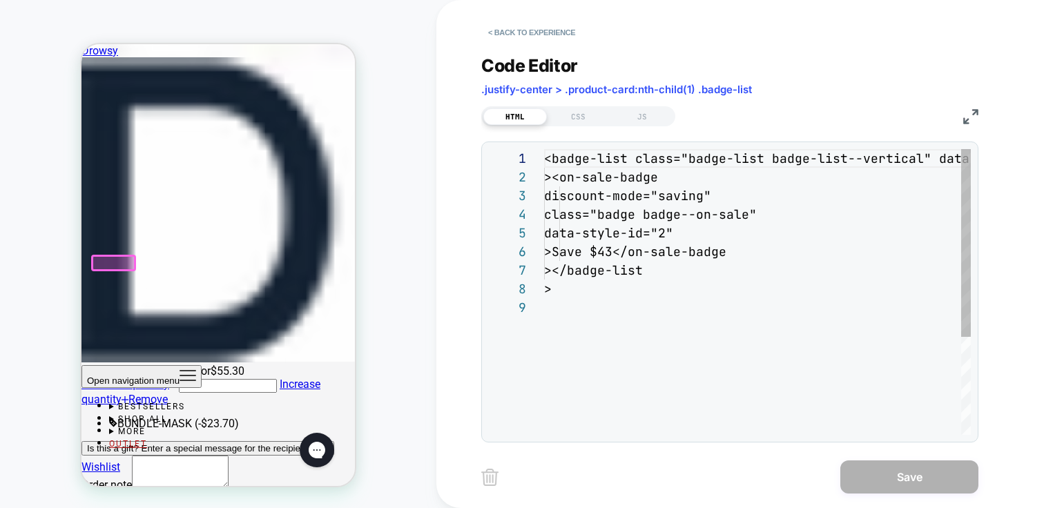
scroll to position [3686, 0]
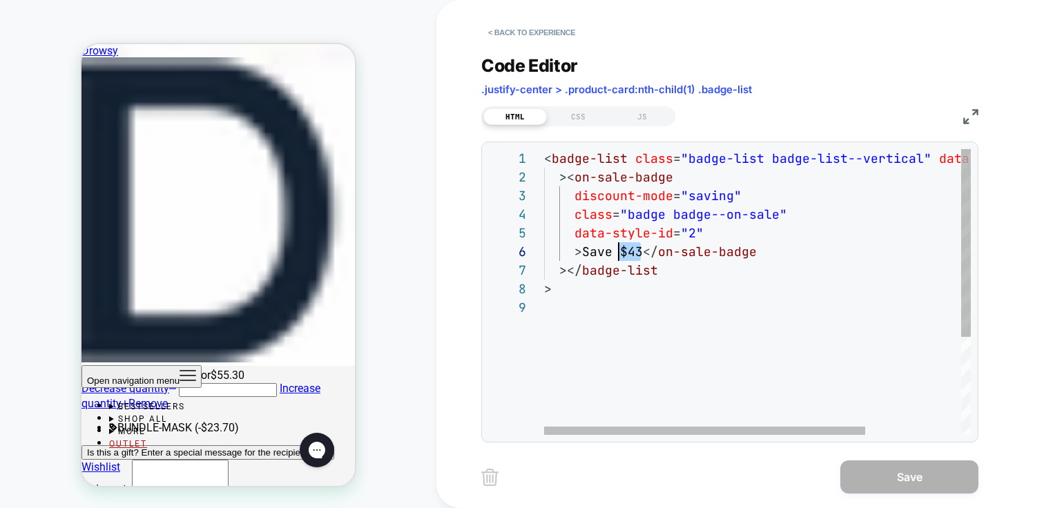
drag, startPoint x: 638, startPoint y: 253, endPoint x: 618, endPoint y: 249, distance: 19.8
click at [618, 249] on div "< badge-list class = "badge-list badge-list--vertical" data-style-id = "0" >< o…" at bounding box center [821, 366] width 554 height 435
drag, startPoint x: 622, startPoint y: 249, endPoint x: 636, endPoint y: 249, distance: 14.5
click at [636, 249] on div "< badge-list class = "badge-list badge-list--vertical" data-style-id = "0" >< o…" at bounding box center [821, 366] width 554 height 435
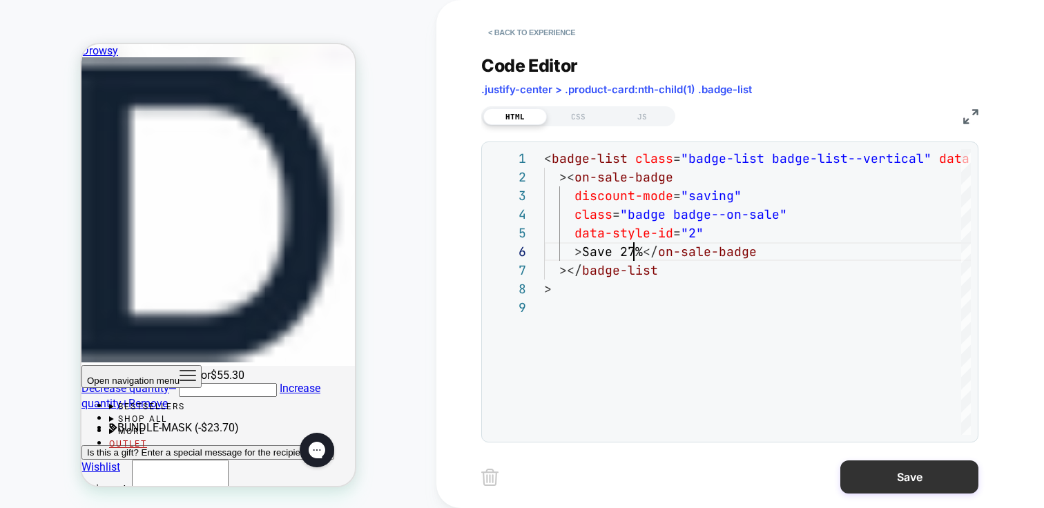
type textarea "**********"
click at [872, 477] on button "Save" at bounding box center [910, 477] width 138 height 33
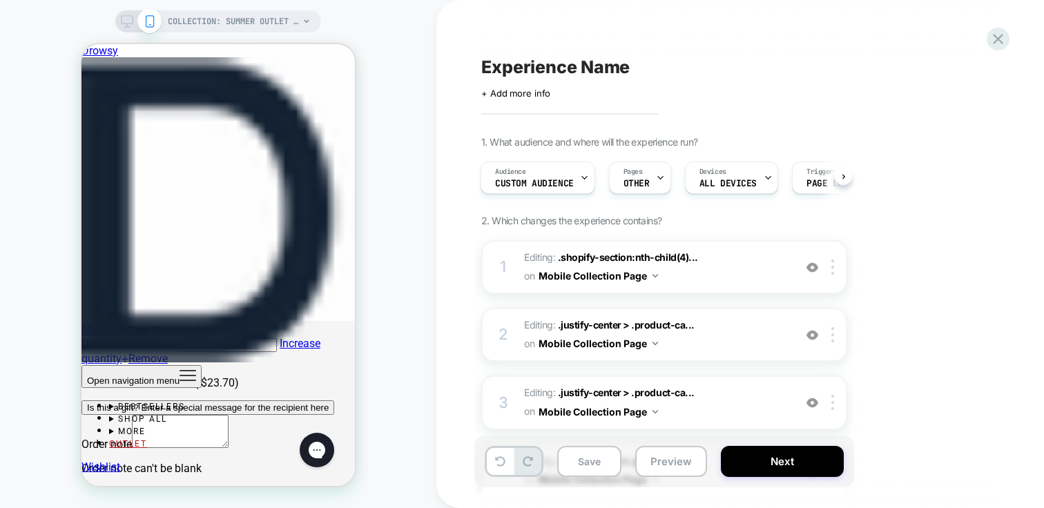
scroll to position [3740, 0]
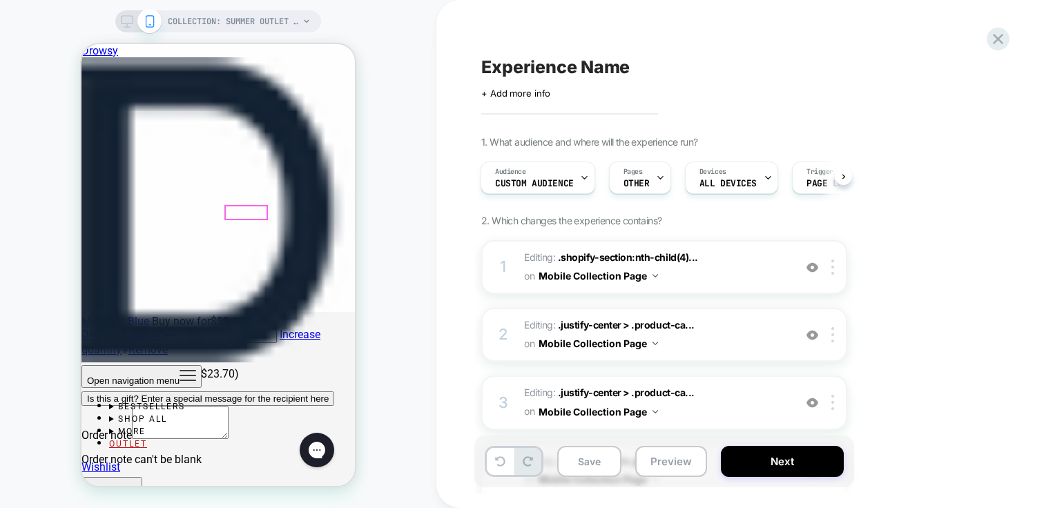
click at [244, 211] on div at bounding box center [246, 213] width 41 height 13
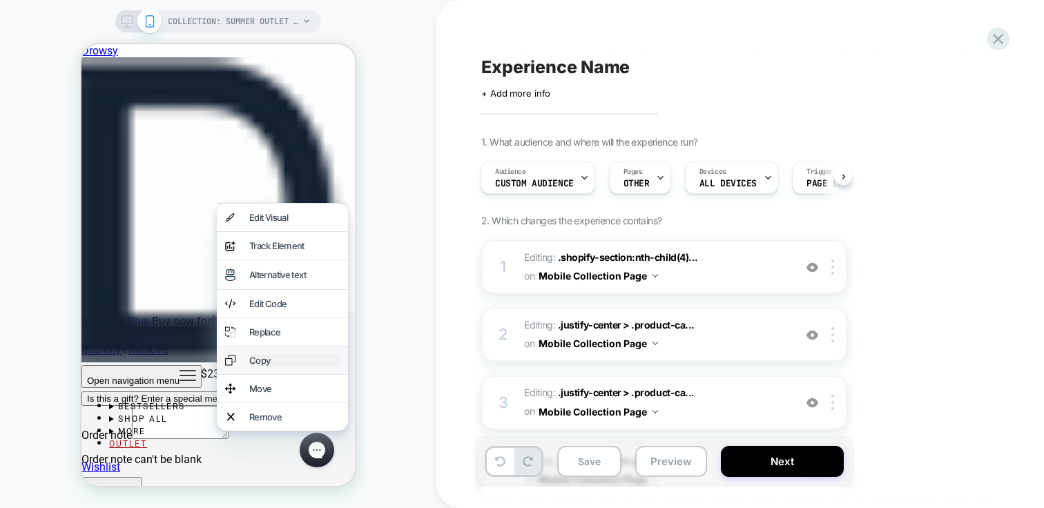
click at [306, 366] on div "Copy" at bounding box center [294, 360] width 90 height 11
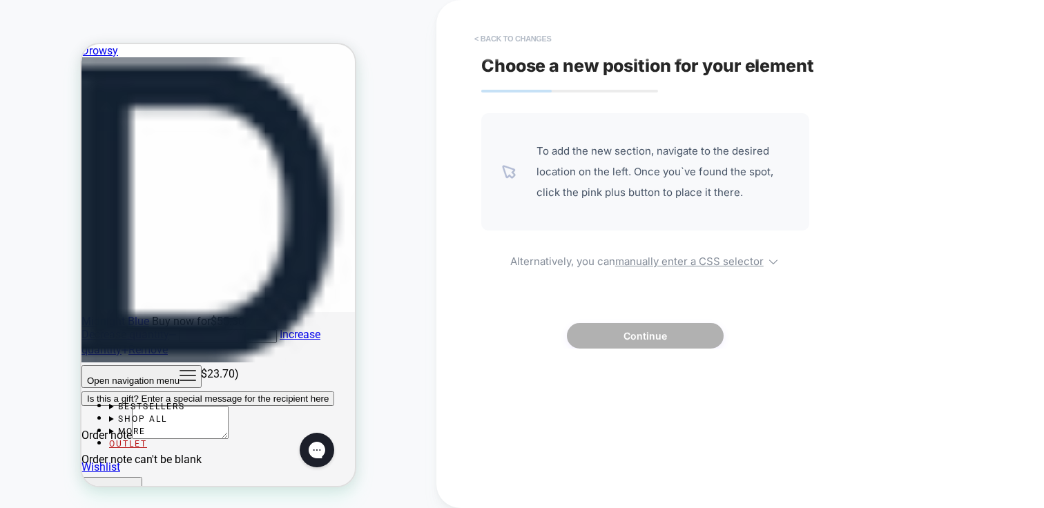
click at [488, 31] on button "< Back to changes" at bounding box center [513, 39] width 91 height 22
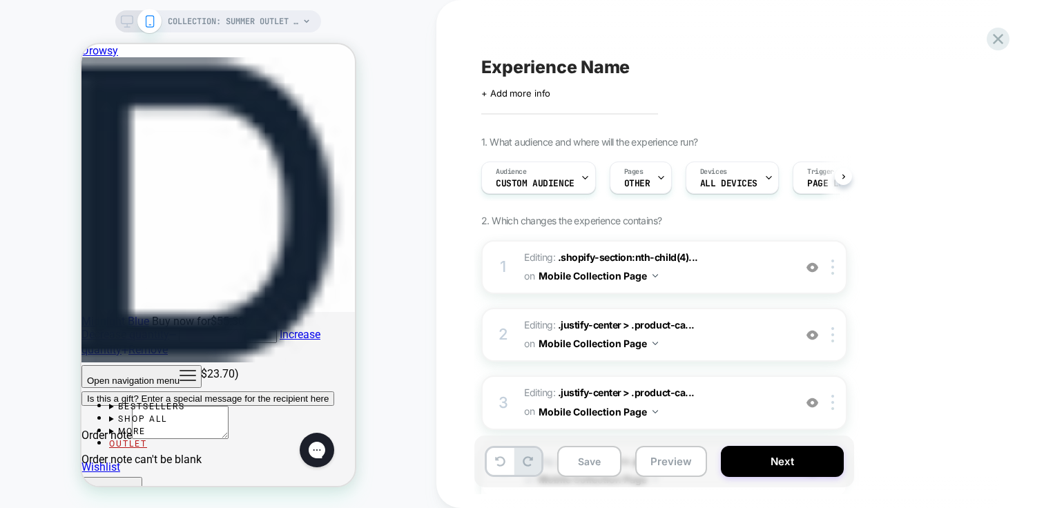
scroll to position [0, 1]
click at [241, 212] on div at bounding box center [246, 213] width 41 height 13
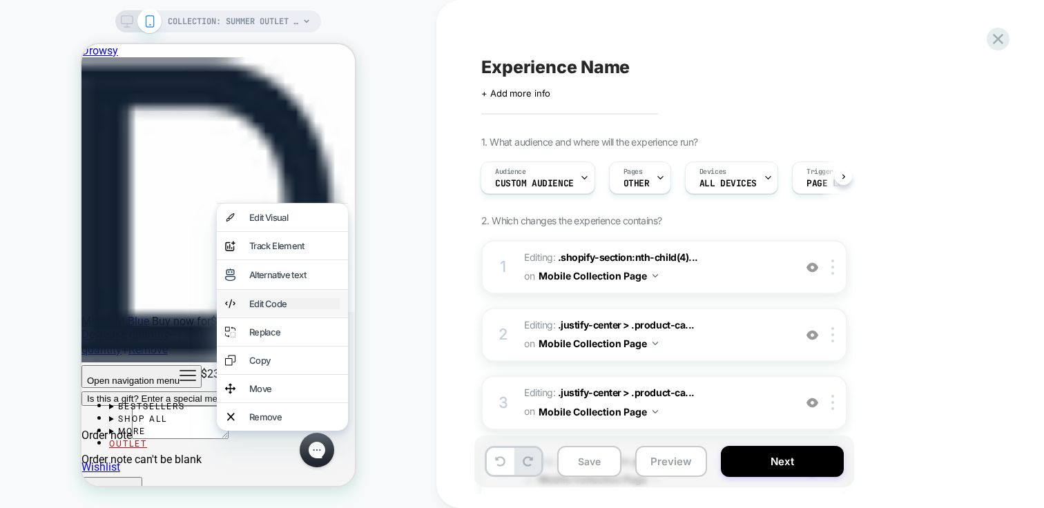
click at [273, 309] on div "Edit Code" at bounding box center [294, 303] width 90 height 11
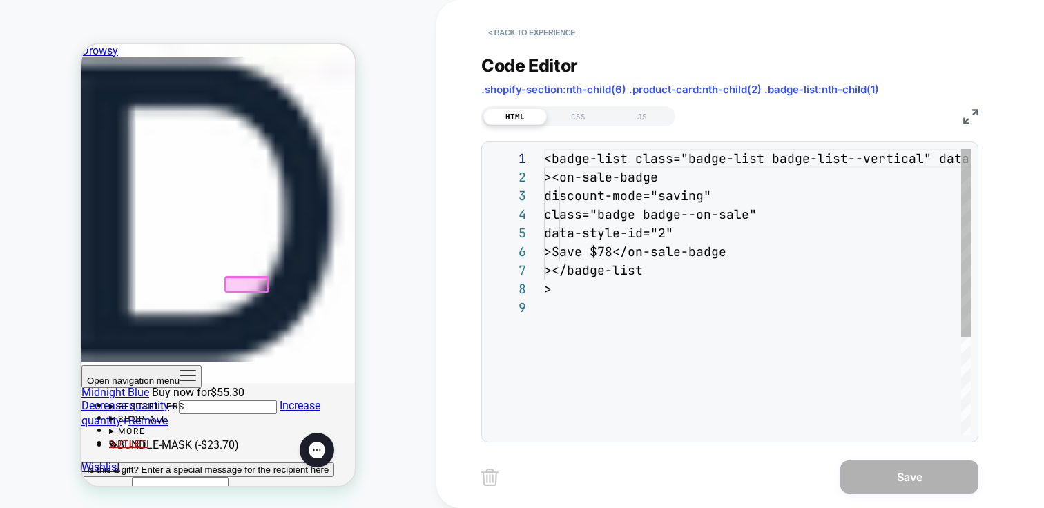
scroll to position [3667, 0]
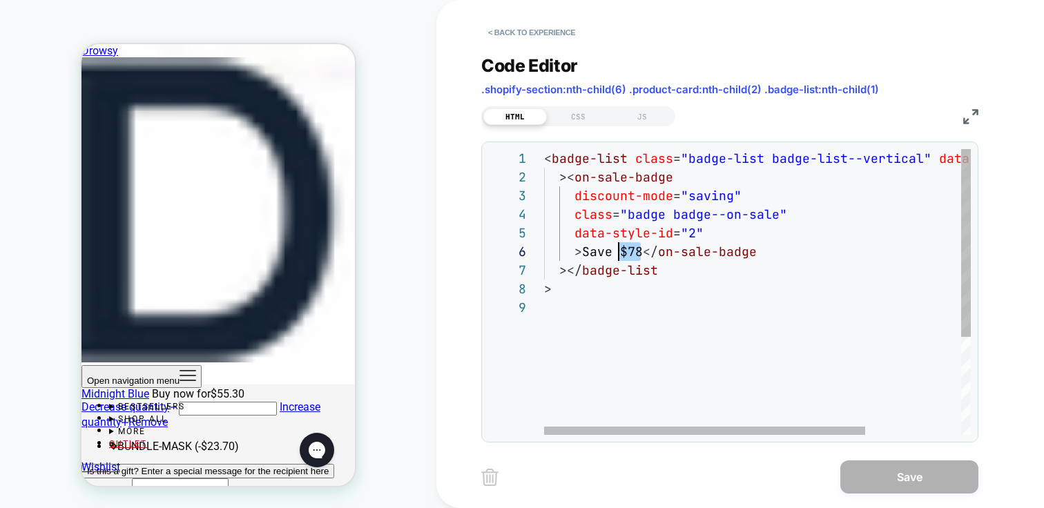
drag, startPoint x: 641, startPoint y: 245, endPoint x: 616, endPoint y: 249, distance: 25.2
click at [616, 249] on div "< badge-list class = "badge-list badge-list--vertical" data-style-id = "0" >< o…" at bounding box center [821, 366] width 554 height 435
drag, startPoint x: 629, startPoint y: 250, endPoint x: 620, endPoint y: 251, distance: 9.7
click at [619, 251] on div "< badge-list class = "badge-list badge-list--vertical" data-style-id = "0" >< o…" at bounding box center [821, 366] width 554 height 435
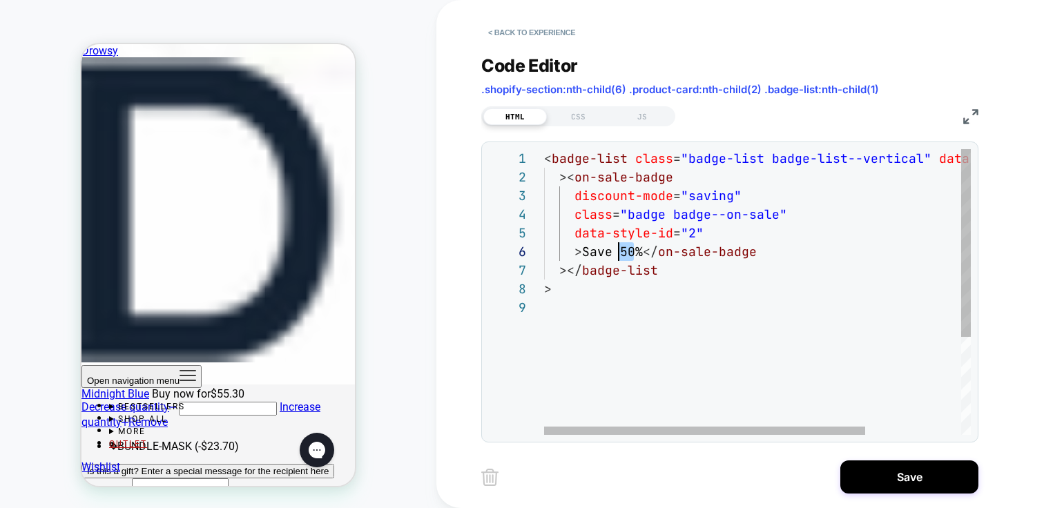
drag, startPoint x: 631, startPoint y: 249, endPoint x: 622, endPoint y: 251, distance: 9.2
click at [622, 251] on div "< badge-list class = "badge-list badge-list--vertical" data-style-id = "0" >< o…" at bounding box center [821, 366] width 554 height 435
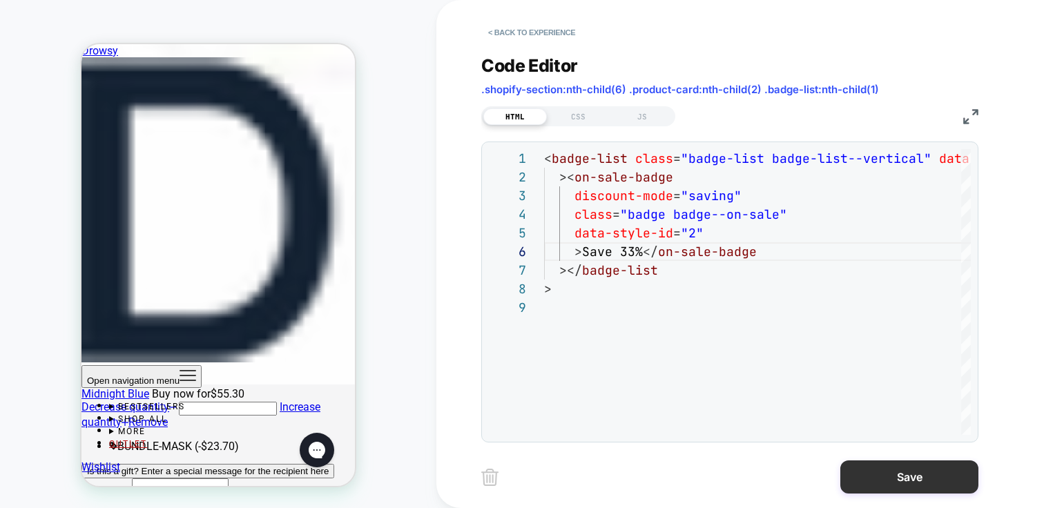
type textarea "**********"
click at [917, 477] on button "Save" at bounding box center [910, 477] width 138 height 33
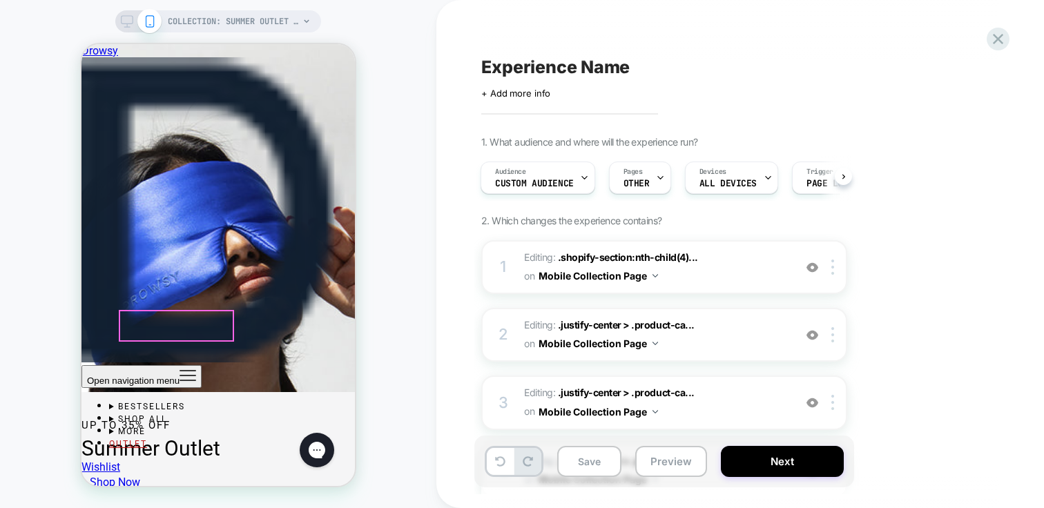
scroll to position [4221, 0]
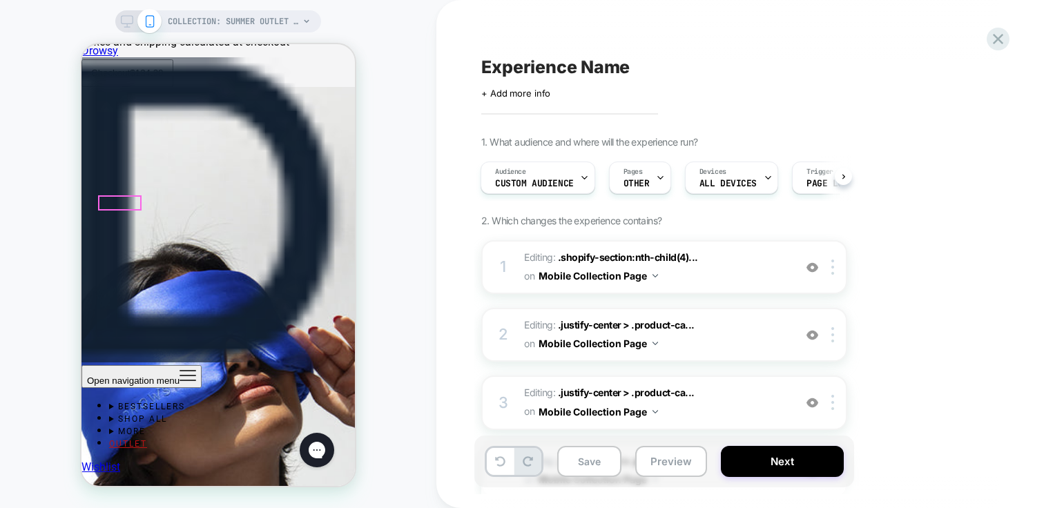
click at [402, 198] on div "COLLECTION: Summer Outlet (Category) COLLECTION: Summer Outlet (Category)" at bounding box center [218, 254] width 437 height 481
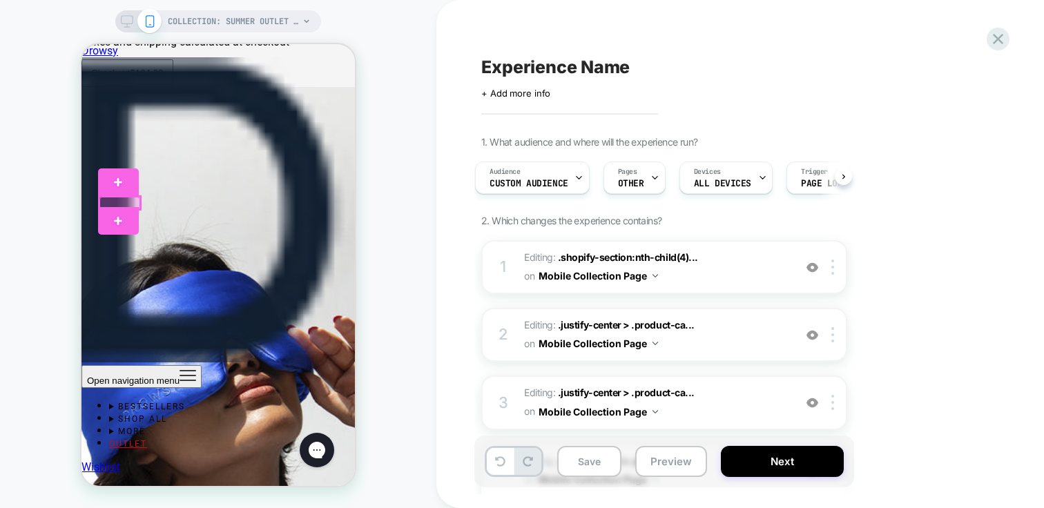
click at [124, 202] on div at bounding box center [119, 203] width 41 height 13
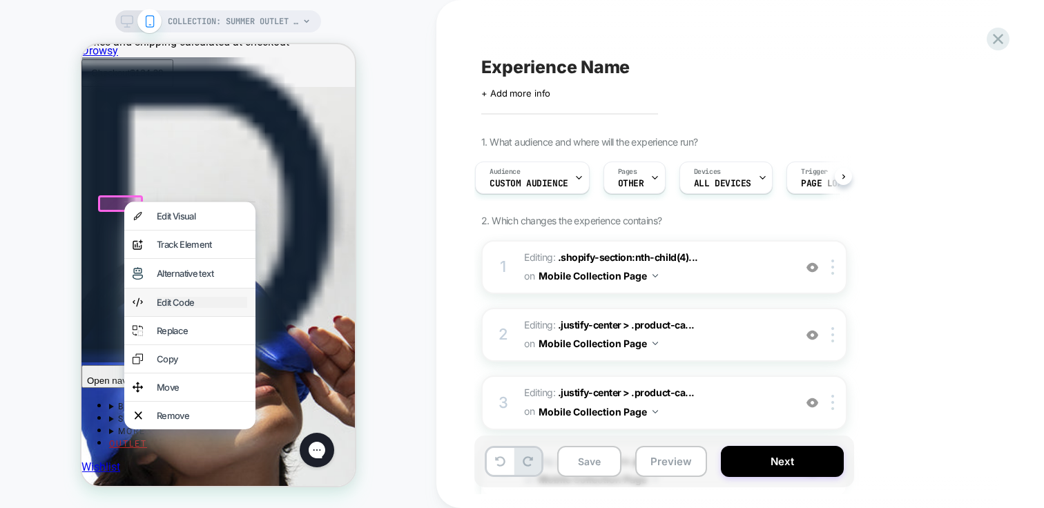
click at [209, 308] on div "Edit Code" at bounding box center [202, 302] width 90 height 11
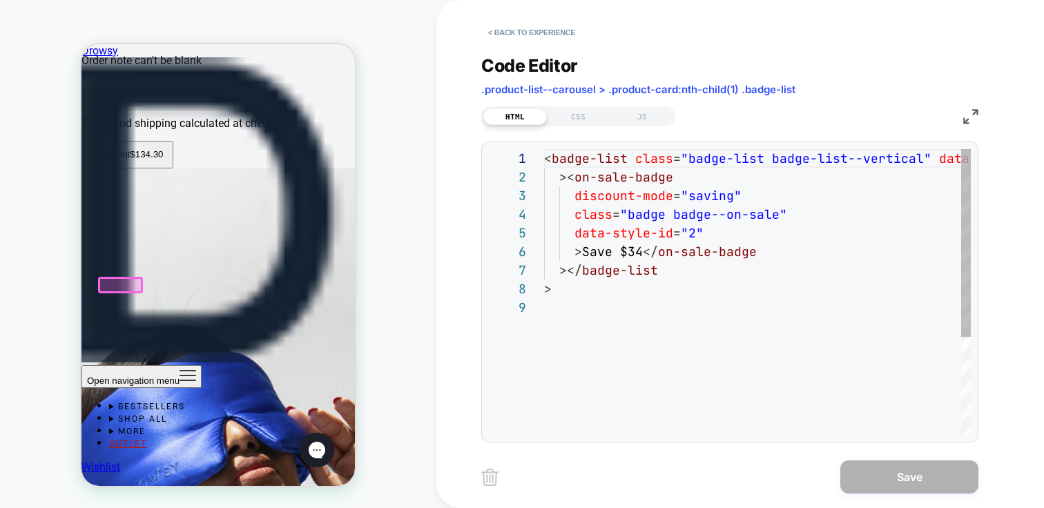
scroll to position [4138, 0]
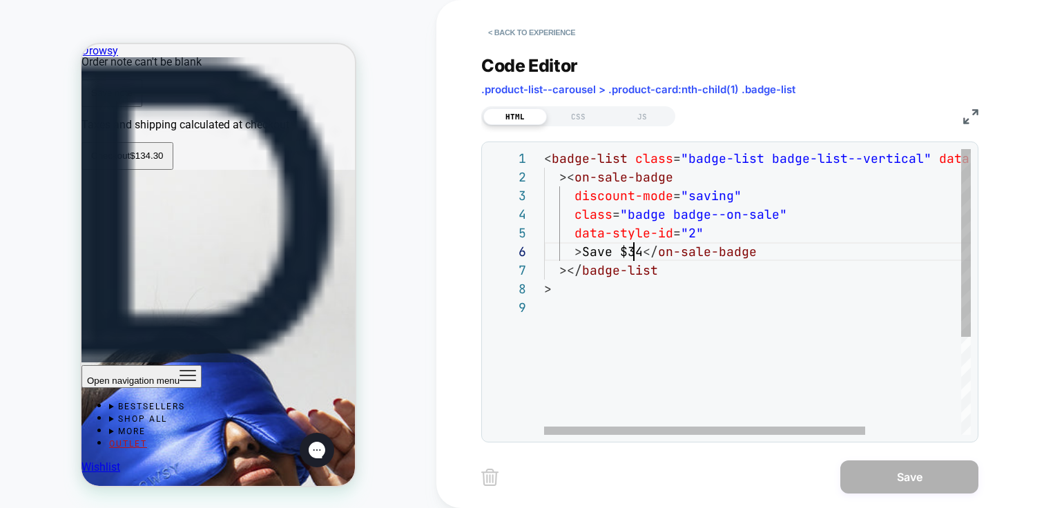
click at [636, 250] on div "< badge-list class = "badge-list badge-list--vertical" data-style-id = "0" >< o…" at bounding box center [821, 366] width 554 height 435
drag, startPoint x: 639, startPoint y: 249, endPoint x: 618, endPoint y: 250, distance: 21.4
click at [618, 250] on div "< badge-list class = "badge-list badge-list--vertical" data-style-id = "0" >< o…" at bounding box center [821, 366] width 554 height 435
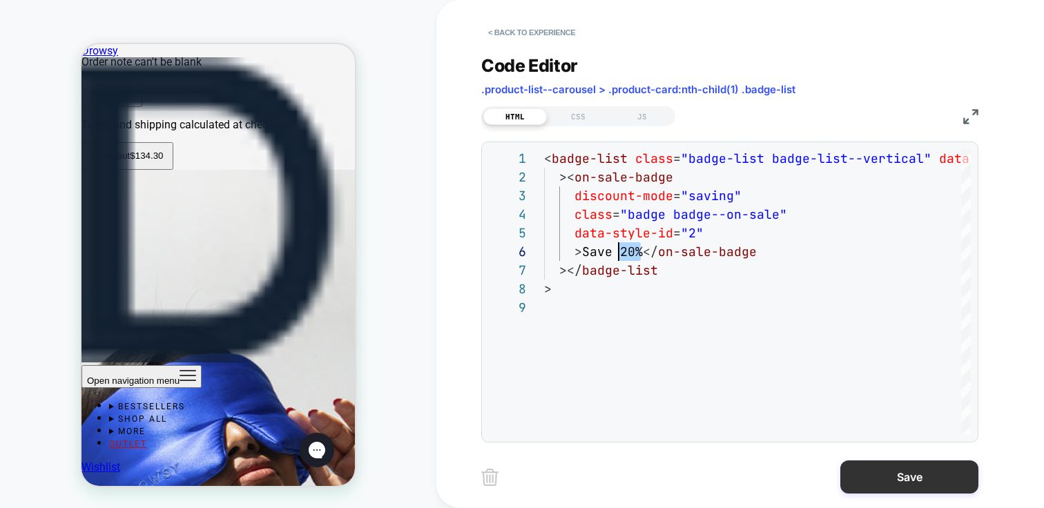
type textarea "**********"
click at [937, 478] on button "Save" at bounding box center [910, 477] width 138 height 33
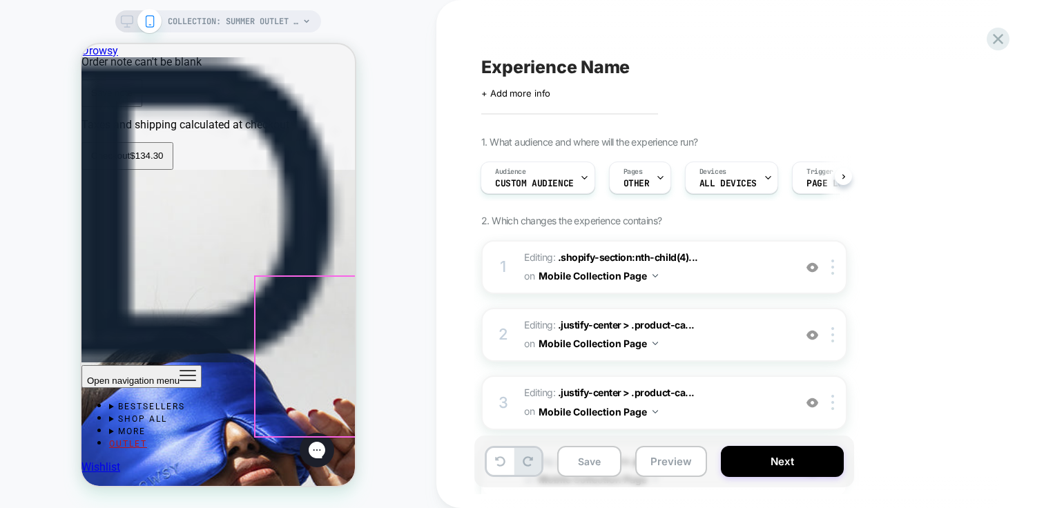
scroll to position [0, 644]
click at [169, 287] on div at bounding box center [171, 286] width 41 height 13
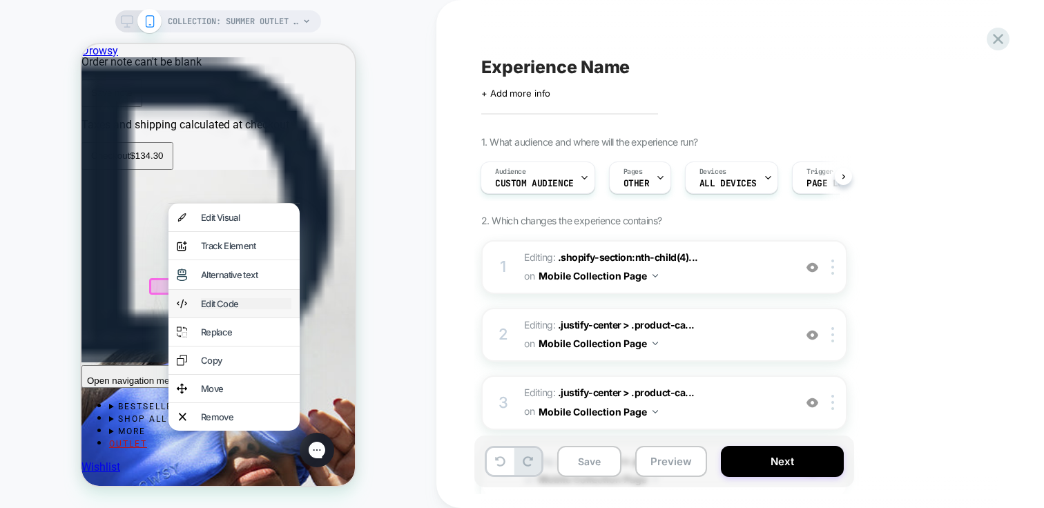
click at [245, 309] on div "Edit Code" at bounding box center [246, 303] width 90 height 11
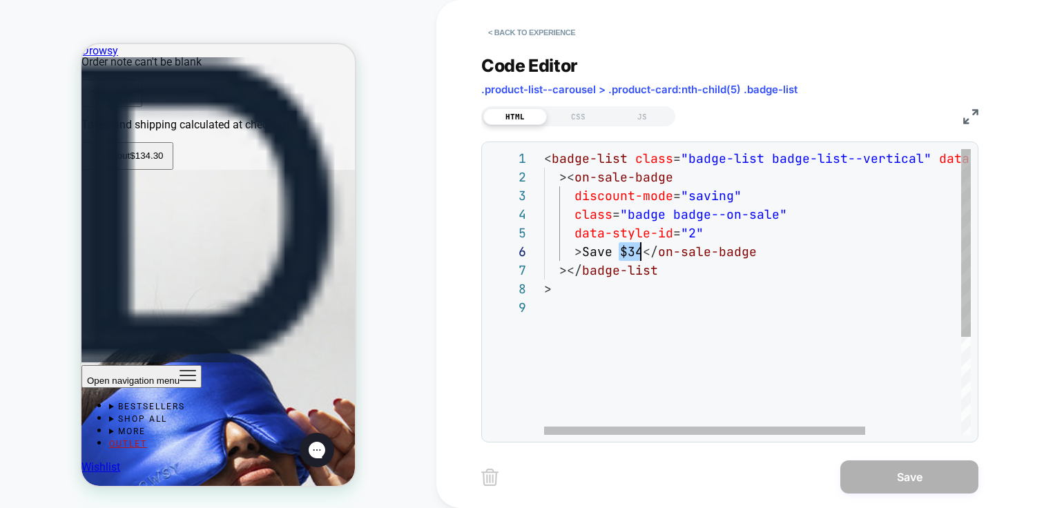
scroll to position [93, 97]
drag, startPoint x: 619, startPoint y: 249, endPoint x: 640, endPoint y: 250, distance: 21.4
click at [640, 250] on div "< badge-list class = "badge-list badge-list--vertical" data-style-id = "0" >< o…" at bounding box center [821, 366] width 554 height 435
type textarea "**********"
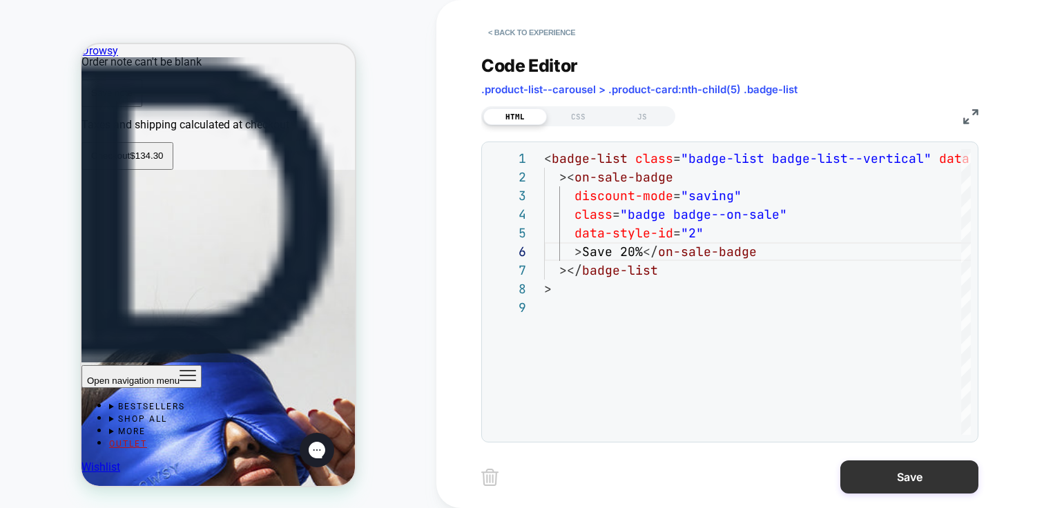
click at [951, 481] on button "Save" at bounding box center [910, 477] width 138 height 33
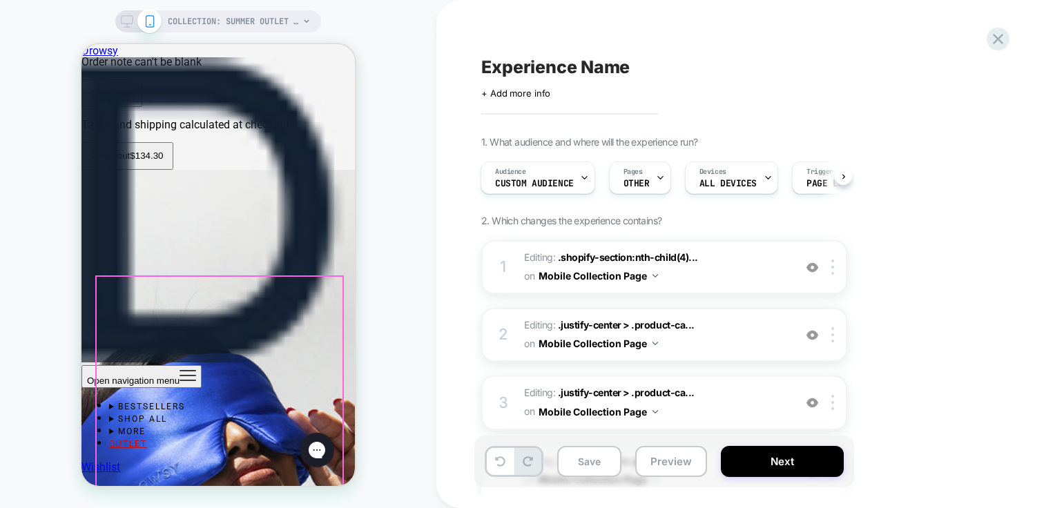
scroll to position [0, 1303]
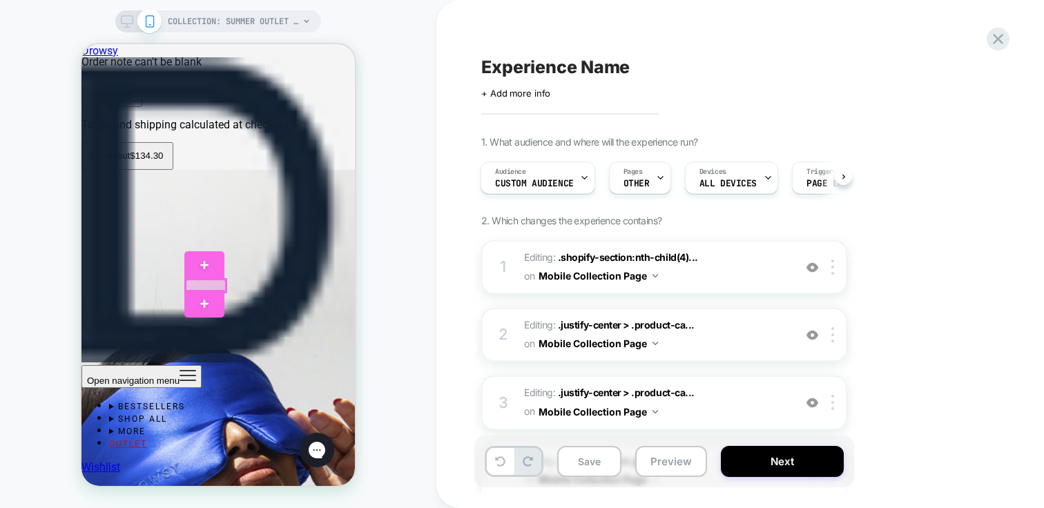
click at [193, 285] on div at bounding box center [206, 286] width 41 height 13
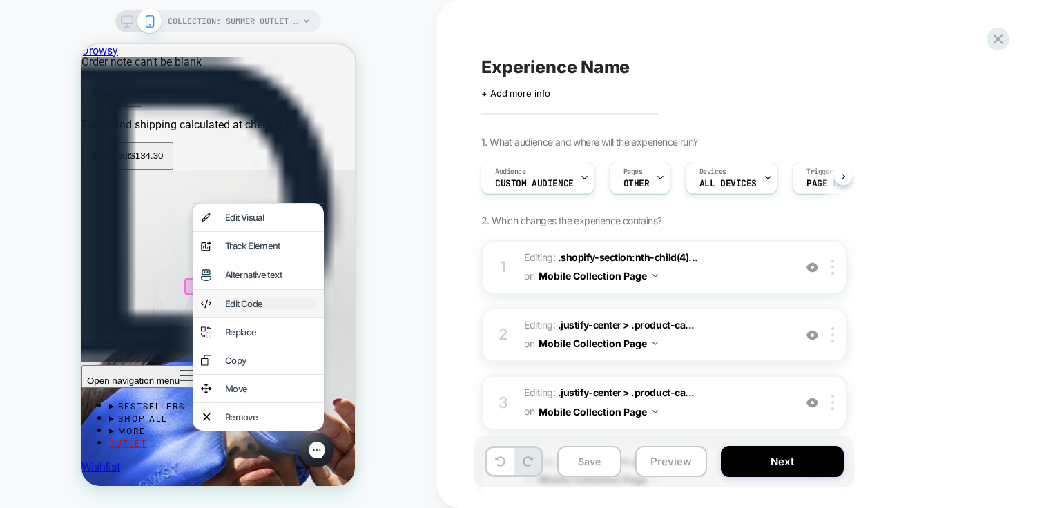
click at [239, 309] on div "Edit Code" at bounding box center [270, 303] width 90 height 11
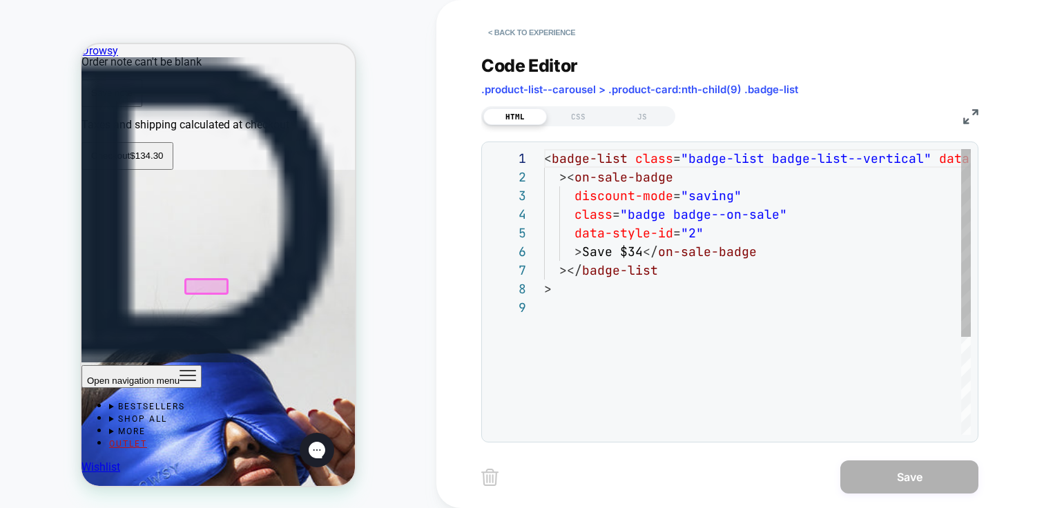
scroll to position [149, 0]
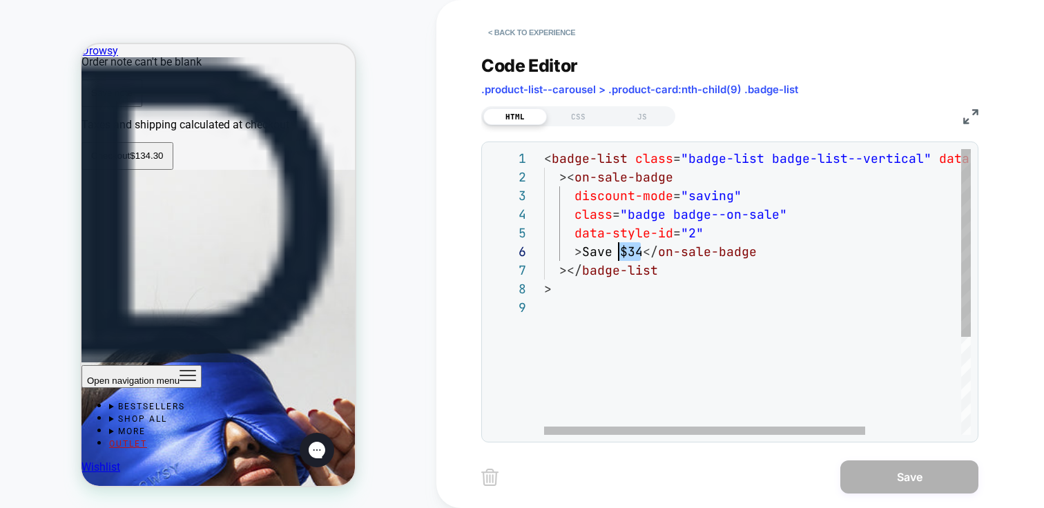
drag, startPoint x: 638, startPoint y: 249, endPoint x: 620, endPoint y: 249, distance: 18.0
click at [620, 249] on div "< badge-list class = "badge-list badge-list--vertical" data-style-id = "0" >< o…" at bounding box center [821, 366] width 554 height 435
type textarea "**********"
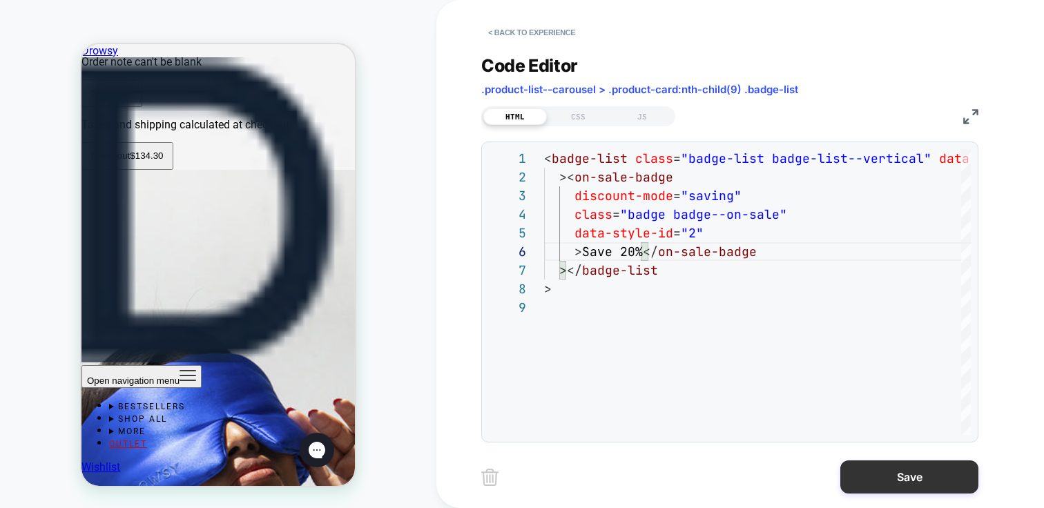
click at [913, 479] on button "Save" at bounding box center [910, 477] width 138 height 33
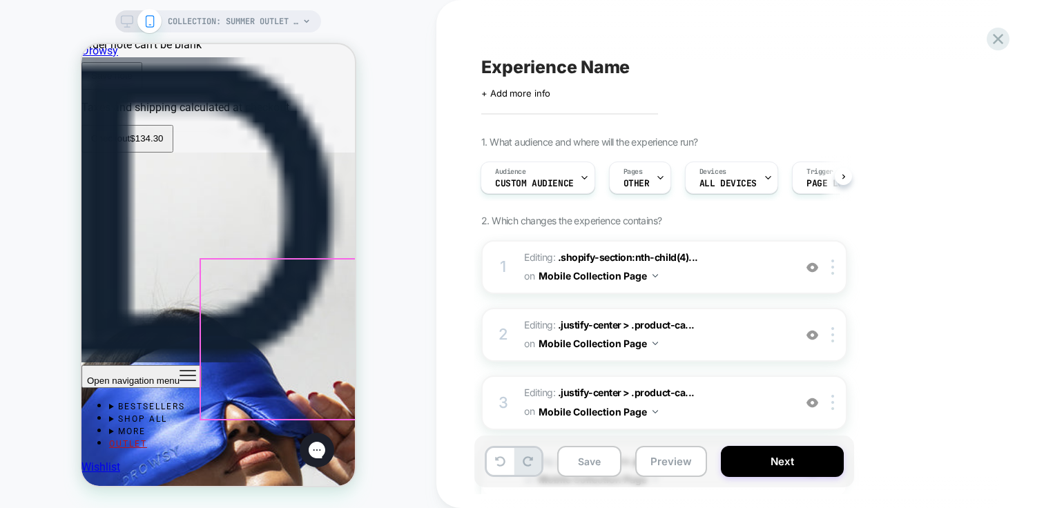
scroll to position [4164, 0]
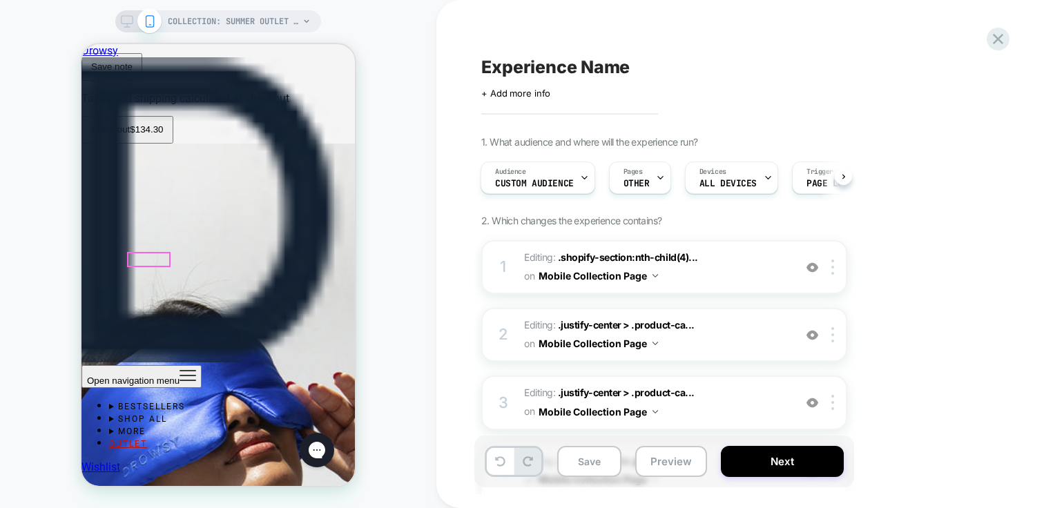
click at [153, 256] on div at bounding box center [148, 260] width 41 height 13
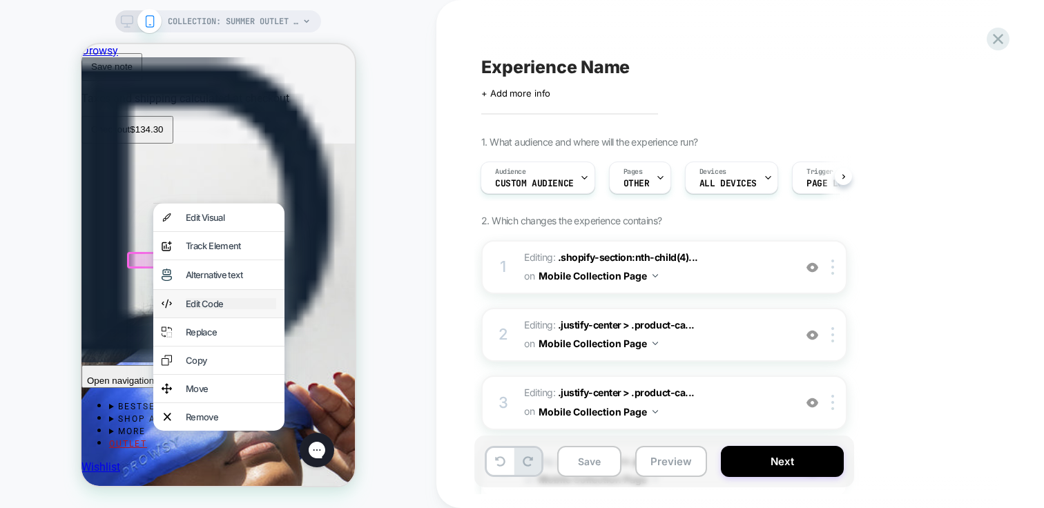
click at [209, 309] on div "Edit Code" at bounding box center [231, 303] width 90 height 11
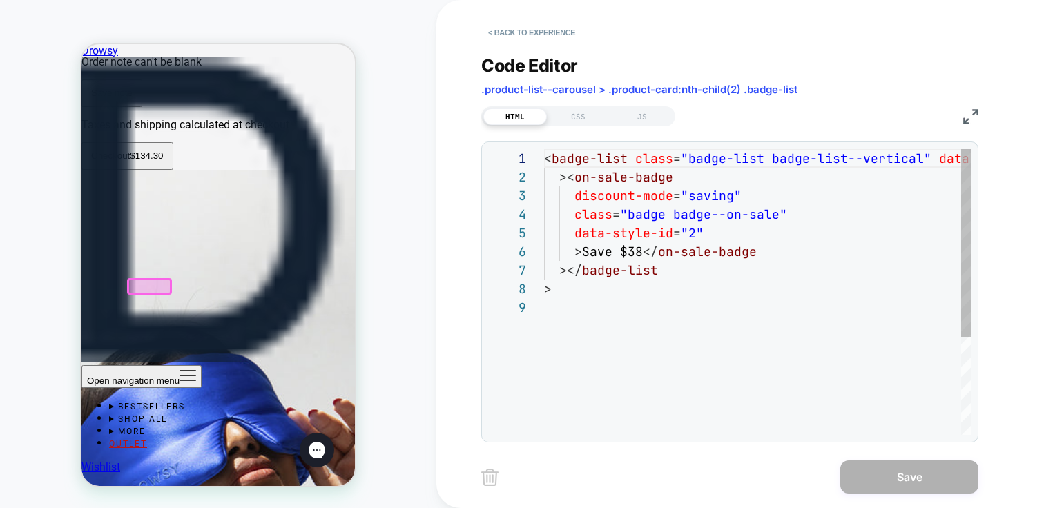
scroll to position [0, 73]
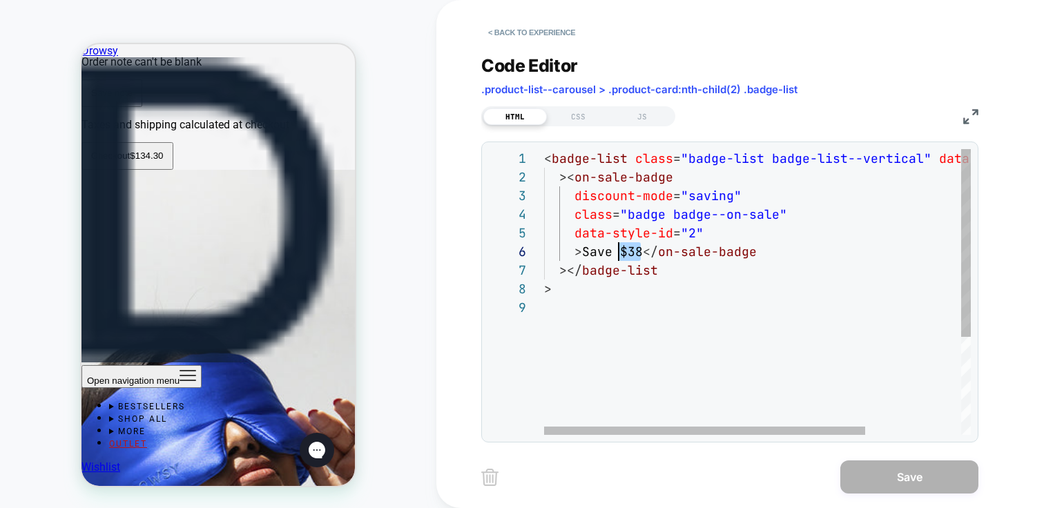
drag, startPoint x: 641, startPoint y: 251, endPoint x: 621, endPoint y: 255, distance: 20.3
click at [621, 255] on div "< badge-list class = "badge-list badge-list--vertical" data-style-id = "0" >< o…" at bounding box center [821, 366] width 554 height 435
drag, startPoint x: 631, startPoint y: 249, endPoint x: 619, endPoint y: 251, distance: 11.9
click at [619, 251] on div "< badge-list class = "badge-list badge-list--vertical" data-style-id = "0" >< o…" at bounding box center [821, 366] width 554 height 435
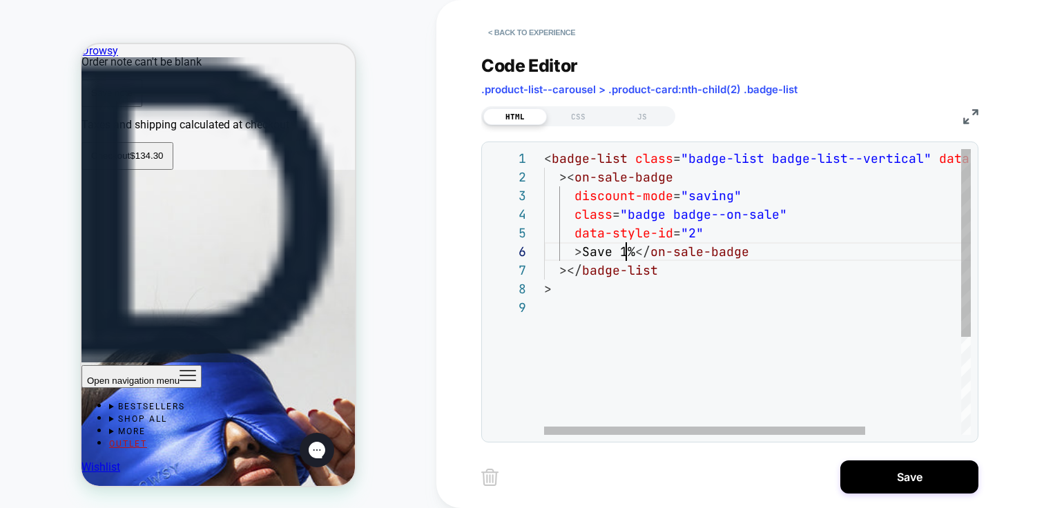
scroll to position [93, 90]
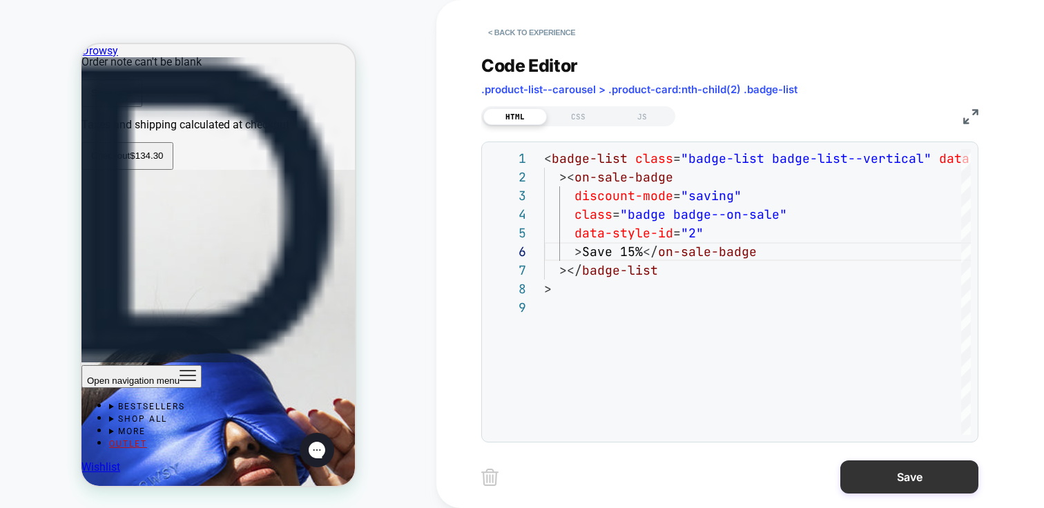
type textarea "**********"
click at [930, 472] on button "Save" at bounding box center [910, 477] width 138 height 33
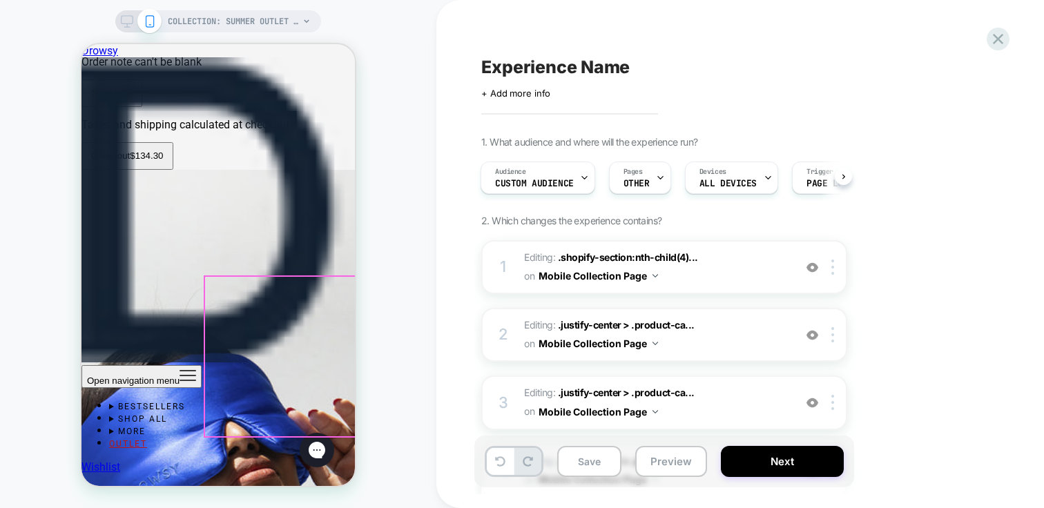
scroll to position [0, 524]
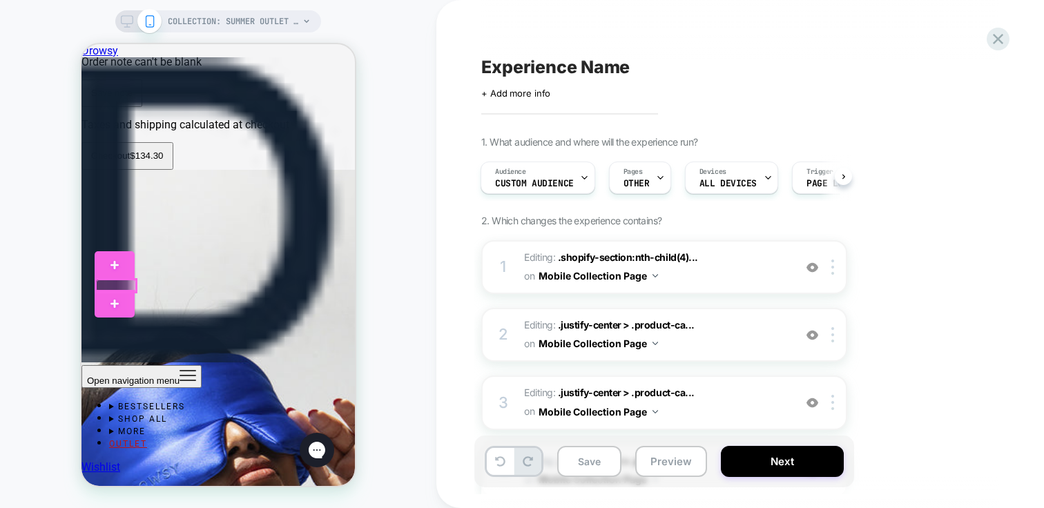
click at [119, 286] on div at bounding box center [116, 286] width 41 height 13
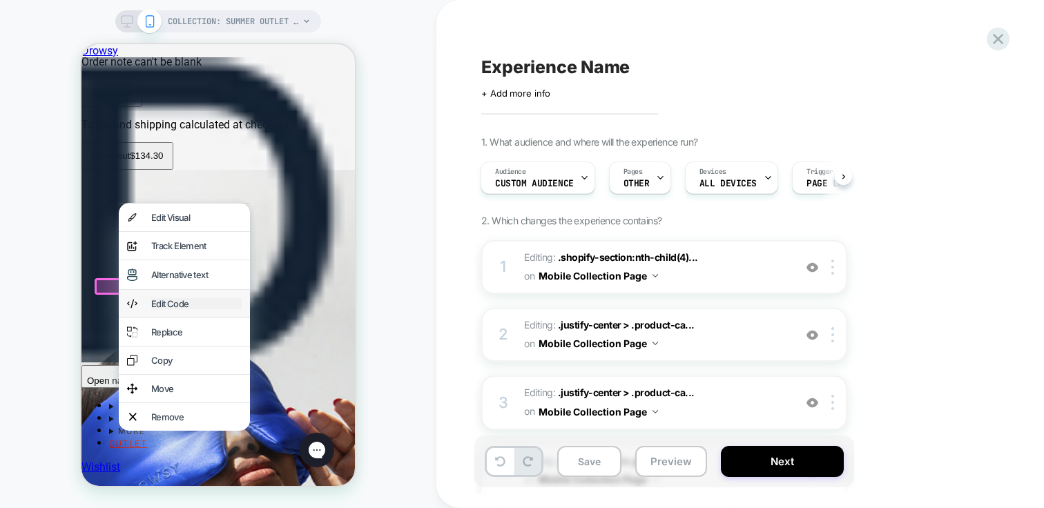
click at [178, 309] on div "Edit Code" at bounding box center [196, 303] width 90 height 11
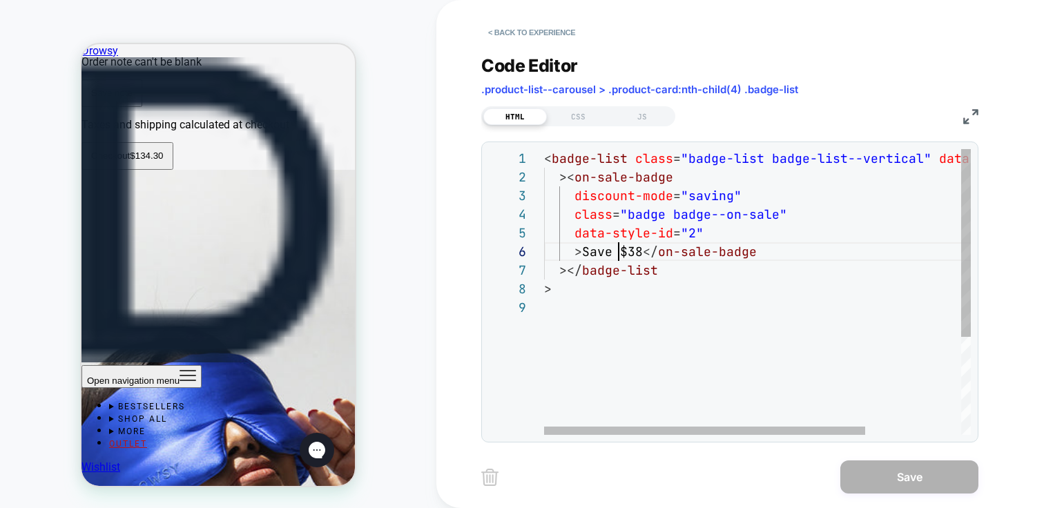
scroll to position [93, 97]
drag, startPoint x: 620, startPoint y: 249, endPoint x: 642, endPoint y: 249, distance: 22.1
click at [642, 249] on div "< badge-list class = "badge-list badge-list--vertical" data-style-id = "0" >< o…" at bounding box center [821, 366] width 554 height 435
drag, startPoint x: 631, startPoint y: 254, endPoint x: 615, endPoint y: 254, distance: 15.2
click at [615, 254] on div "< badge-list class = "badge-list badge-list--vertical" data-style-id = "0" >< o…" at bounding box center [821, 366] width 554 height 435
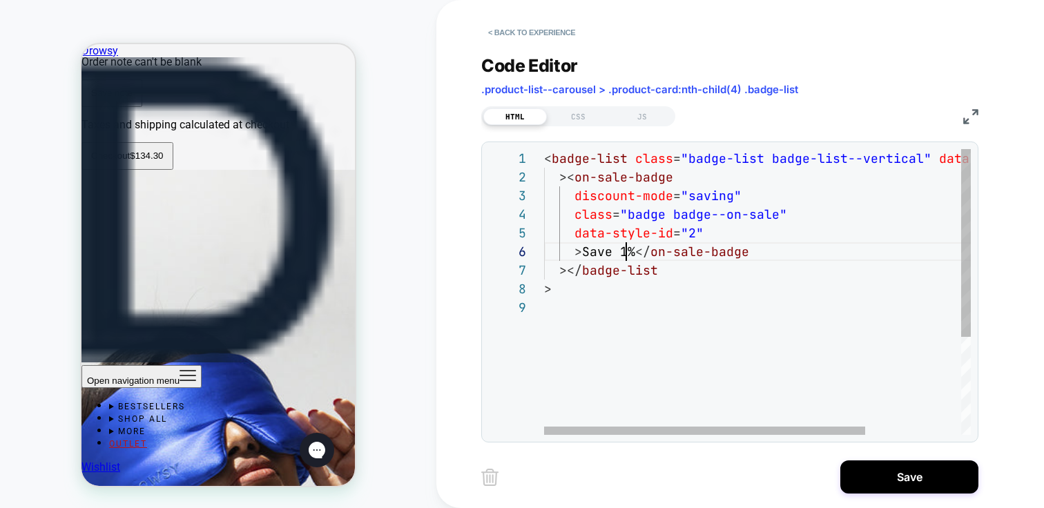
scroll to position [93, 90]
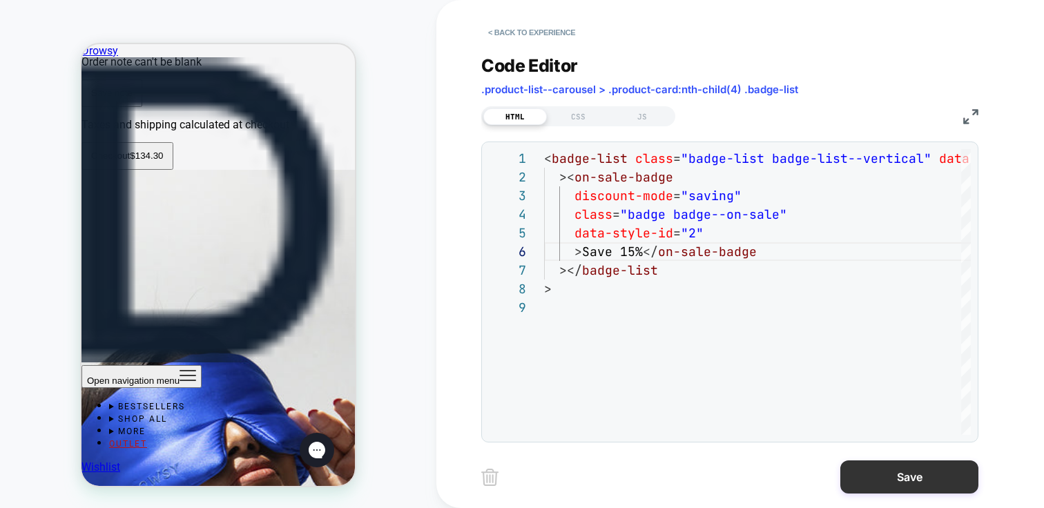
type textarea "**********"
click at [926, 481] on button "Save" at bounding box center [910, 477] width 138 height 33
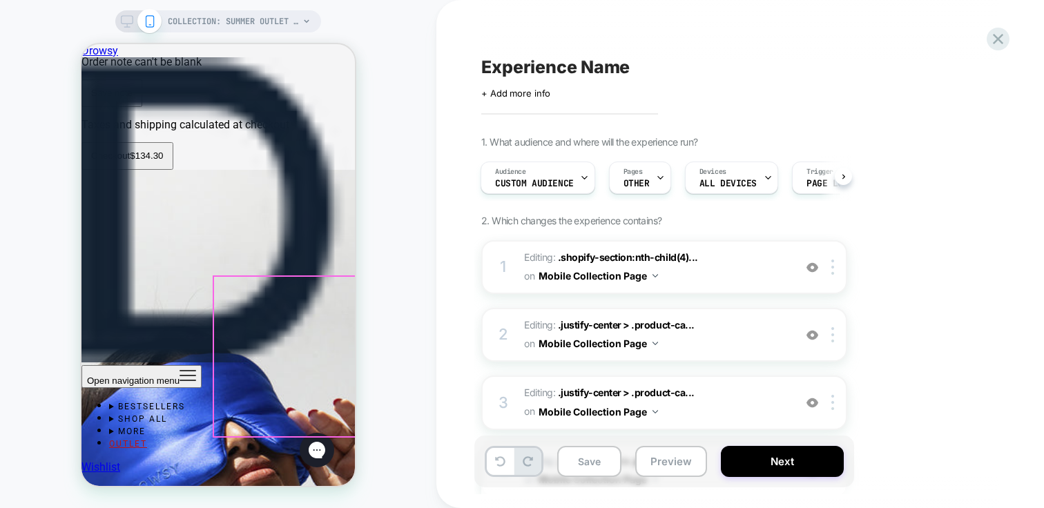
scroll to position [0, 783]
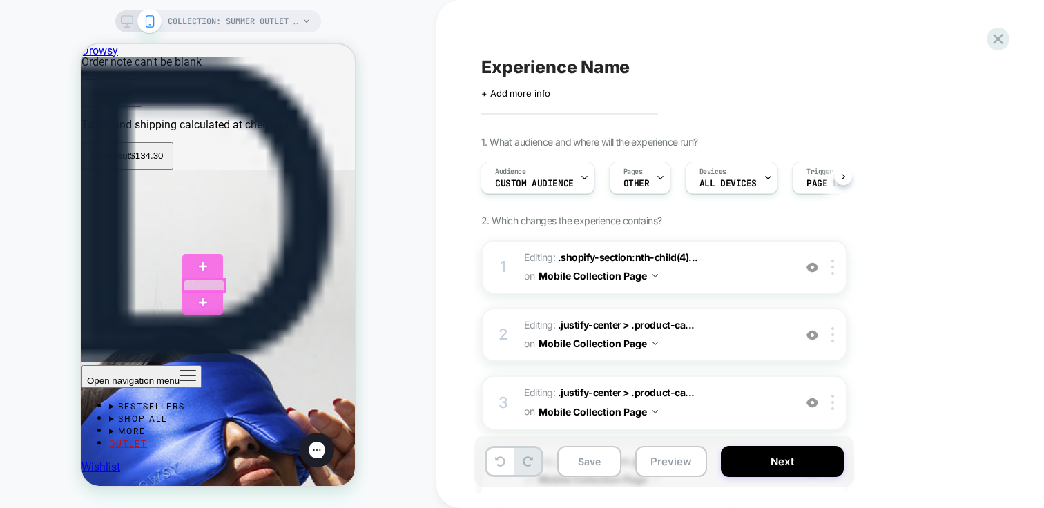
click at [202, 285] on div at bounding box center [204, 286] width 41 height 13
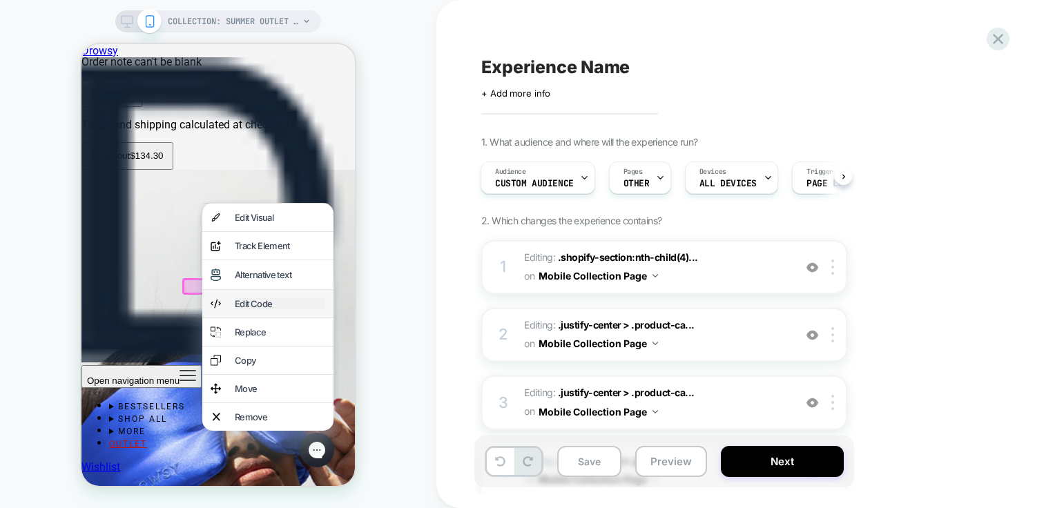
click at [246, 309] on div "Edit Code" at bounding box center [280, 303] width 90 height 11
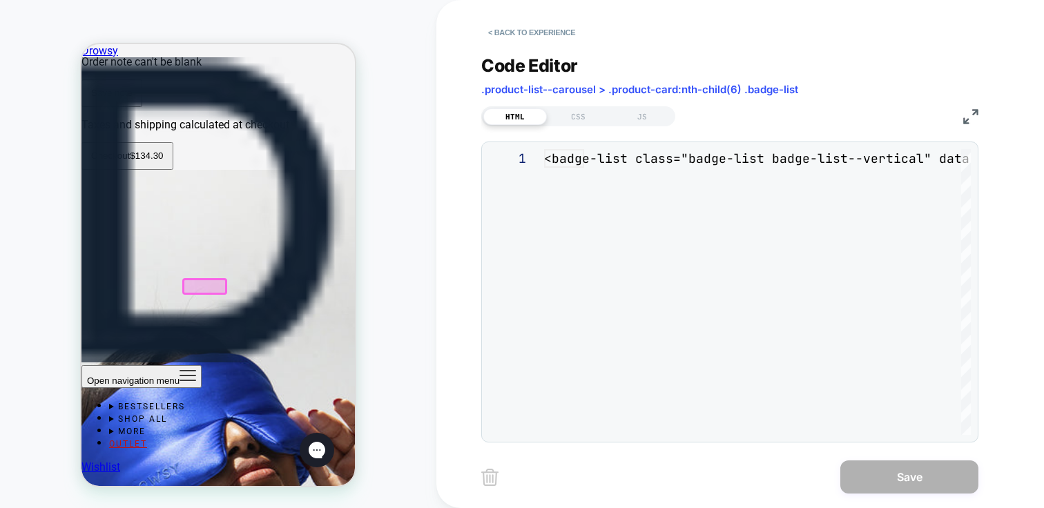
scroll to position [0, 768]
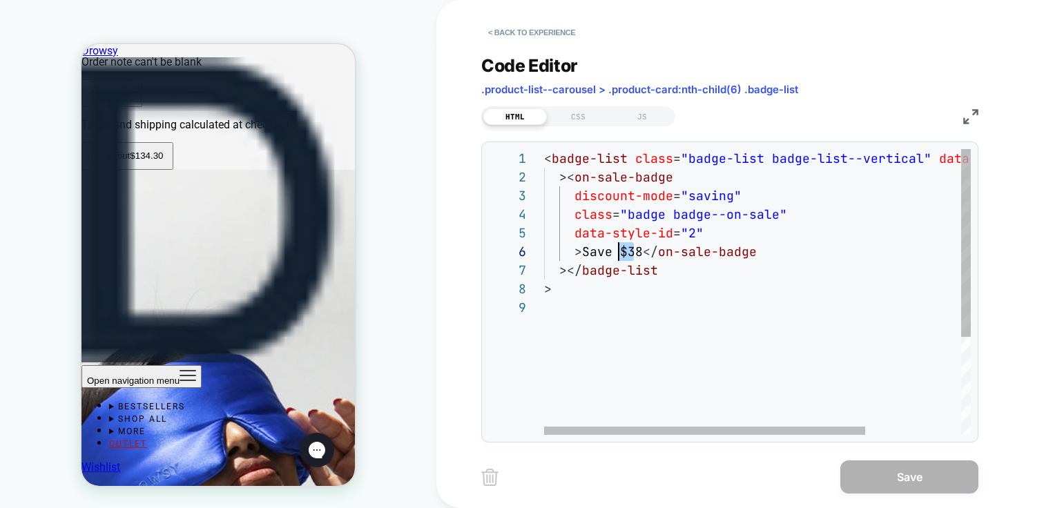
drag, startPoint x: 637, startPoint y: 255, endPoint x: 617, endPoint y: 254, distance: 20.1
click at [617, 254] on div "< badge-list class = "badge-list badge-list--vertical" data-style-id = "0" >< o…" at bounding box center [821, 366] width 554 height 435
drag, startPoint x: 640, startPoint y: 251, endPoint x: 618, endPoint y: 251, distance: 22.8
click at [618, 251] on div "< badge-list class = "badge-list badge-list--vertical" data-style-id = "0" >< o…" at bounding box center [821, 366] width 554 height 435
drag, startPoint x: 635, startPoint y: 251, endPoint x: 617, endPoint y: 252, distance: 18.0
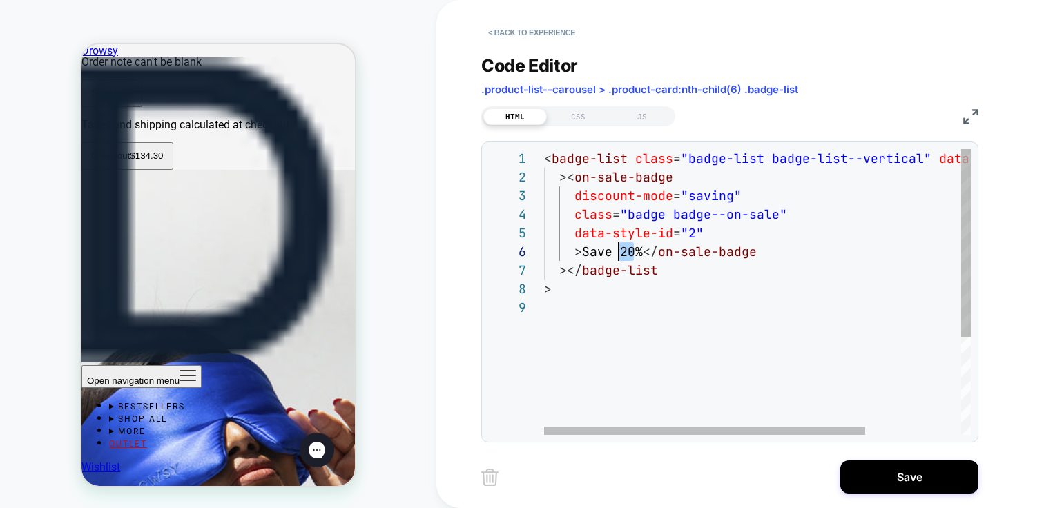
click at [617, 252] on div "< badge-list class = "badge-list badge-list--vertical" data-style-id = "0" >< o…" at bounding box center [821, 366] width 554 height 435
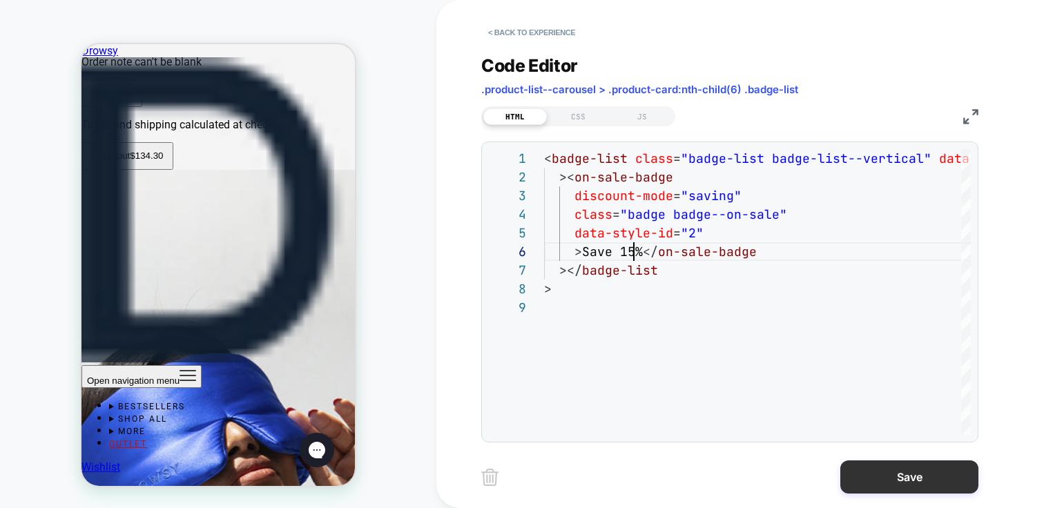
type textarea "**********"
click at [911, 489] on button "Save" at bounding box center [910, 477] width 138 height 33
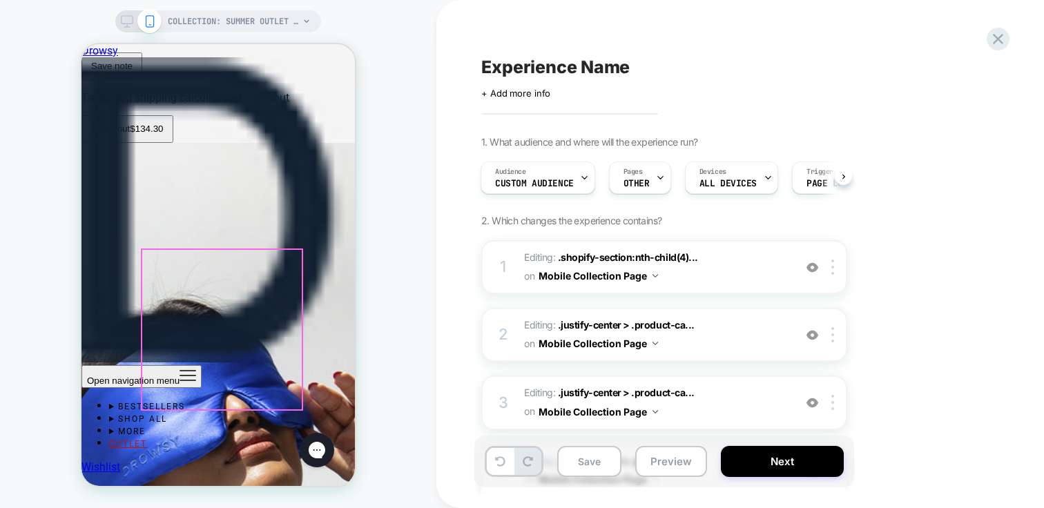
scroll to position [4174, 0]
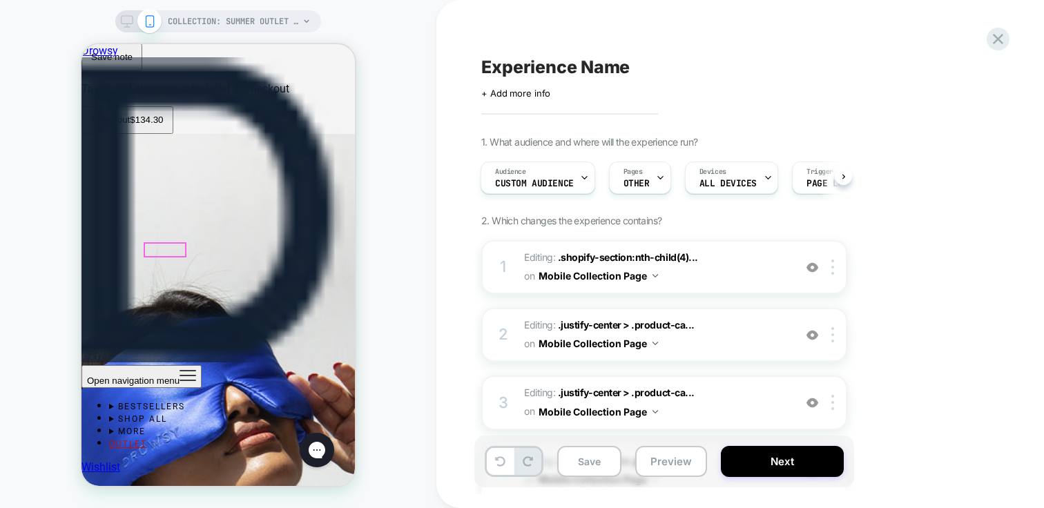
click at [168, 249] on div at bounding box center [165, 250] width 41 height 13
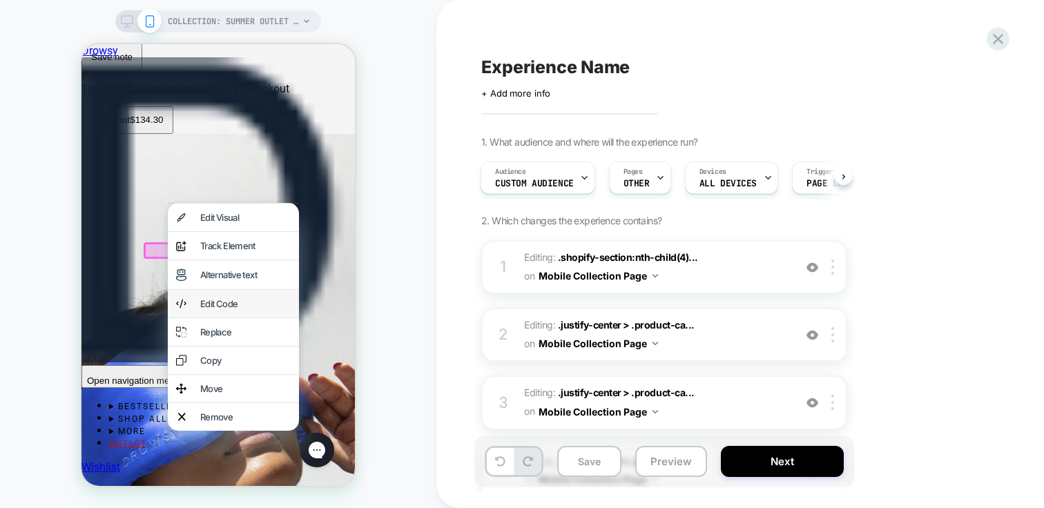
click at [251, 307] on div "Edit Code" at bounding box center [233, 304] width 131 height 28
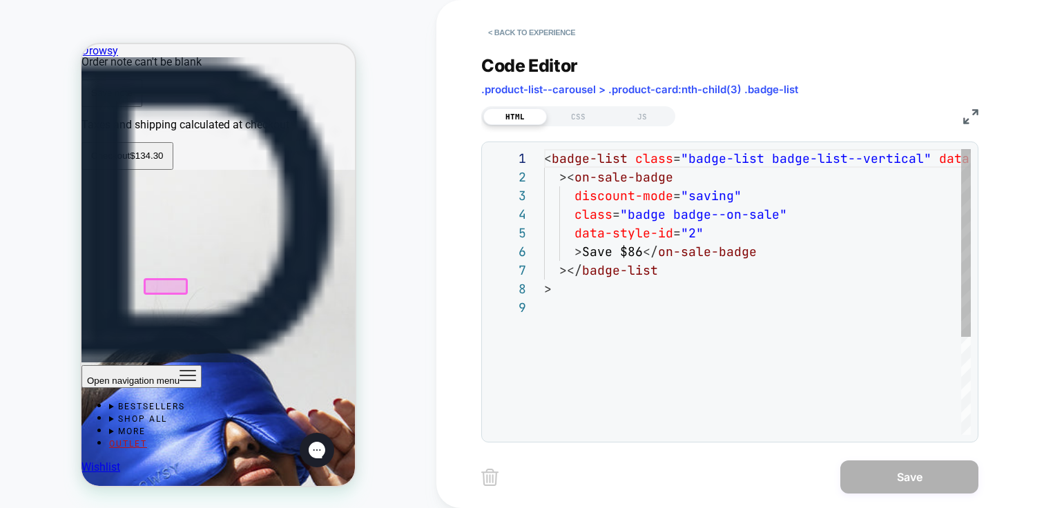
scroll to position [0, 247]
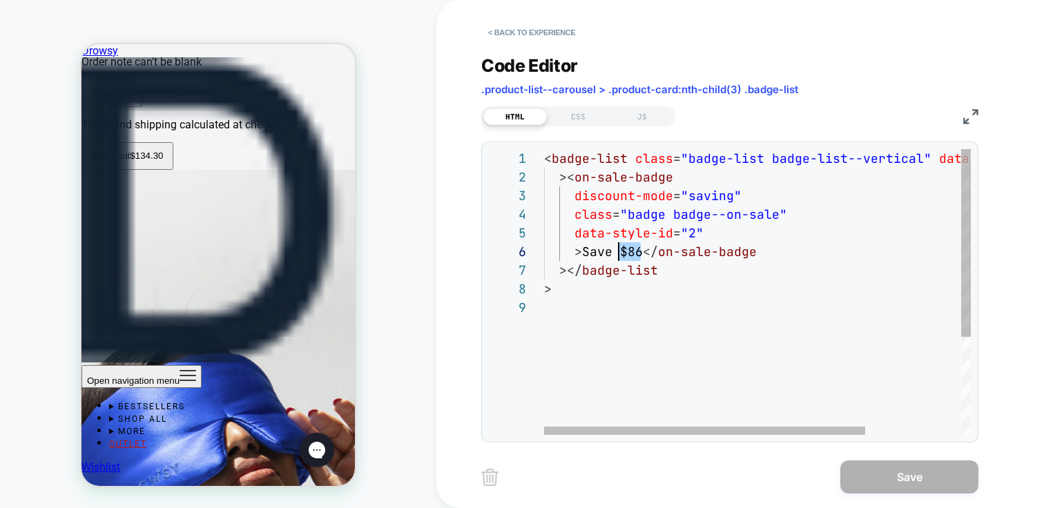
drag, startPoint x: 638, startPoint y: 251, endPoint x: 617, endPoint y: 252, distance: 20.7
click at [617, 252] on div "< badge-list class = "badge-list badge-list--vertical" data-style-id = "0" >< o…" at bounding box center [821, 366] width 554 height 435
click at [631, 252] on div "< badge-list class = "badge-list badge-list--vertical" data-style-id = "0" >< o…" at bounding box center [821, 366] width 554 height 435
drag, startPoint x: 642, startPoint y: 251, endPoint x: 618, endPoint y: 249, distance: 24.2
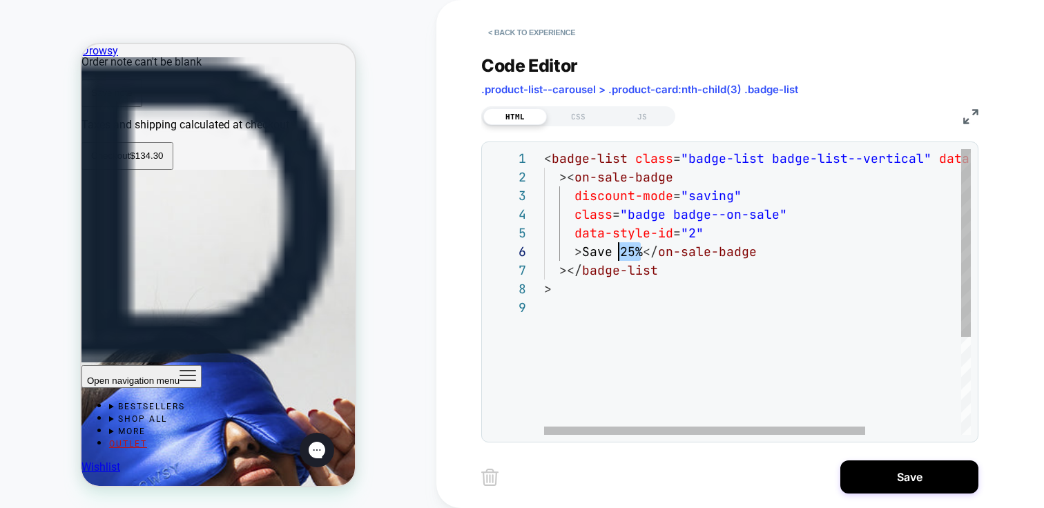
click at [618, 249] on div "< badge-list class = "badge-list badge-list--vertical" data-style-id = "0" >< o…" at bounding box center [821, 366] width 554 height 435
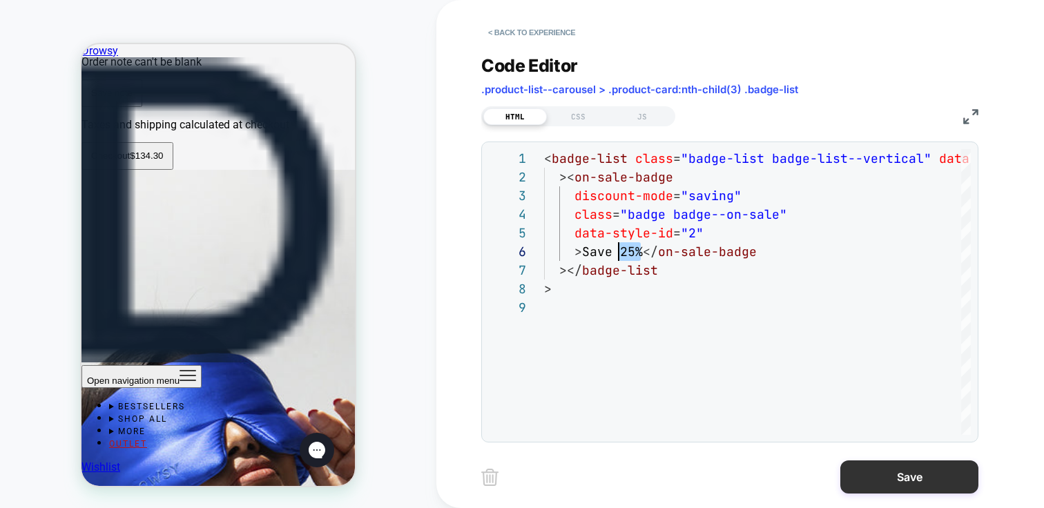
type textarea "**********"
click at [933, 475] on button "Save" at bounding box center [910, 477] width 138 height 33
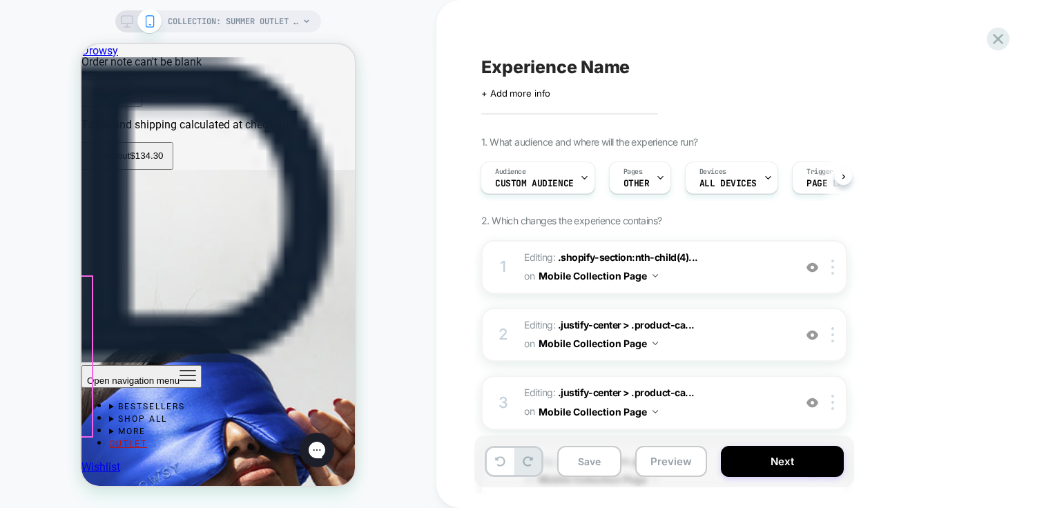
scroll to position [0, 1011]
click at [149, 287] on div at bounding box center [150, 286] width 41 height 13
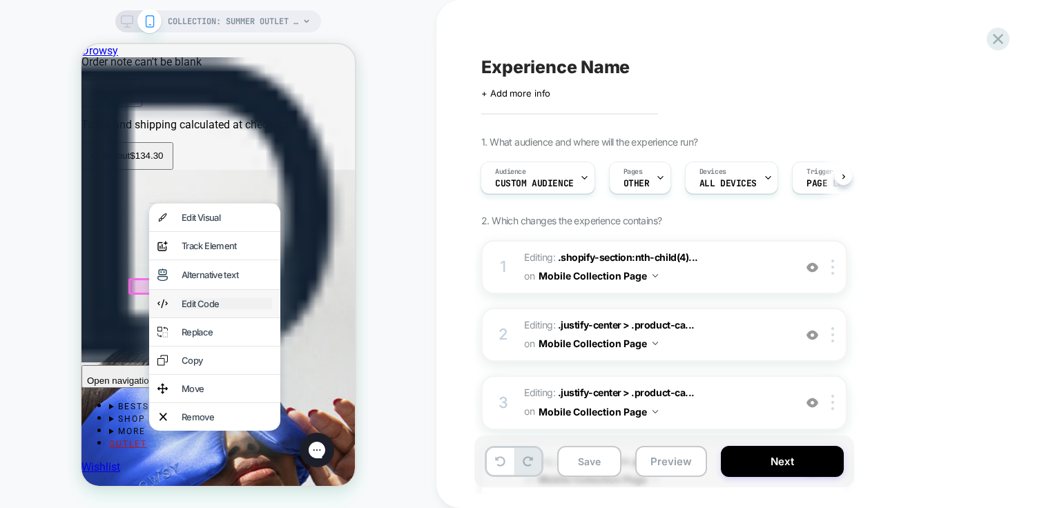
click at [219, 309] on div "Edit Code" at bounding box center [227, 303] width 90 height 11
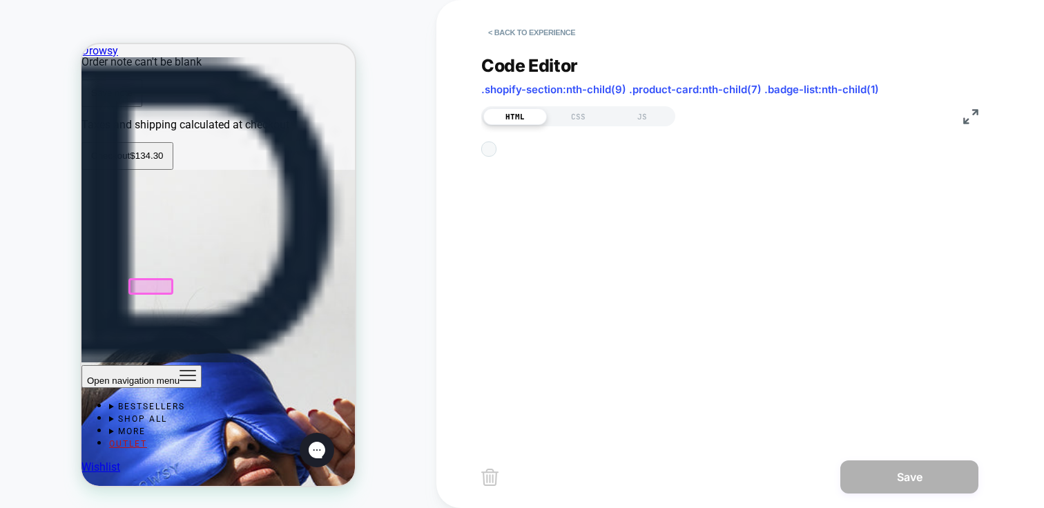
scroll to position [149, 0]
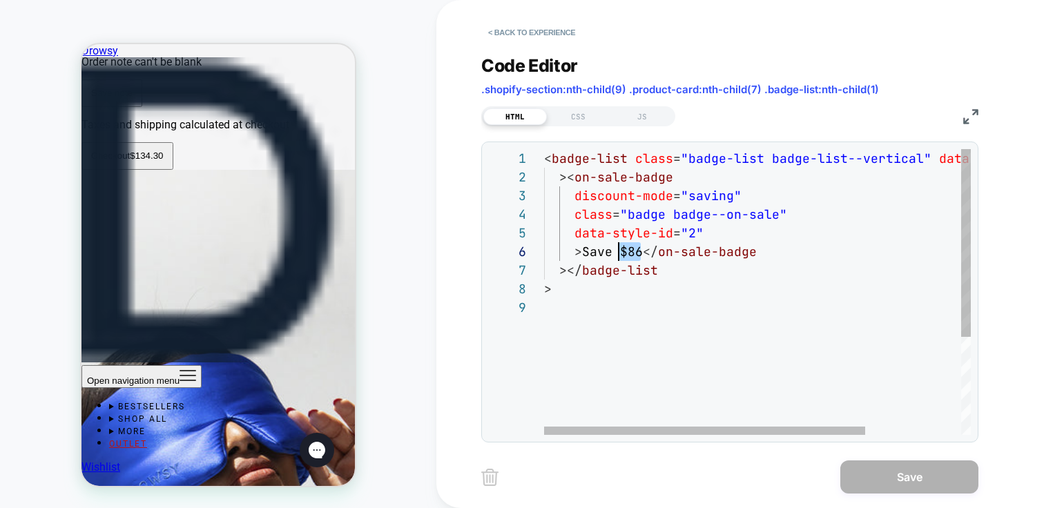
drag, startPoint x: 640, startPoint y: 254, endPoint x: 618, endPoint y: 249, distance: 23.2
click at [618, 249] on div "< badge-list class = "badge-list badge-list--vertical" data-style-id = "0" >< o…" at bounding box center [821, 366] width 554 height 435
type textarea "**********"
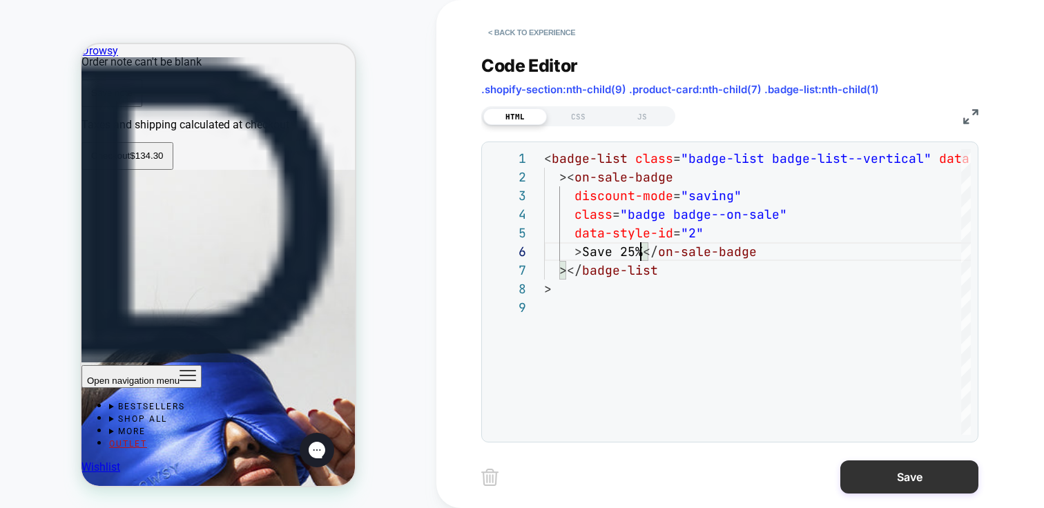
click at [936, 476] on button "Save" at bounding box center [910, 477] width 138 height 33
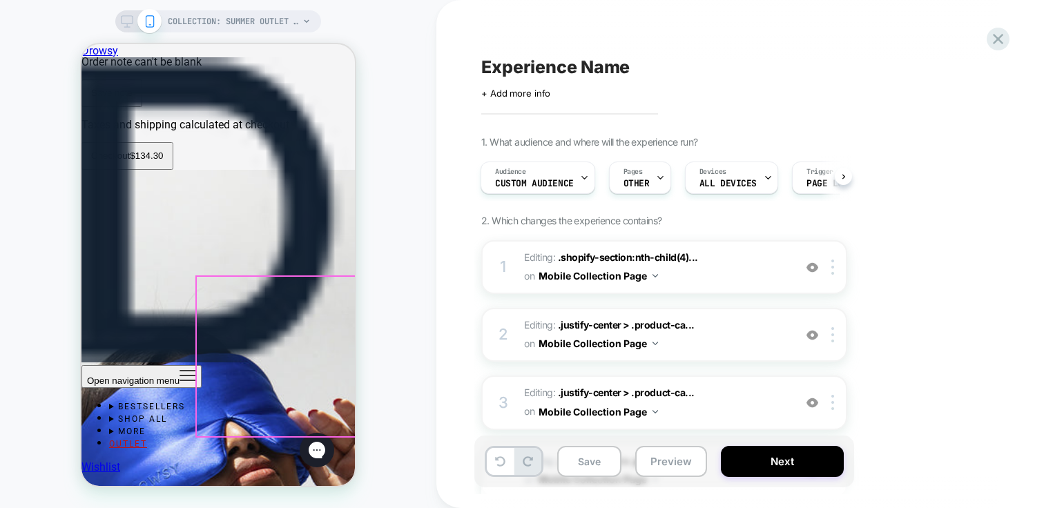
scroll to position [0, 1120]
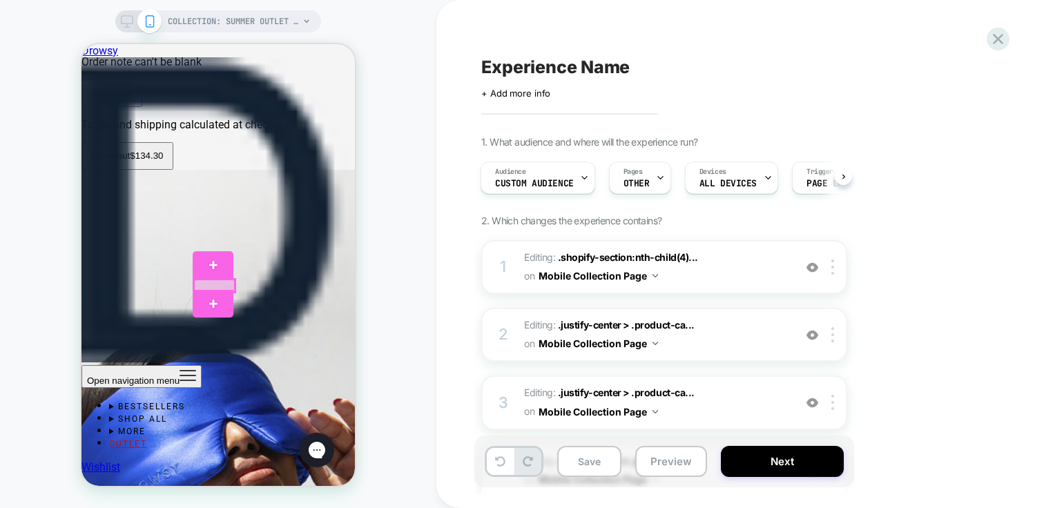
click at [211, 285] on div at bounding box center [214, 286] width 41 height 13
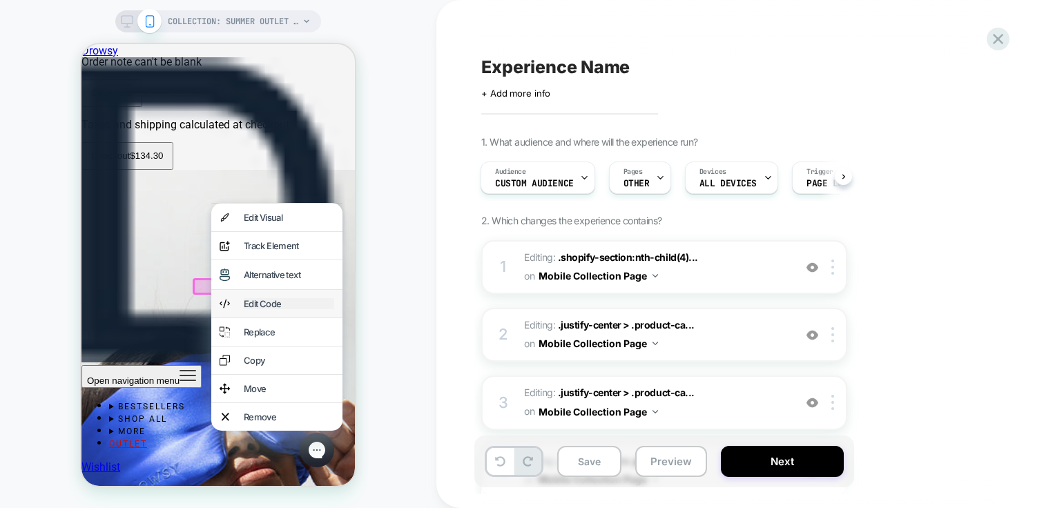
click at [263, 309] on div "Edit Code" at bounding box center [289, 303] width 90 height 11
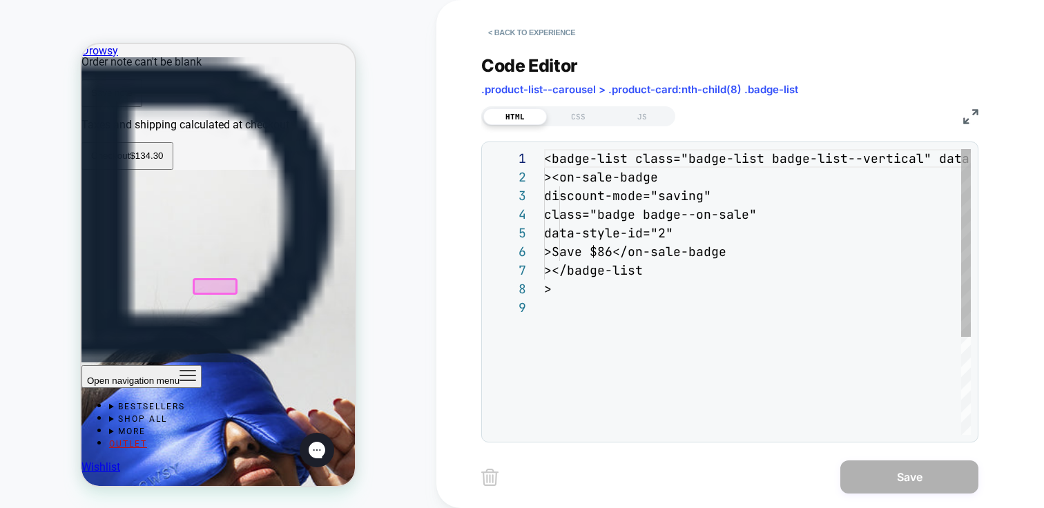
scroll to position [149, 0]
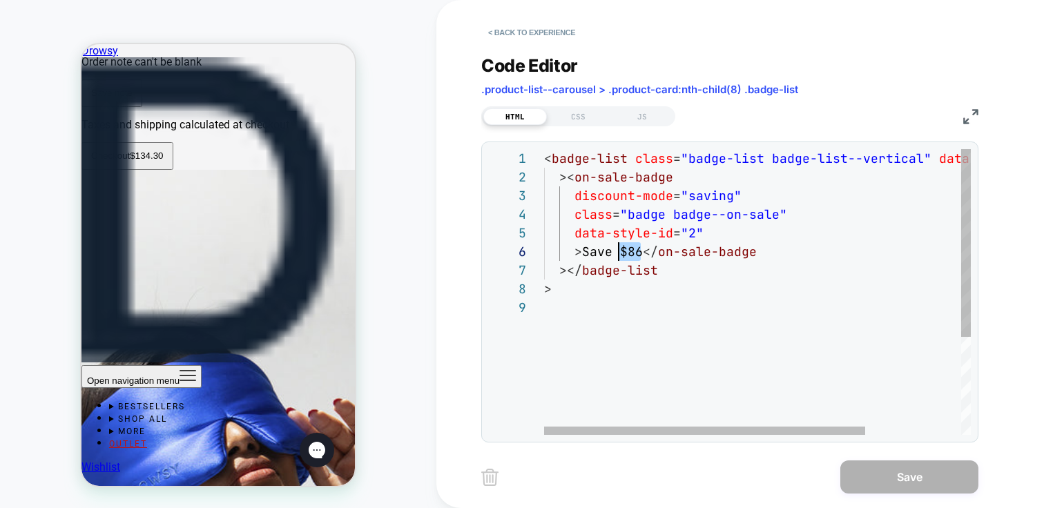
drag, startPoint x: 642, startPoint y: 256, endPoint x: 622, endPoint y: 254, distance: 20.8
click at [622, 254] on div "< badge-list class = "badge-list badge-list--vertical" data-style-id = "0" >< o…" at bounding box center [821, 366] width 554 height 435
type textarea "**********"
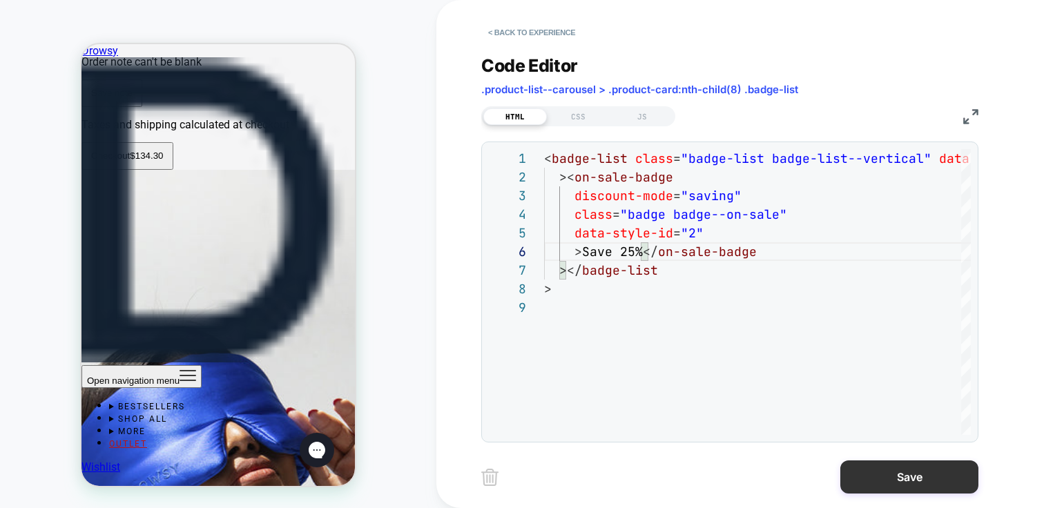
click at [929, 480] on button "Save" at bounding box center [910, 477] width 138 height 33
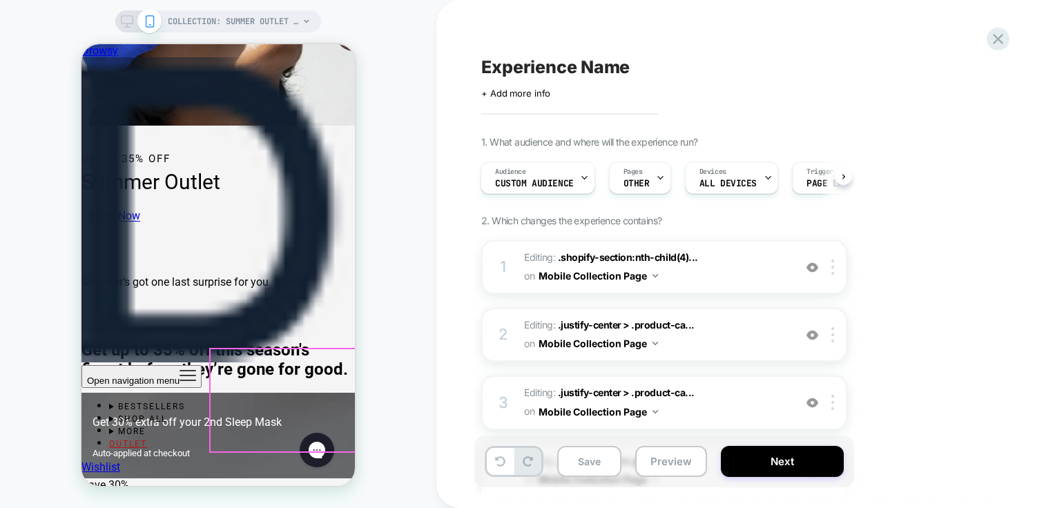
scroll to position [0, 959]
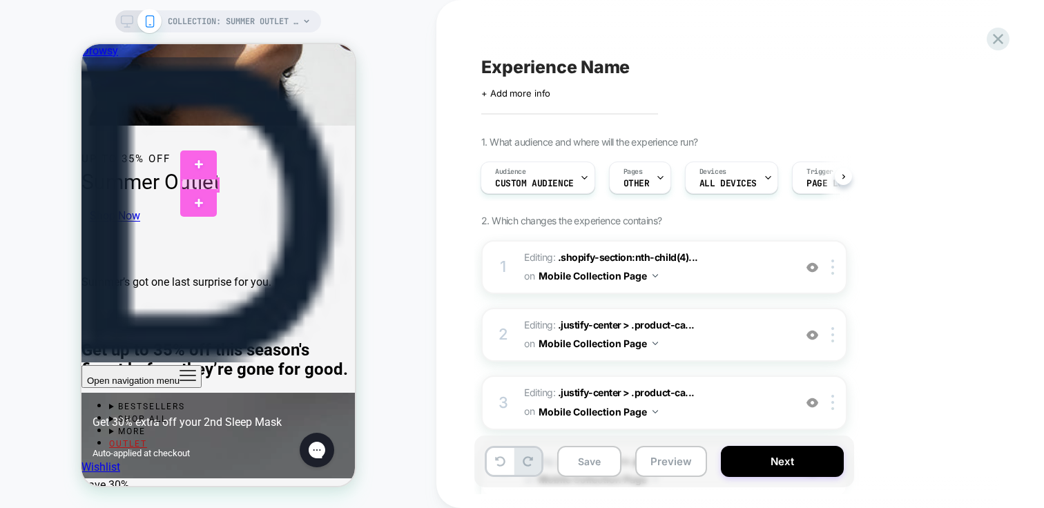
click at [199, 185] on div at bounding box center [200, 185] width 37 height 13
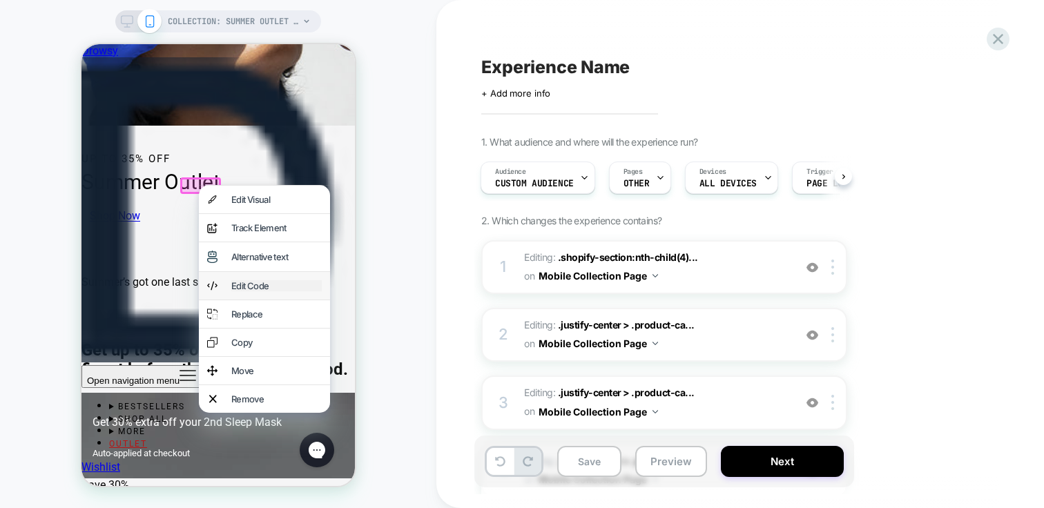
click at [287, 292] on div "Edit Code" at bounding box center [276, 285] width 90 height 11
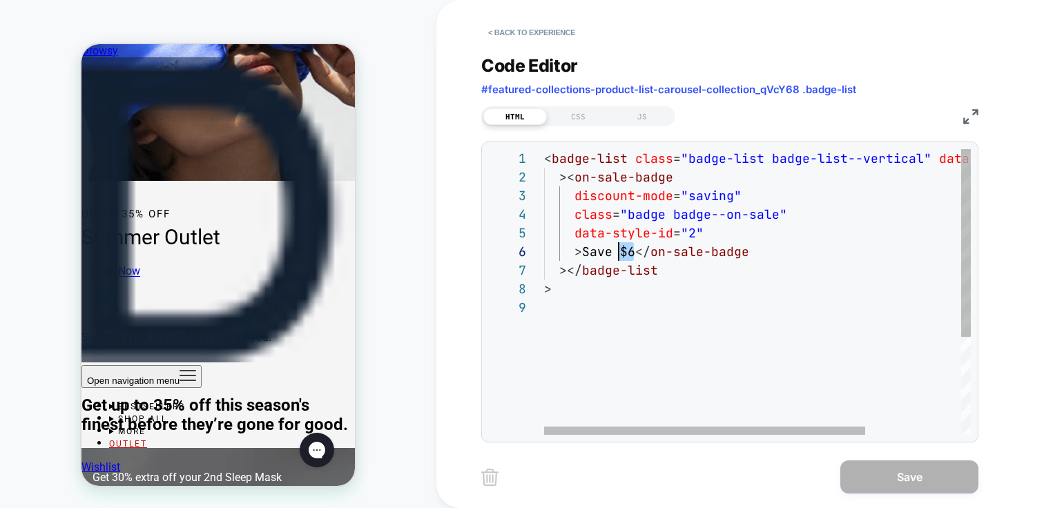
scroll to position [93, 75]
drag, startPoint x: 636, startPoint y: 255, endPoint x: 620, endPoint y: 251, distance: 16.3
click at [620, 251] on div "< badge-list class = "badge-list badge-list--vertical" data-style-id = "0" >< o…" at bounding box center [821, 366] width 554 height 435
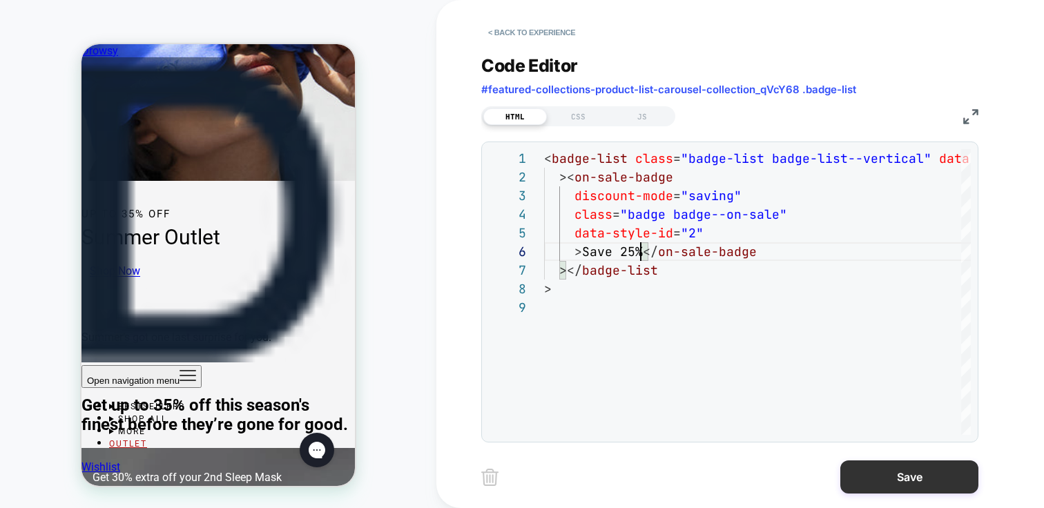
type textarea "**********"
click at [924, 468] on button "Save" at bounding box center [910, 477] width 138 height 33
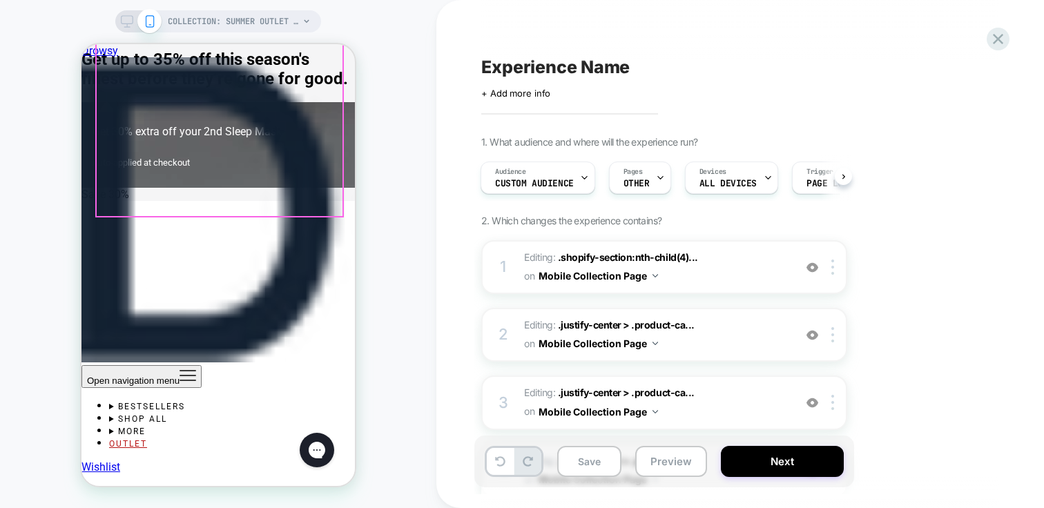
scroll to position [5030, 0]
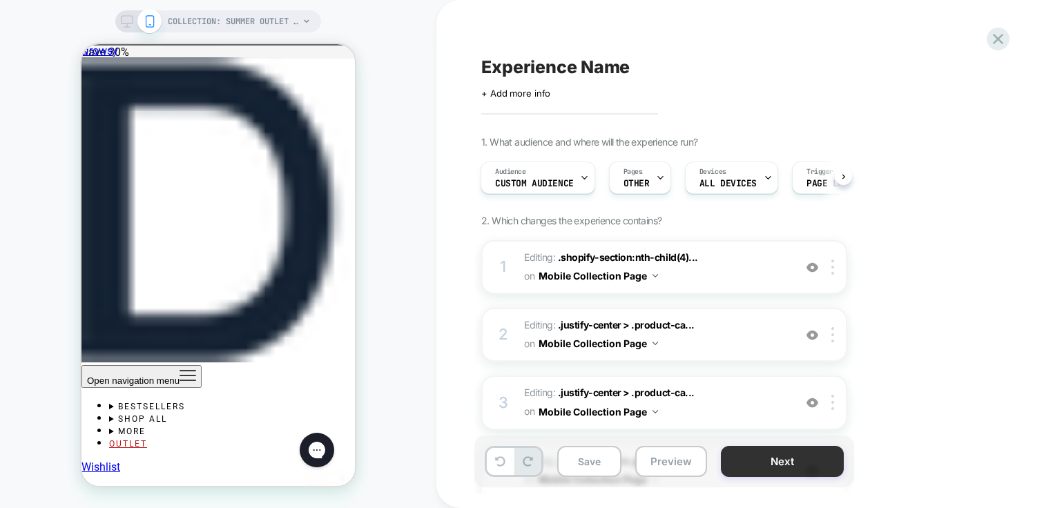
click at [801, 466] on button "Next" at bounding box center [782, 461] width 123 height 31
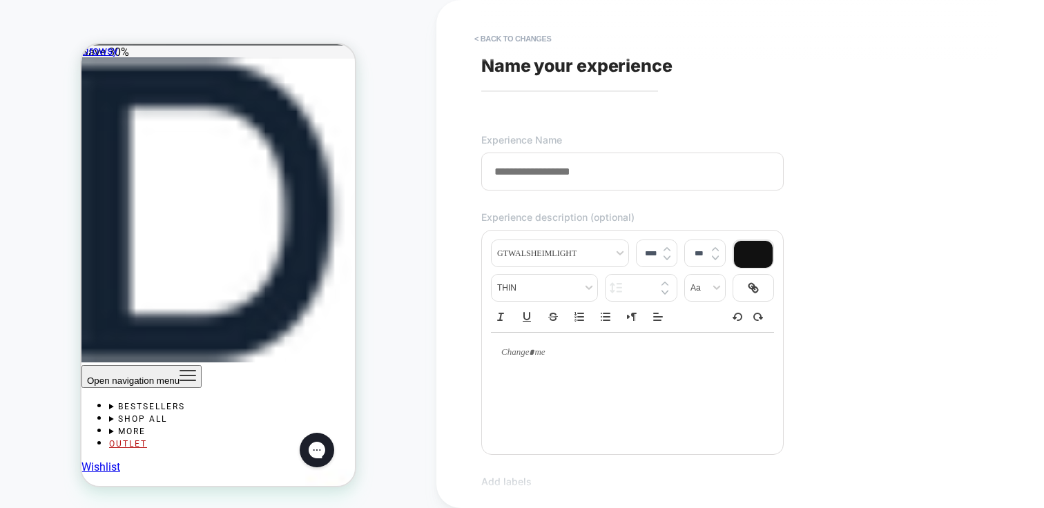
click at [570, 169] on input at bounding box center [632, 172] width 303 height 38
type input "**********"
click at [863, 140] on div "**********" at bounding box center [734, 254] width 518 height 481
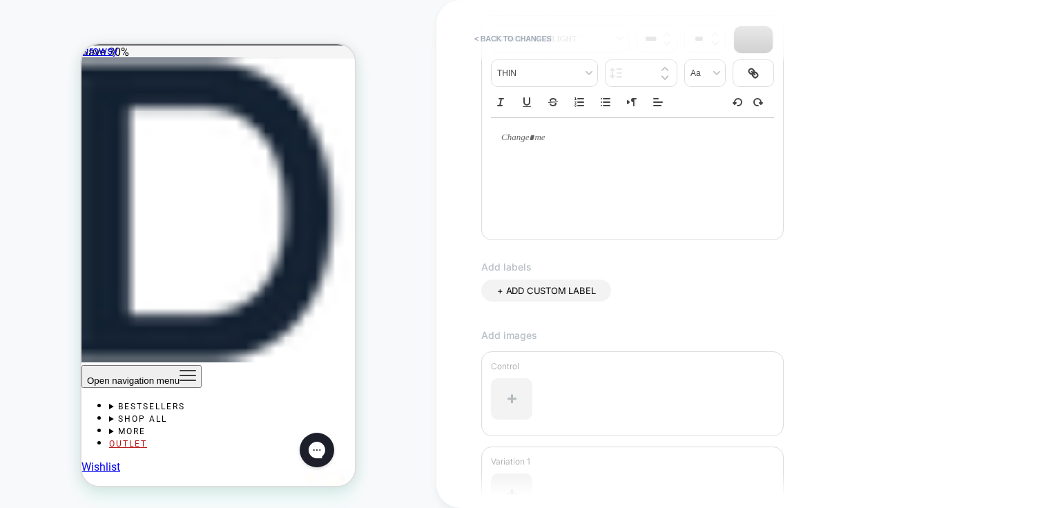
scroll to position [372, 0]
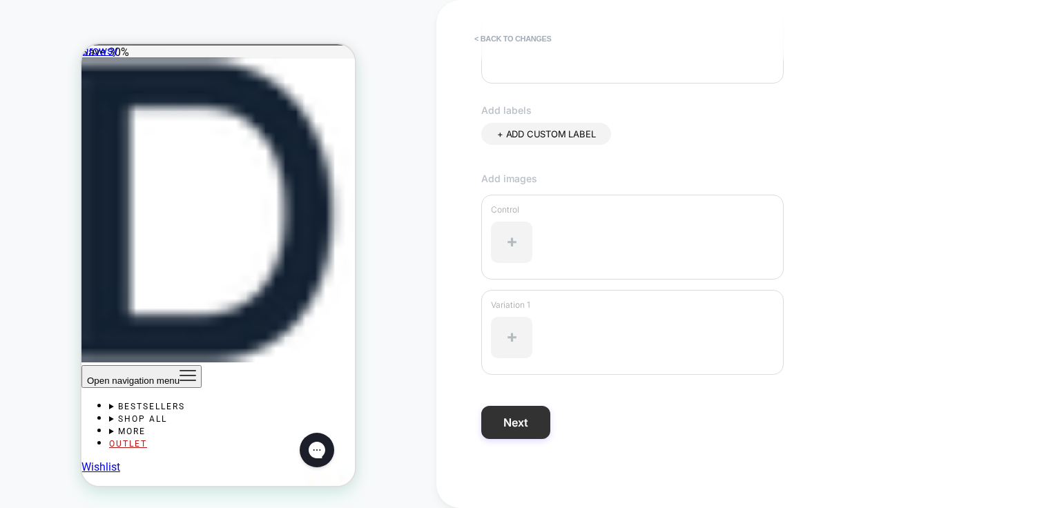
click at [507, 427] on button "Next" at bounding box center [515, 422] width 69 height 33
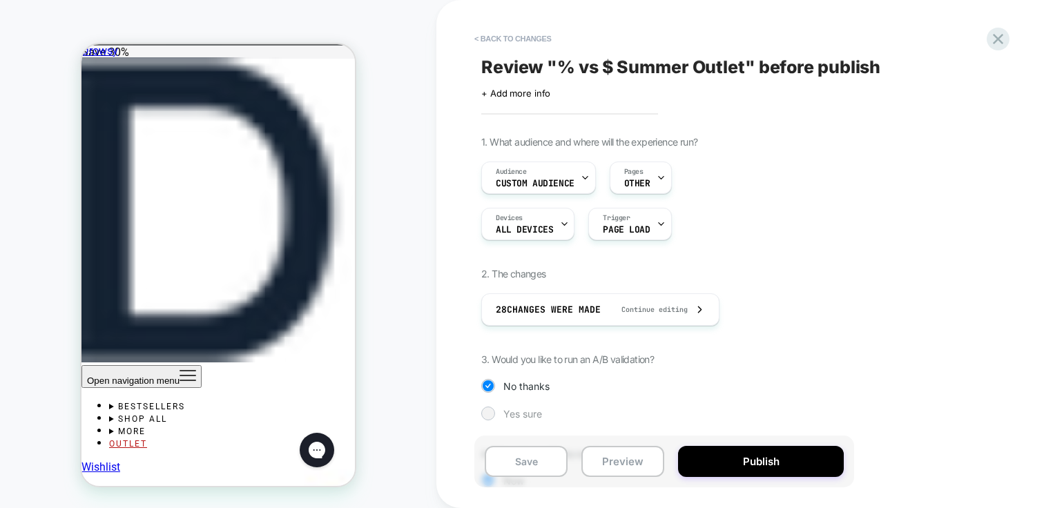
click at [514, 412] on span "Yes sure" at bounding box center [523, 414] width 39 height 12
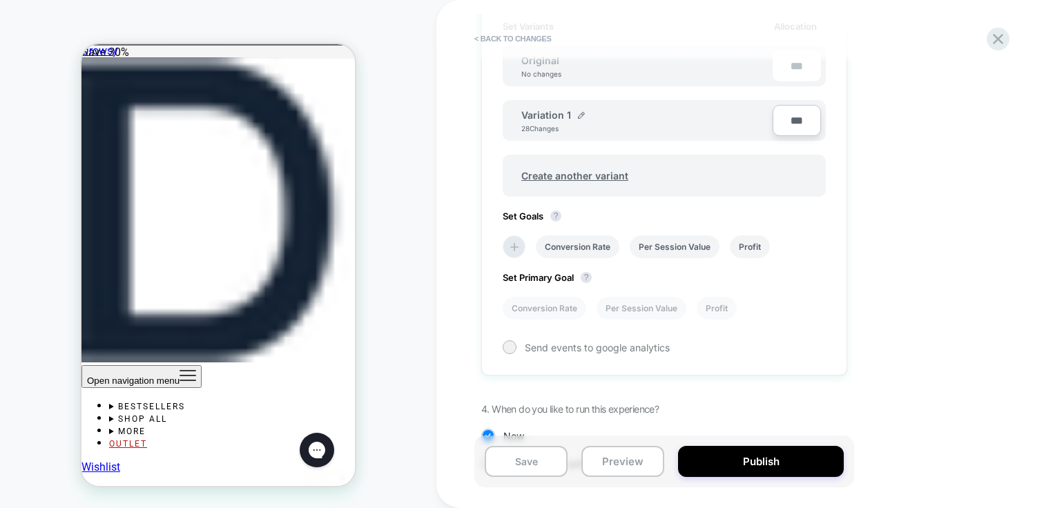
scroll to position [390, 0]
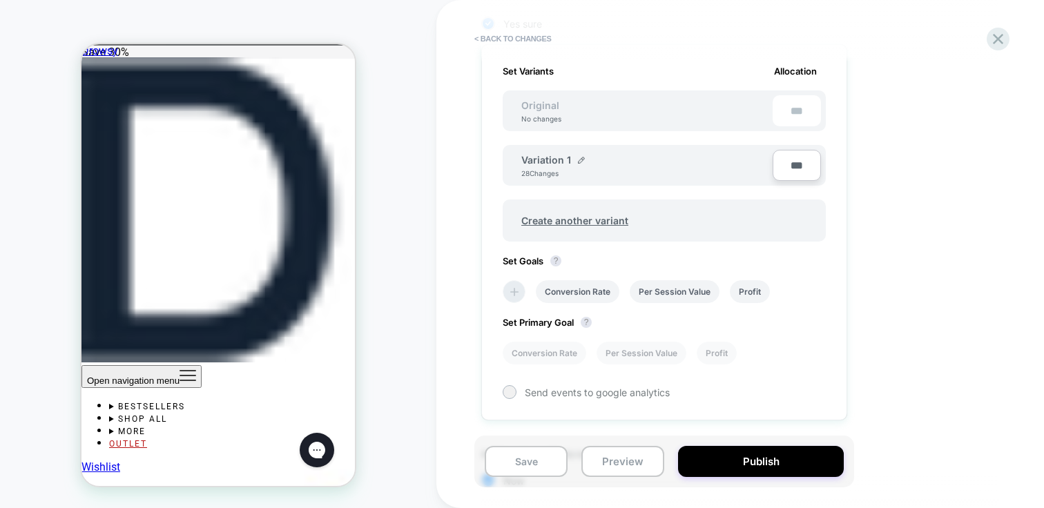
click at [522, 289] on li at bounding box center [514, 291] width 23 height 23
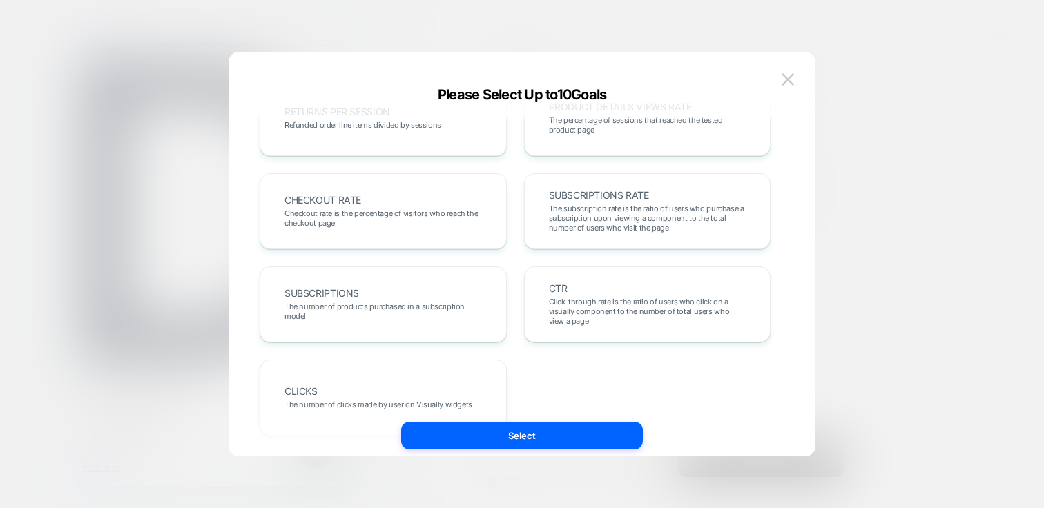
scroll to position [490, 0]
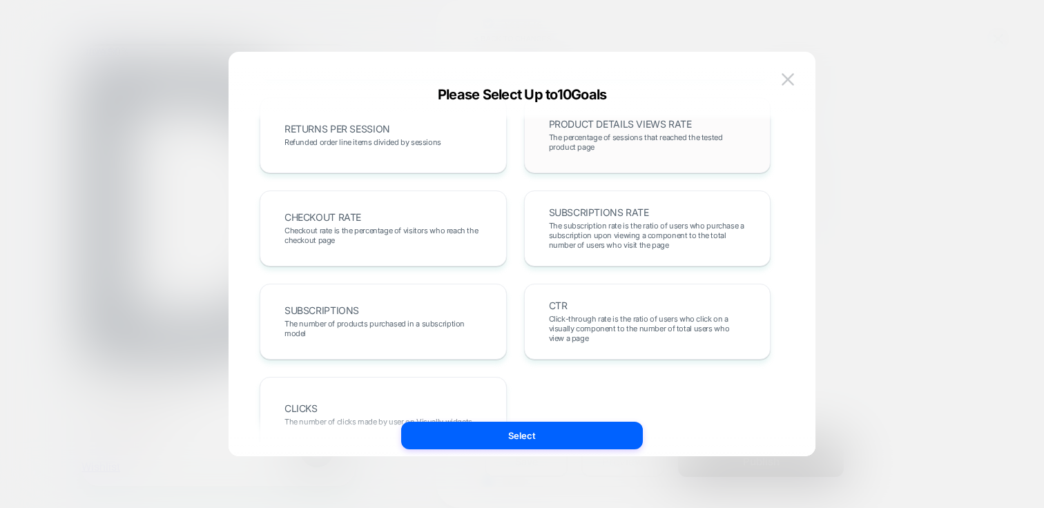
click at [582, 138] on span "The percentage of sessions that reached the tested product page" at bounding box center [648, 142] width 198 height 19
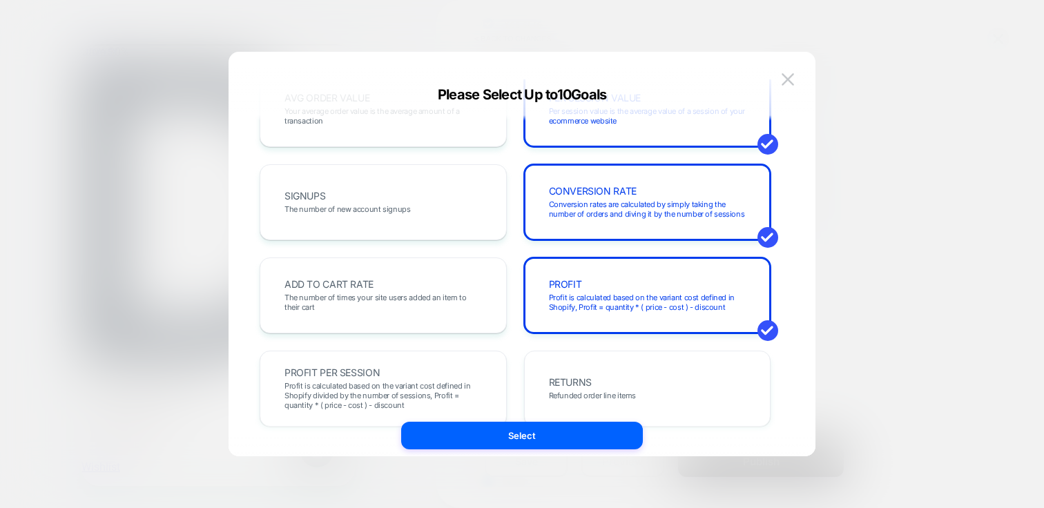
scroll to position [72, 0]
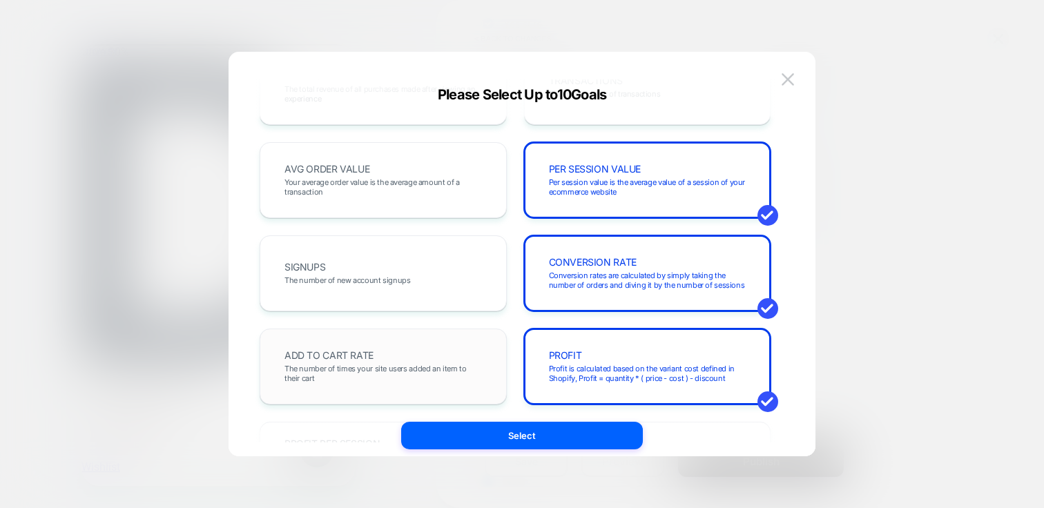
click at [370, 365] on span "The number of times your site users added an item to their cart" at bounding box center [384, 373] width 198 height 19
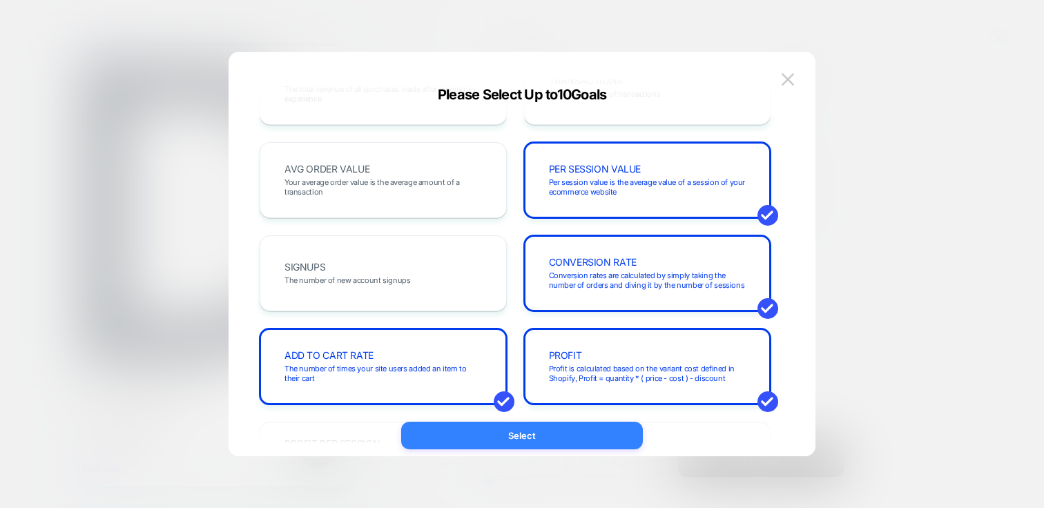
click at [545, 441] on button "Select" at bounding box center [522, 436] width 242 height 28
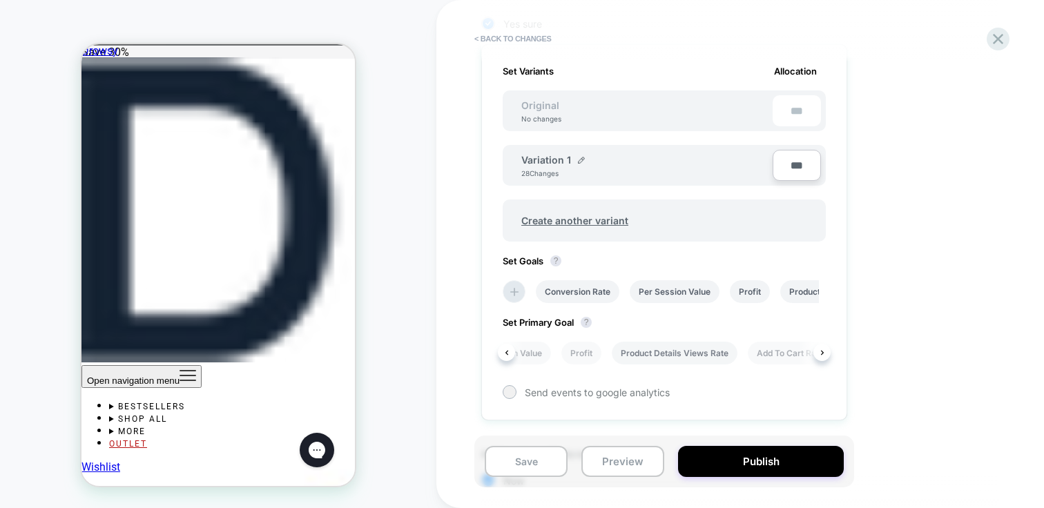
scroll to position [0, 184]
click at [618, 358] on li "Product Details Views Rate" at bounding box center [630, 353] width 126 height 23
click at [966, 367] on div "1. What audience and where will the experience run? Audience Custom Audience Pa…" at bounding box center [733, 141] width 504 height 790
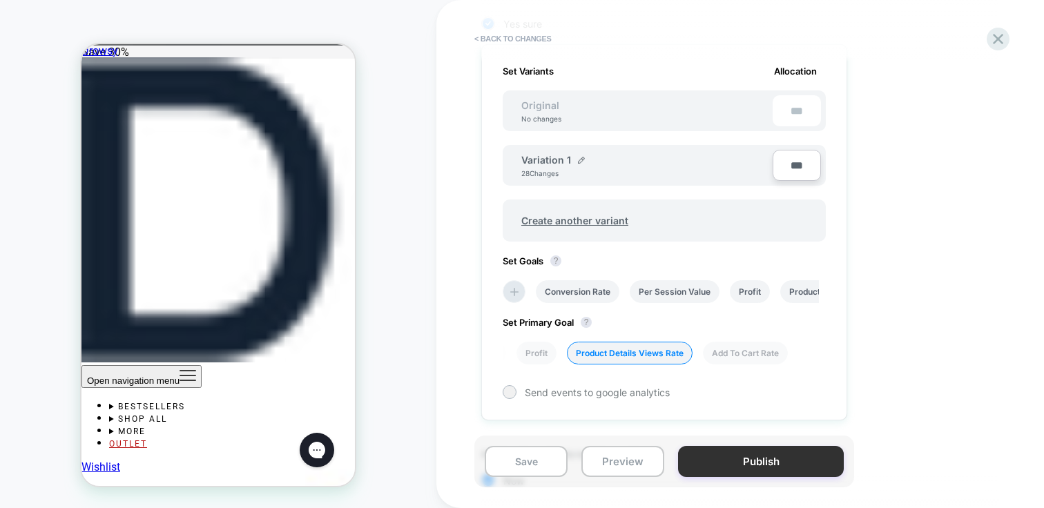
click at [763, 466] on button "Publish" at bounding box center [761, 461] width 166 height 31
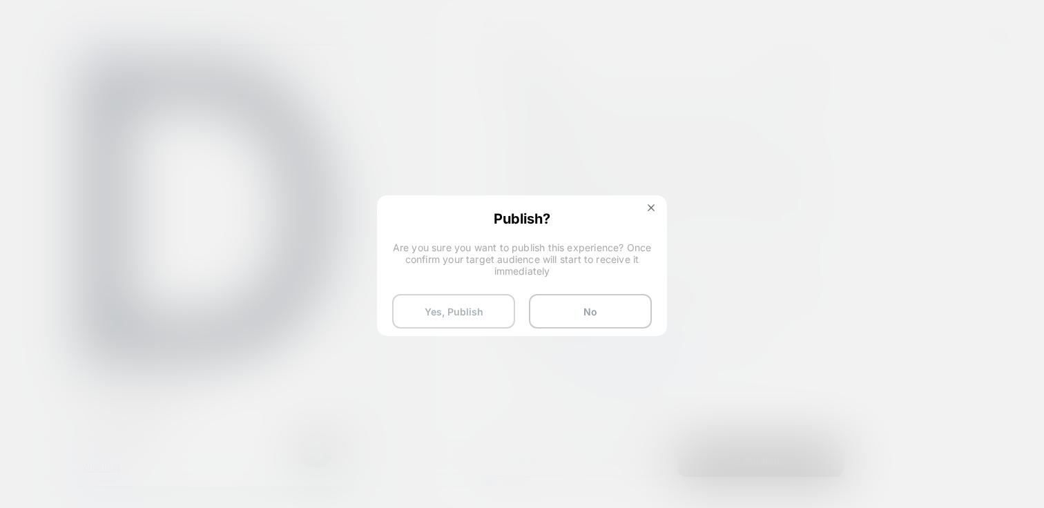
click at [470, 312] on button "Yes, Publish" at bounding box center [453, 311] width 123 height 35
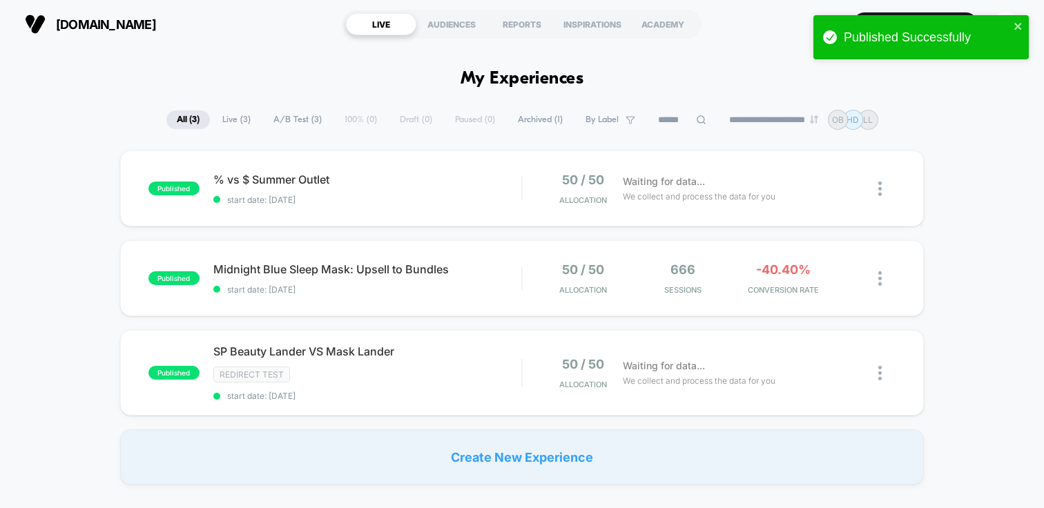
click at [986, 208] on div "published % vs $ Summer Outlet start date: 13/10/2025 50 / 50 Allocation Waitin…" at bounding box center [522, 318] width 1044 height 334
click at [997, 155] on div "published % vs $ Summer Outlet start date: 13/10/2025 50 / 50 Allocation Waitin…" at bounding box center [522, 318] width 1044 height 334
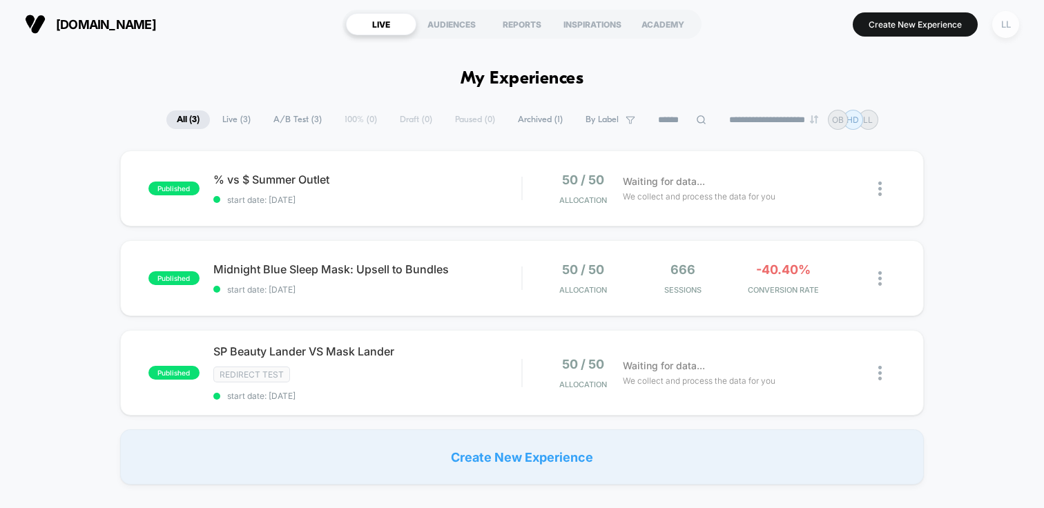
click at [1000, 23] on div "LL" at bounding box center [1006, 24] width 27 height 27
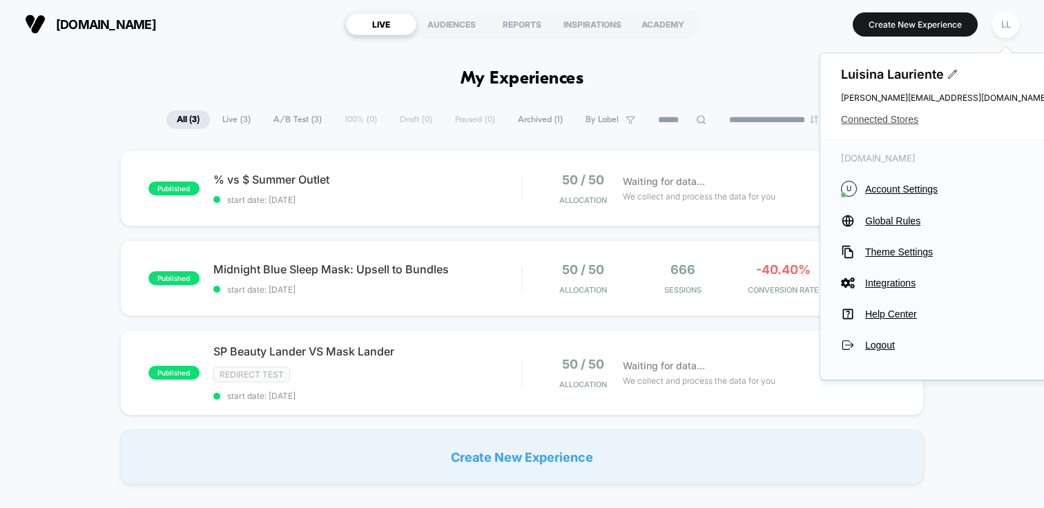
click at [882, 122] on span "Connected Stores" at bounding box center [944, 119] width 207 height 11
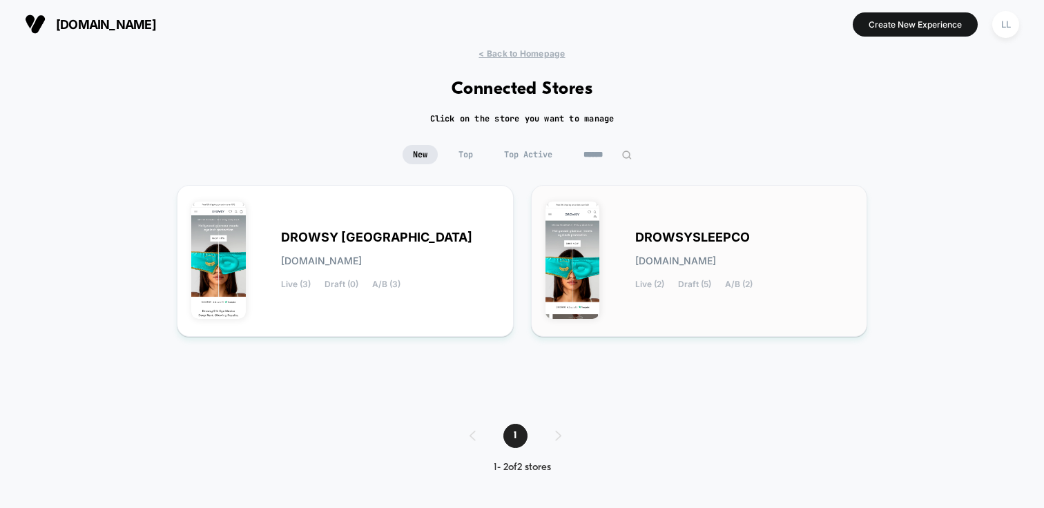
click at [697, 260] on span "drowsysleepco.myshopify.com" at bounding box center [676, 261] width 81 height 10
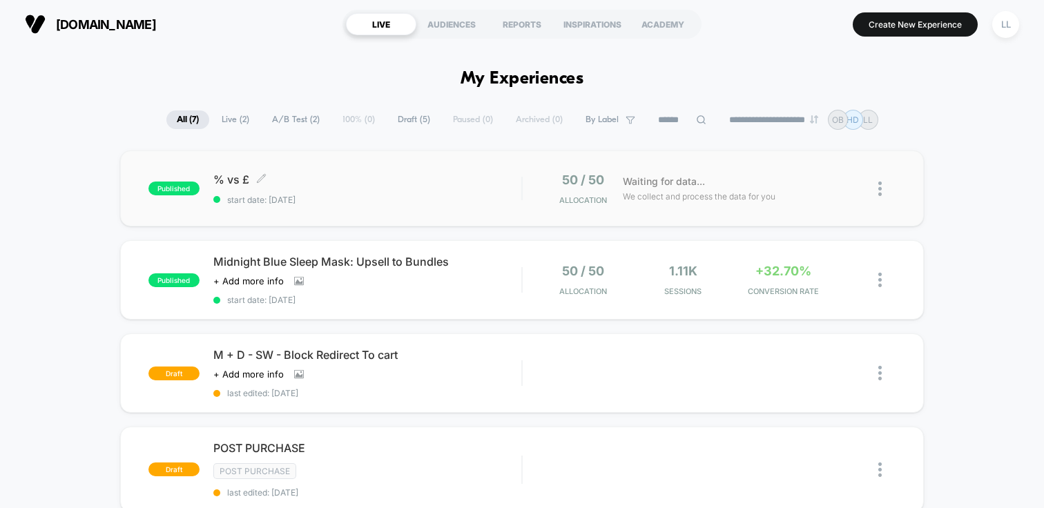
click at [435, 189] on div "% vs £ Click to edit experience details Click to edit experience details start …" at bounding box center [367, 189] width 308 height 32
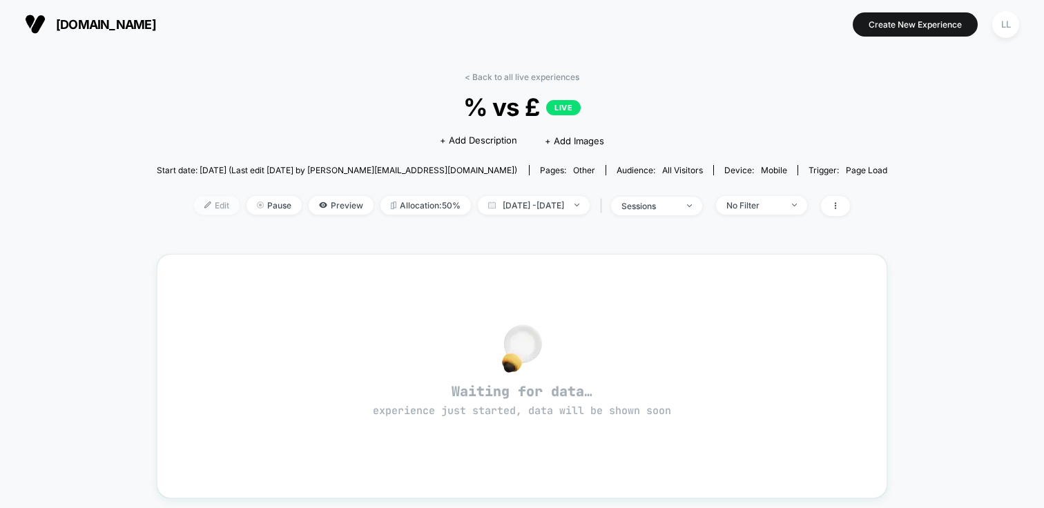
click at [194, 201] on span "Edit" at bounding box center [217, 205] width 46 height 19
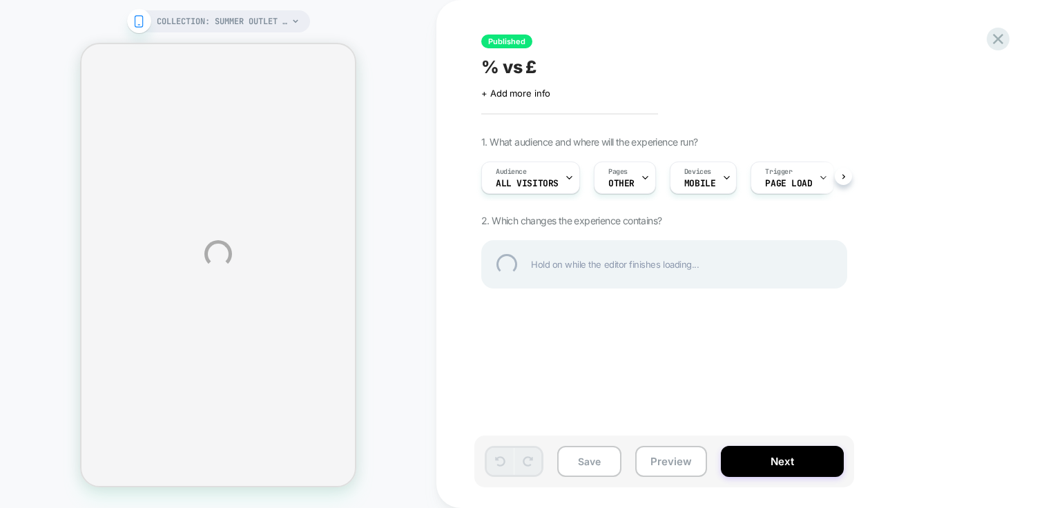
click at [540, 62] on div "% vs £" at bounding box center [733, 67] width 504 height 21
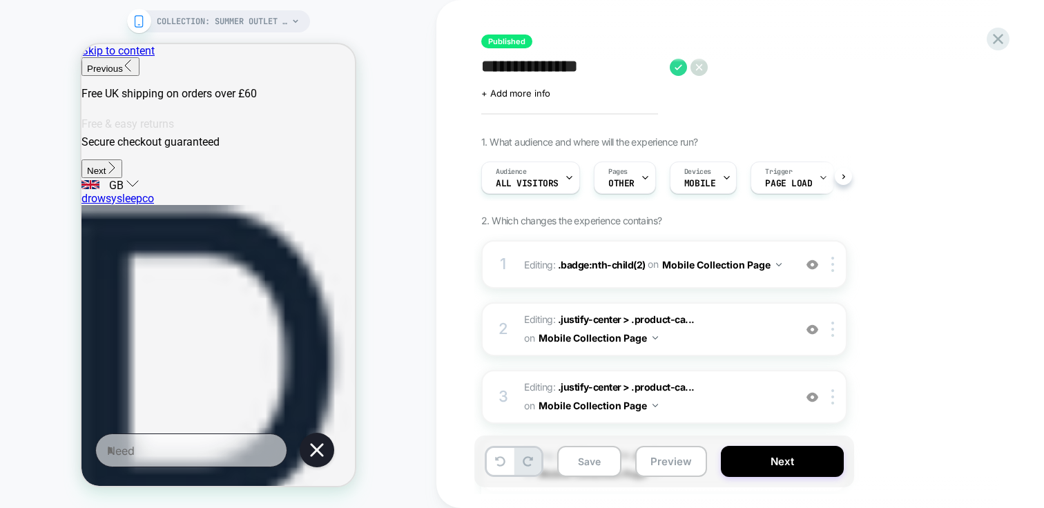
scroll to position [0, 1]
type textarea "**********"
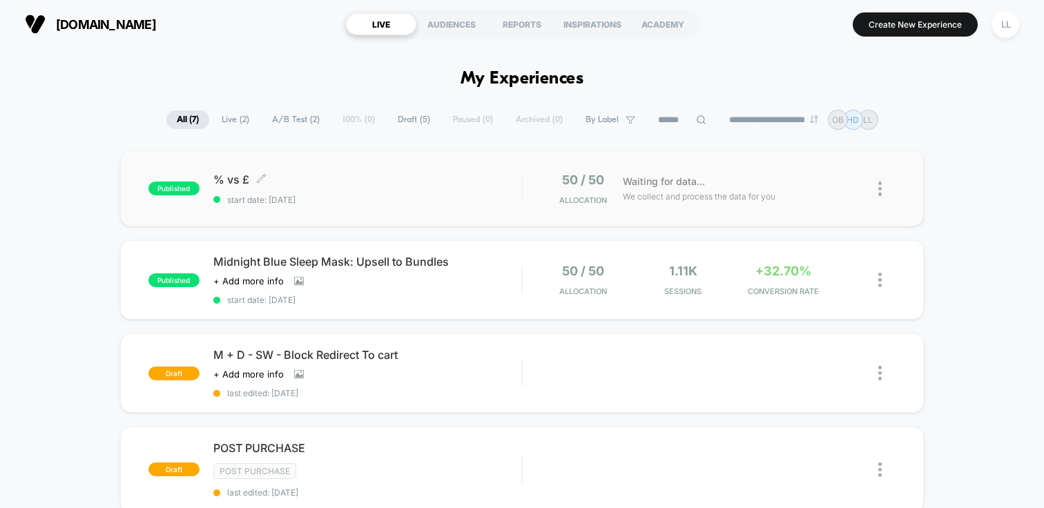
click at [254, 178] on span "% vs £ Click to edit experience details" at bounding box center [367, 180] width 308 height 14
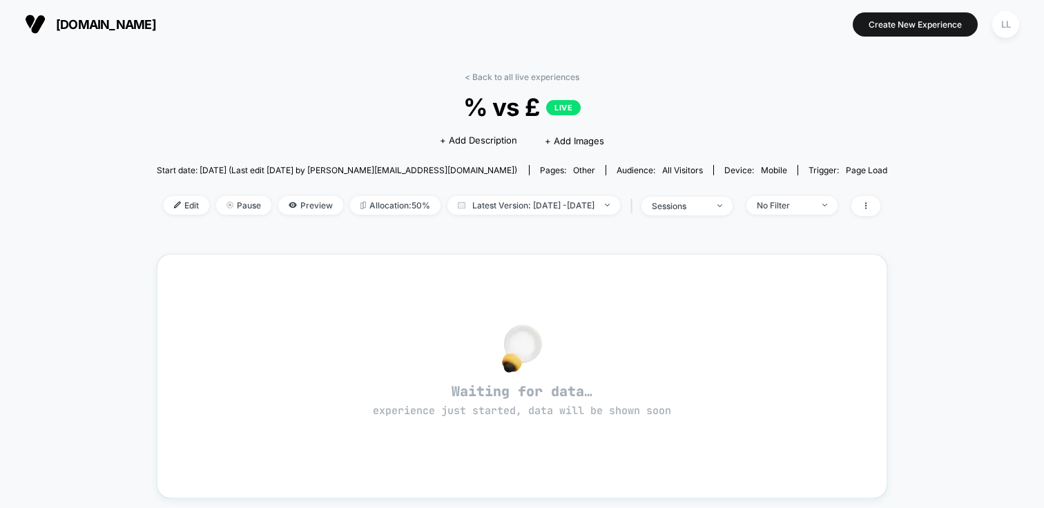
click at [533, 115] on span "% vs £ LIVE" at bounding box center [522, 107] width 658 height 29
click at [527, 105] on span "% vs £ LIVE" at bounding box center [522, 107] width 658 height 29
click at [169, 204] on span "Edit" at bounding box center [187, 205] width 46 height 19
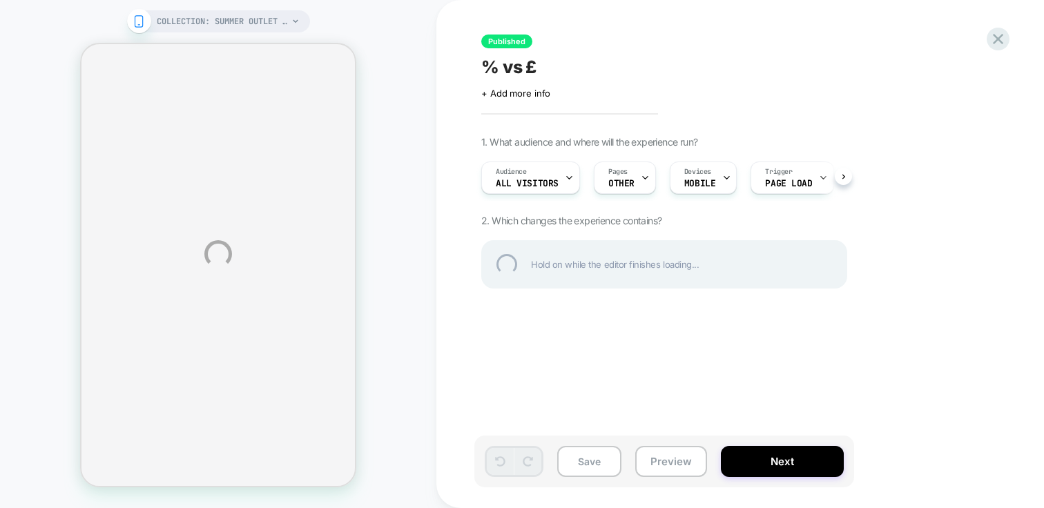
click at [540, 64] on div "% vs £" at bounding box center [733, 67] width 504 height 21
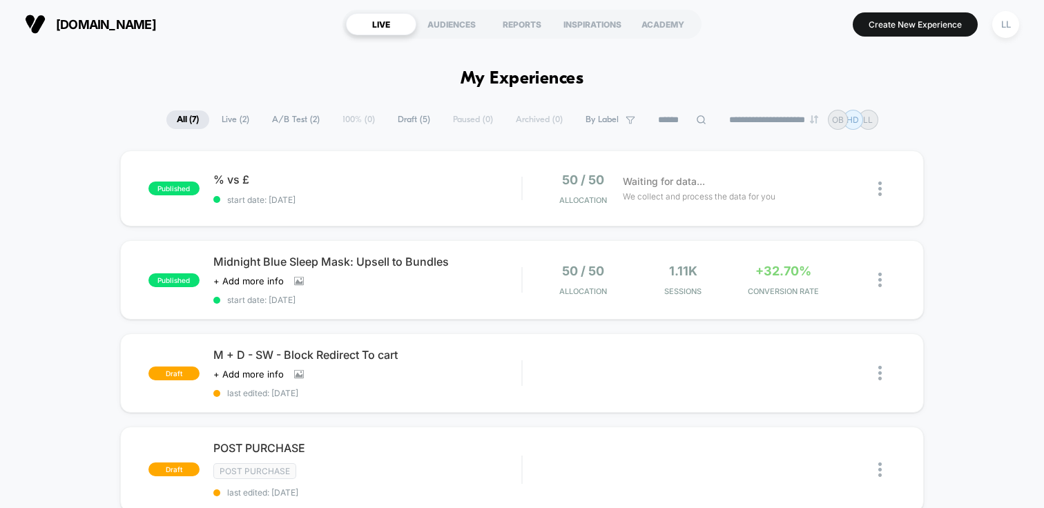
click at [1008, 152] on div "published % vs £ start date: [DATE] 50 / 50 Allocation Waiting for data... We c…" at bounding box center [522, 503] width 1044 height 704
click at [951, 194] on div "published % vs £ start date: [DATE] 50 / 50 Allocation Waiting for data... We c…" at bounding box center [522, 503] width 1044 height 704
